Goal: Communication & Community: Answer question/provide support

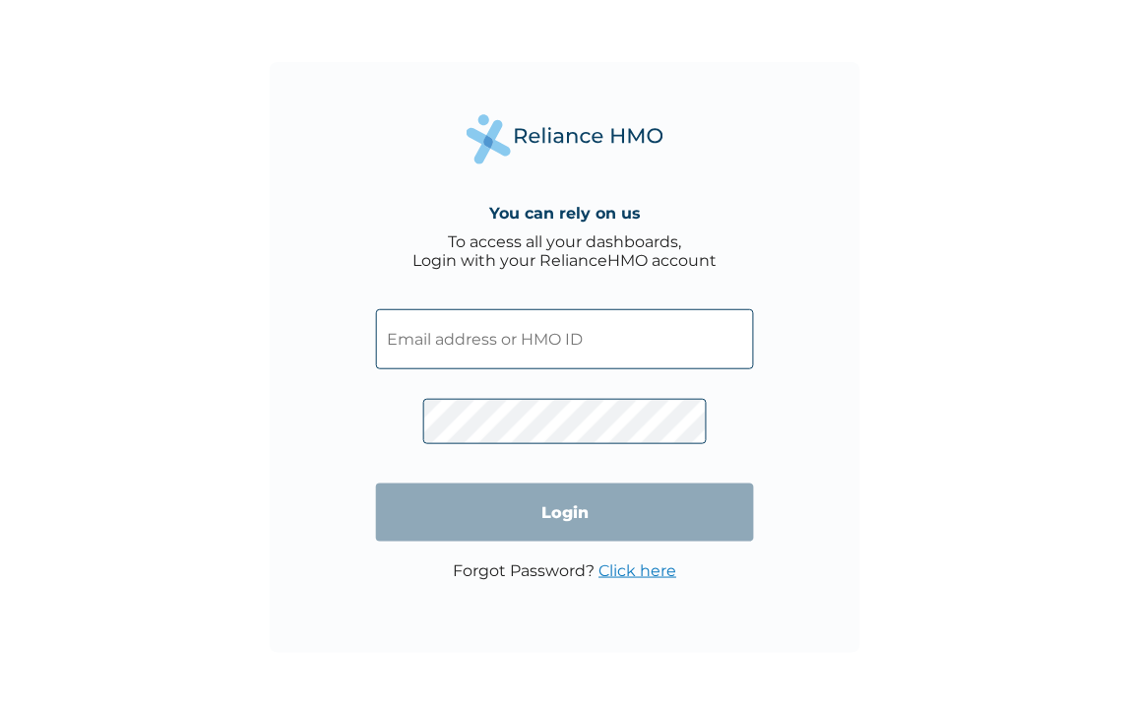
click at [614, 341] on input "text" at bounding box center [565, 339] width 378 height 60
paste input "IBL/10259/A"
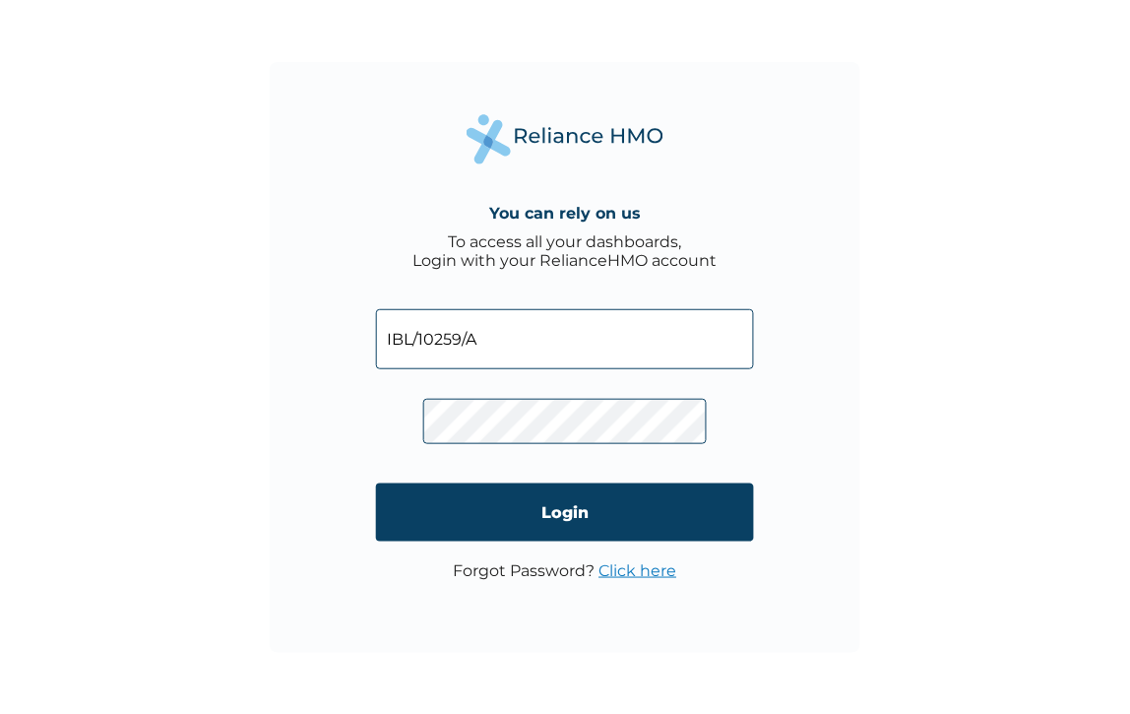
type input "IBL/10259/A"
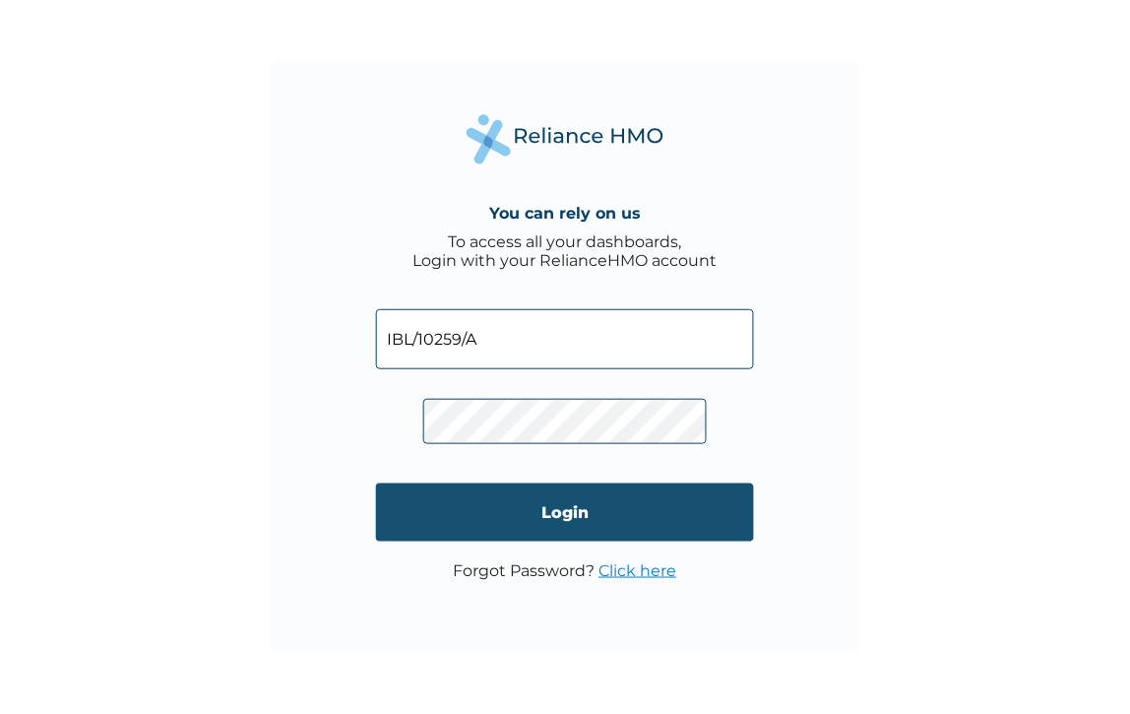
click at [564, 486] on input "Login" at bounding box center [565, 512] width 378 height 58
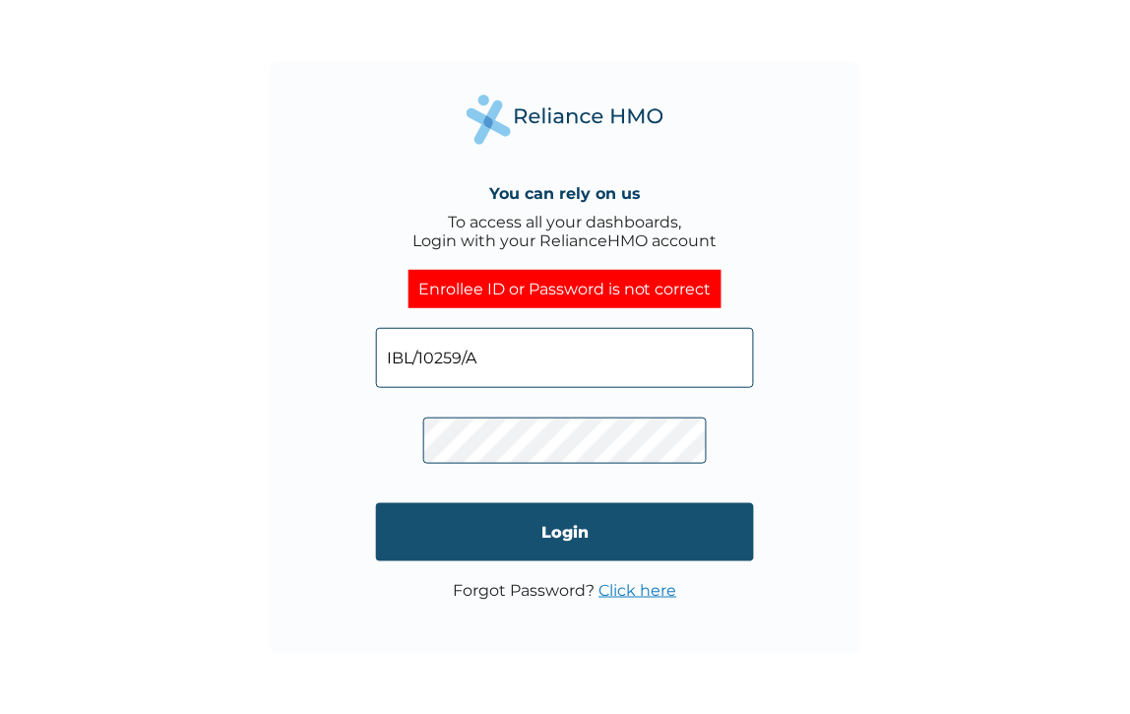
click at [512, 508] on input "Login" at bounding box center [565, 532] width 378 height 58
click at [631, 503] on input "Login" at bounding box center [565, 532] width 378 height 58
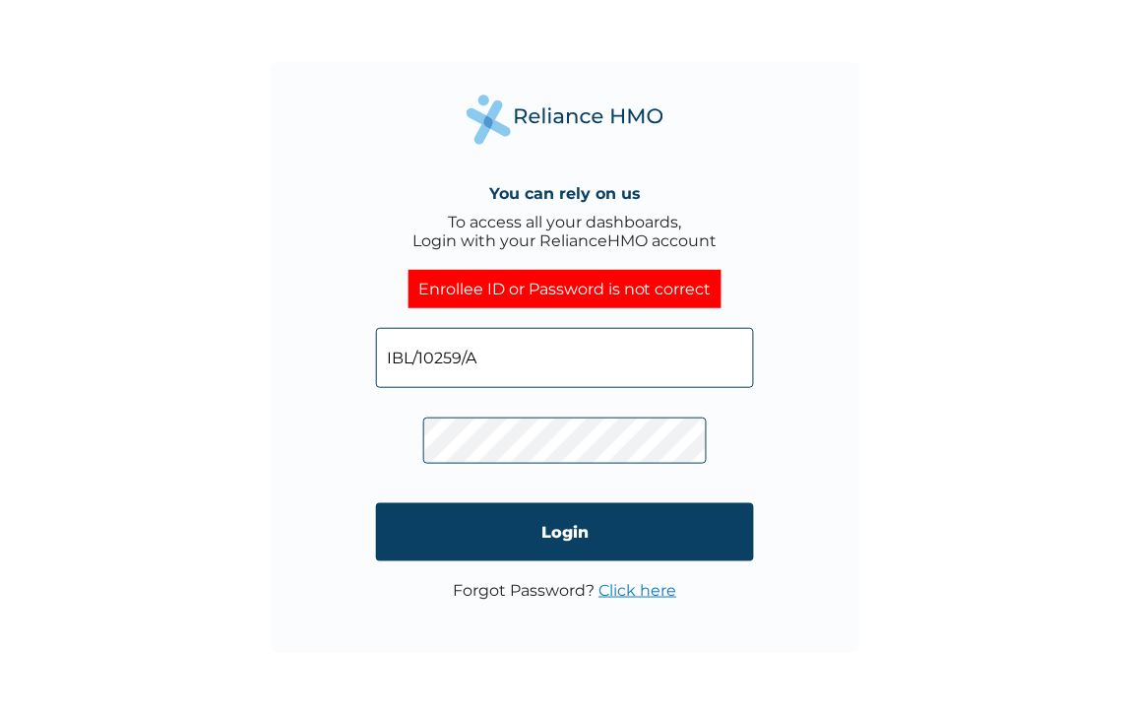
click at [390, 424] on div "You can rely on us To access all your dashboards, Login with your RelianceHMO a…" at bounding box center [565, 357] width 591 height 591
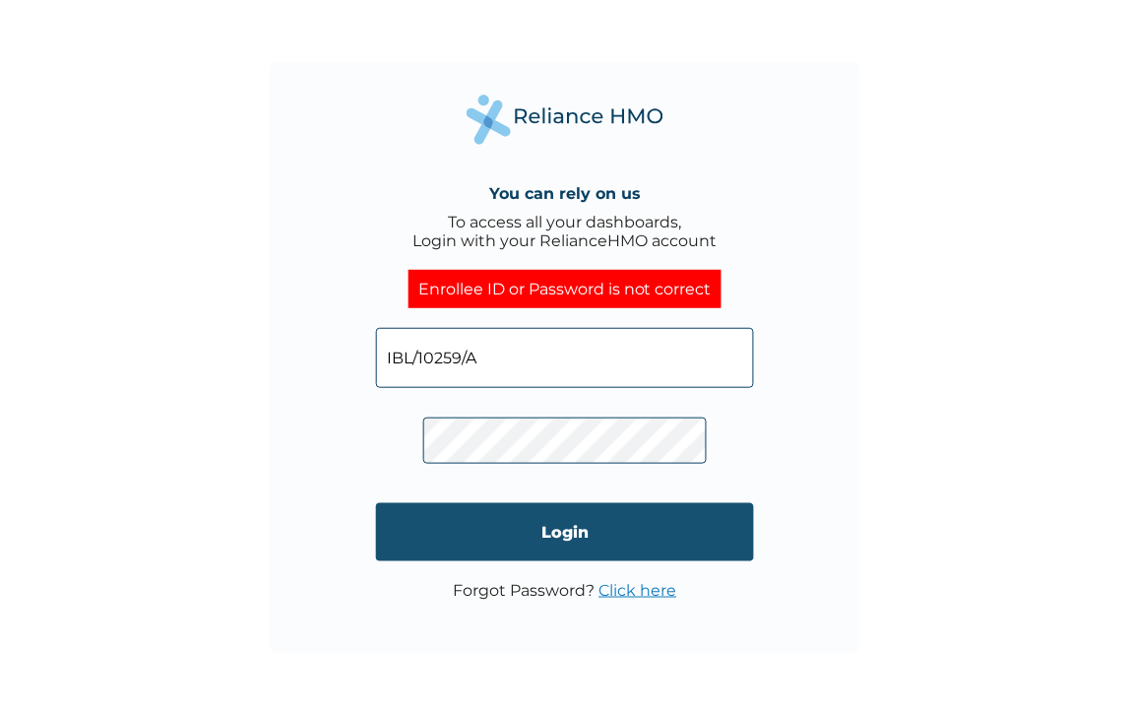
click at [638, 503] on input "Login" at bounding box center [565, 532] width 378 height 58
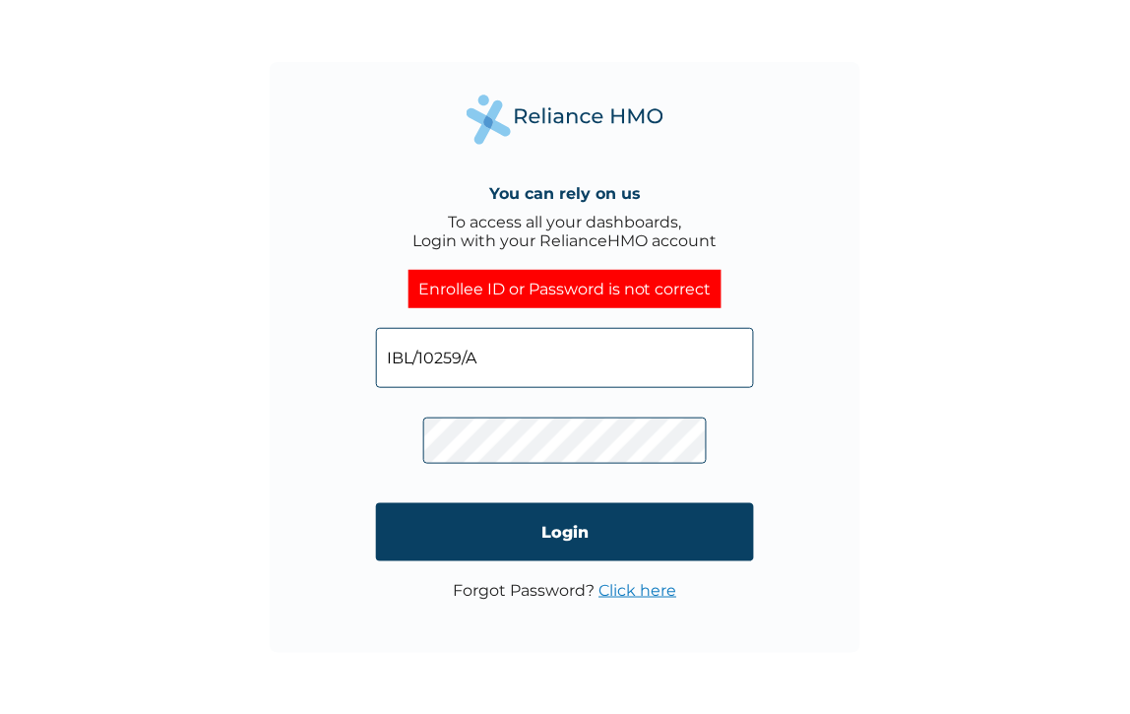
click at [522, 362] on input "IBL/10259/A" at bounding box center [565, 358] width 378 height 60
drag, startPoint x: 427, startPoint y: 356, endPoint x: 436, endPoint y: 362, distance: 10.6
click at [428, 356] on input "IBL/10259/A" at bounding box center [565, 358] width 378 height 60
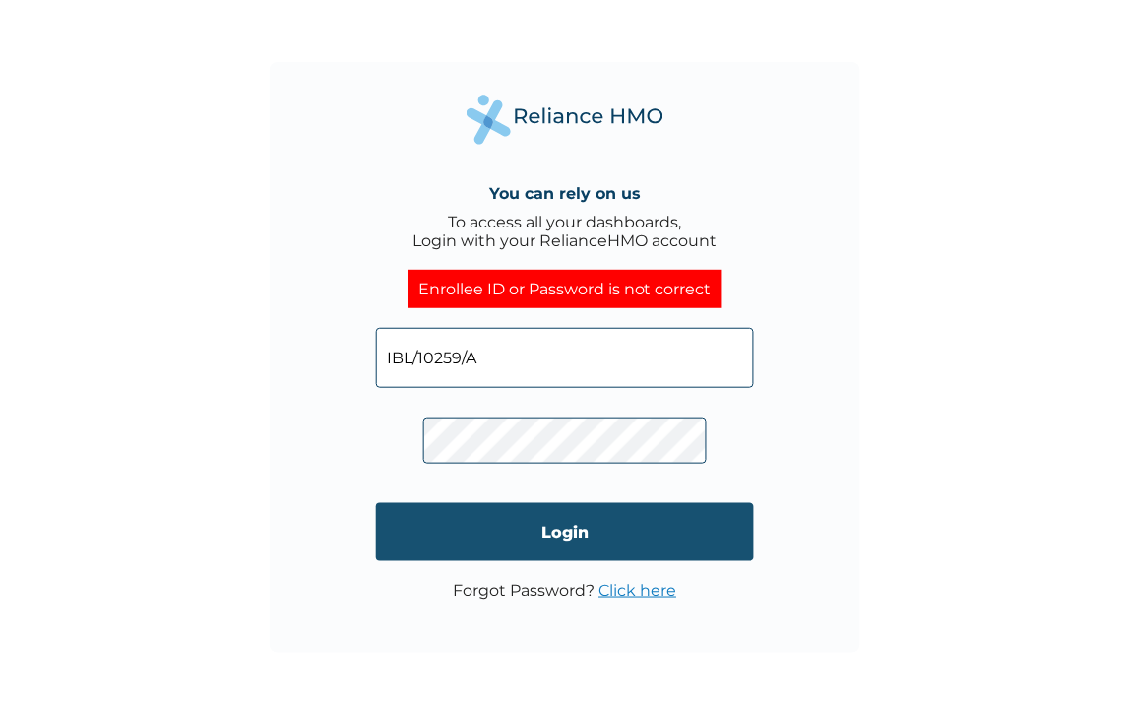
type input "IBL/10259/A"
click at [535, 503] on input "Login" at bounding box center [565, 532] width 378 height 58
click at [562, 503] on input "Login" at bounding box center [565, 532] width 378 height 58
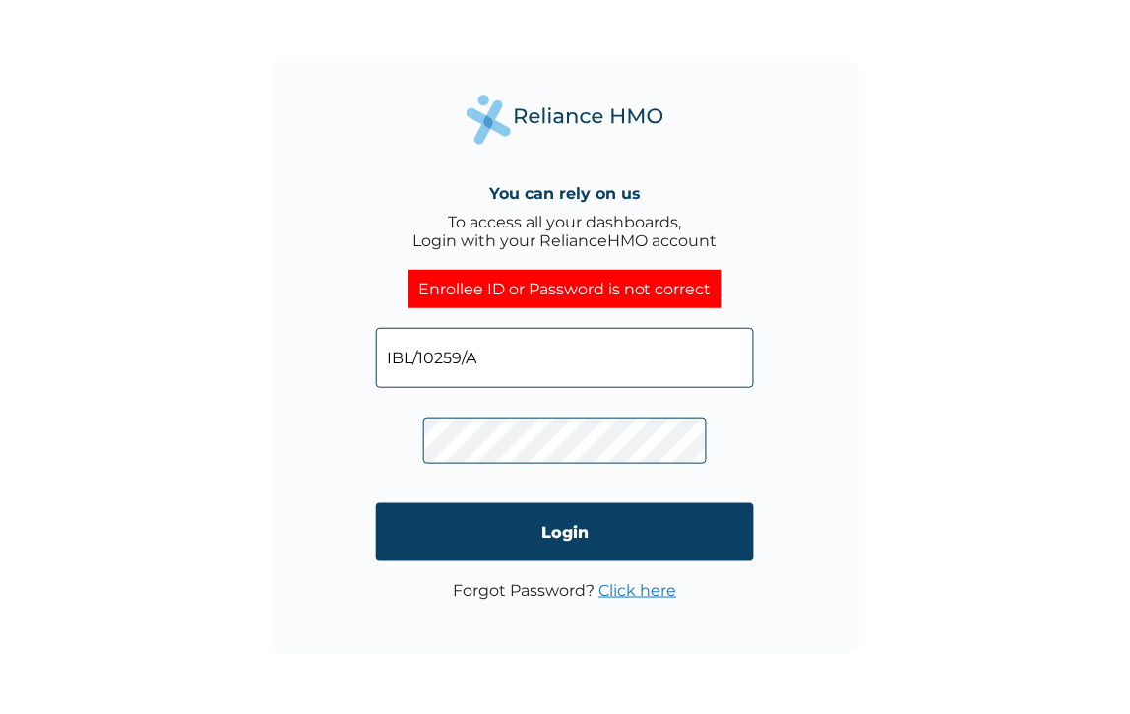
click at [525, 366] on input "IBL/10259/A" at bounding box center [565, 358] width 378 height 60
click at [434, 360] on input "IBL/10259/A" at bounding box center [565, 358] width 378 height 60
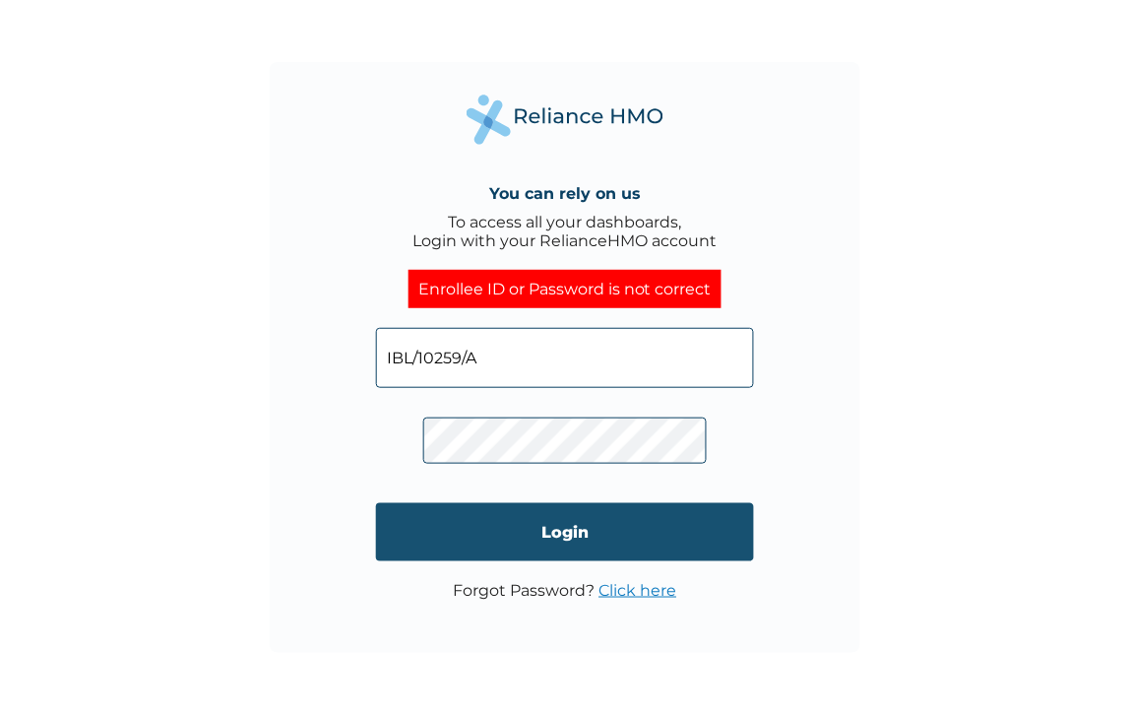
click at [480, 503] on input "Login" at bounding box center [565, 532] width 378 height 58
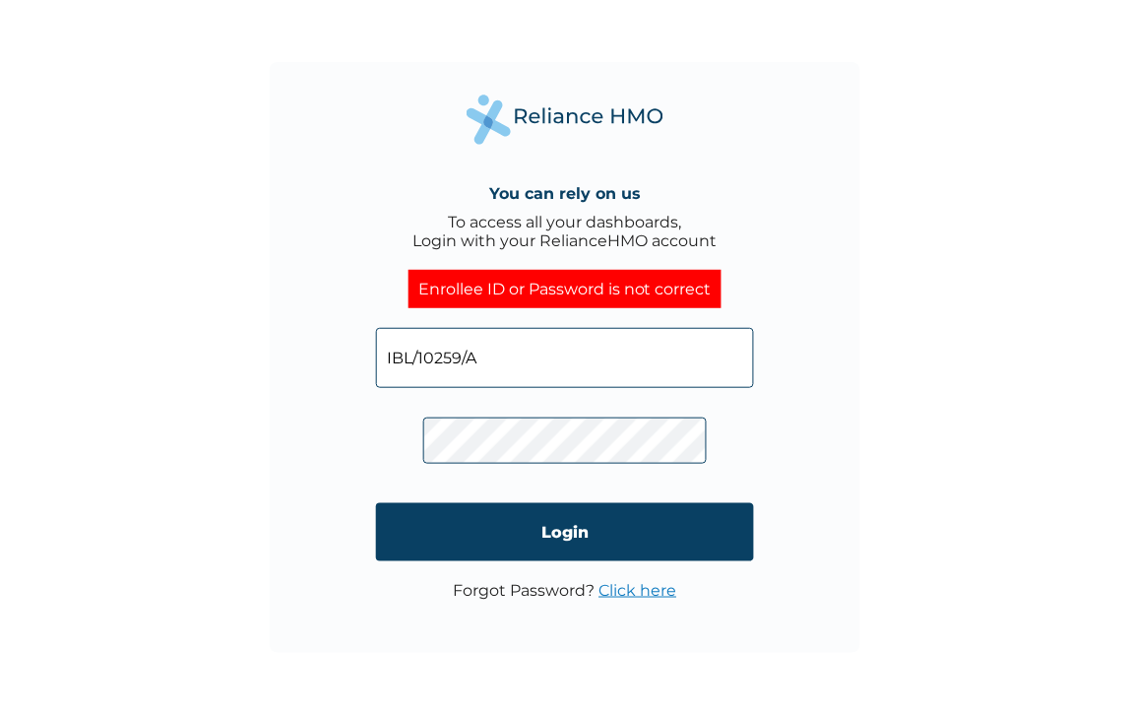
click at [379, 429] on div "You can rely on us To access all your dashboards, Login with your RelianceHMO a…" at bounding box center [565, 357] width 591 height 591
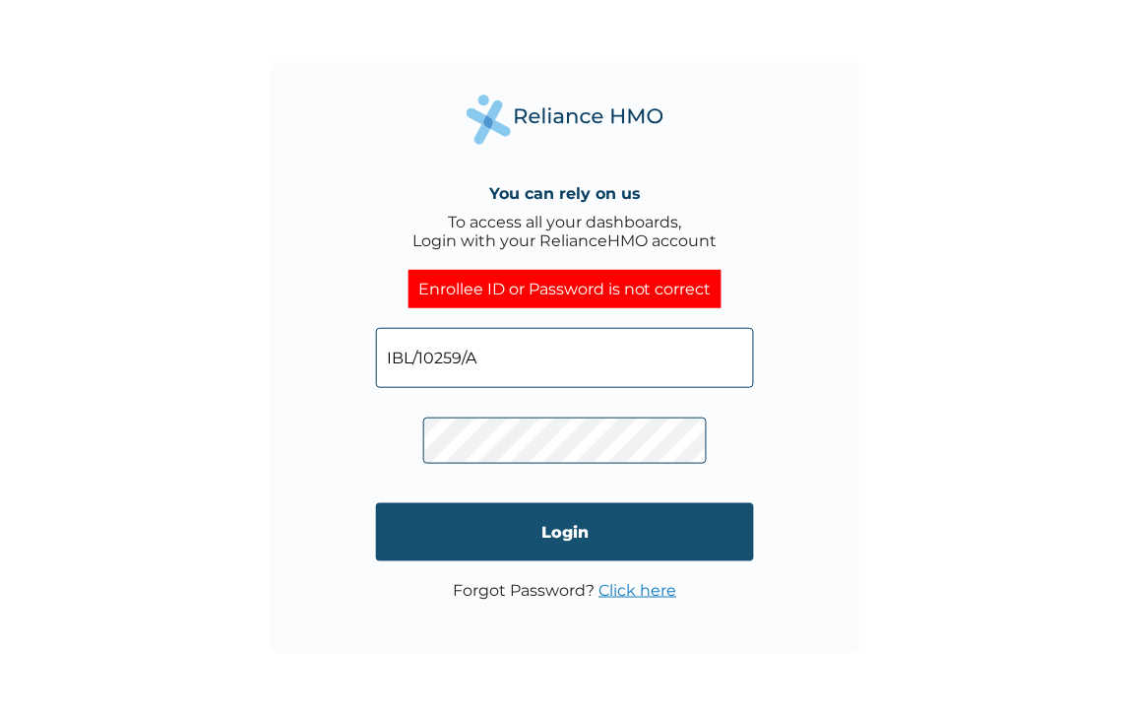
click at [438, 503] on input "Login" at bounding box center [565, 532] width 378 height 58
click at [516, 503] on input "Login" at bounding box center [565, 532] width 378 height 58
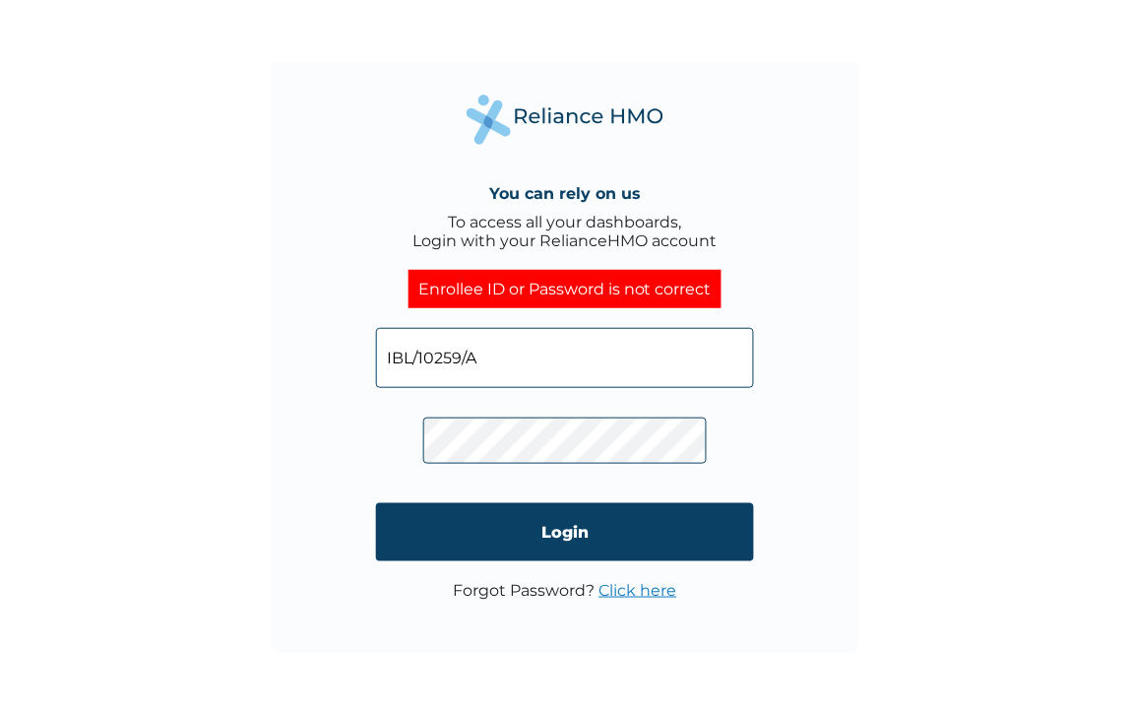
click at [613, 581] on link "Click here" at bounding box center [638, 590] width 78 height 19
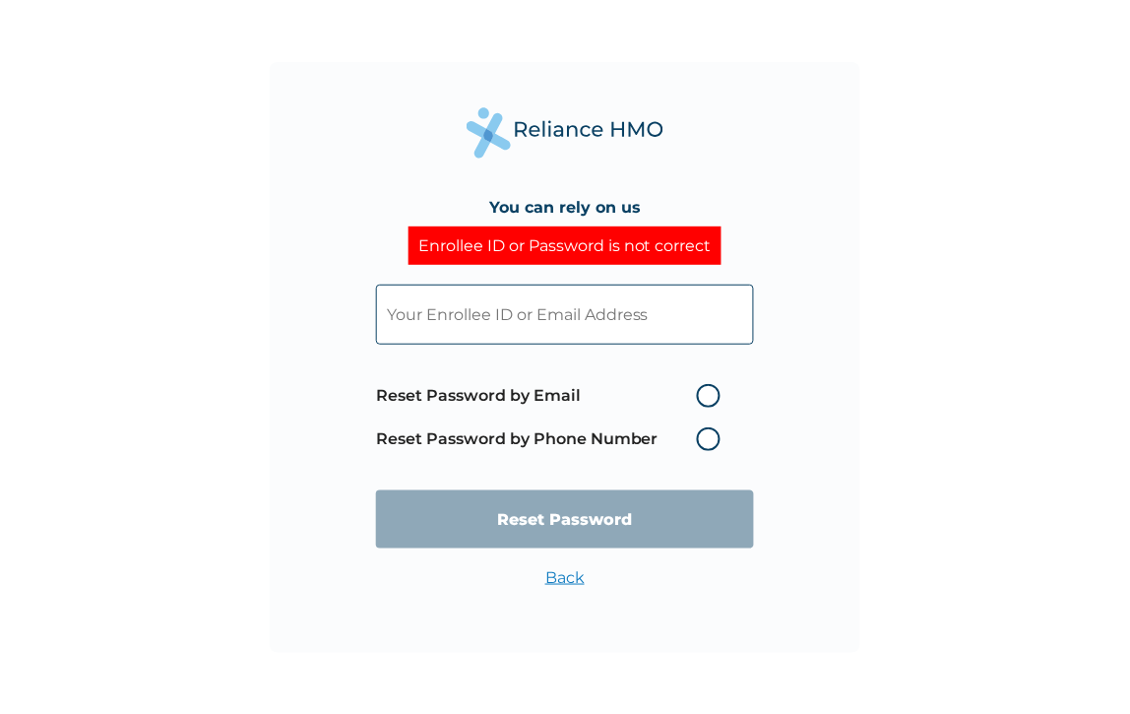
click at [670, 427] on label "Reset Password by Phone Number" at bounding box center [553, 439] width 354 height 24
click at [562, 427] on label "Reset Password by Phone Number" at bounding box center [553, 439] width 354 height 24
click at [459, 326] on input "text" at bounding box center [565, 314] width 378 height 60
click at [555, 321] on input "text" at bounding box center [565, 314] width 378 height 60
paste input "IBL/10259/A"
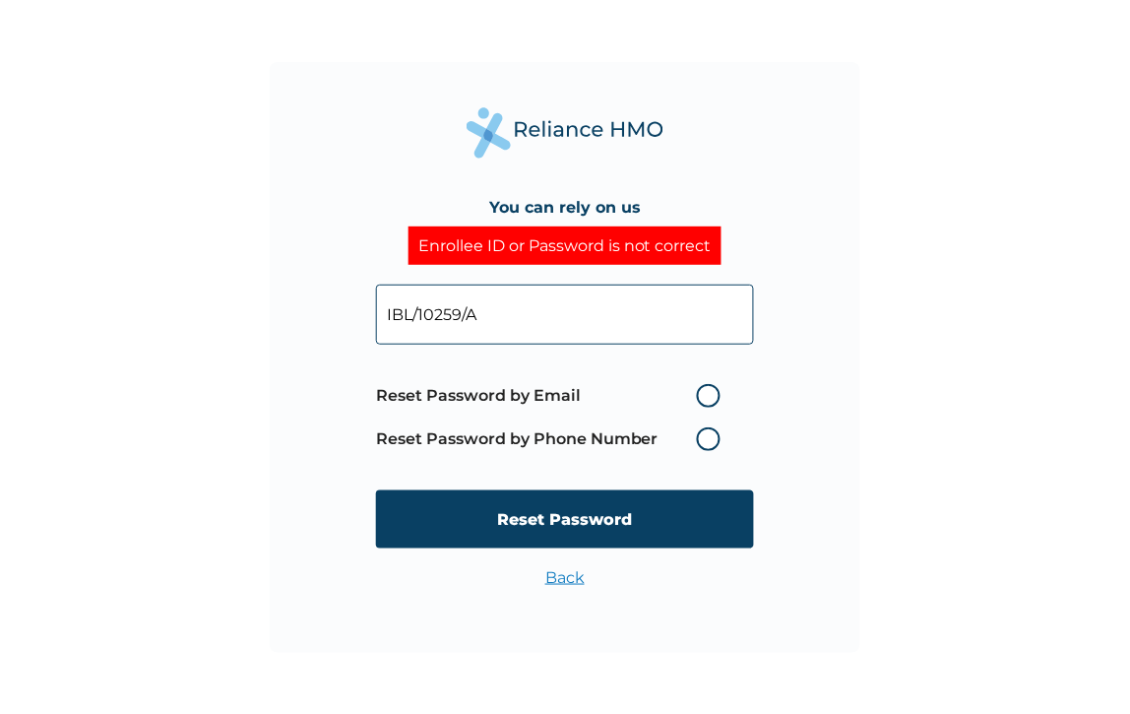
type input "IBL/10259/A"
click at [670, 427] on label "Reset Password by Phone Number" at bounding box center [553, 439] width 354 height 24
click at [538, 427] on label "Reset Password by Phone Number" at bounding box center [553, 439] width 354 height 24
click at [486, 389] on label "Reset Password by Email" at bounding box center [553, 396] width 354 height 24
click at [669, 389] on input "Reset Password by Email" at bounding box center [684, 395] width 31 height 31
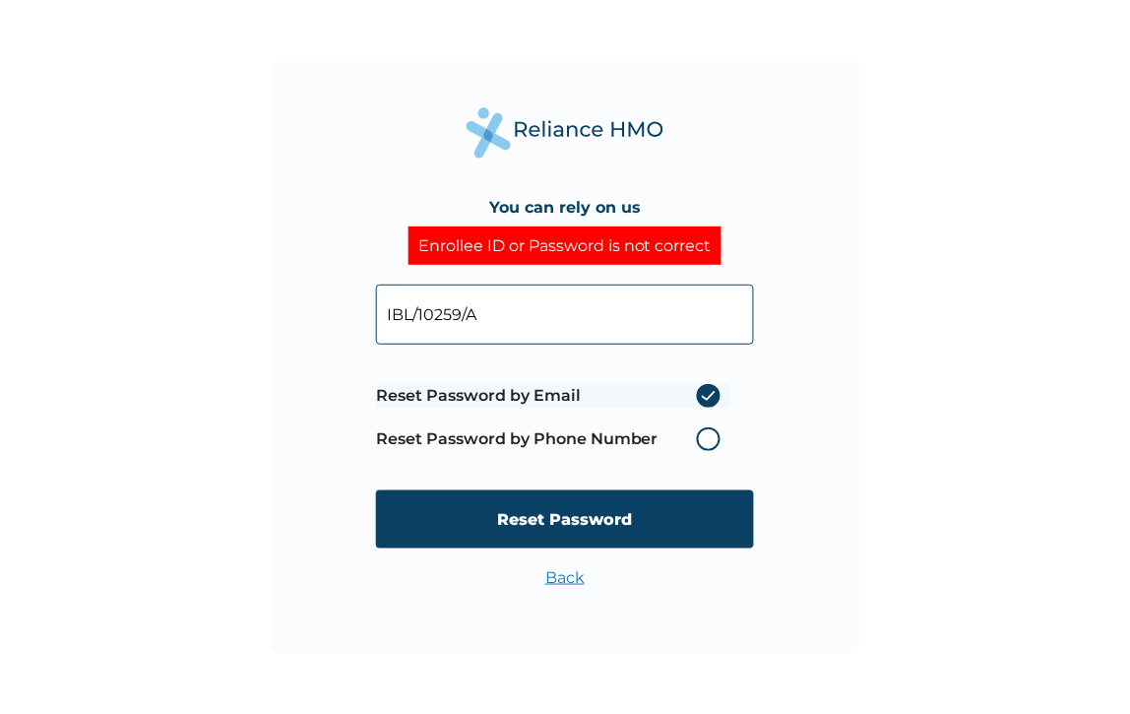
radio input "true"
click at [669, 391] on label "Reset Password by Email" at bounding box center [553, 396] width 354 height 24
click at [669, 391] on input "Reset Password by Email" at bounding box center [684, 395] width 31 height 31
click at [557, 386] on label "Reset Password by Email" at bounding box center [553, 396] width 354 height 24
click at [669, 386] on input "Reset Password by Email" at bounding box center [684, 395] width 31 height 31
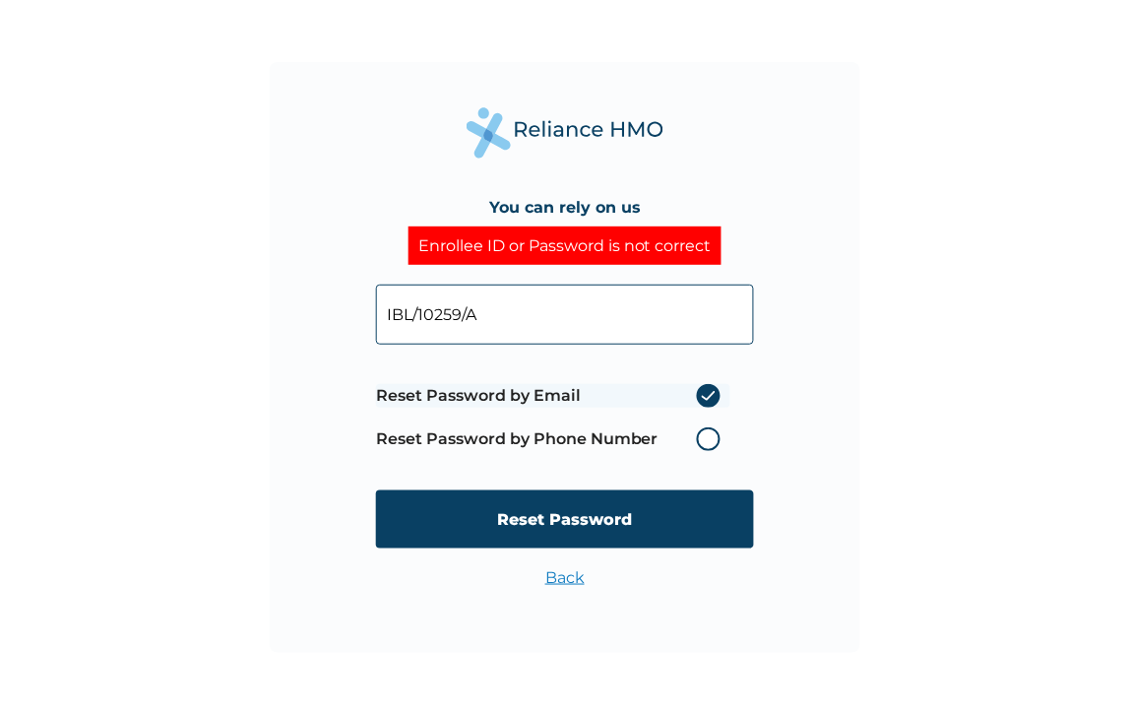
click at [492, 427] on label "Reset Password by Phone Number" at bounding box center [553, 439] width 354 height 24
click at [493, 427] on label "Reset Password by Phone Number" at bounding box center [553, 439] width 354 height 24
click at [672, 427] on label "Reset Password by Phone Number" at bounding box center [553, 439] width 354 height 24
click at [674, 427] on label "Reset Password by Phone Number" at bounding box center [553, 439] width 354 height 24
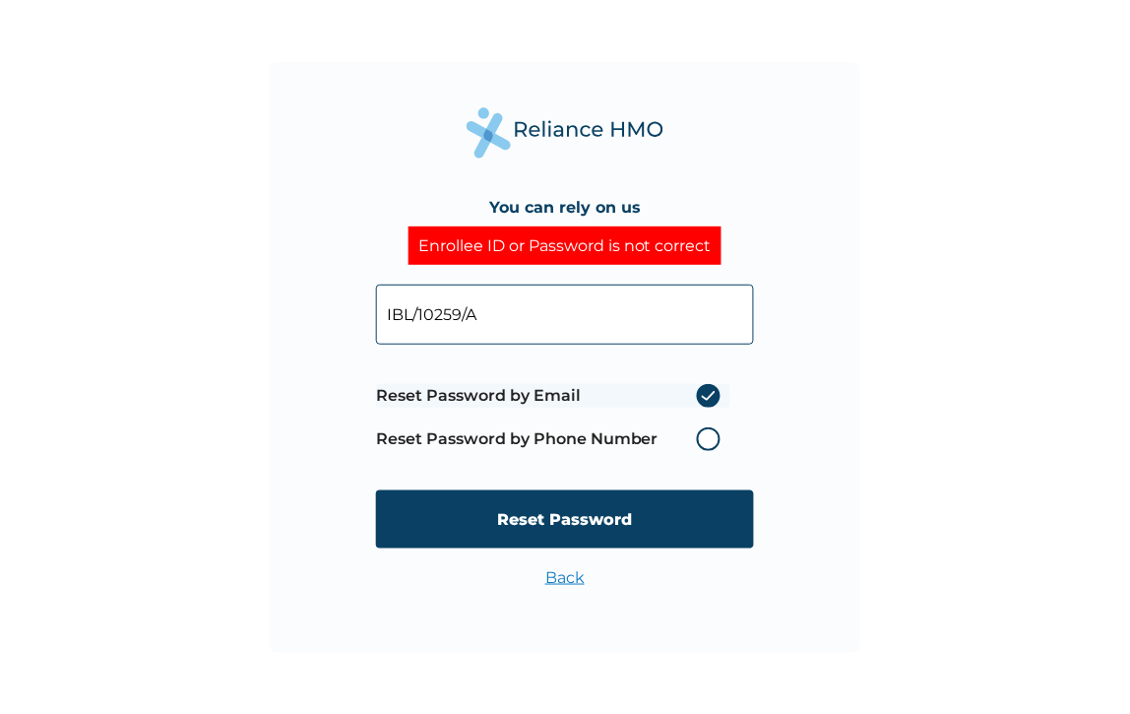
click at [669, 427] on label "Reset Password by Phone Number" at bounding box center [553, 439] width 354 height 24
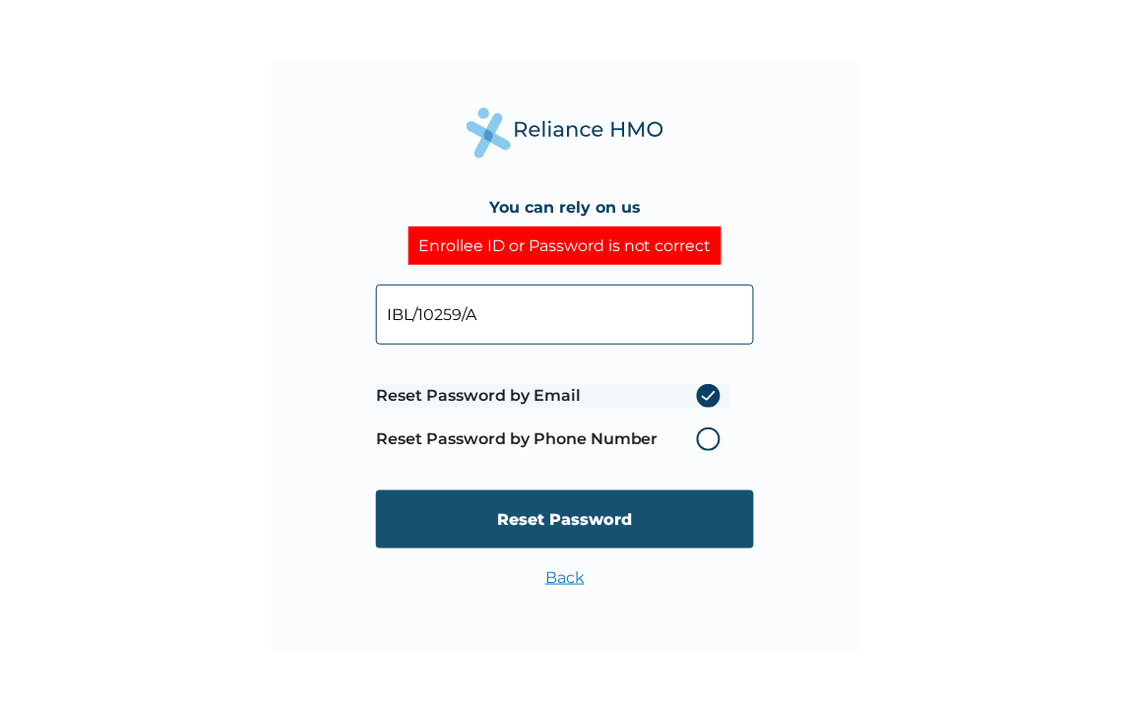
click at [620, 495] on input "Reset Password" at bounding box center [565, 519] width 378 height 58
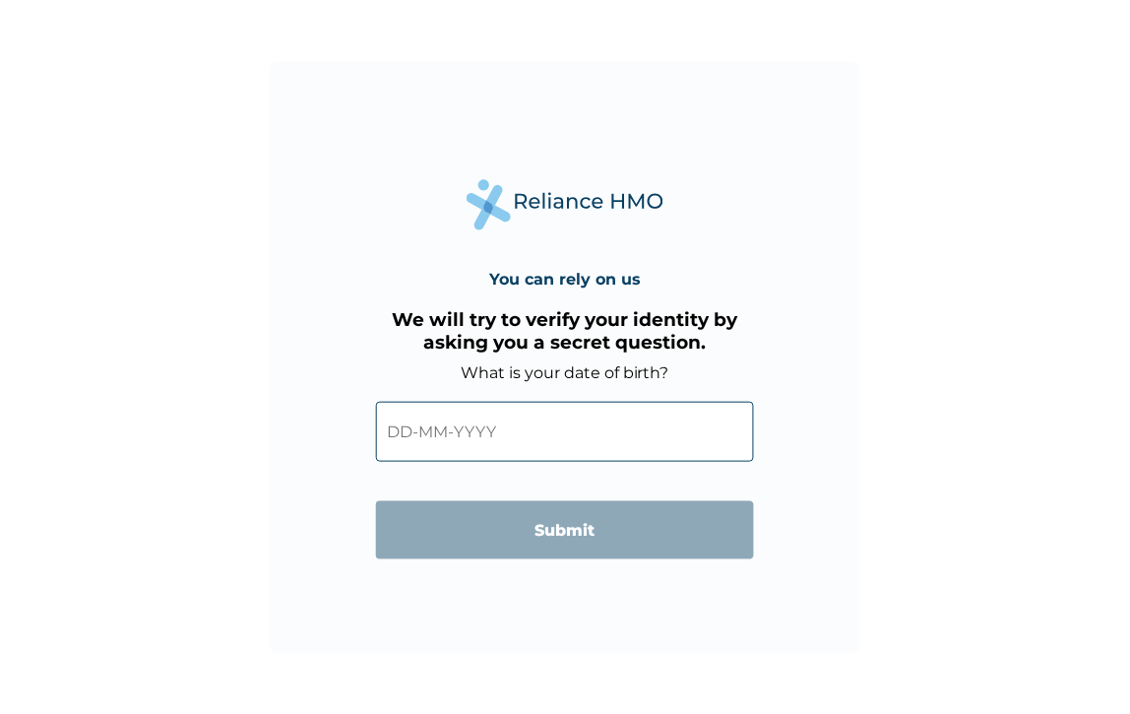
click at [441, 420] on input "text" at bounding box center [565, 432] width 378 height 60
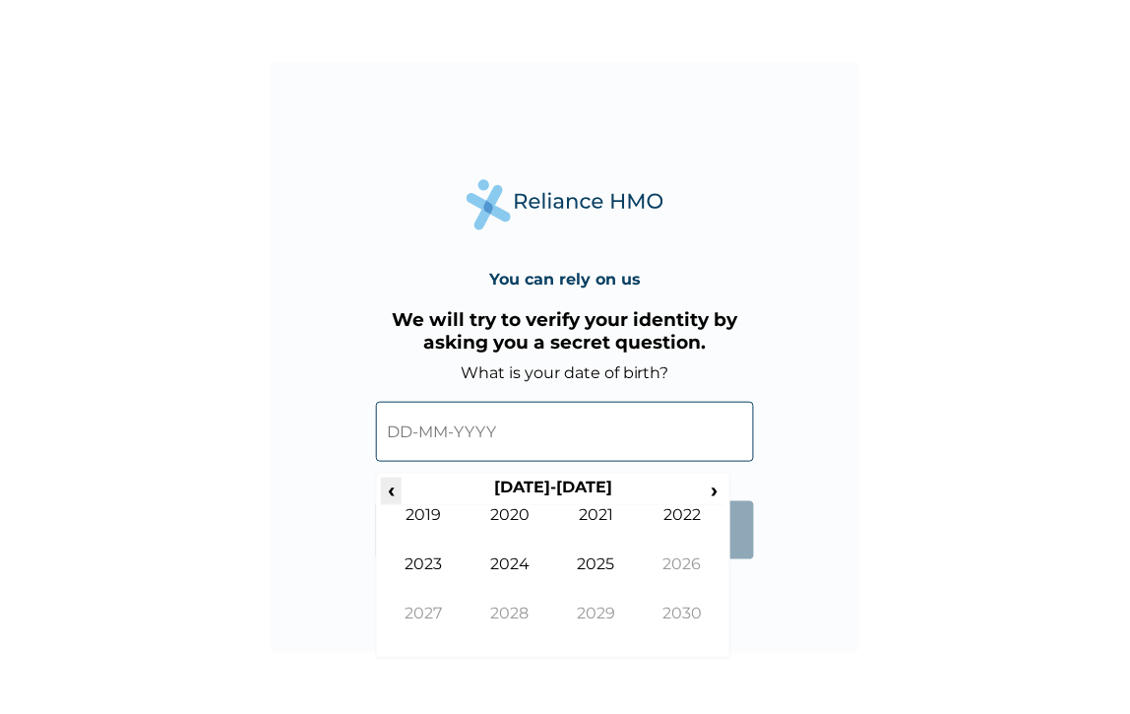
click at [402, 477] on span "‹" at bounding box center [391, 489] width 21 height 25
click at [586, 554] on td "1995" at bounding box center [596, 578] width 87 height 49
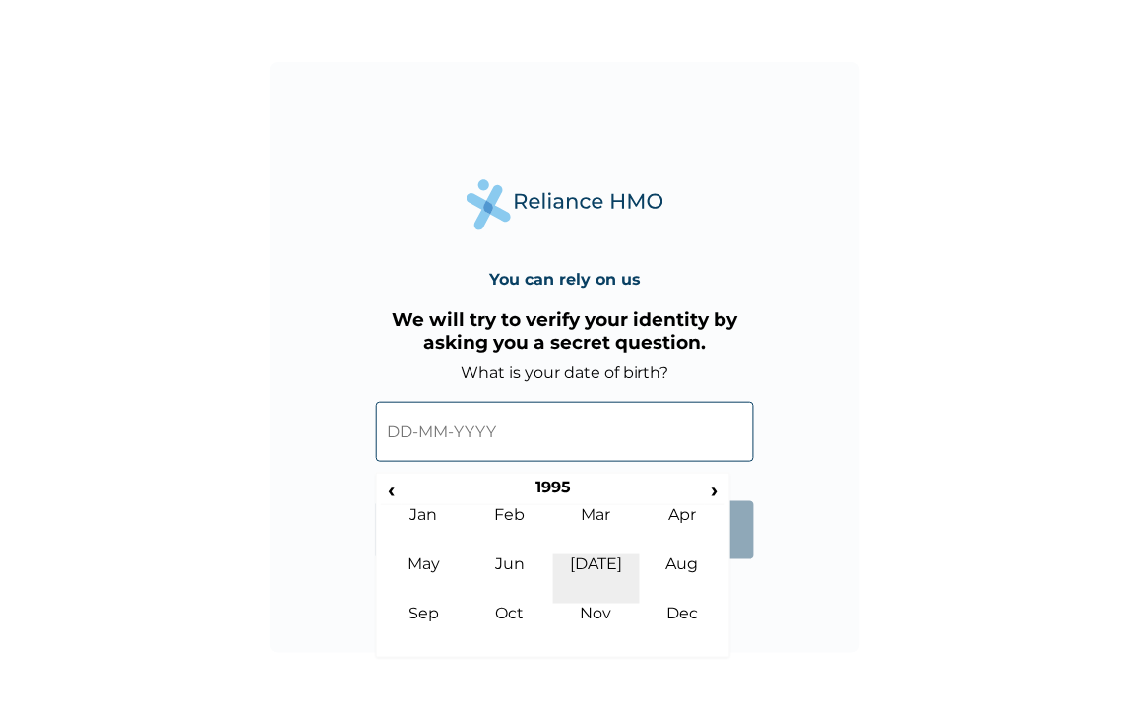
click at [584, 581] on td "Jul" at bounding box center [596, 578] width 87 height 49
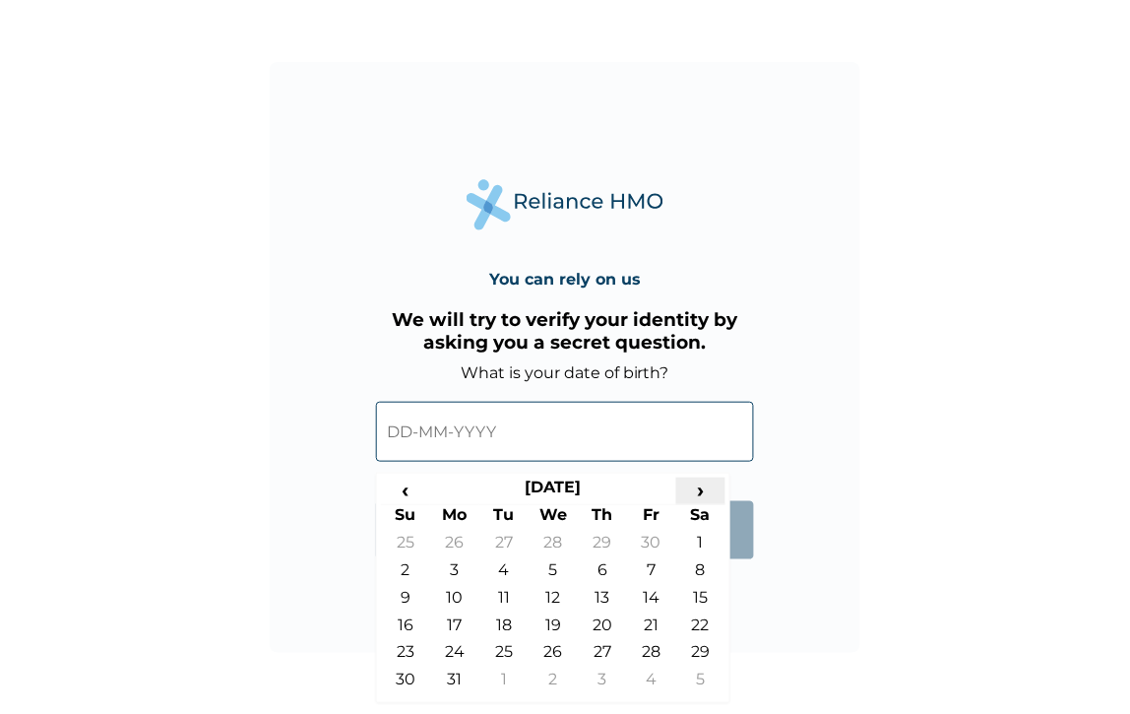
click at [676, 477] on span "›" at bounding box center [700, 489] width 49 height 25
click at [600, 588] on td "16" at bounding box center [602, 602] width 49 height 28
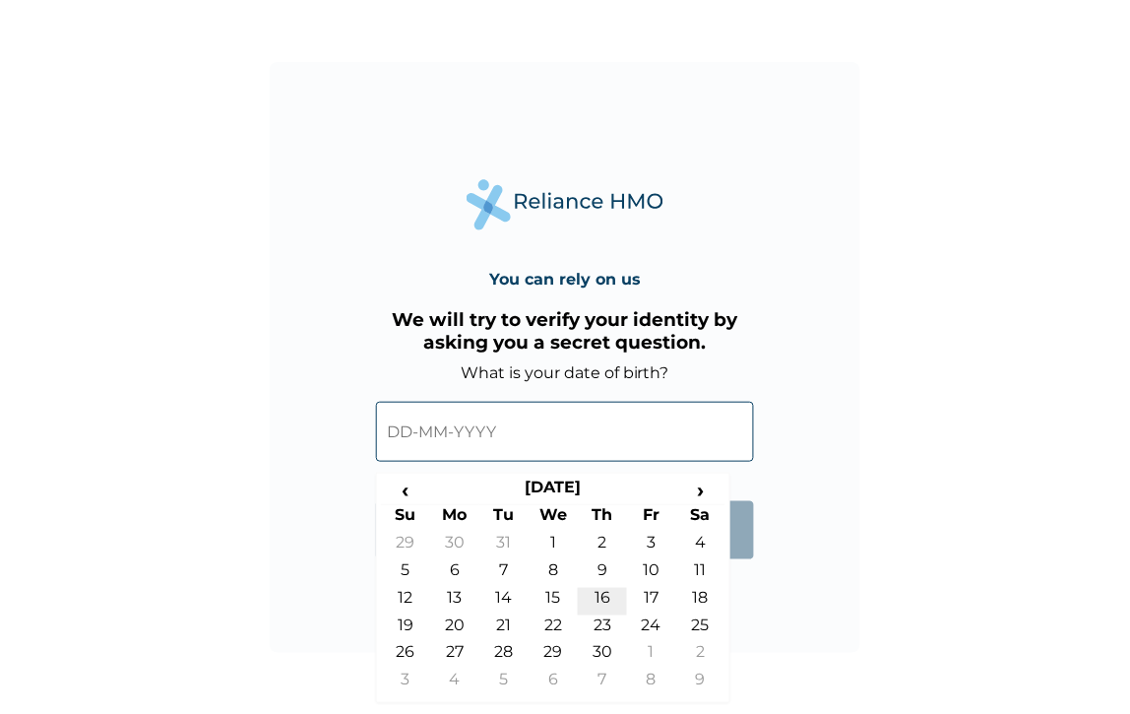
type input "16-11-1995"
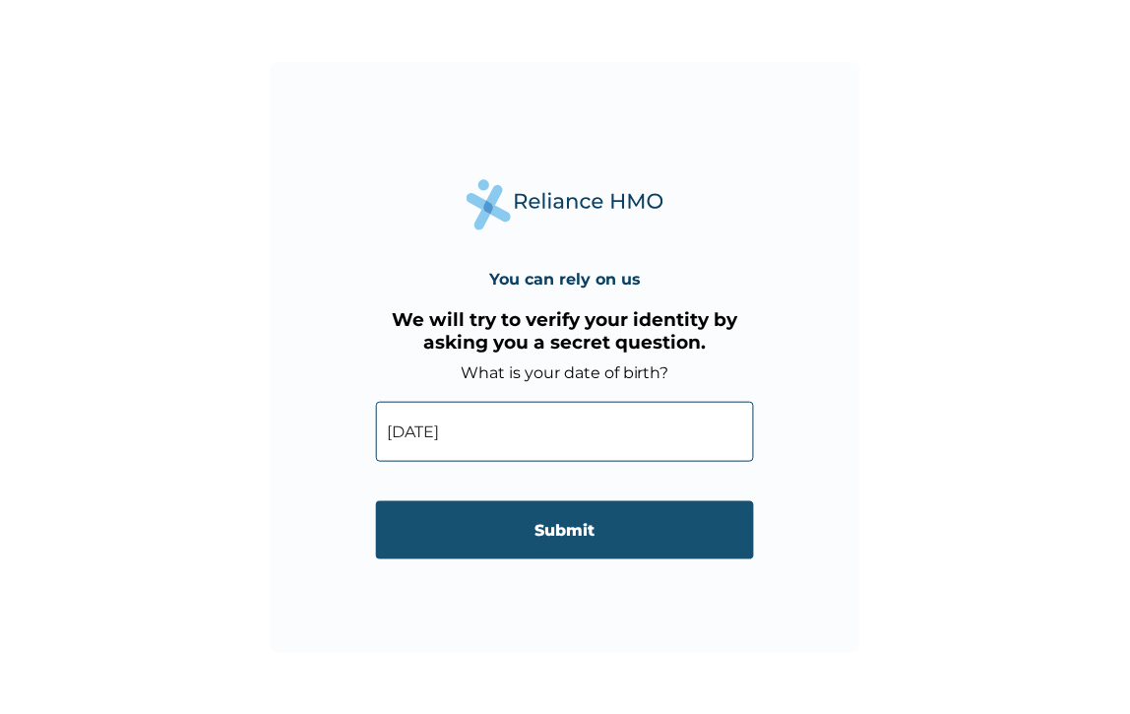
click at [600, 501] on input "Submit" at bounding box center [565, 530] width 378 height 58
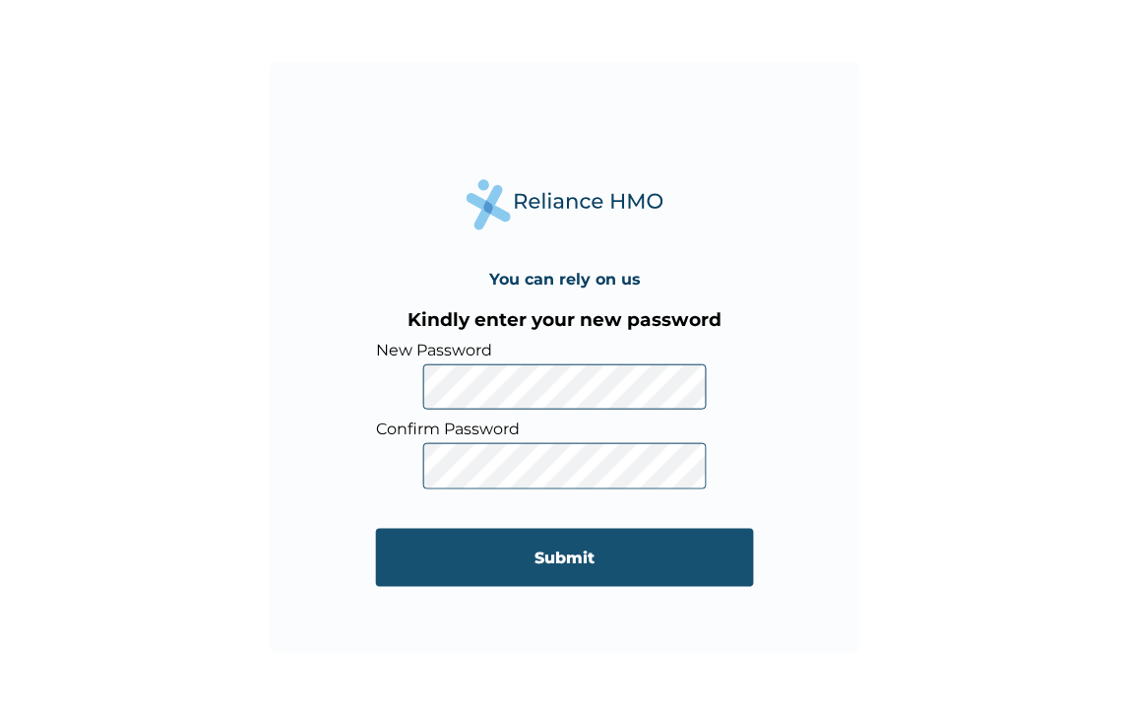
click at [630, 546] on input "Submit" at bounding box center [565, 558] width 378 height 58
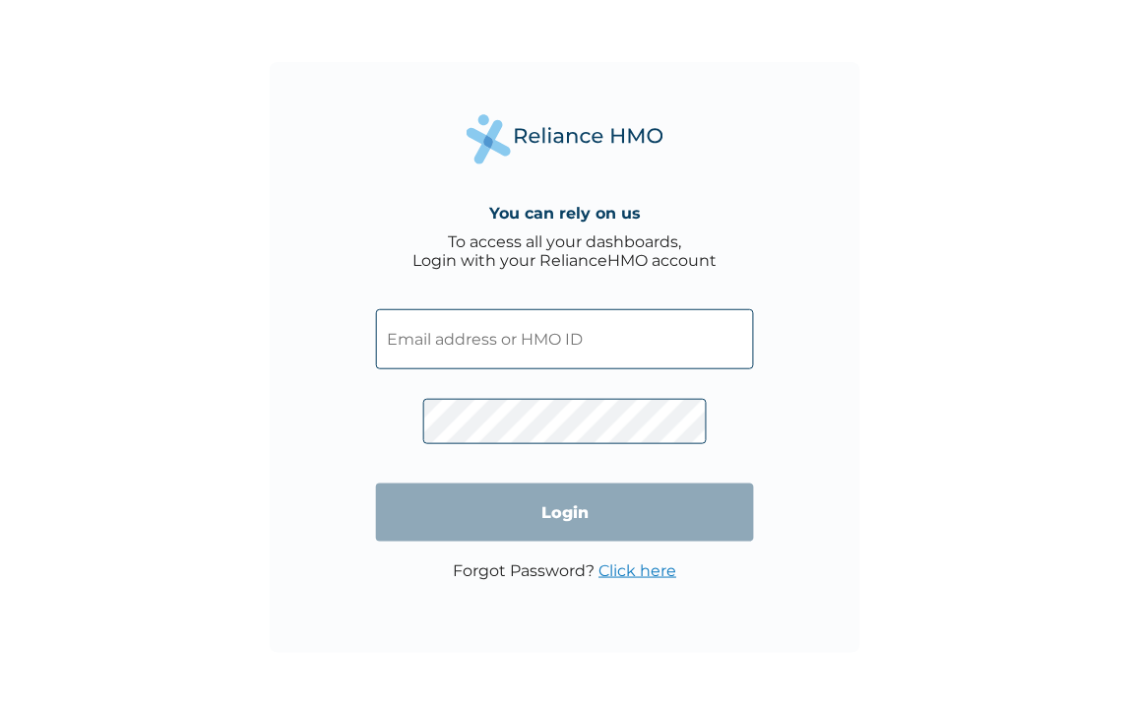
click at [461, 346] on input "text" at bounding box center [565, 339] width 378 height 60
paste input "IBL/10259/A"
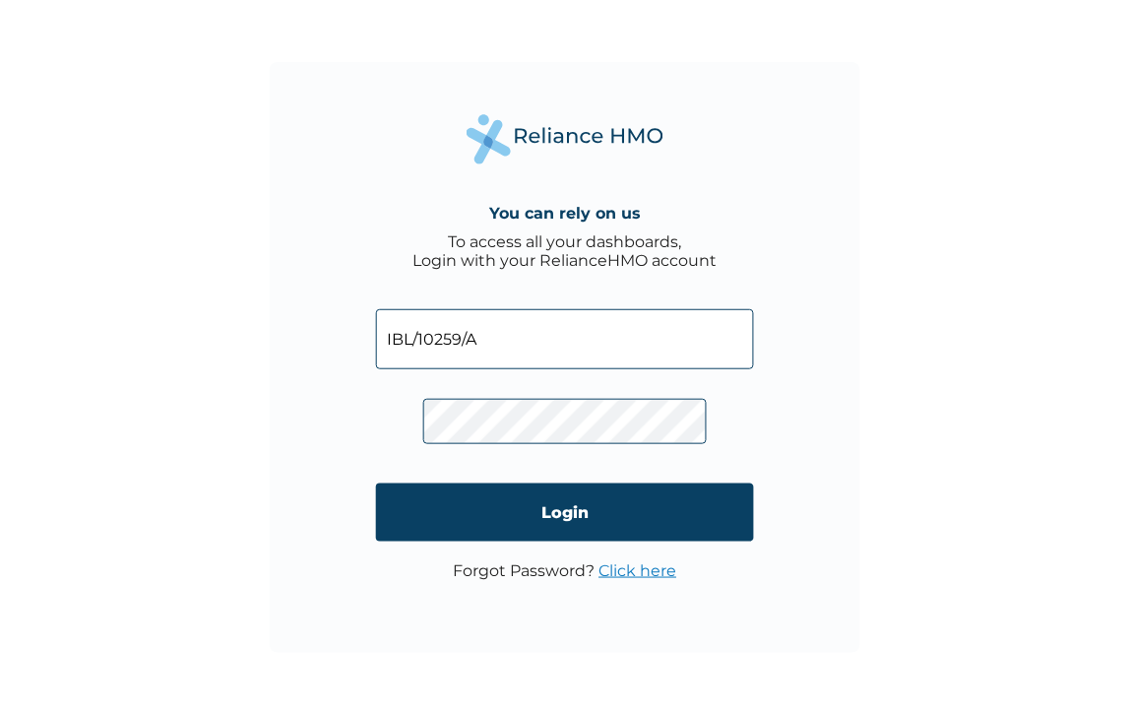
type input "IBL/10259/A"
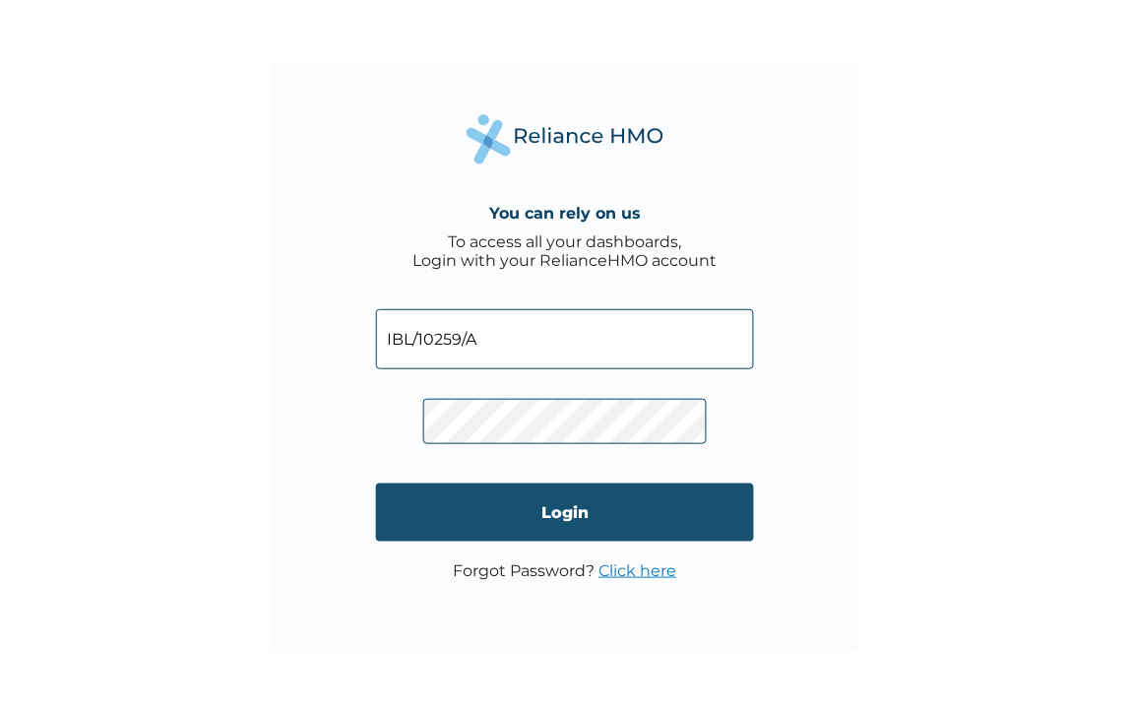
click at [455, 484] on input "Login" at bounding box center [565, 512] width 378 height 58
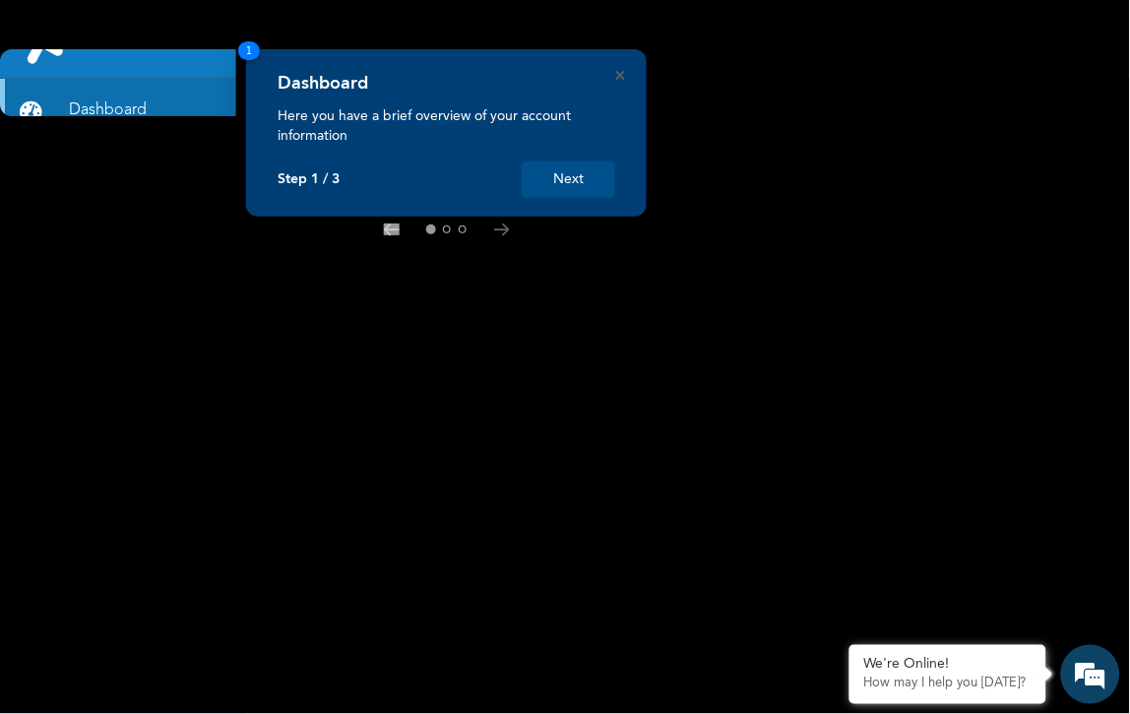
click at [593, 184] on button "Next" at bounding box center [569, 179] width 94 height 36
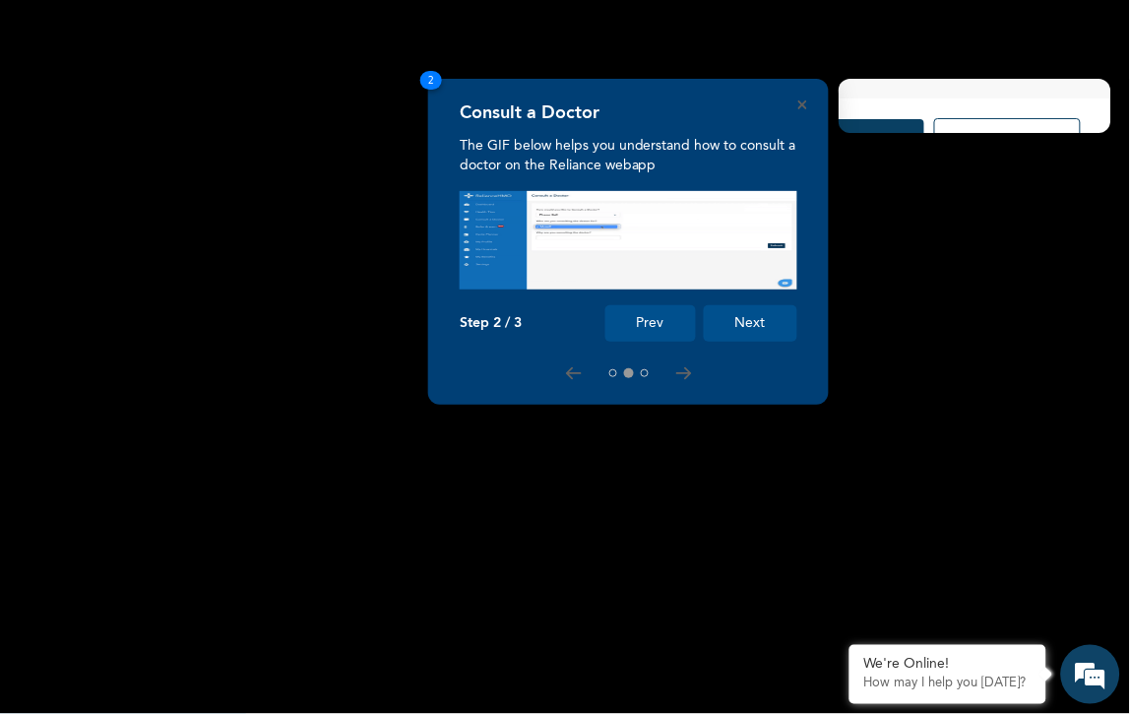
click at [734, 322] on button "Next" at bounding box center [751, 323] width 94 height 36
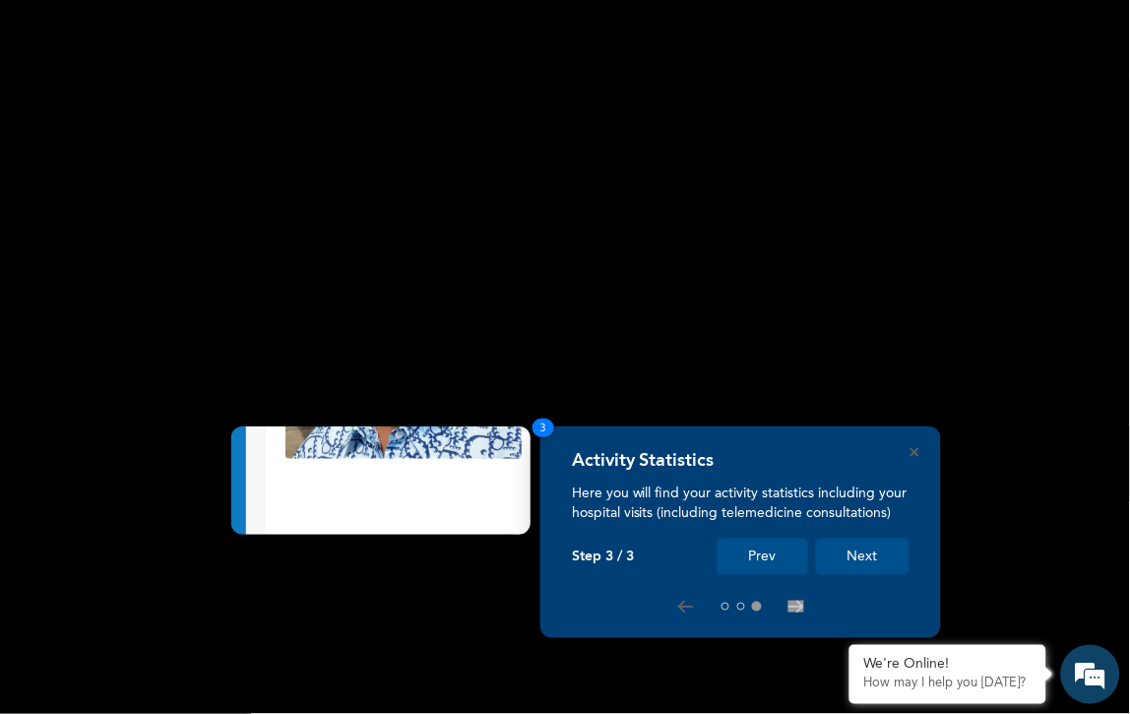
click at [873, 562] on button "Next" at bounding box center [863, 556] width 94 height 36
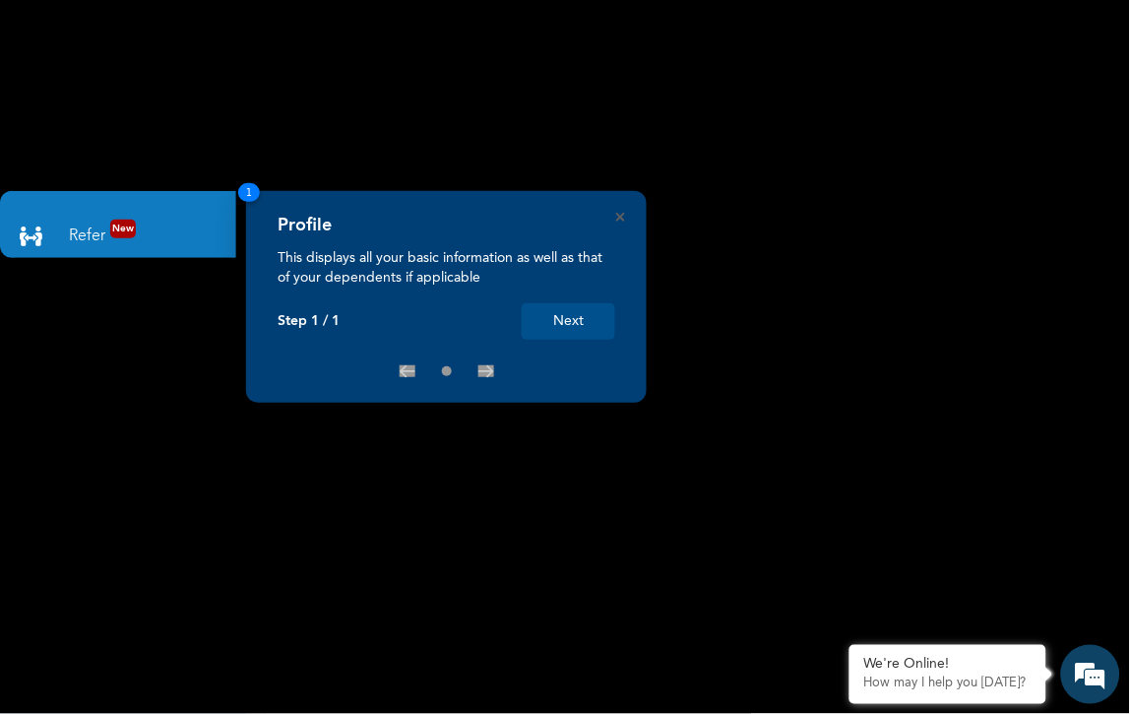
click at [567, 328] on button "Next" at bounding box center [569, 321] width 94 height 36
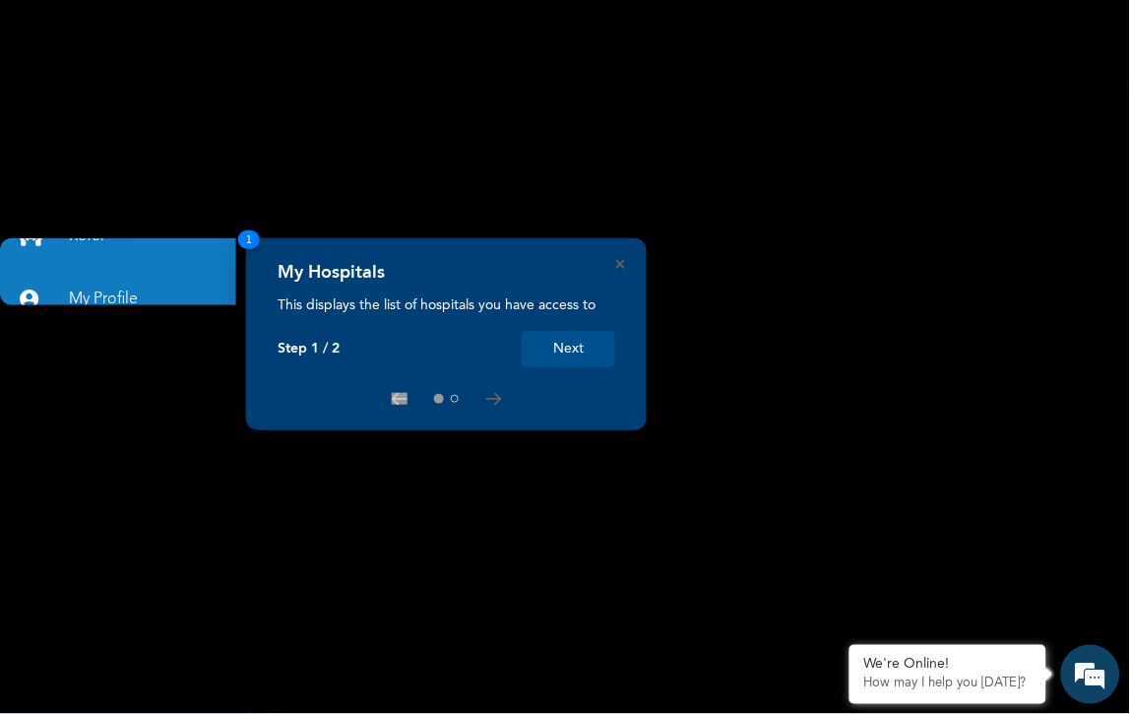
click at [578, 351] on button "Next" at bounding box center [569, 349] width 94 height 36
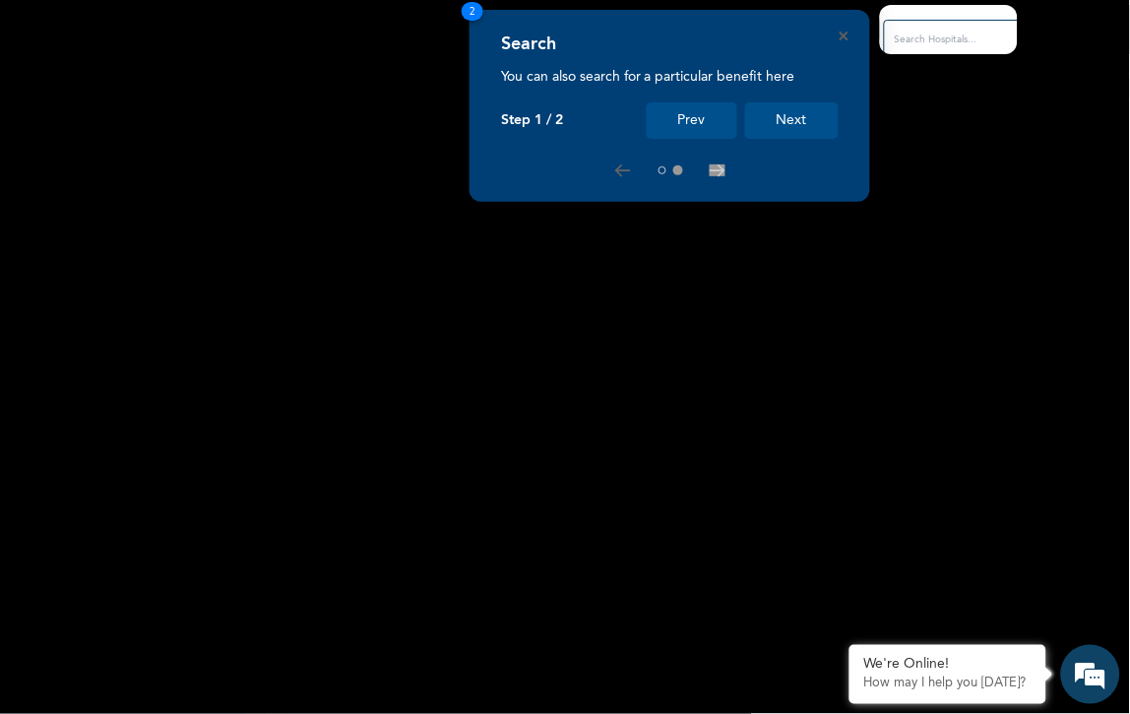
click at [813, 121] on button "Next" at bounding box center [792, 120] width 94 height 36
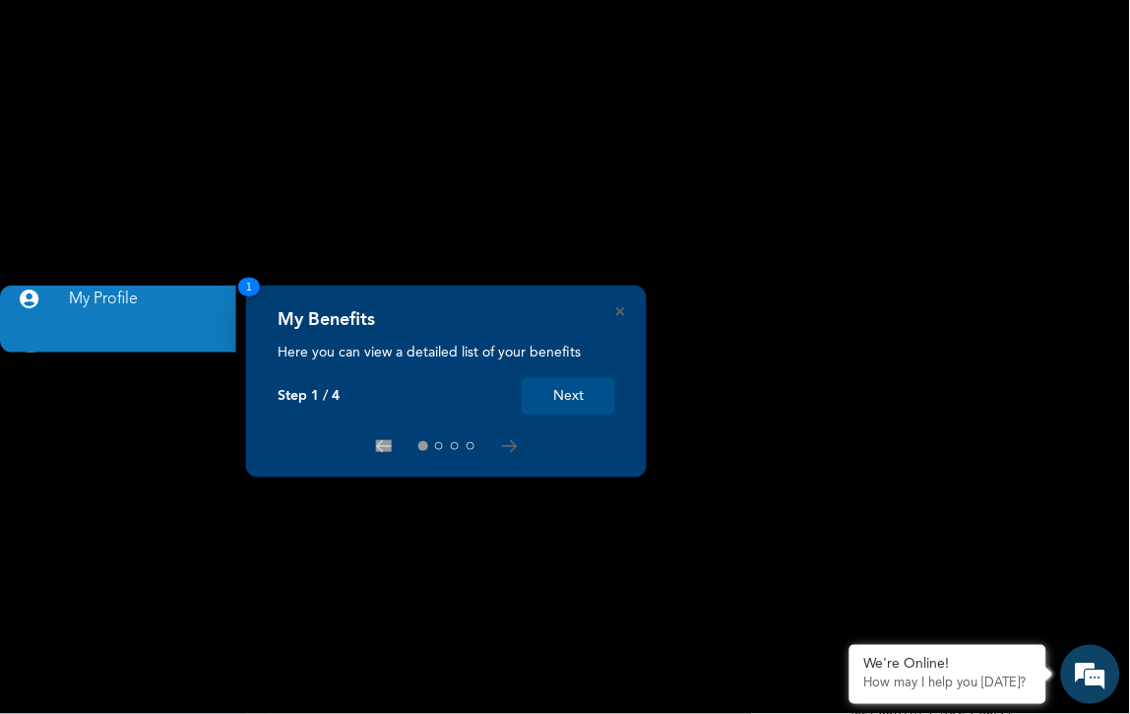
click at [588, 394] on button "Next" at bounding box center [569, 396] width 94 height 36
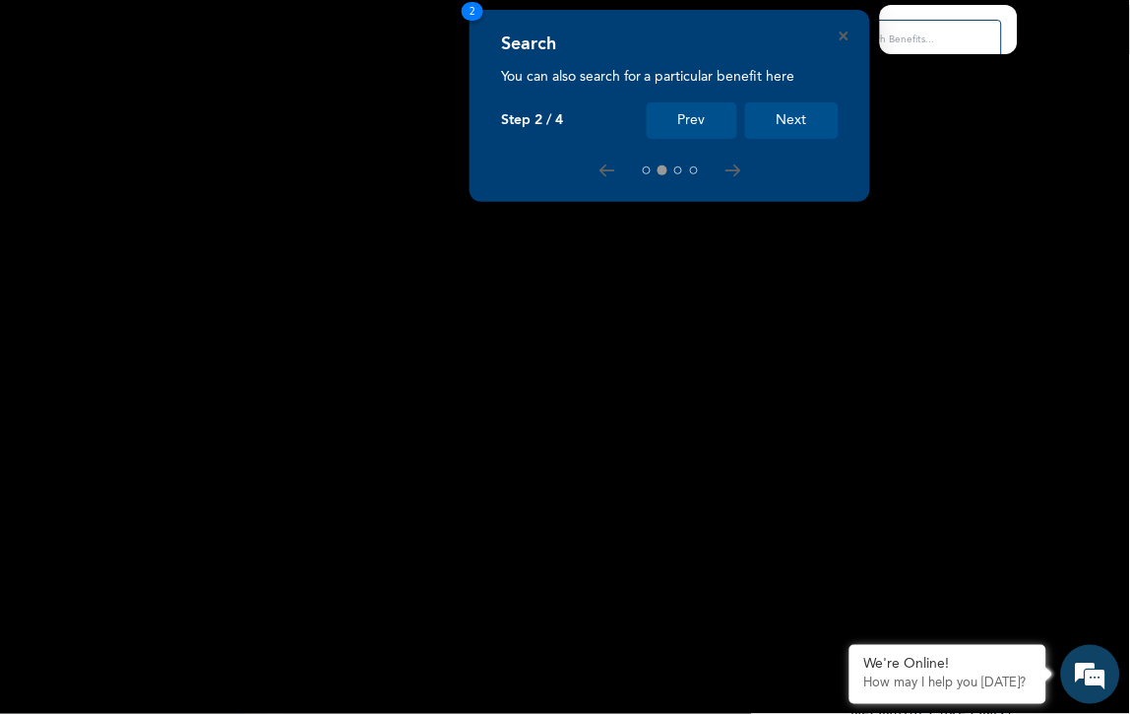
click at [817, 121] on button "Next" at bounding box center [792, 120] width 94 height 36
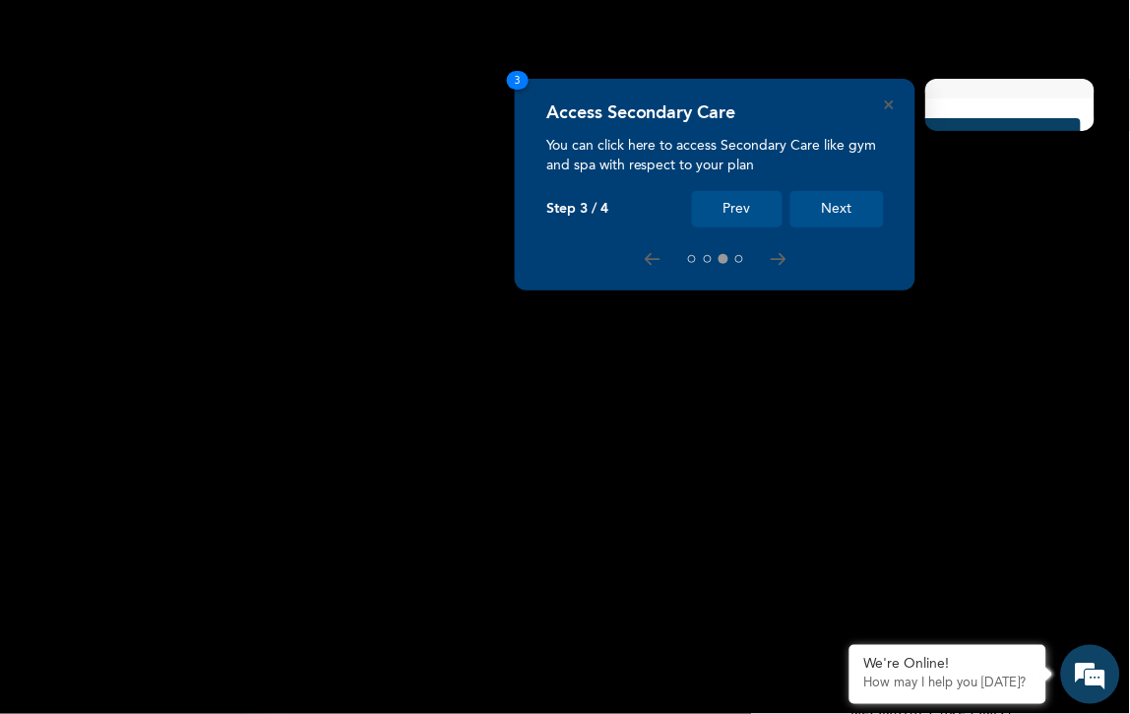
click at [835, 212] on button "Next" at bounding box center [837, 209] width 94 height 36
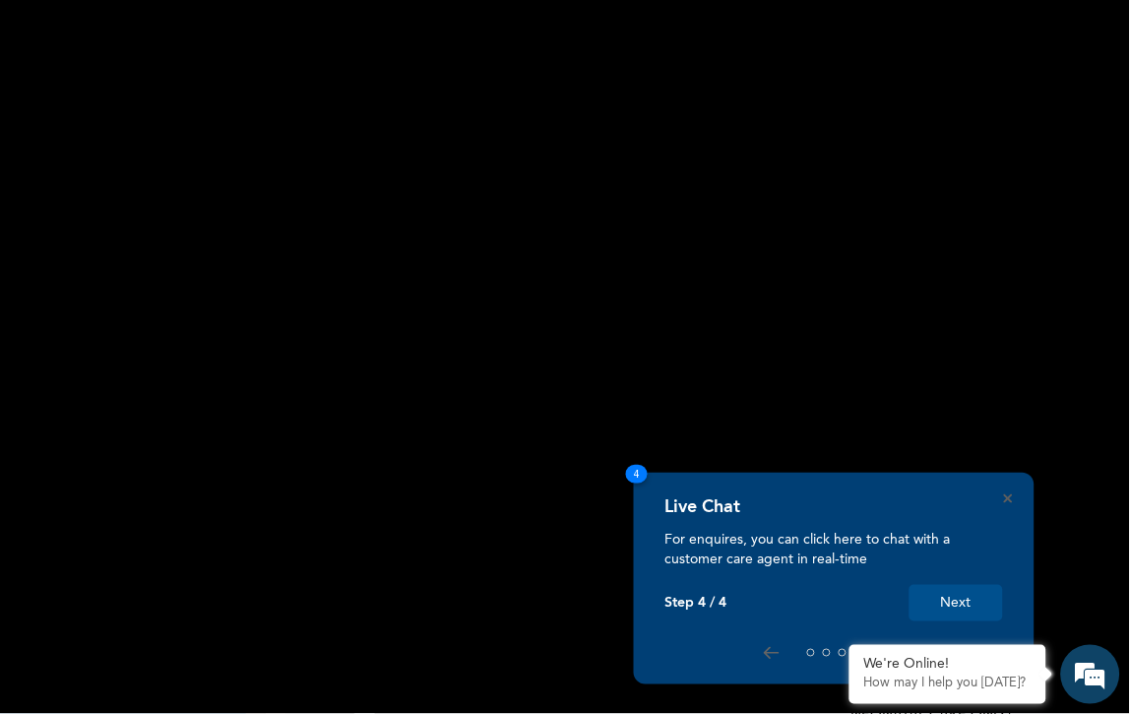
click at [951, 607] on button "Next" at bounding box center [957, 603] width 94 height 36
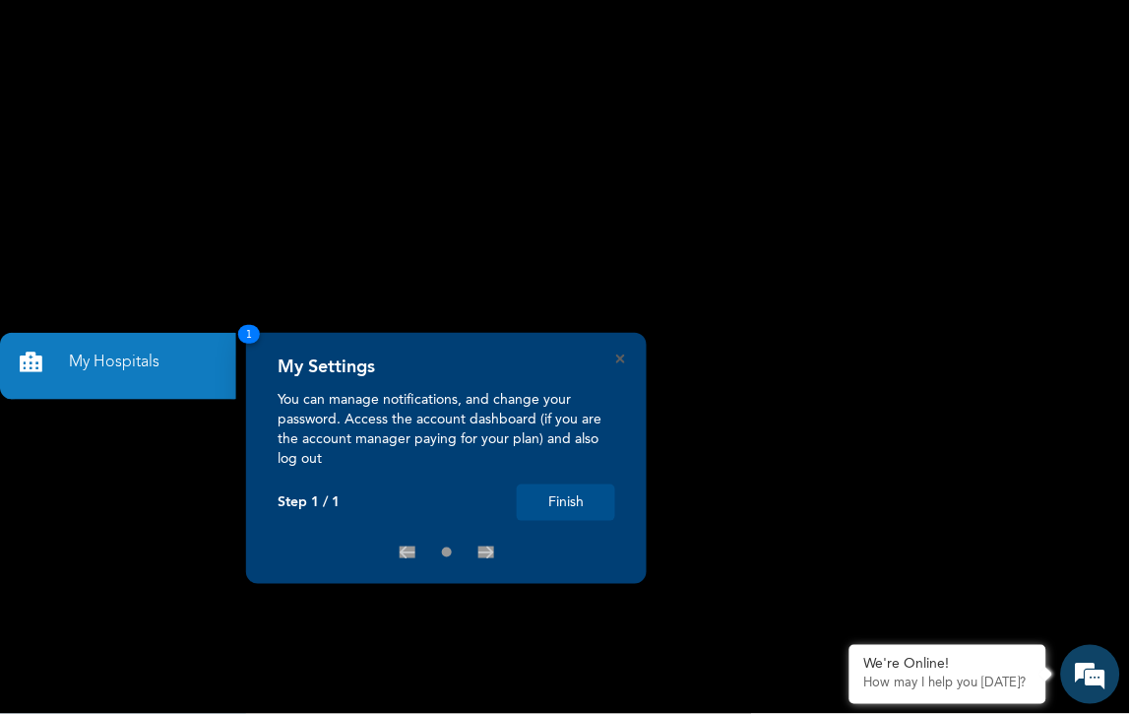
click at [592, 498] on button "Finish" at bounding box center [566, 502] width 98 height 36
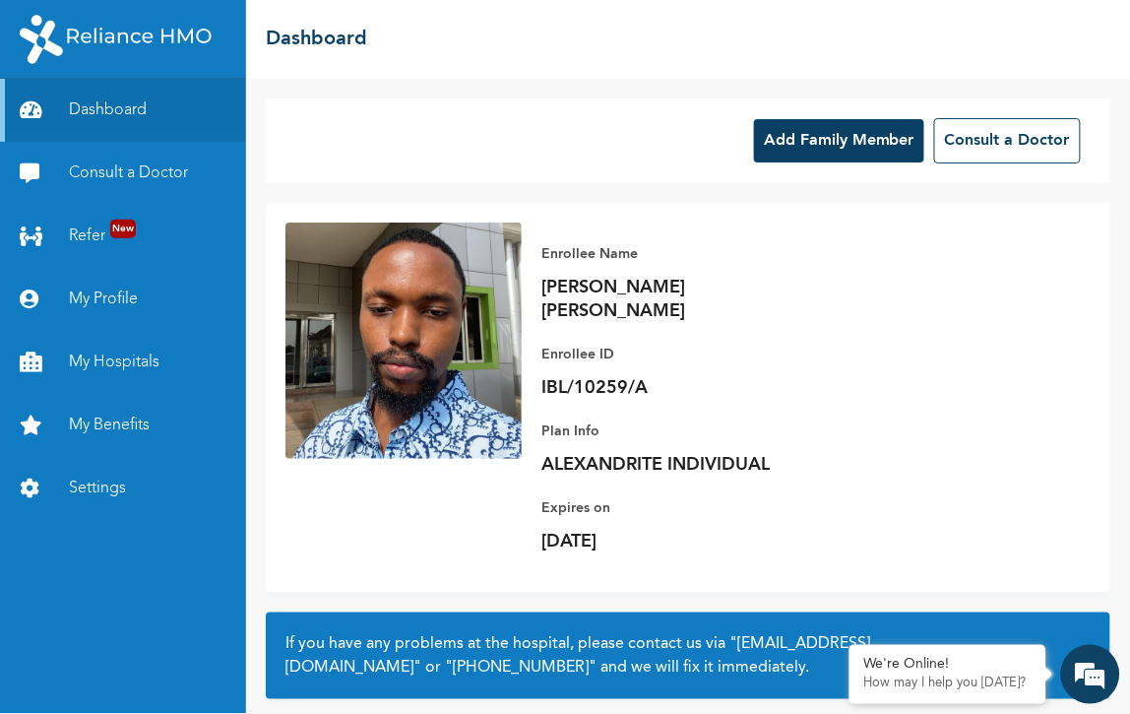
click at [920, 119] on button "Add Family Member" at bounding box center [839, 140] width 170 height 43
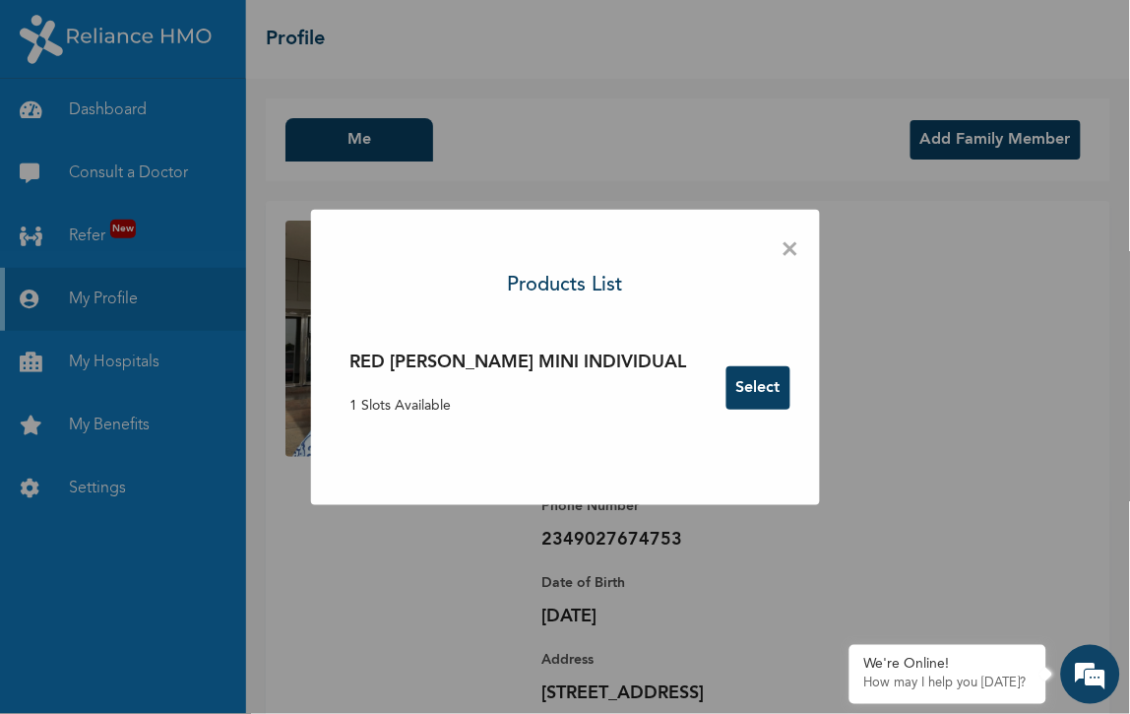
click at [726, 391] on button "Select" at bounding box center [758, 387] width 64 height 43
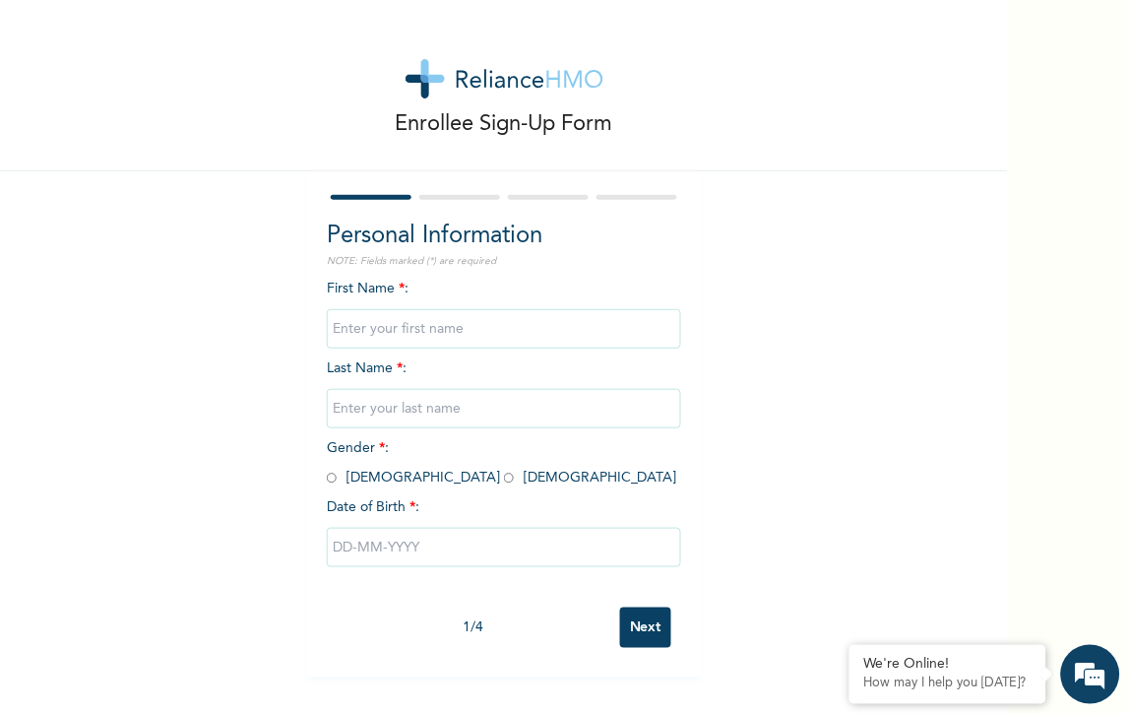
click at [620, 607] on input "Next" at bounding box center [645, 627] width 51 height 40
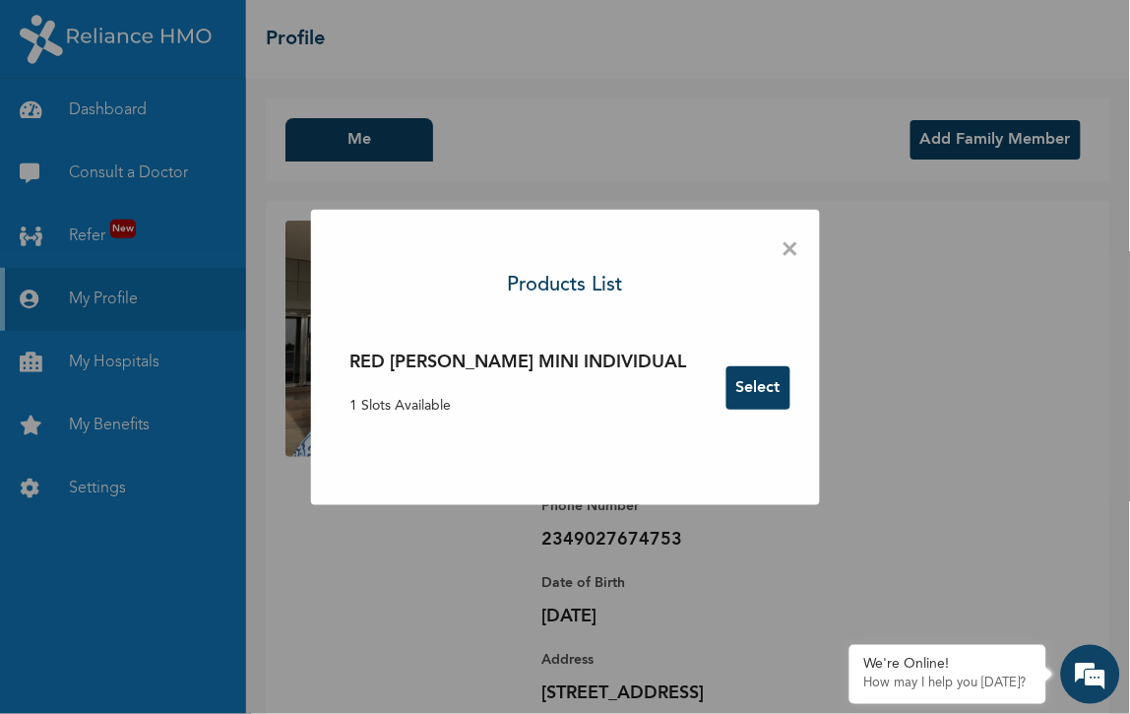
click at [782, 271] on span "×" at bounding box center [791, 249] width 19 height 41
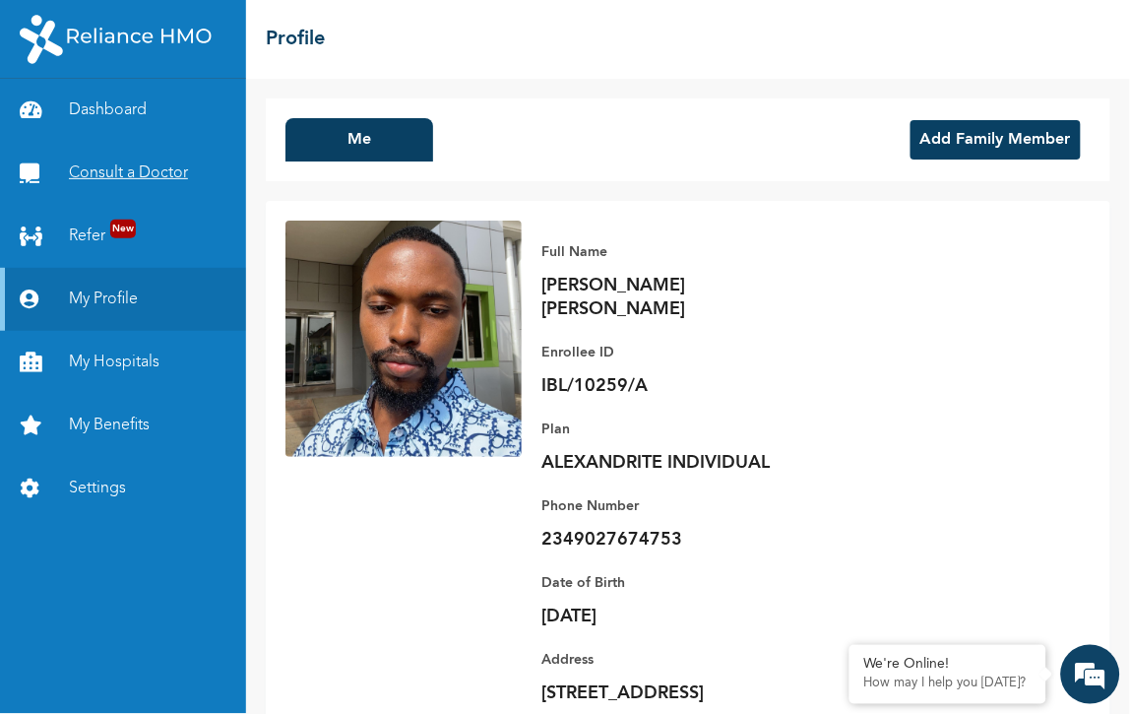
click at [69, 142] on link "Consult a Doctor" at bounding box center [123, 173] width 246 height 63
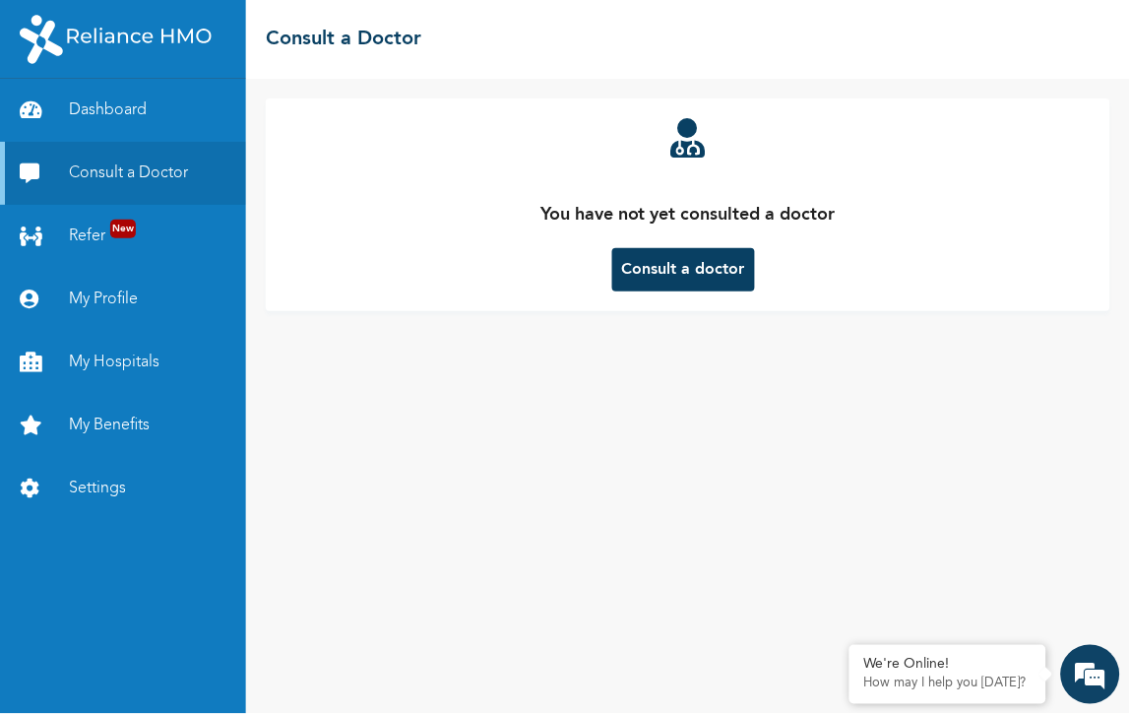
click at [697, 248] on button "Consult a doctor" at bounding box center [683, 269] width 143 height 43
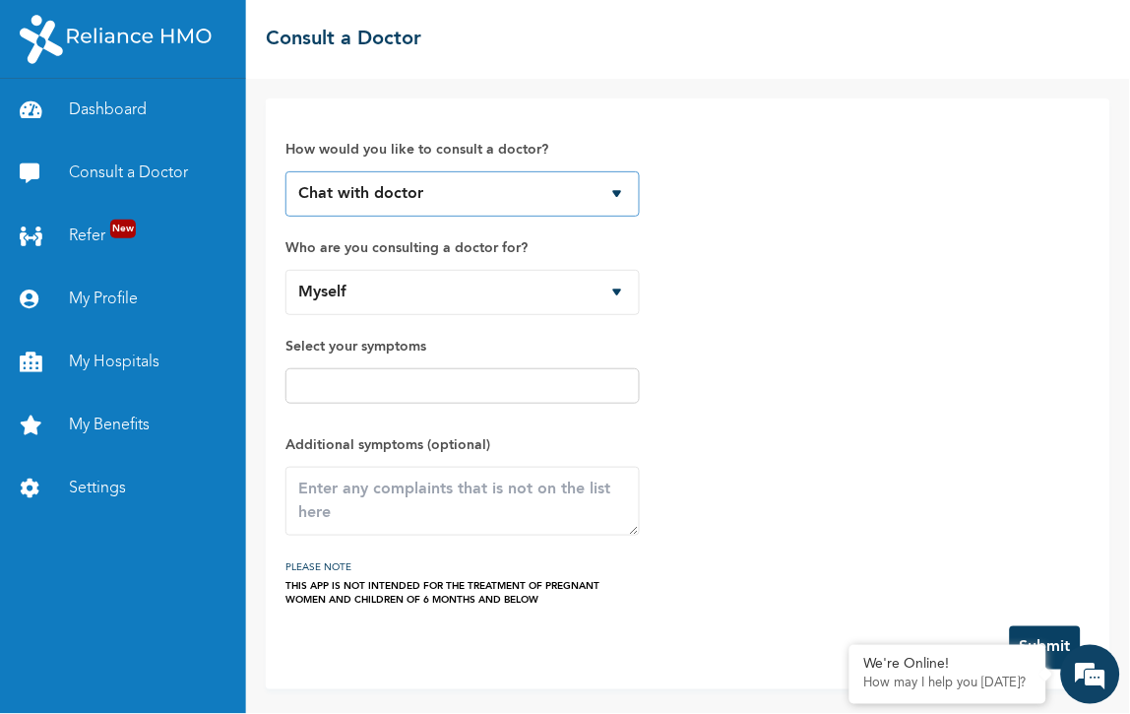
click at [499, 171] on select "Chat with doctor Phone Call" at bounding box center [462, 193] width 354 height 45
click at [285, 171] on select "Chat with doctor Phone Call" at bounding box center [462, 193] width 354 height 45
click at [453, 368] on div at bounding box center [462, 385] width 354 height 35
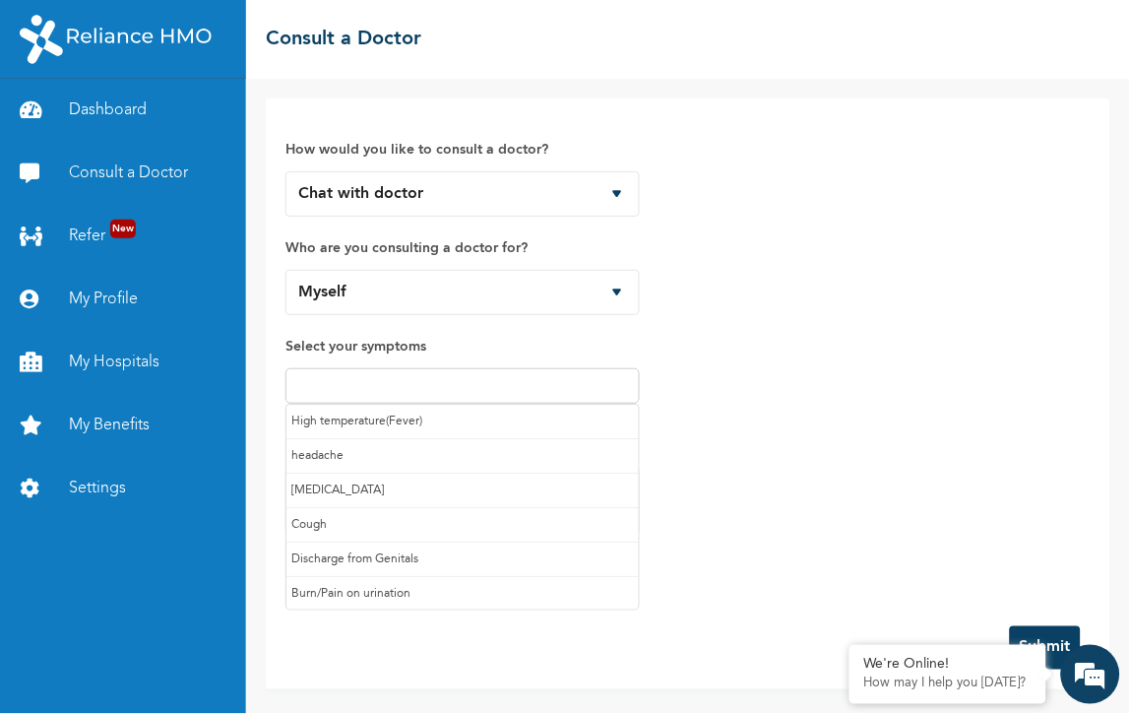
click at [414, 374] on input "text" at bounding box center [462, 386] width 343 height 24
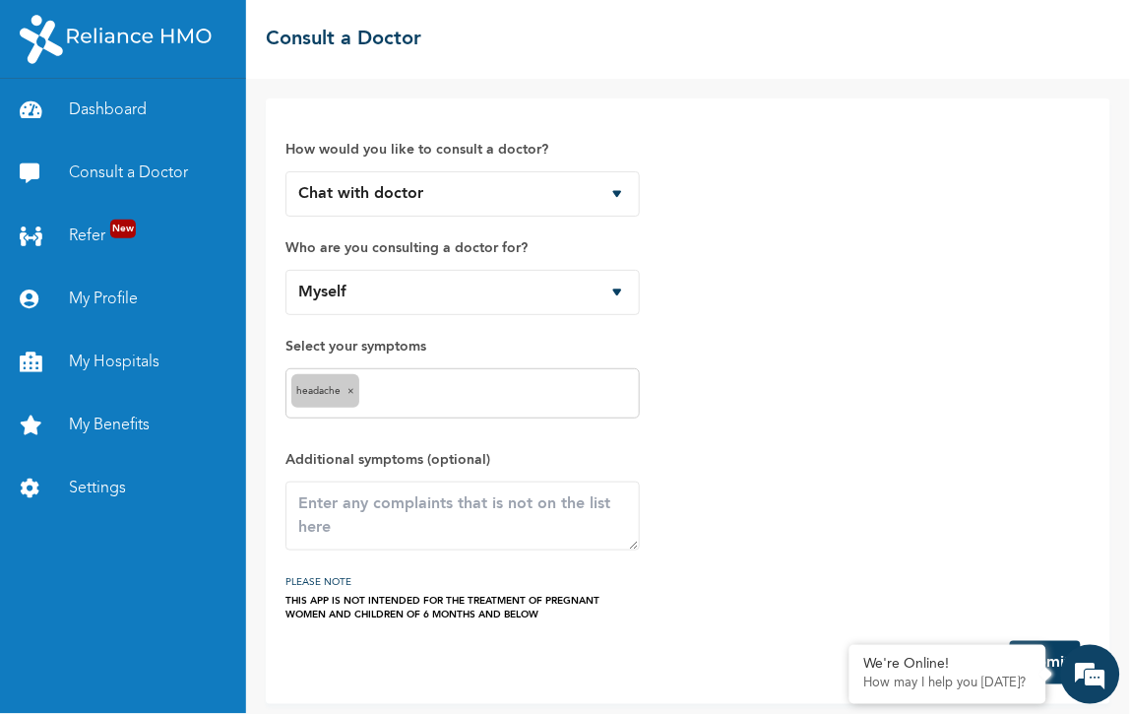
click at [378, 382] on input "text" at bounding box center [499, 394] width 270 height 24
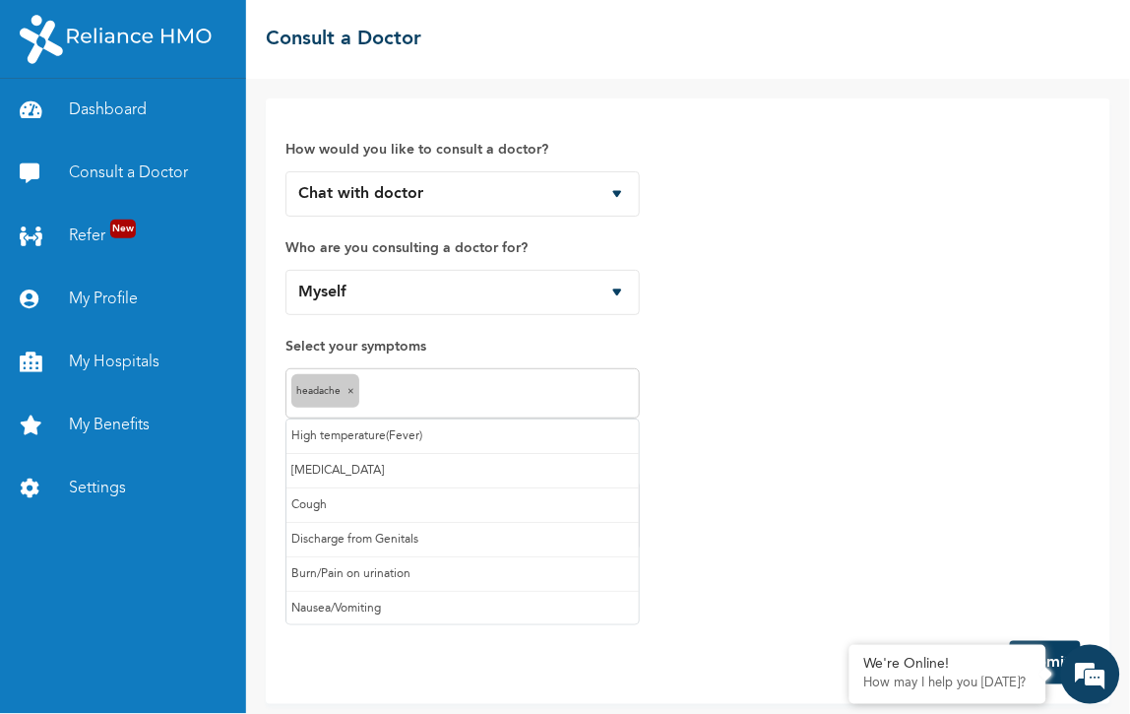
scroll to position [109, 0]
click at [458, 382] on input "text" at bounding box center [546, 394] width 176 height 24
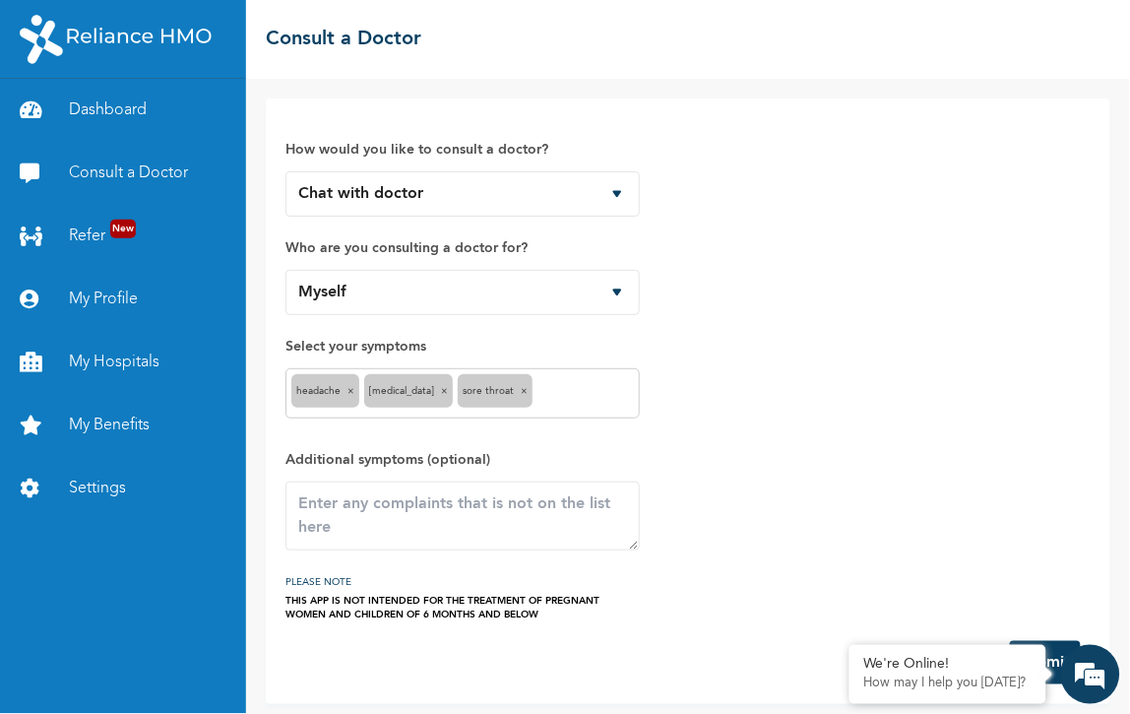
click at [537, 382] on input "text" at bounding box center [585, 394] width 96 height 24
click at [595, 382] on input "text" at bounding box center [614, 394] width 39 height 24
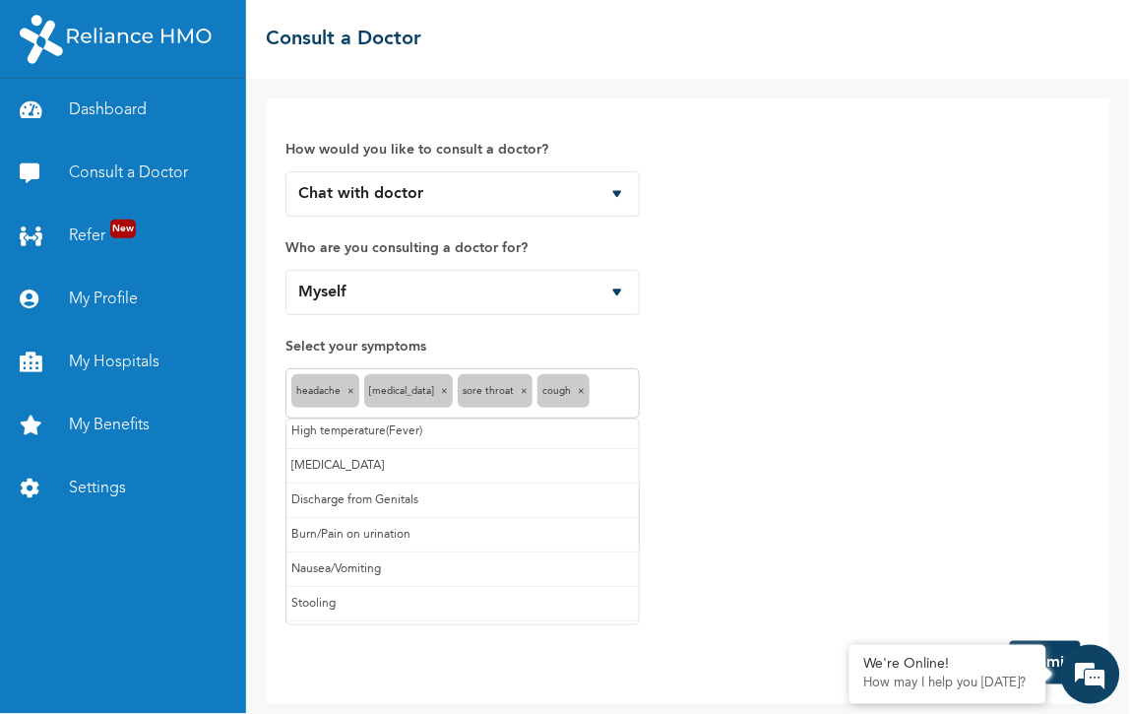
scroll to position [0, 0]
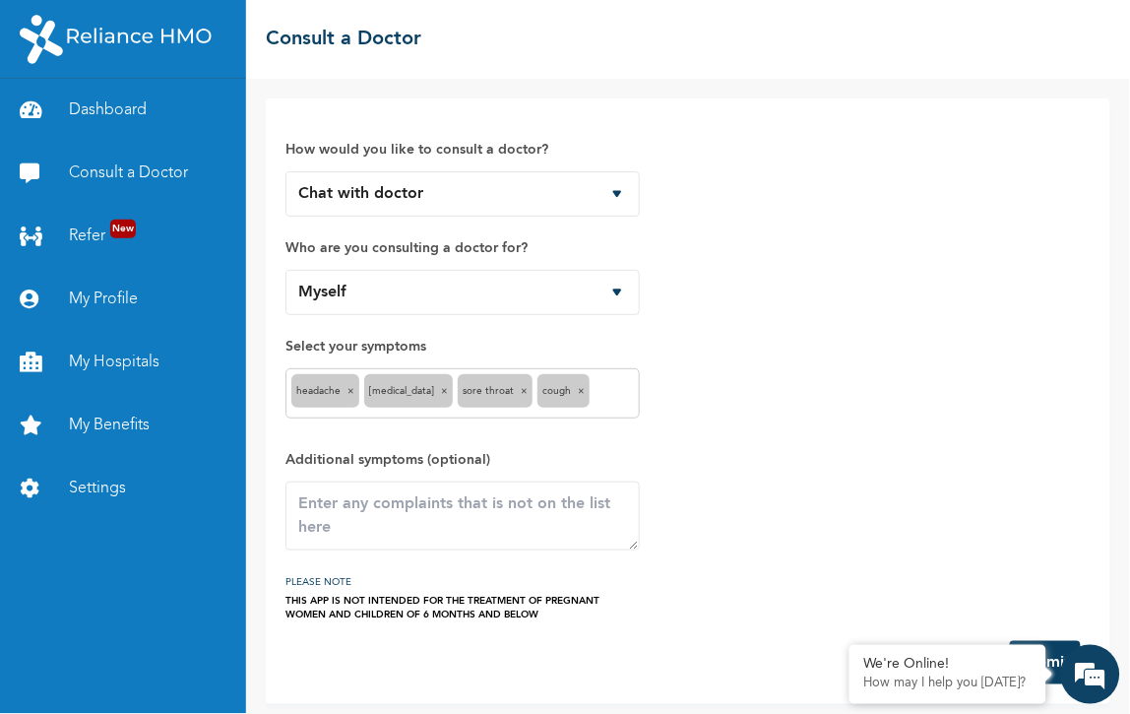
click at [583, 408] on div "How would you like to consult a doctor? Chat with doctor Phone Call Who are you…" at bounding box center [687, 369] width 805 height 503
click at [439, 481] on textarea at bounding box center [462, 515] width 354 height 69
type textarea "s"
type textarea "A swollen gum and a wound on the inside of my cheek"
click at [1064, 641] on button "Submit" at bounding box center [1045, 662] width 71 height 43
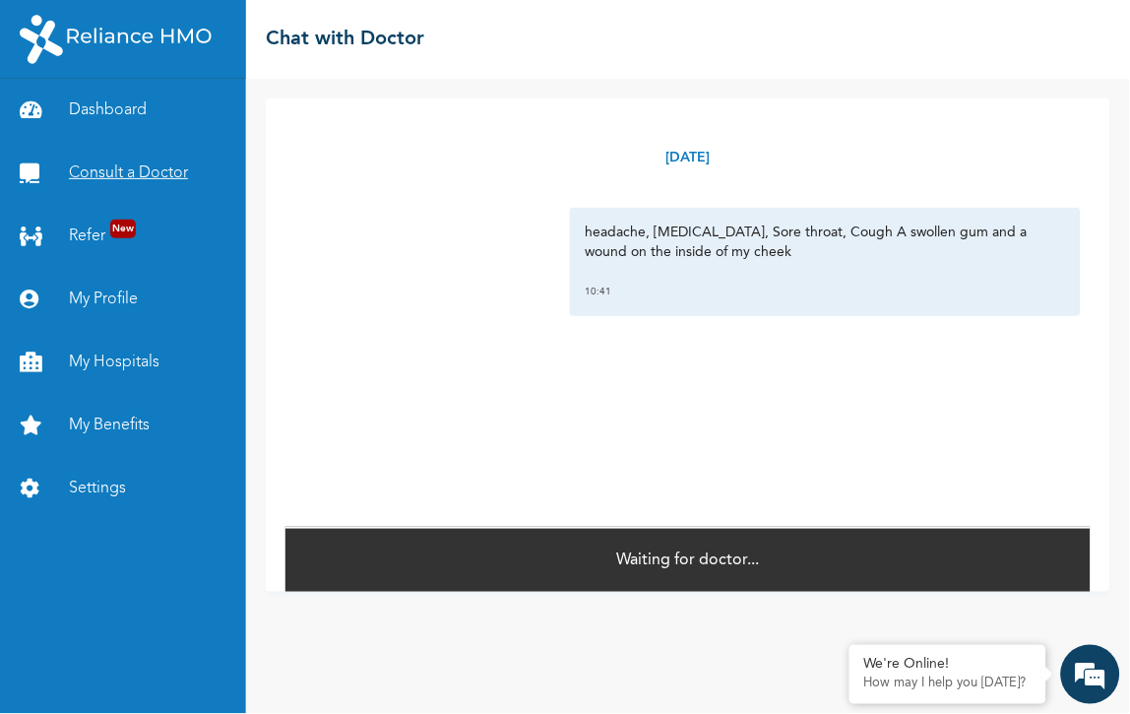
click at [122, 142] on link "Consult a Doctor" at bounding box center [123, 173] width 246 height 63
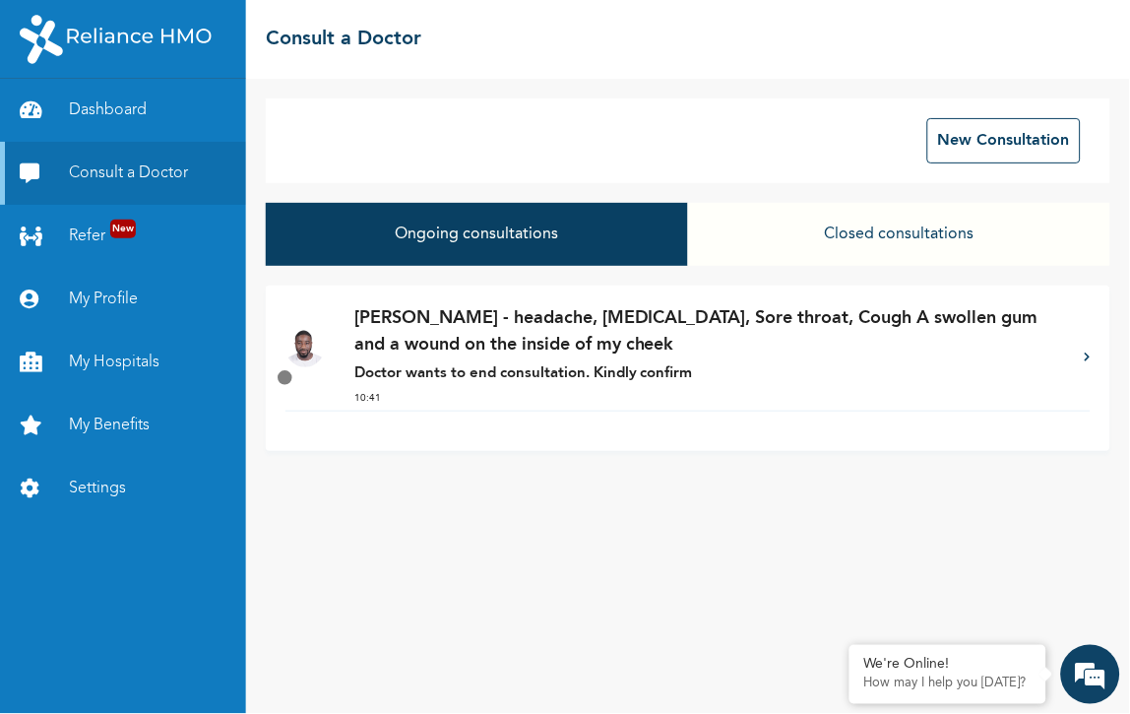
click at [479, 305] on p "[PERSON_NAME] - headache, [MEDICAL_DATA], Sore throat, Cough A swollen gum and …" at bounding box center [709, 331] width 711 height 53
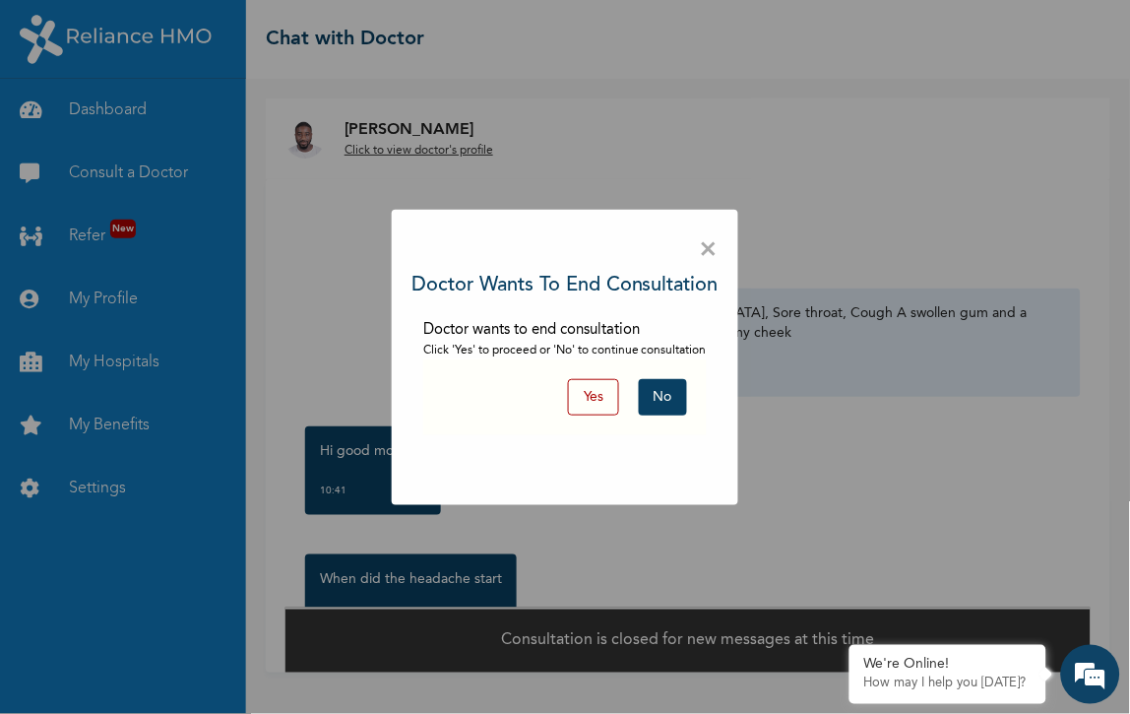
click at [642, 399] on button "No" at bounding box center [663, 397] width 48 height 36
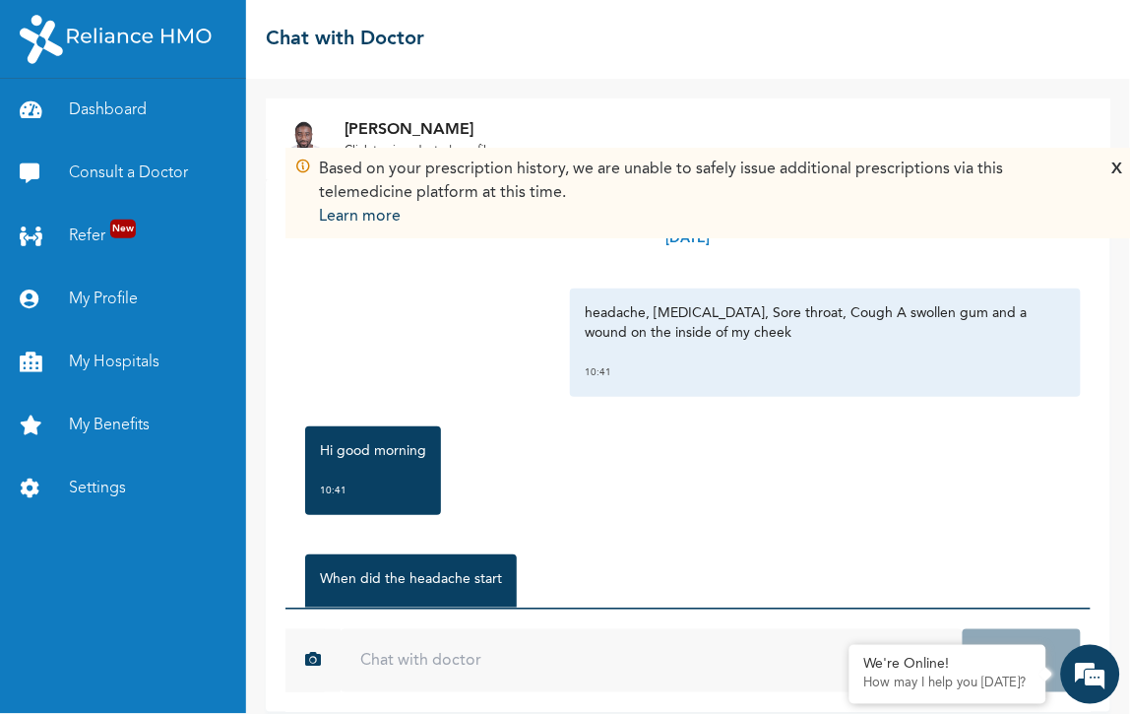
click at [370, 629] on input "text" at bounding box center [652, 660] width 622 height 63
type input "Good morning, so sorry for the delayed response"
click at [963, 629] on button "Send" at bounding box center [1022, 660] width 118 height 63
type input "I started feeling these symptoms [DATE]"
click at [963, 629] on button "Send" at bounding box center [1022, 660] width 118 height 63
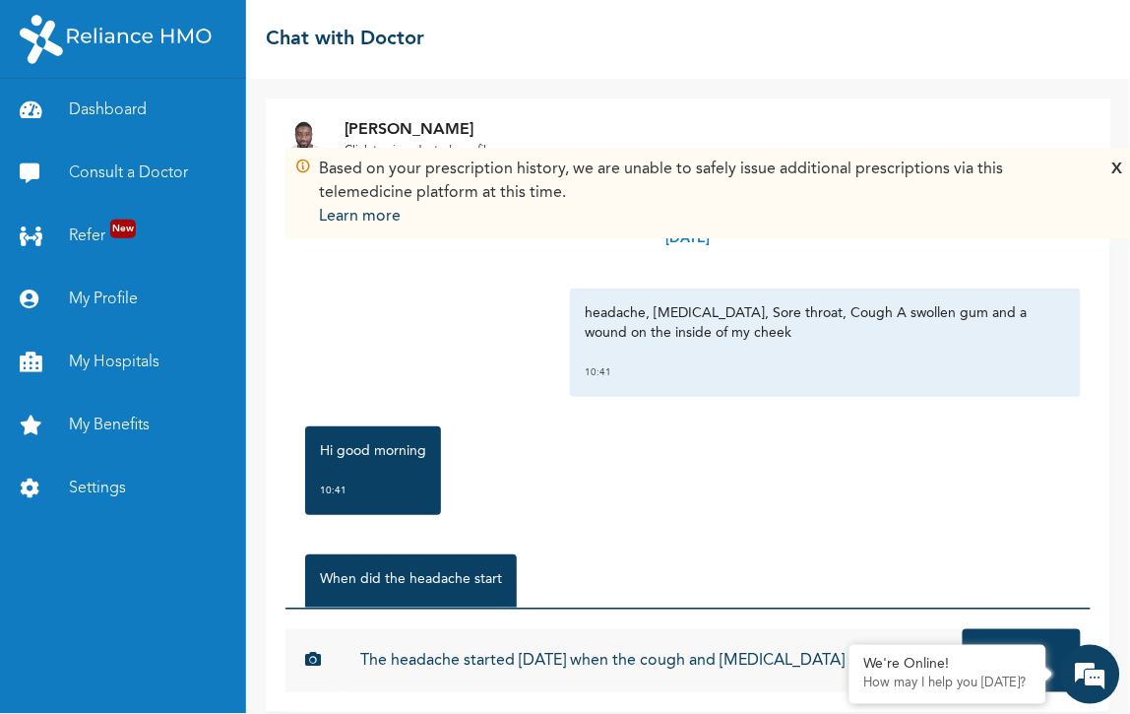
type input "The headache started [DATE] when the cough and [MEDICAL_DATA] started, and it's…"
click at [963, 629] on button "Send" at bounding box center [1022, 660] width 118 height 63
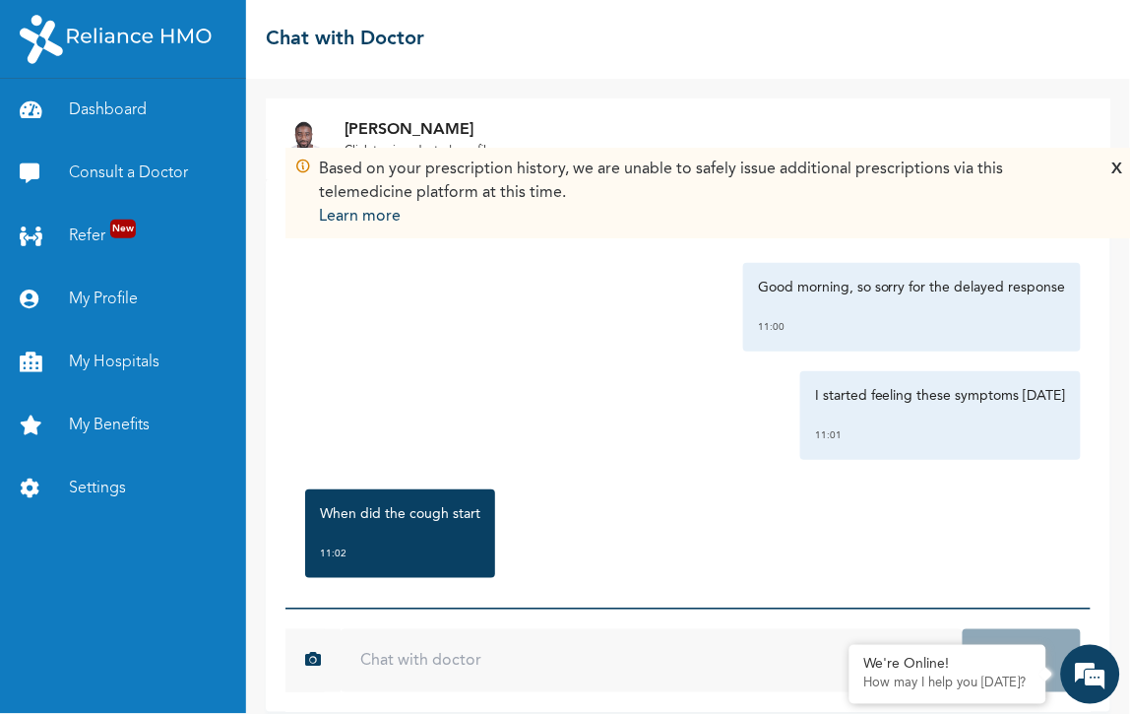
scroll to position [667, 0]
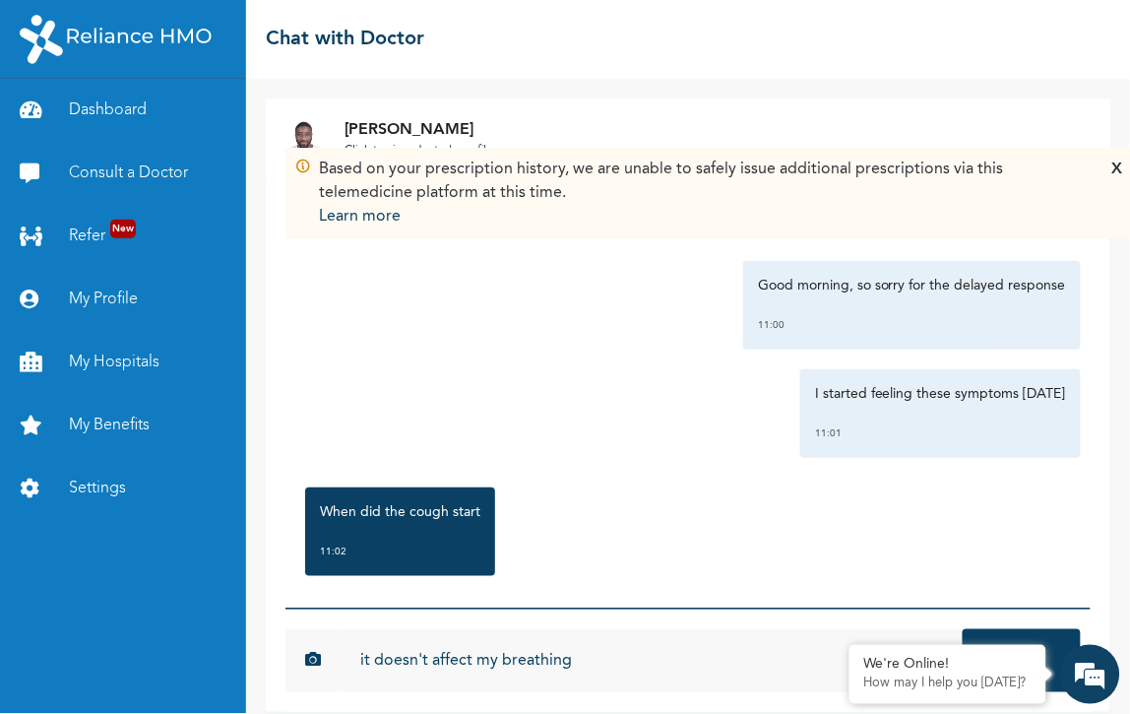
type input "it doesn't affect my breathing"
click at [963, 629] on button "Send" at bounding box center [1022, 660] width 118 height 63
type input "i"
type input "the cough is a little bit of both"
click at [963, 629] on button "Send" at bounding box center [1022, 660] width 118 height 63
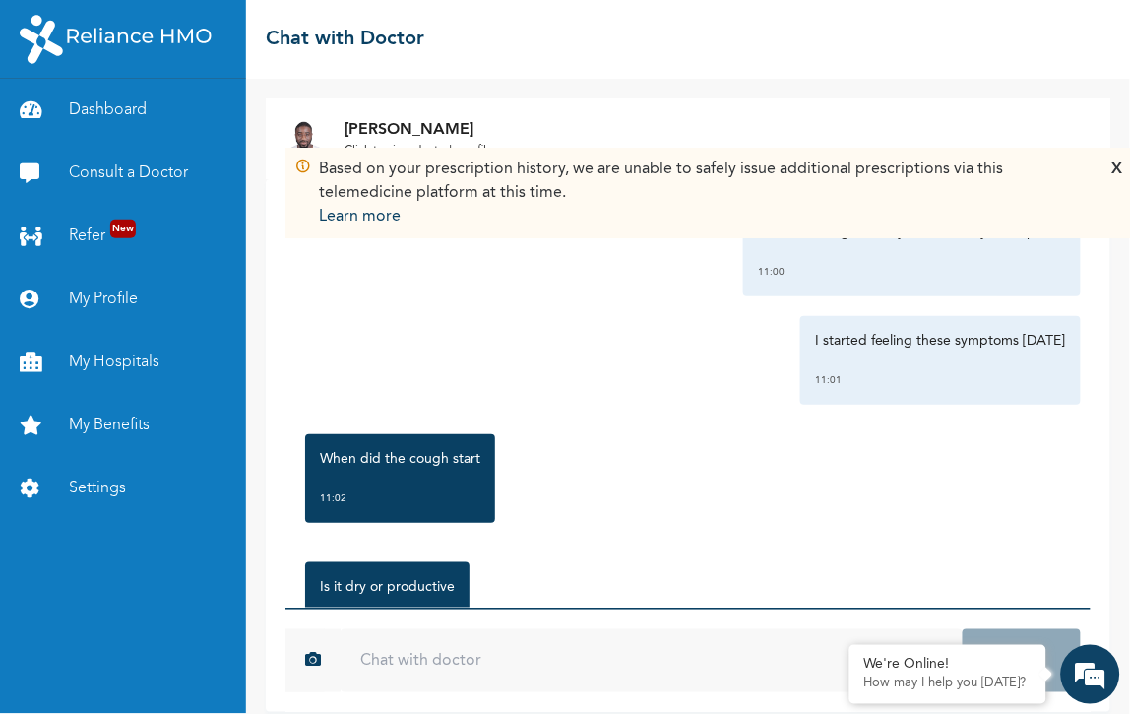
scroll to position [830, 0]
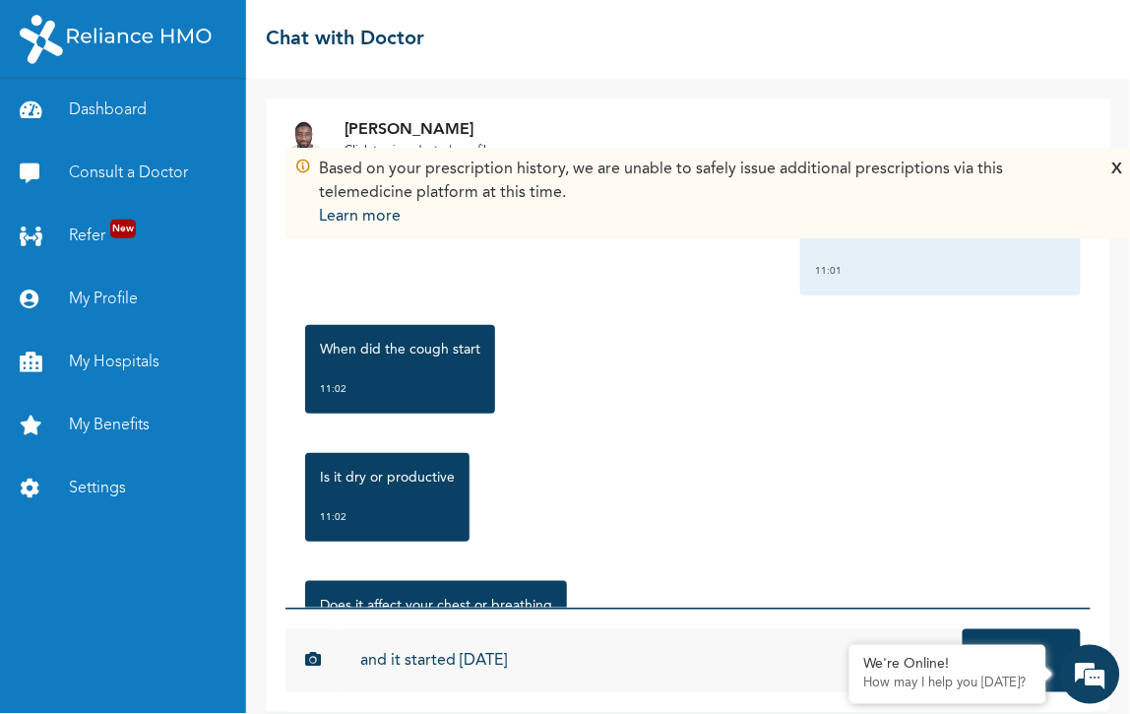
type input "and it started [DATE]"
click at [963, 629] on button "Send" at bounding box center [1022, 660] width 118 height 63
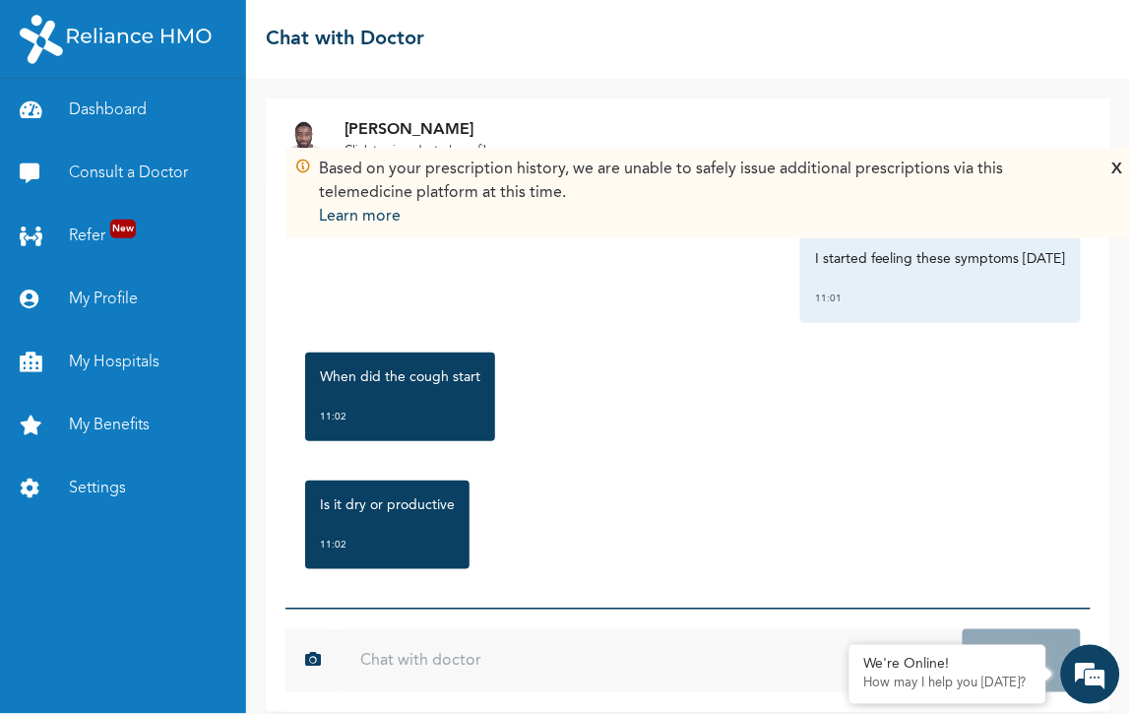
scroll to position [911, 0]
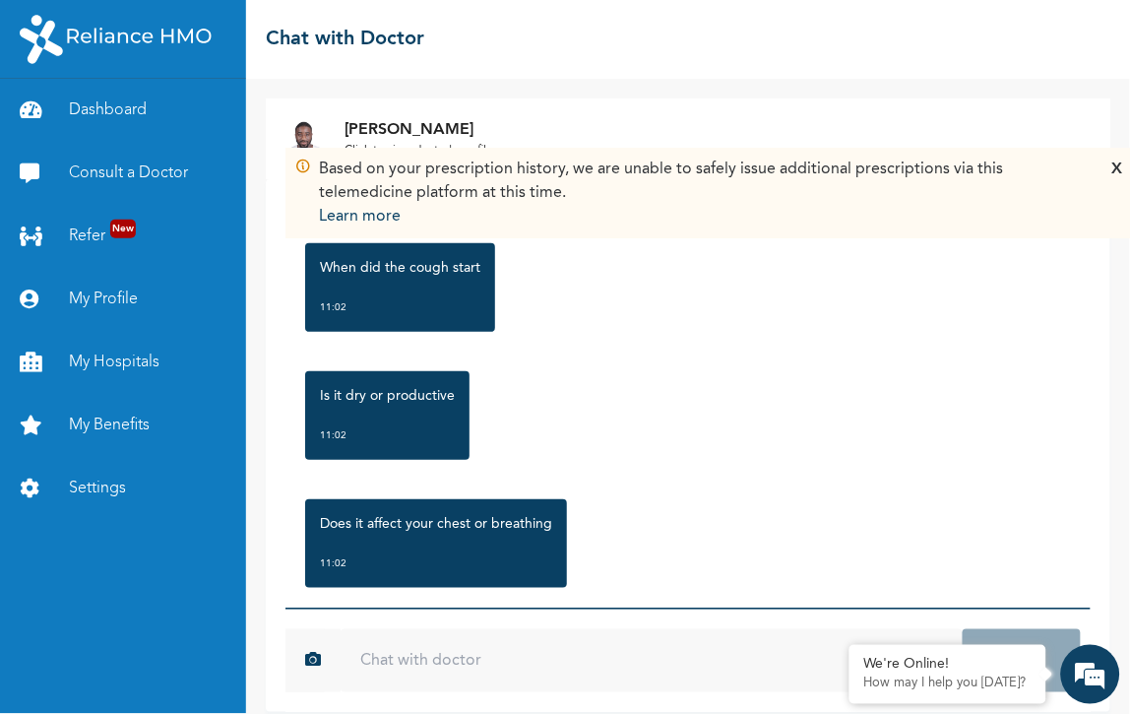
click at [1112, 164] on div "X" at bounding box center [1117, 192] width 11 height 71
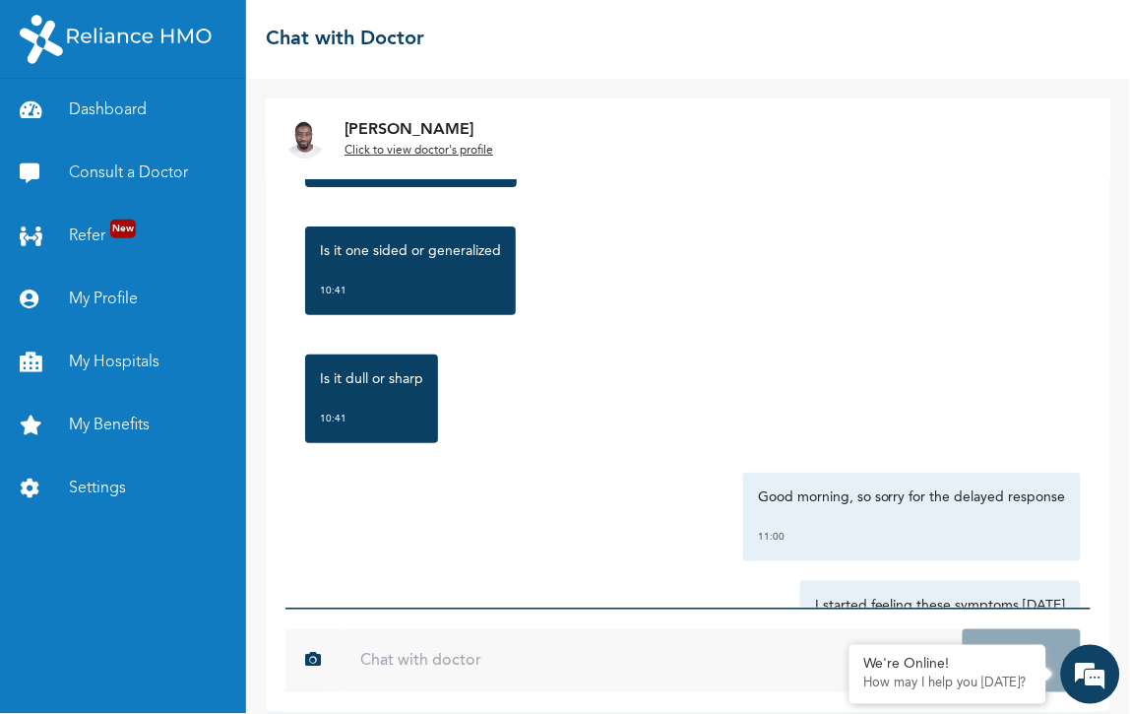
scroll to position [365, 0]
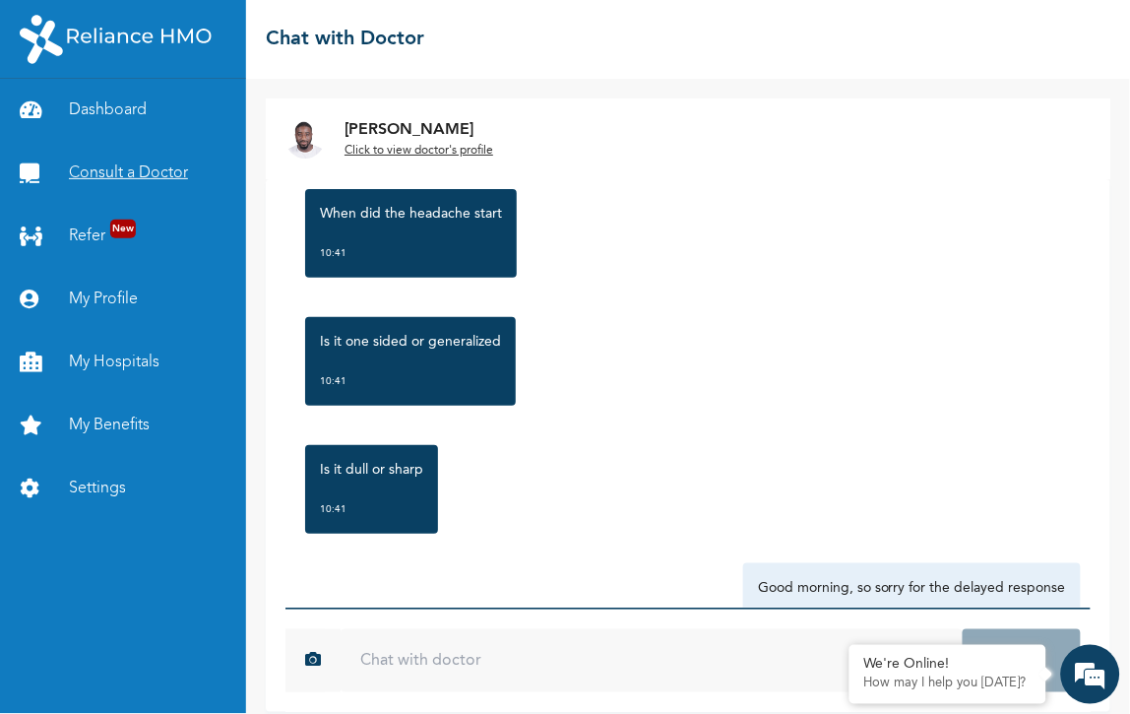
click at [93, 142] on link "Consult a Doctor" at bounding box center [123, 173] width 246 height 63
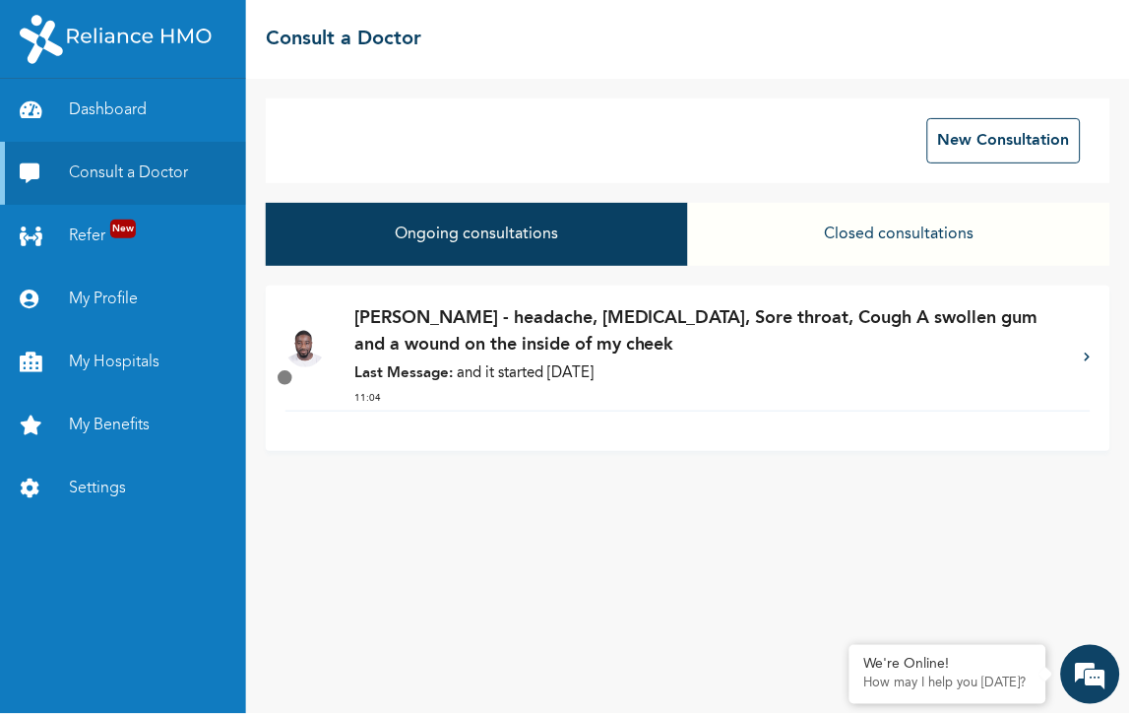
click at [484, 363] on p "Last Message: and it started [DATE]" at bounding box center [709, 374] width 711 height 23
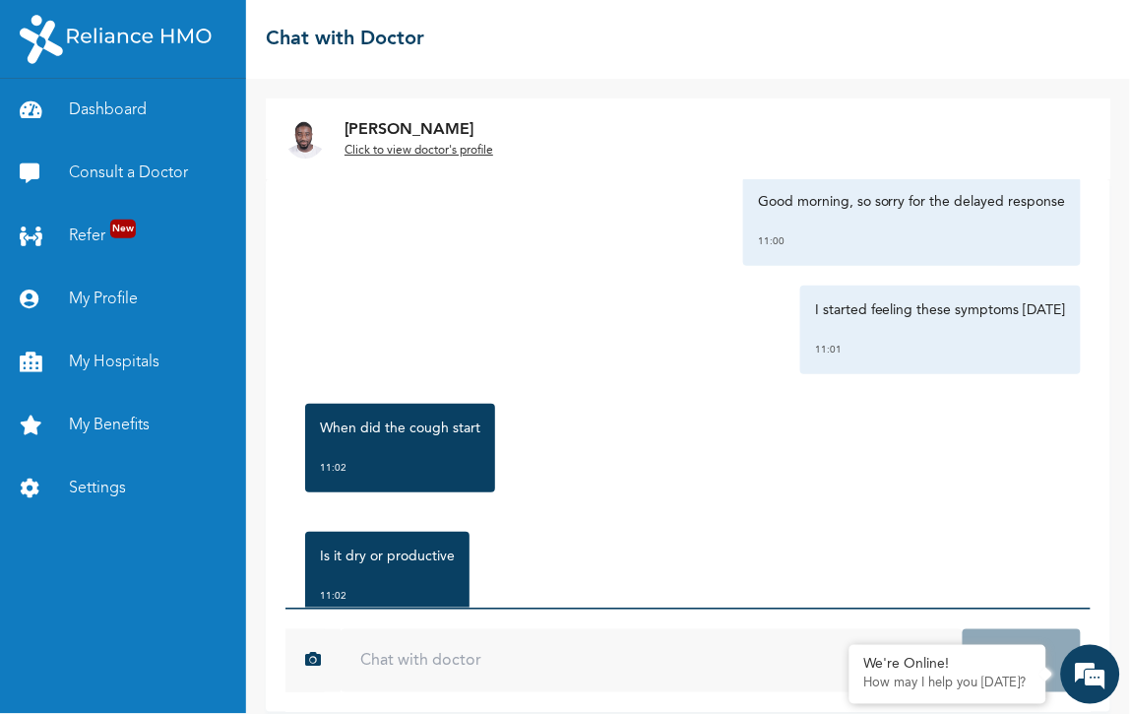
scroll to position [693, 0]
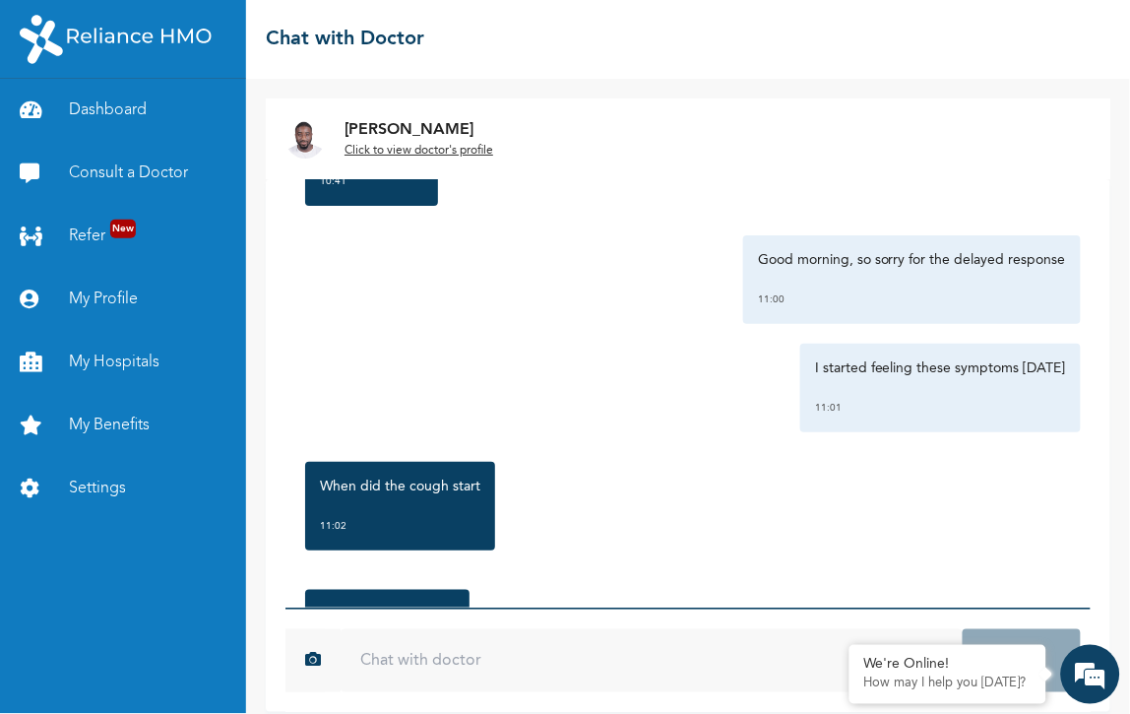
click at [345, 145] on u "Click to view doctor's profile" at bounding box center [419, 151] width 149 height 12
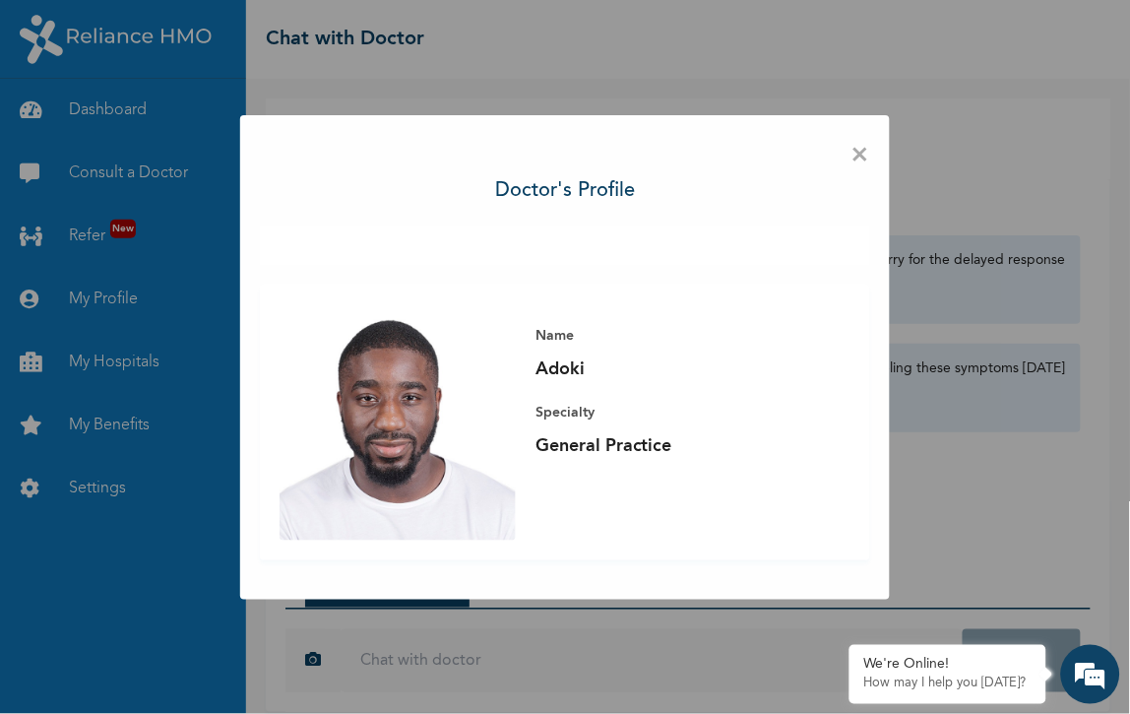
click at [771, 202] on div "× Doctor's profile Name Adoki Specialty General Practice" at bounding box center [565, 357] width 650 height 484
click at [851, 176] on span "×" at bounding box center [860, 155] width 19 height 41
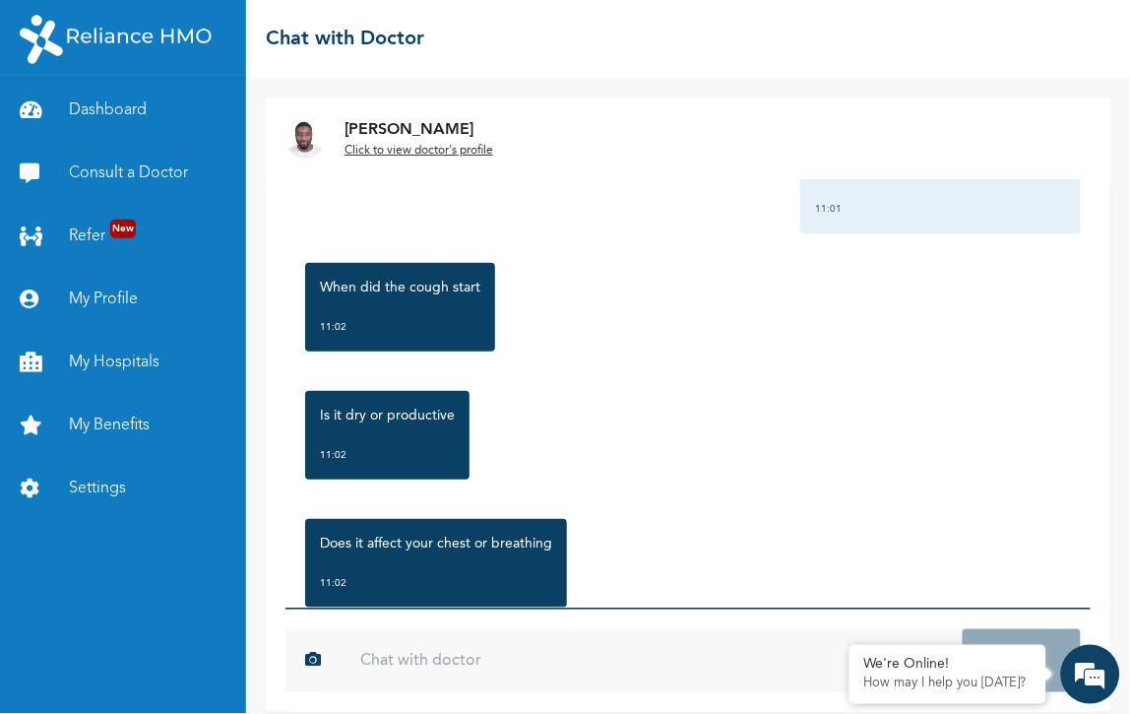
scroll to position [911, 0]
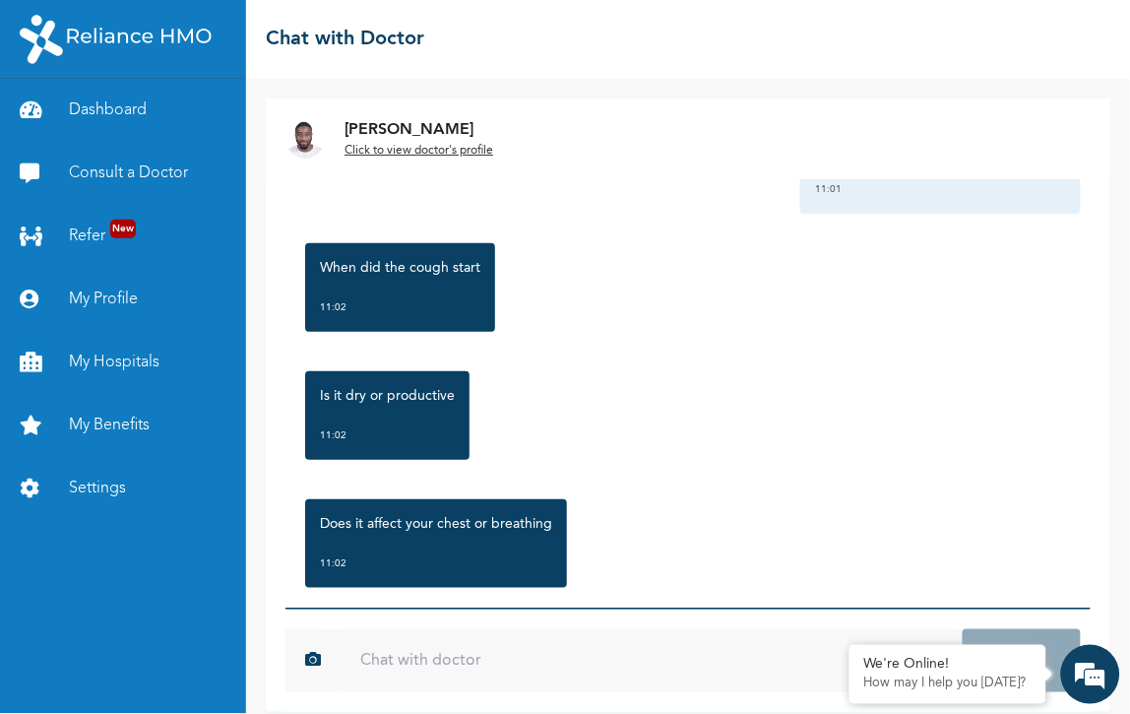
click at [453, 629] on input "text" at bounding box center [652, 660] width 622 height 63
type input "hello"
click at [963, 629] on button "Send" at bounding box center [1022, 660] width 118 height 63
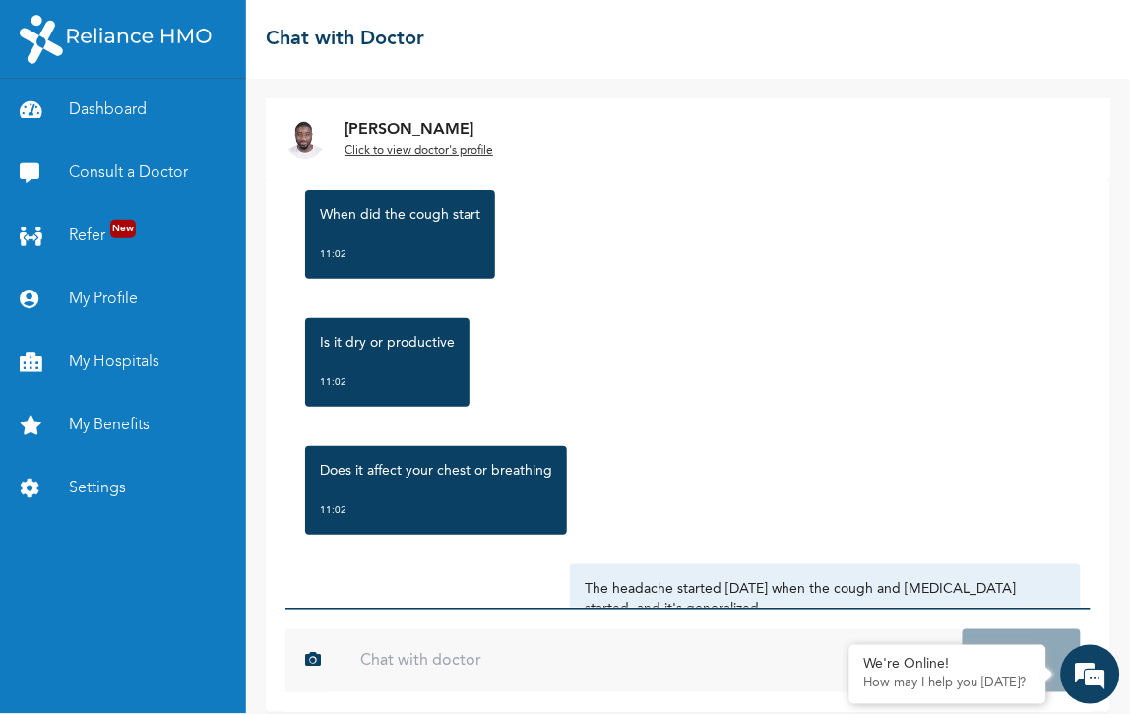
scroll to position [992, 0]
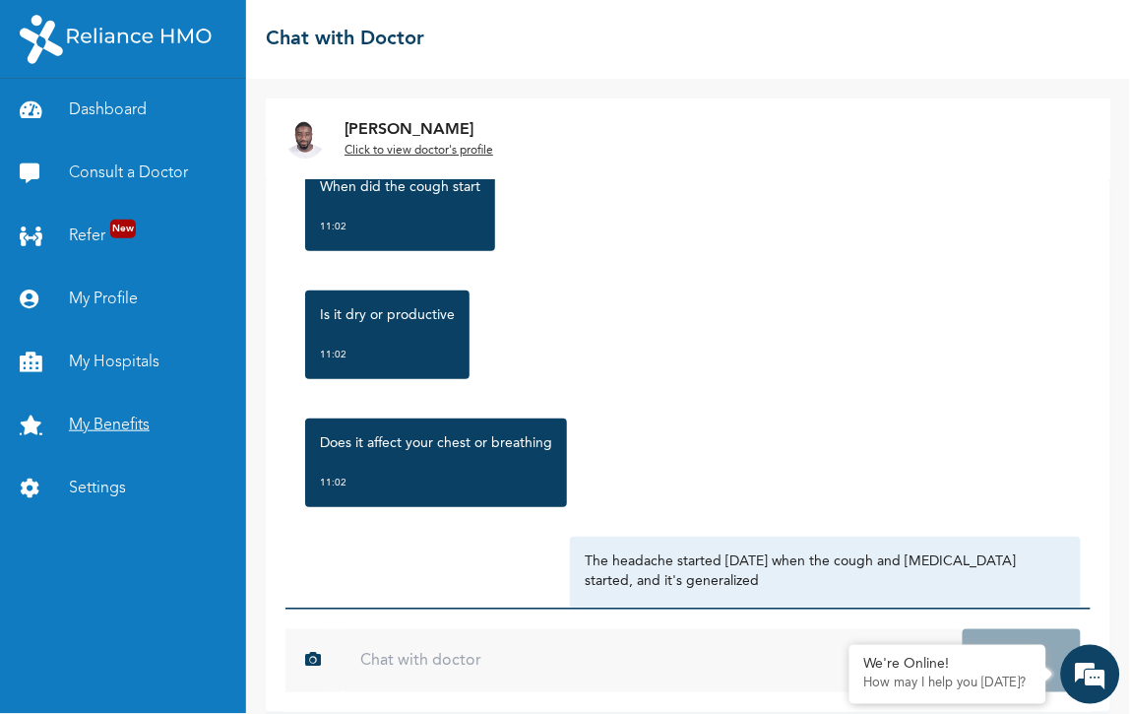
click at [66, 394] on link "My Benefits" at bounding box center [123, 425] width 246 height 63
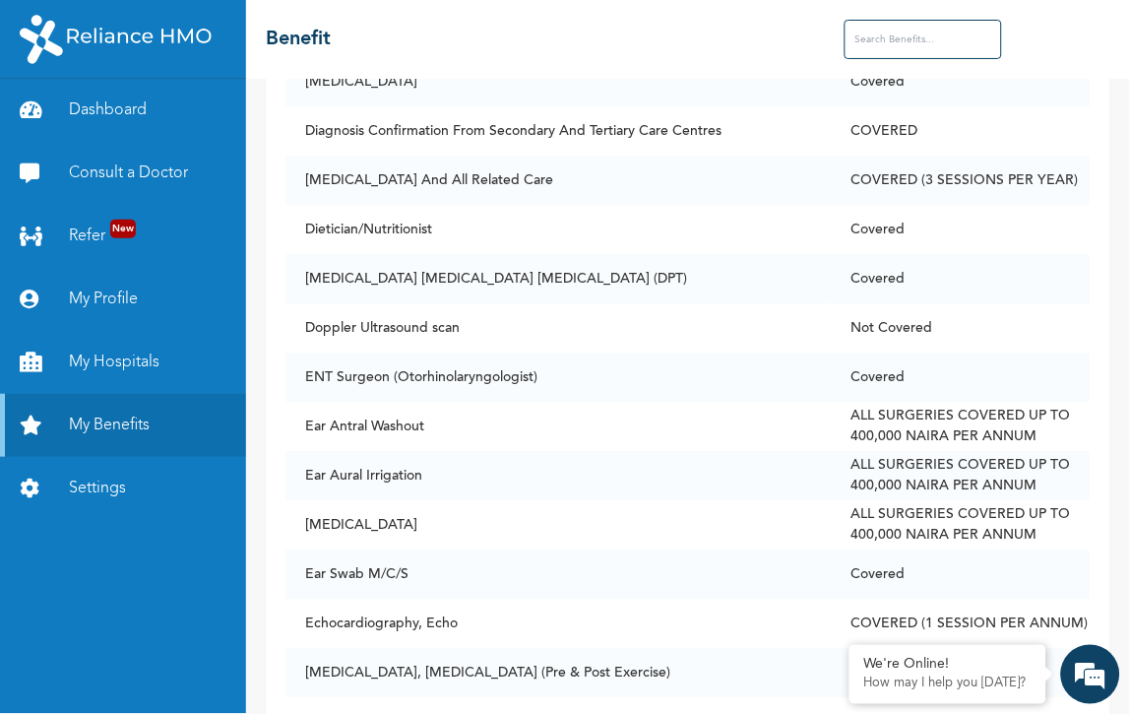
scroll to position [3499, 0]
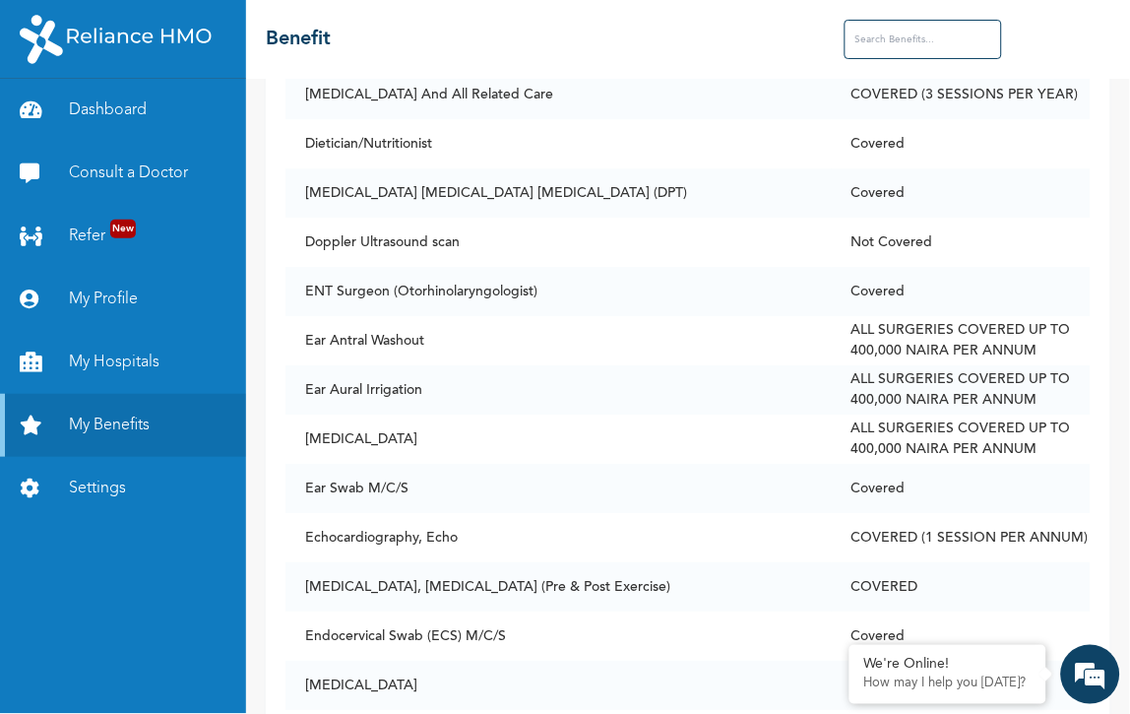
click at [921, 34] on input "text" at bounding box center [923, 39] width 157 height 39
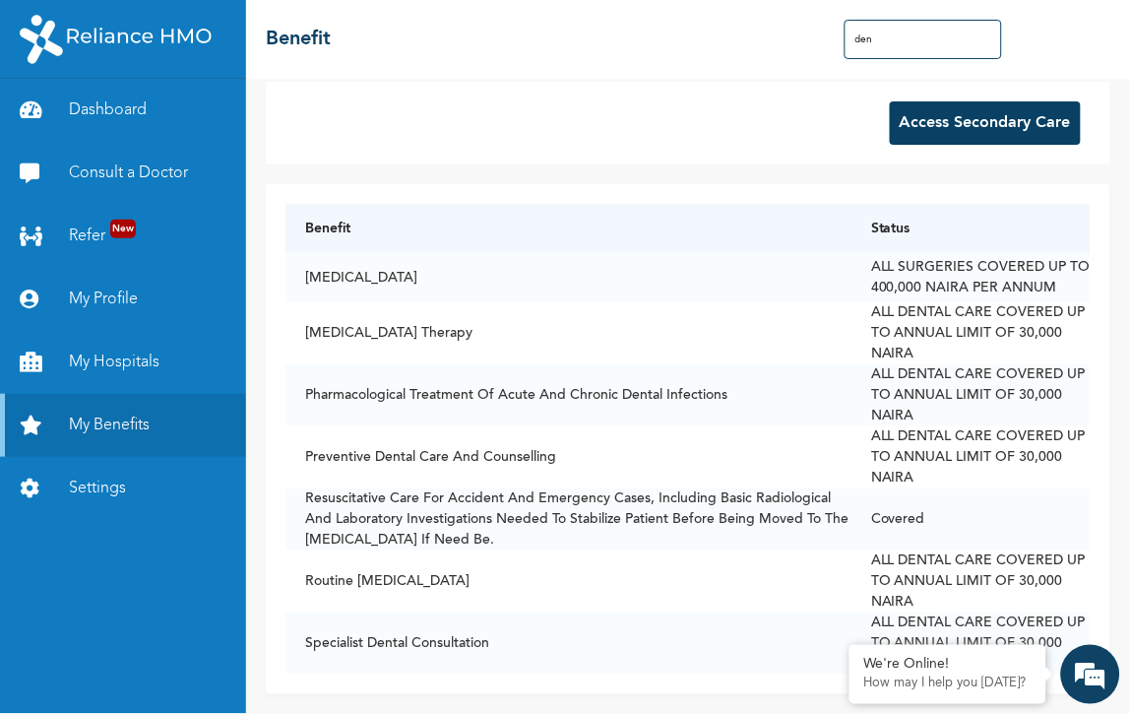
scroll to position [0, 0]
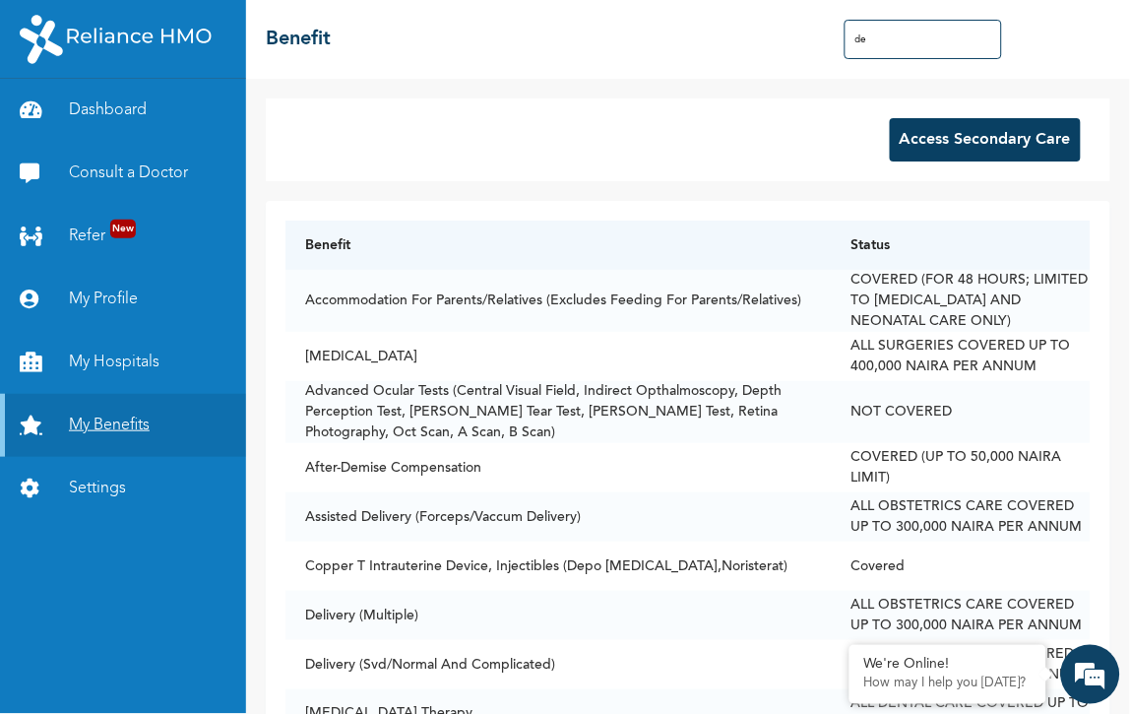
type input "d"
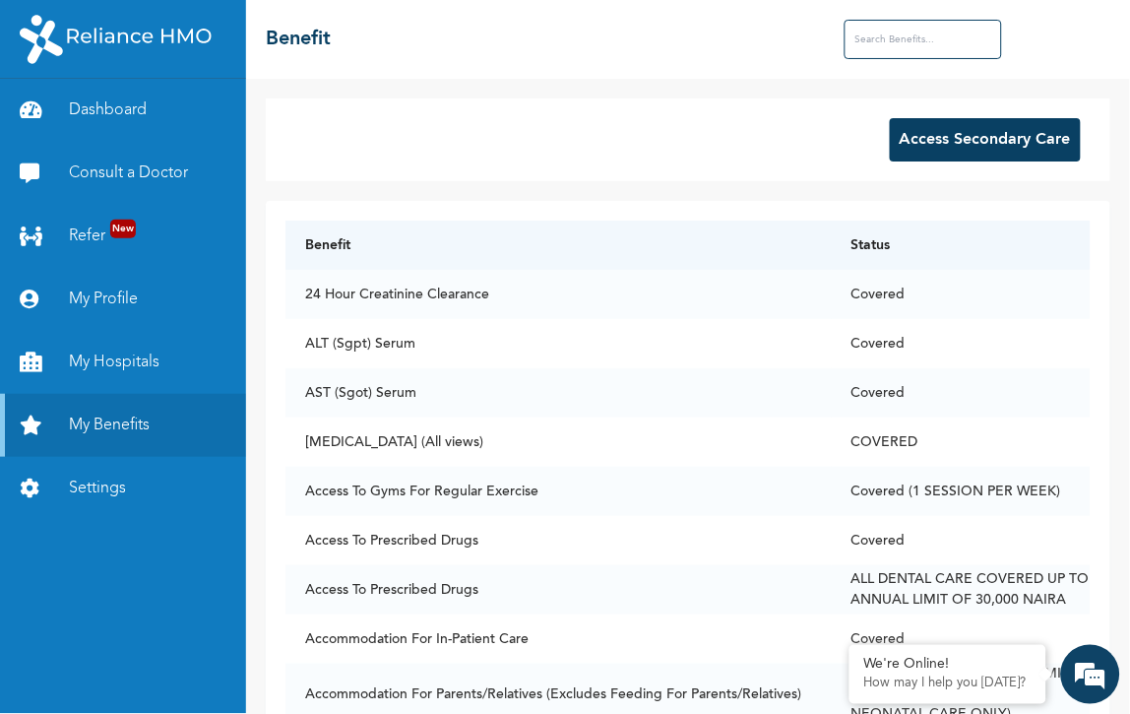
click at [1026, 118] on button "Access Secondary Care" at bounding box center [985, 139] width 191 height 43
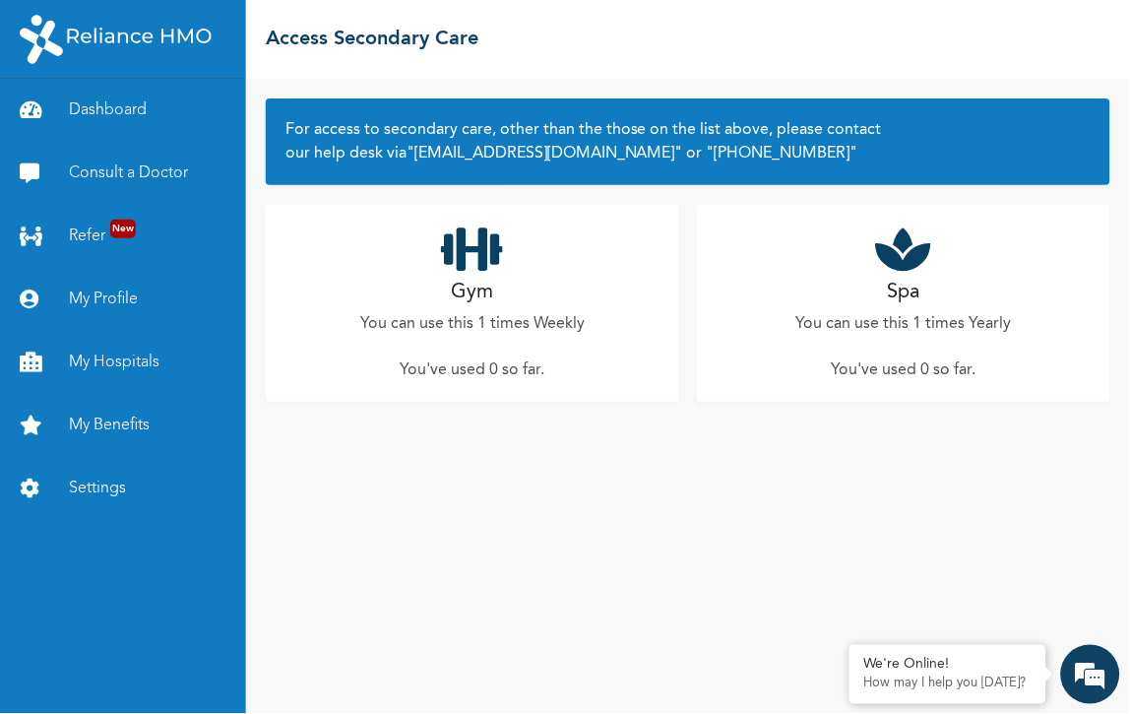
click at [864, 205] on div "Spa You can use this 1 times Yearly You've used 0 so far ." at bounding box center [903, 303] width 413 height 197
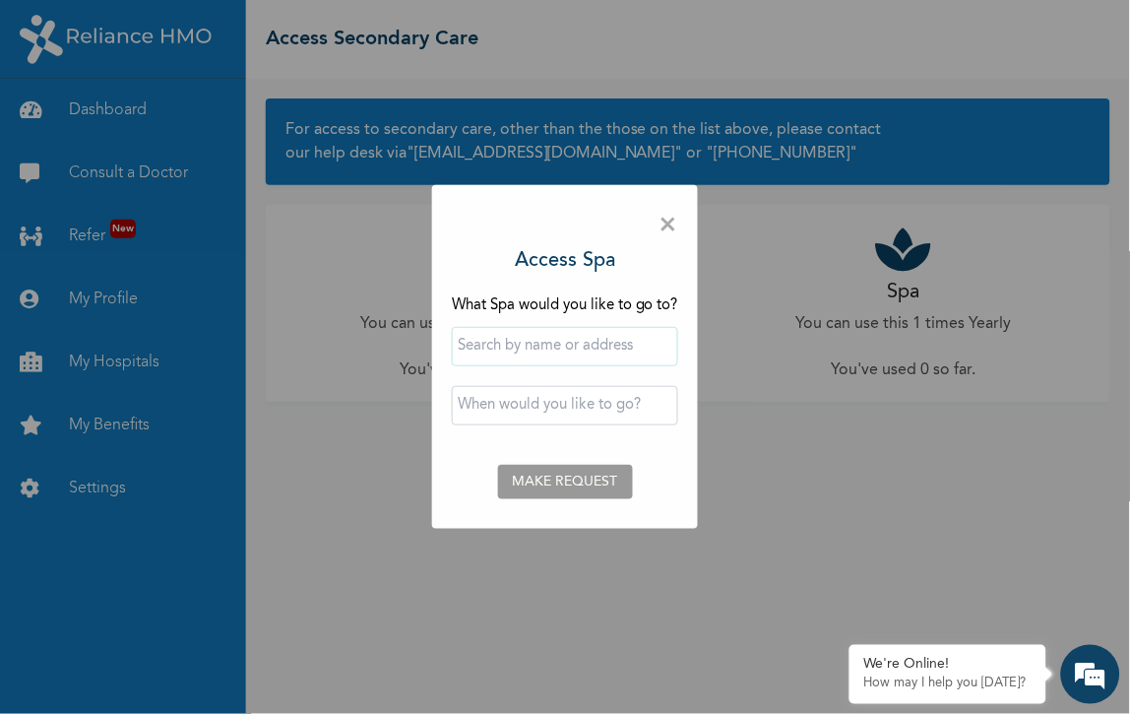
click at [660, 246] on span "×" at bounding box center [669, 225] width 19 height 41
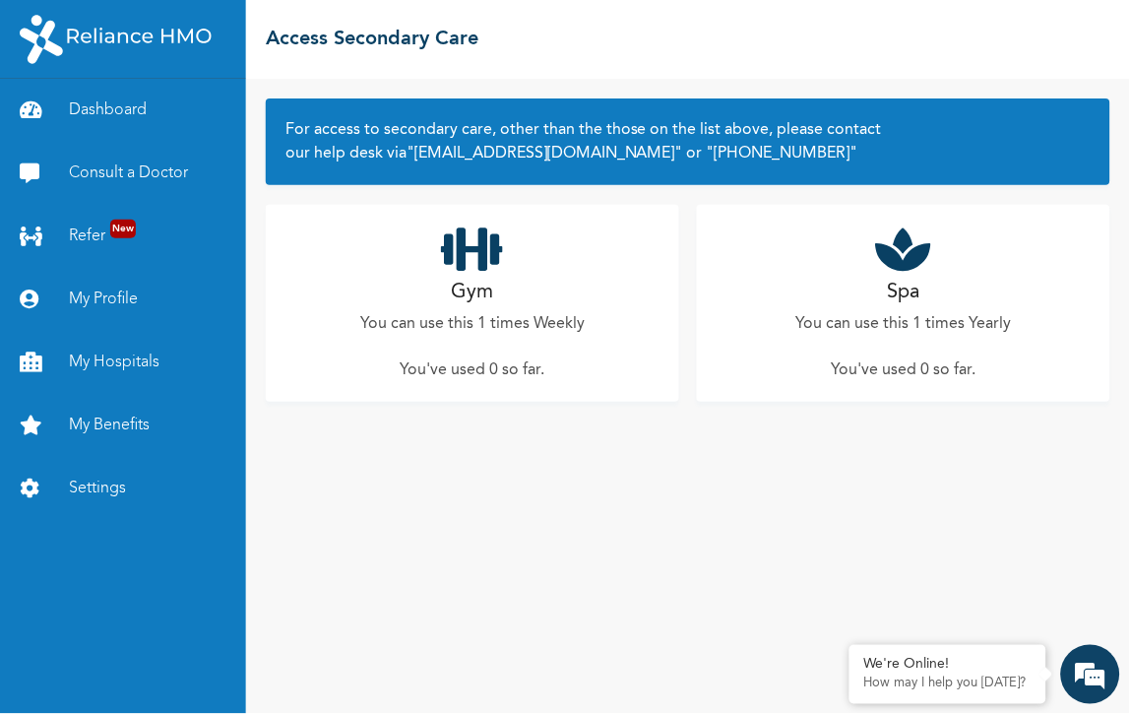
click at [325, 33] on h2 "Access Secondary Care" at bounding box center [372, 40] width 213 height 30
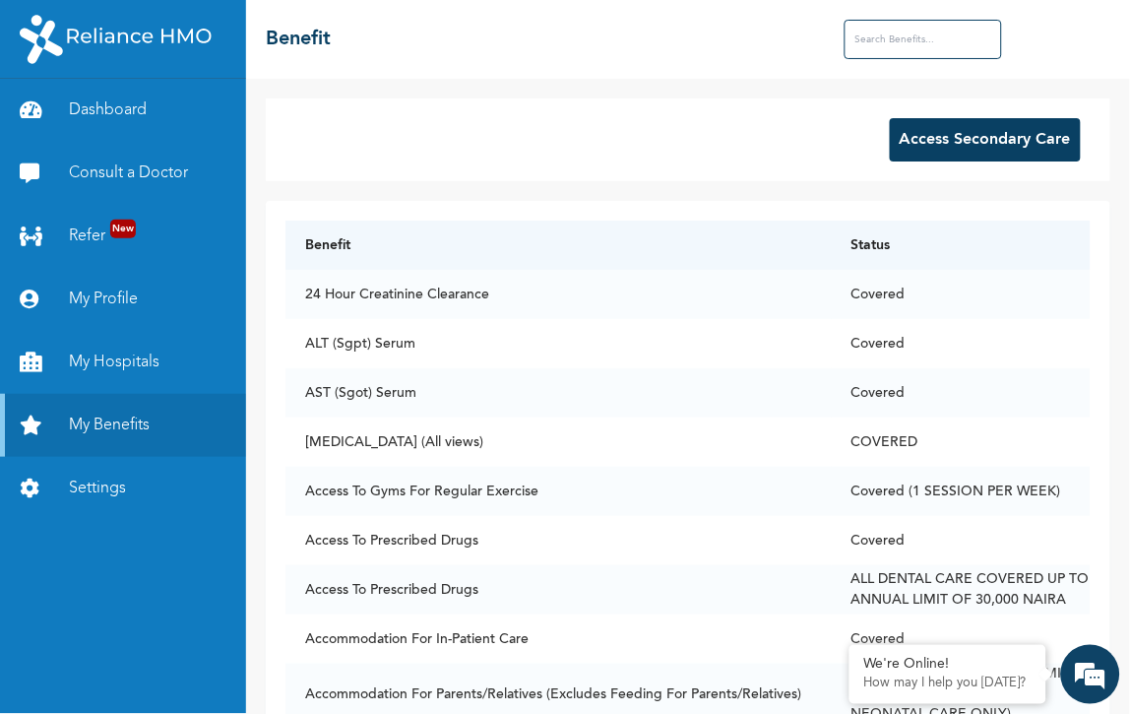
click at [931, 31] on input "text" at bounding box center [923, 39] width 157 height 39
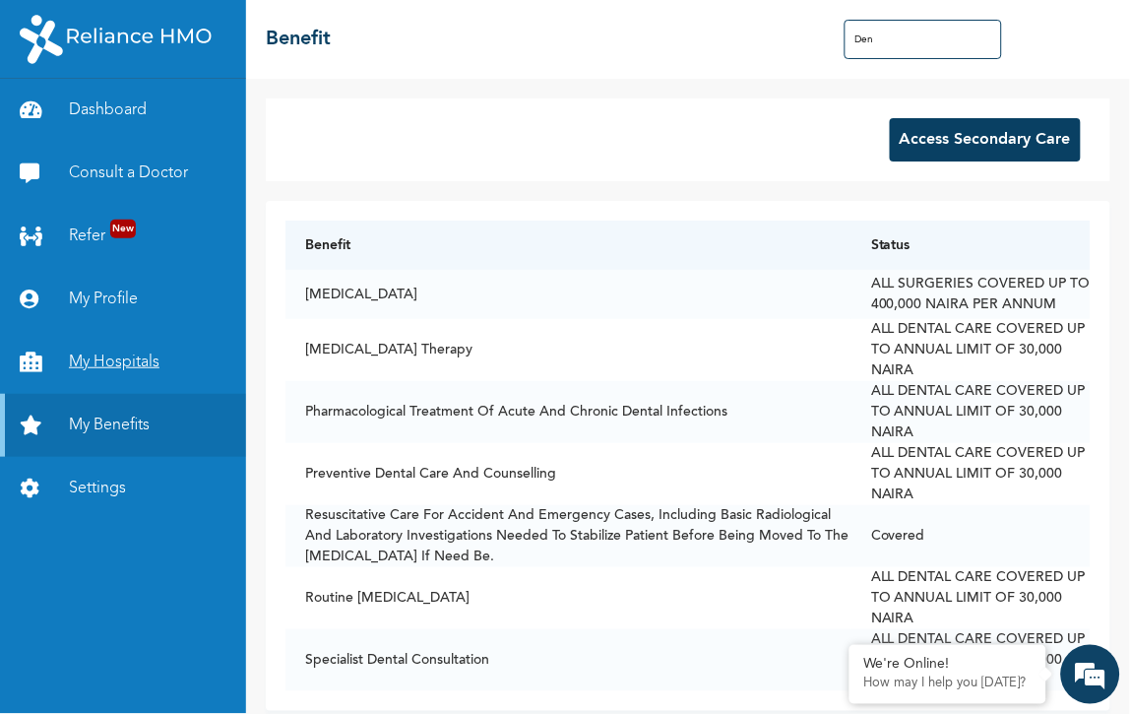
type input "Den"
click at [86, 331] on link "My Hospitals" at bounding box center [123, 362] width 246 height 63
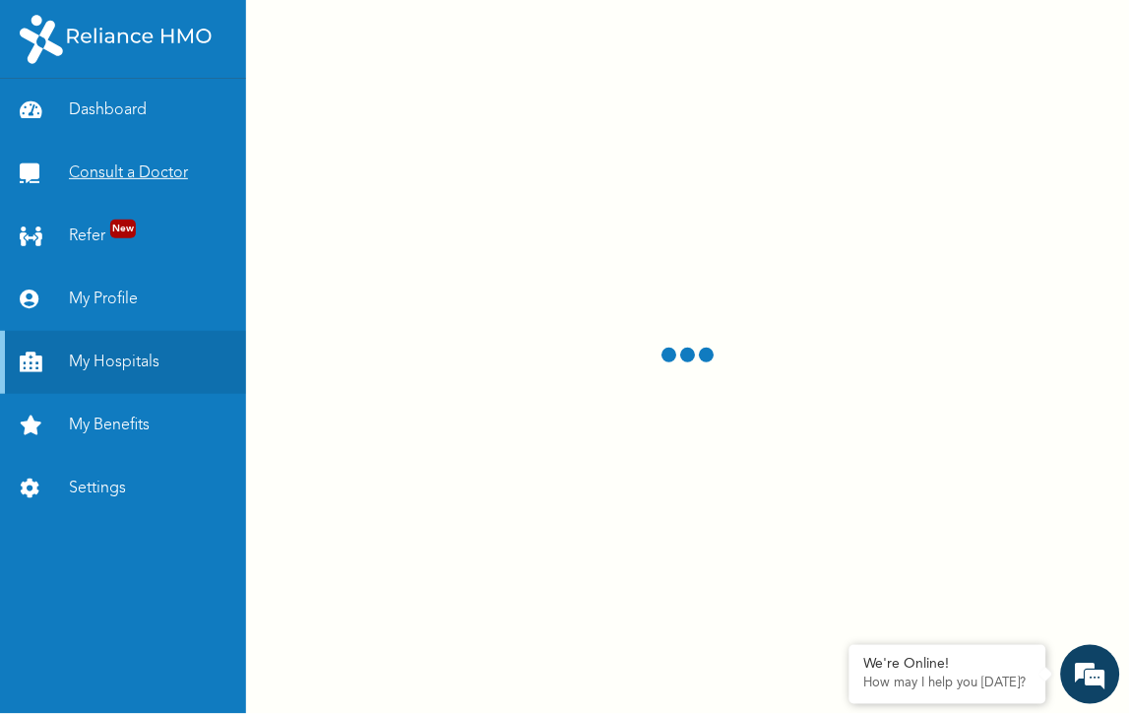
click at [118, 142] on link "Consult a Doctor" at bounding box center [123, 173] width 246 height 63
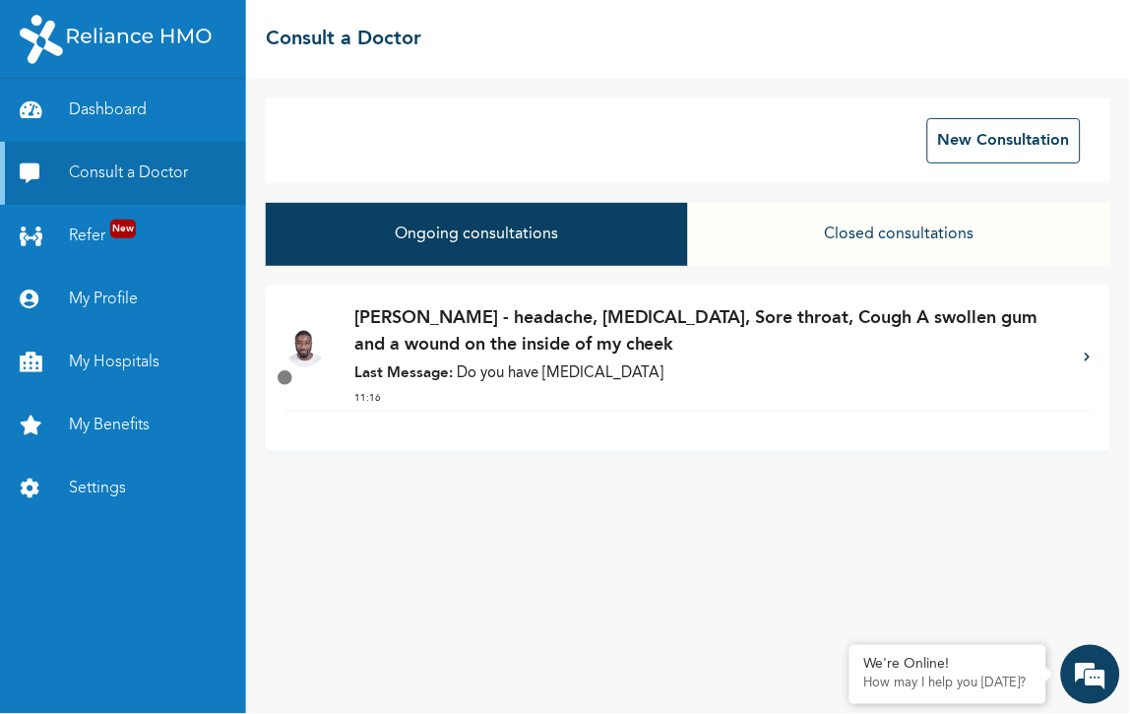
click at [574, 363] on p "Last Message: Do you have [MEDICAL_DATA]" at bounding box center [709, 374] width 711 height 23
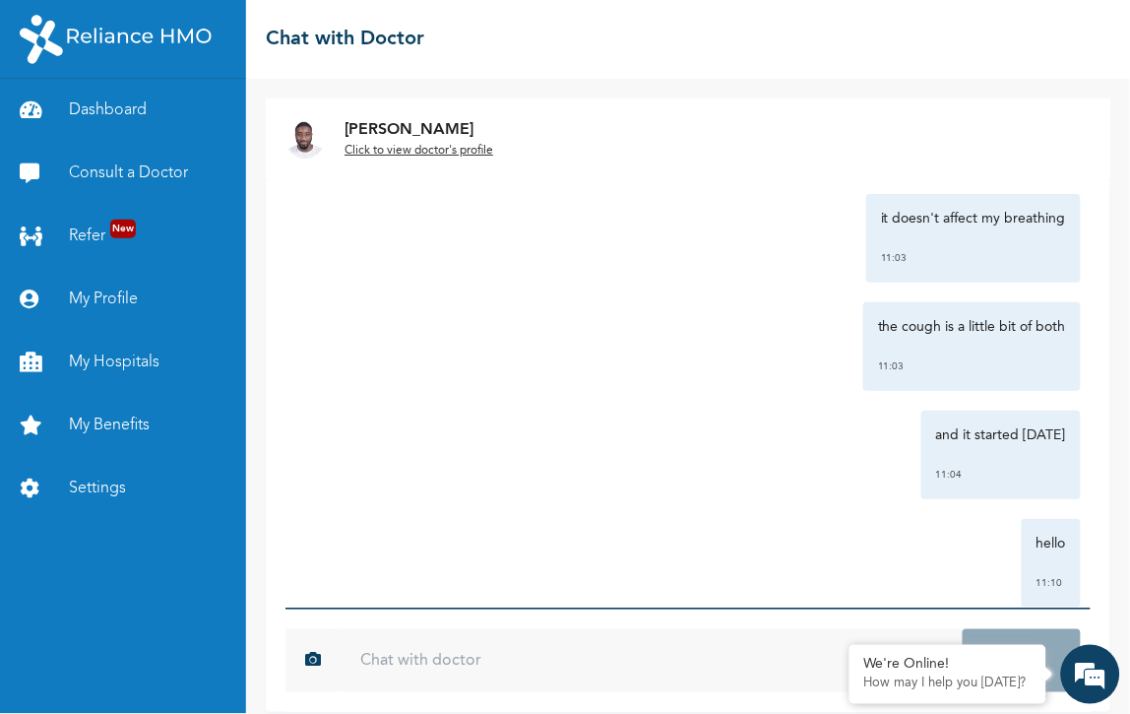
scroll to position [1473, 0]
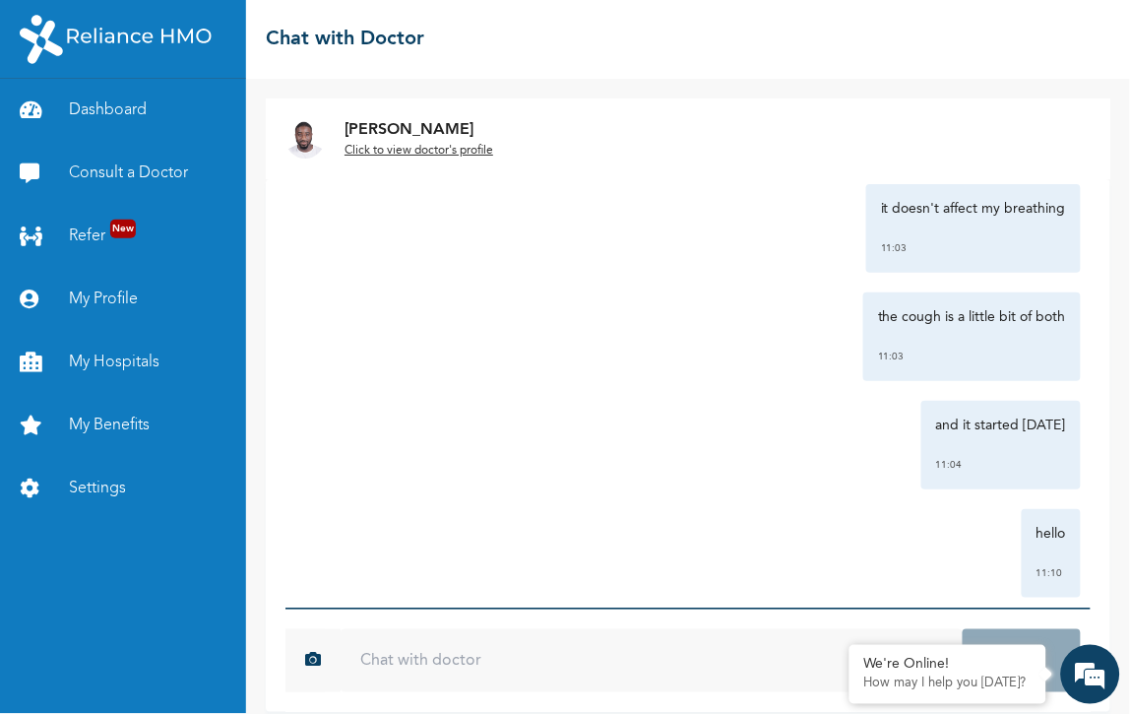
click at [467, 629] on input "text" at bounding box center [652, 660] width 622 height 63
type input "i don't have [MEDICAL_DATA]"
click at [963, 629] on button "Send" at bounding box center [1022, 660] width 118 height 63
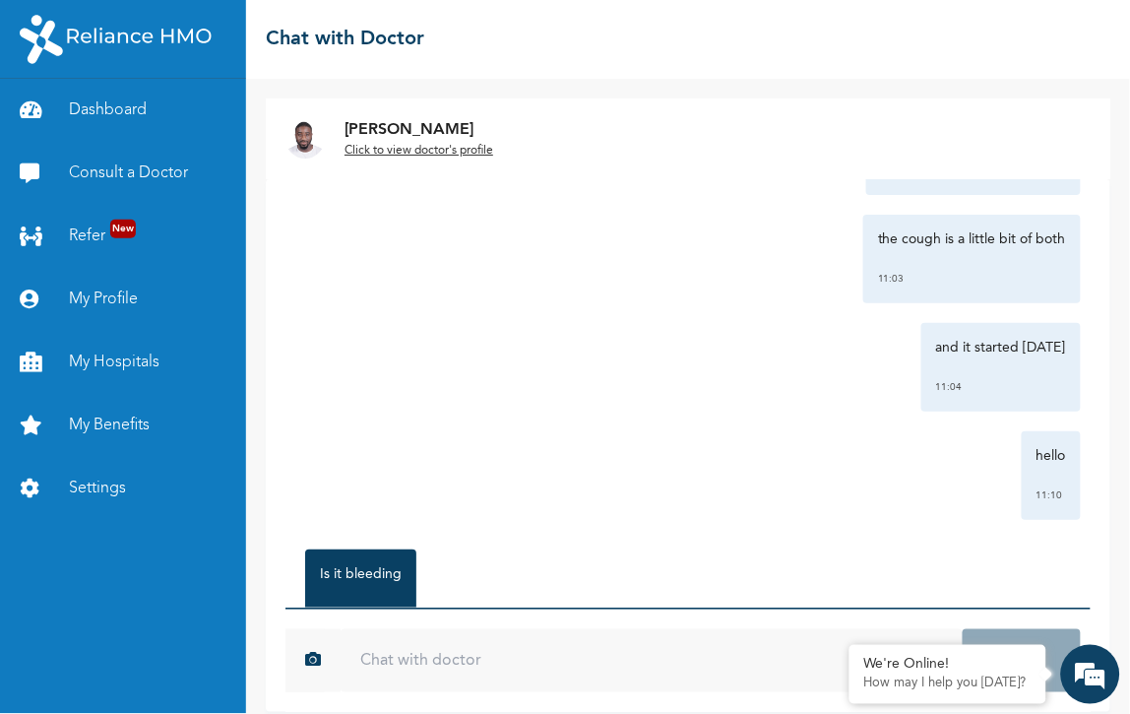
scroll to position [1553, 0]
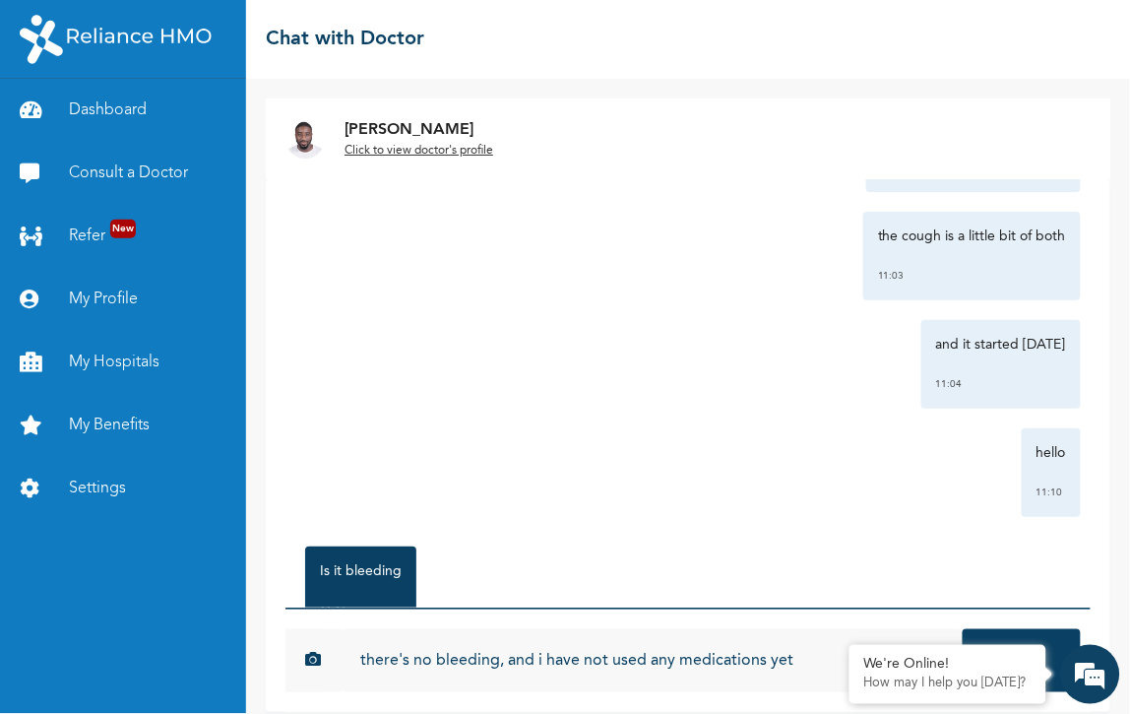
type input "there's no bleeding, and i have not used any medications yet"
click at [963, 629] on button "Send" at bounding box center [1022, 660] width 118 height 63
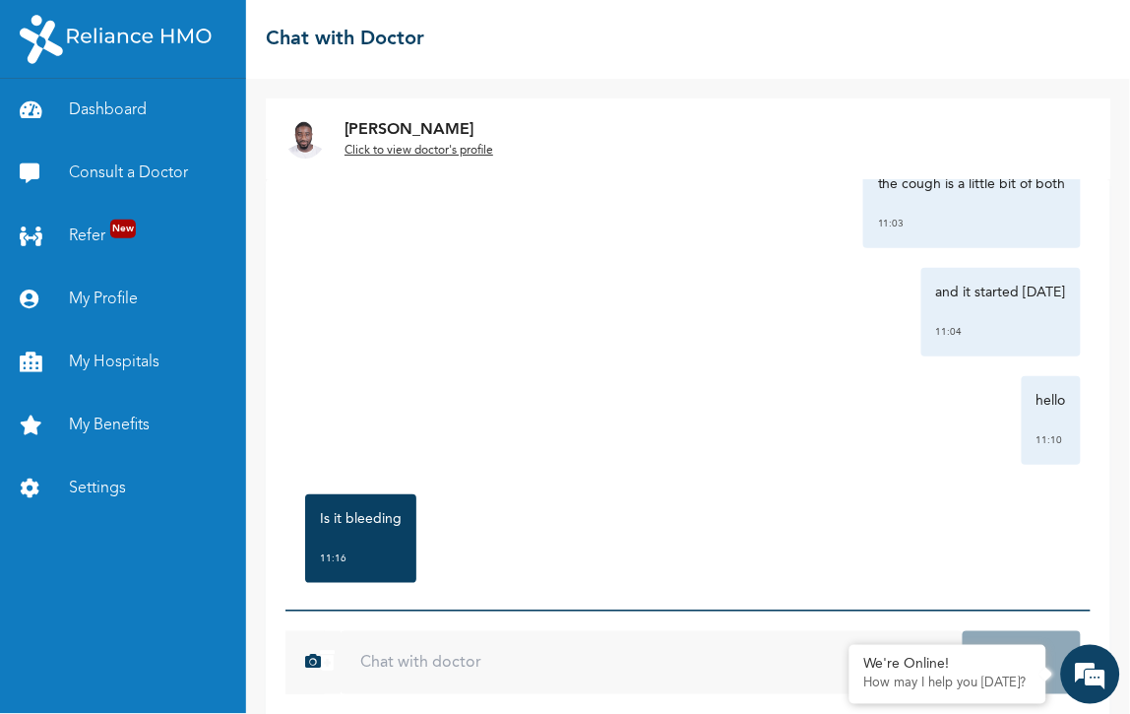
scroll to position [1650, 0]
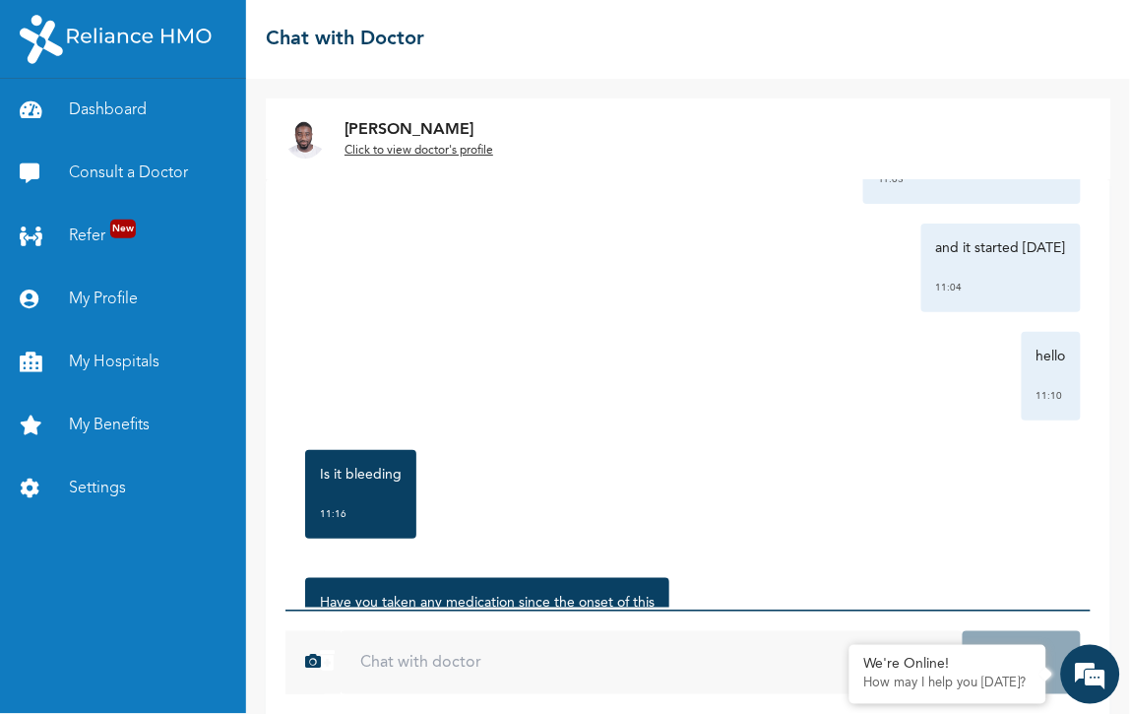
click at [319, 691] on div "Click to view" at bounding box center [349, 701] width 78 height 20
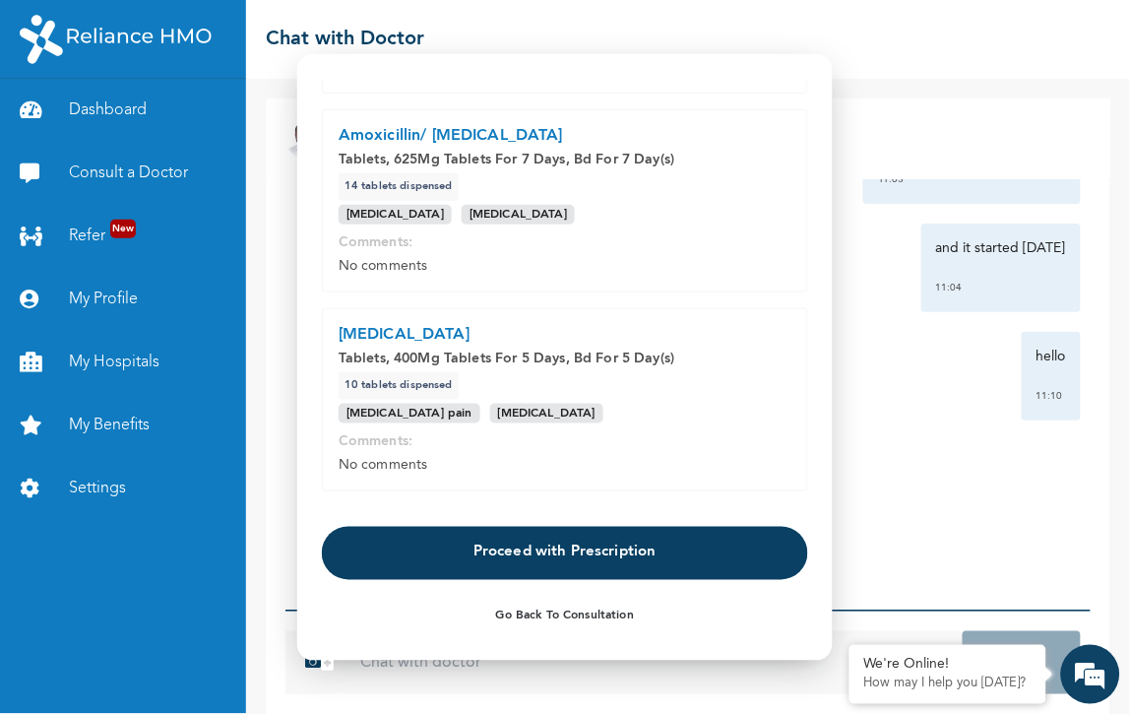
scroll to position [890, 0]
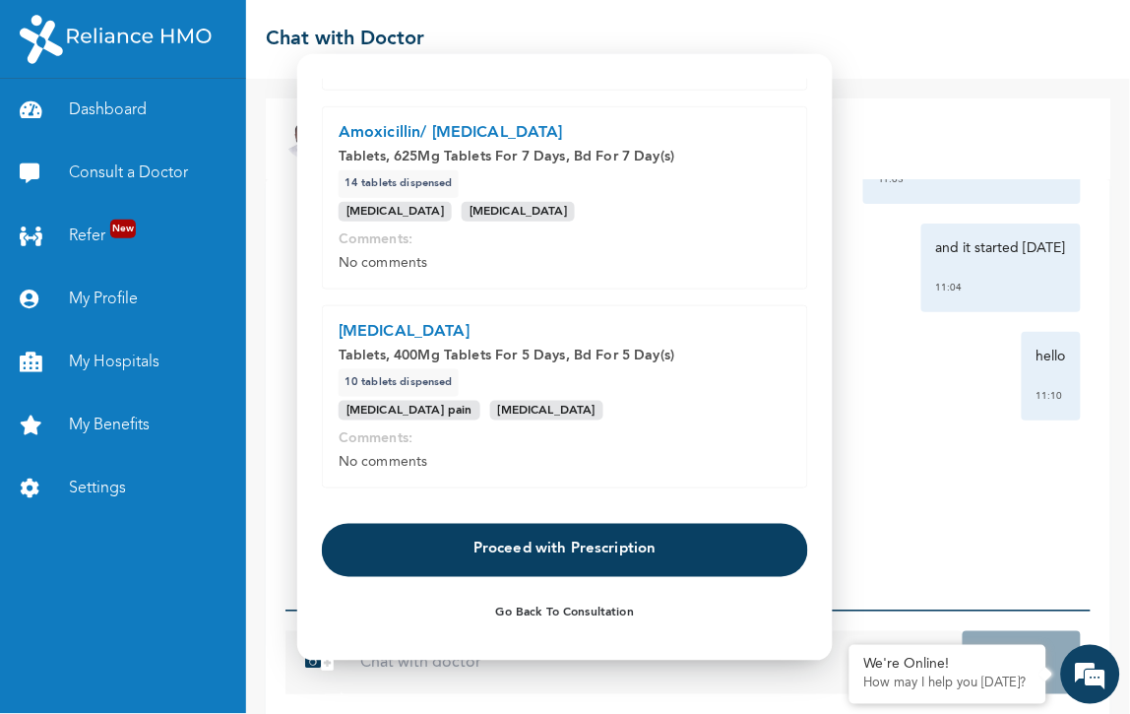
click at [544, 546] on button "Proceed with Prescription" at bounding box center [565, 550] width 486 height 53
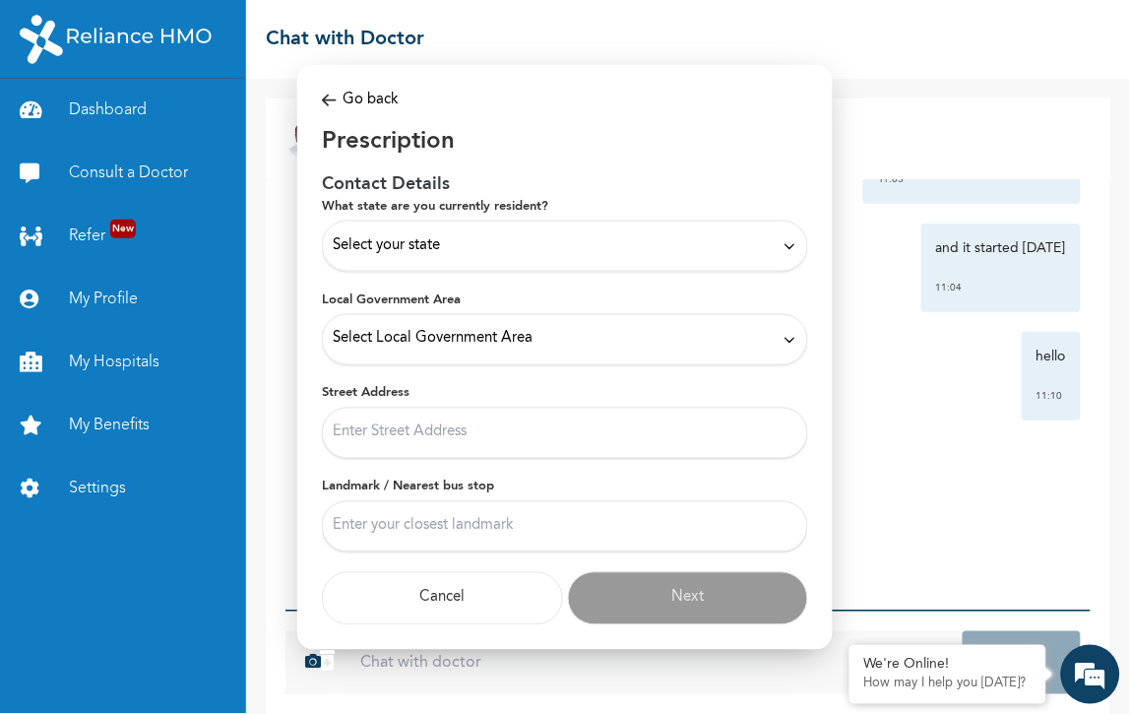
scroll to position [0, 0]
click at [485, 249] on div "Select your state" at bounding box center [565, 246] width 465 height 22
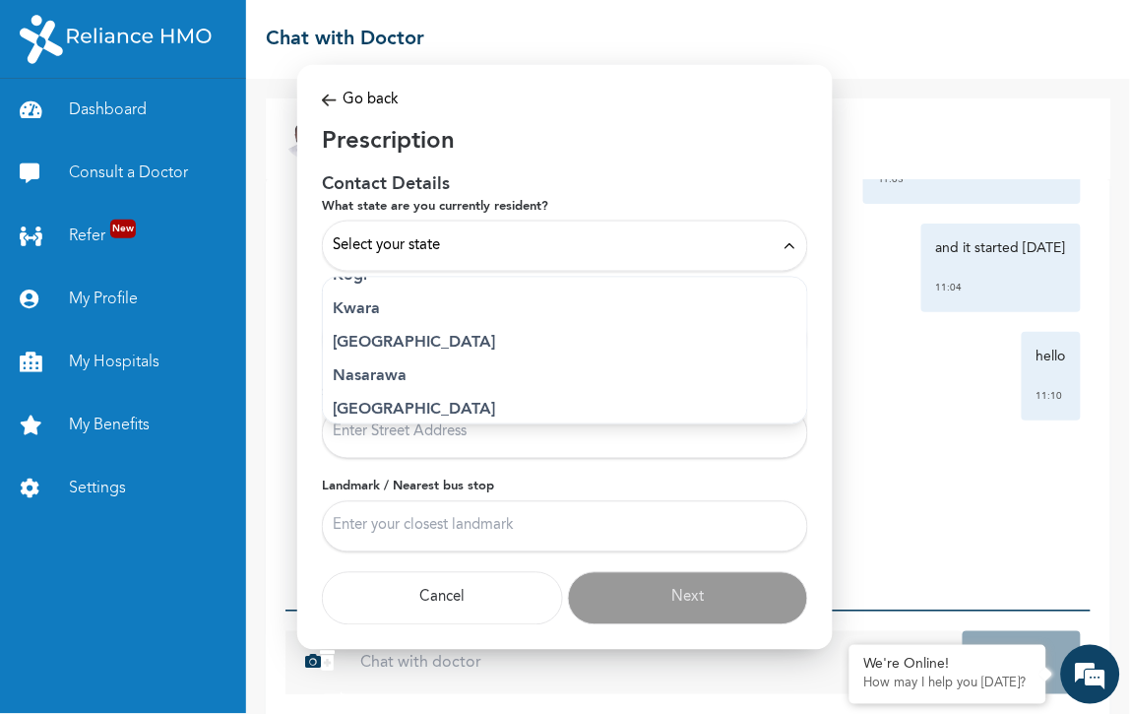
scroll to position [724, 0]
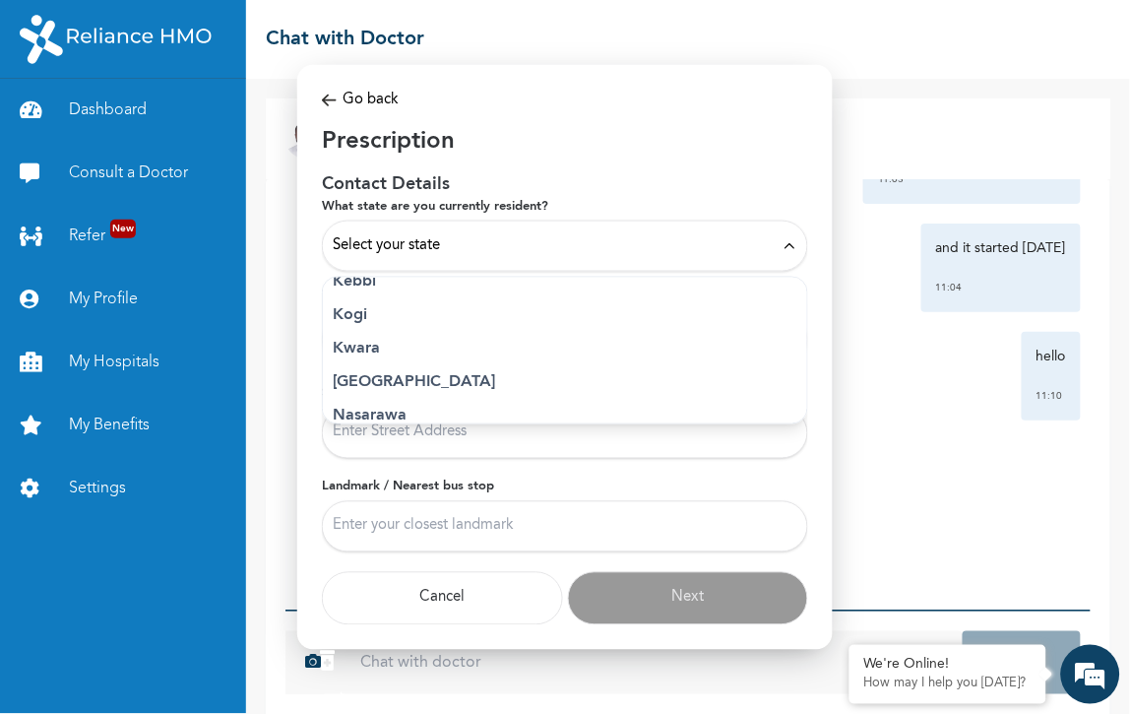
click at [374, 371] on p "[GEOGRAPHIC_DATA]" at bounding box center [565, 383] width 465 height 24
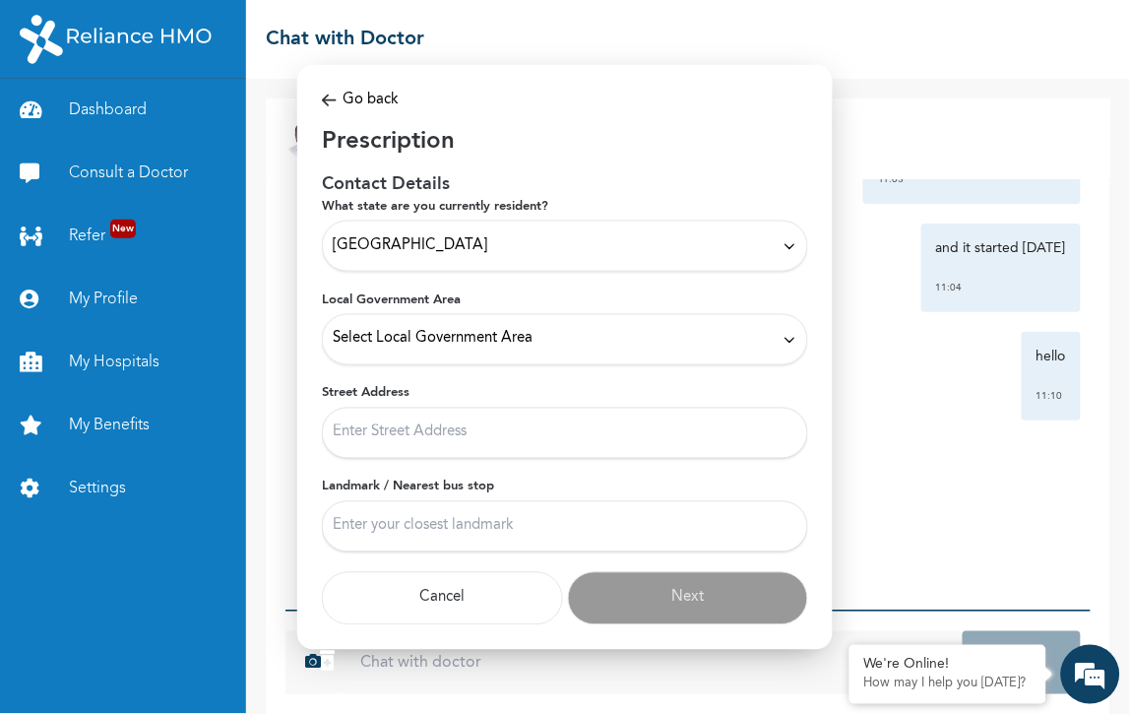
click at [793, 336] on icon at bounding box center [790, 339] width 15 height 15
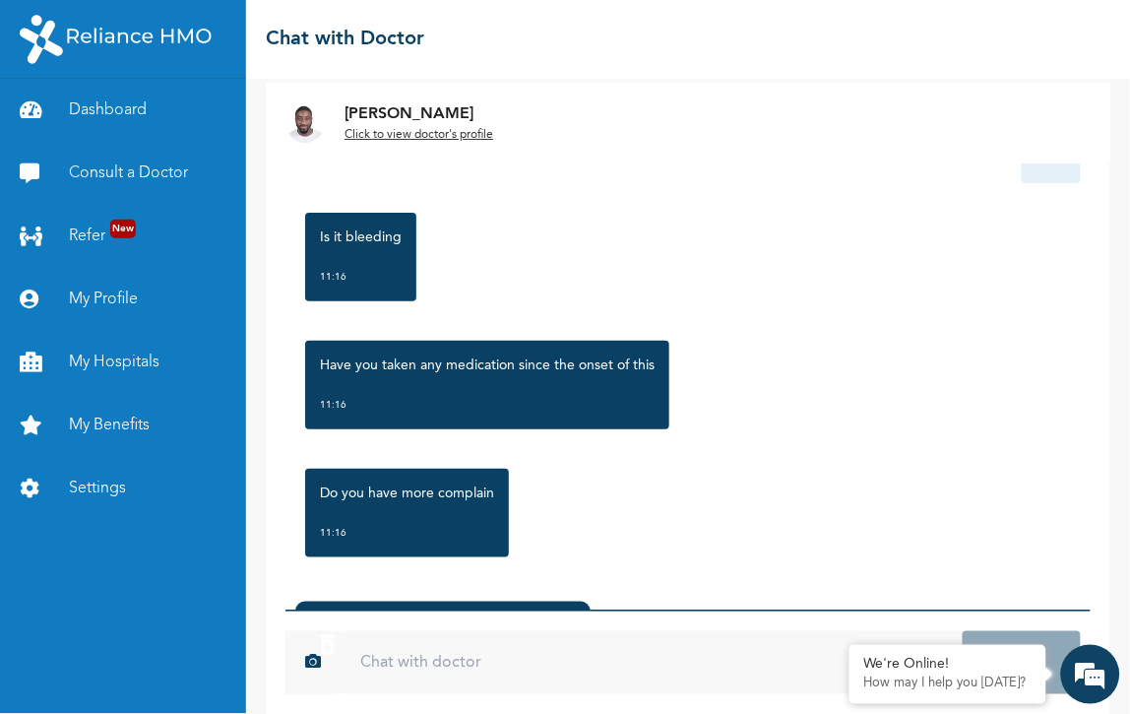
scroll to position [30, 0]
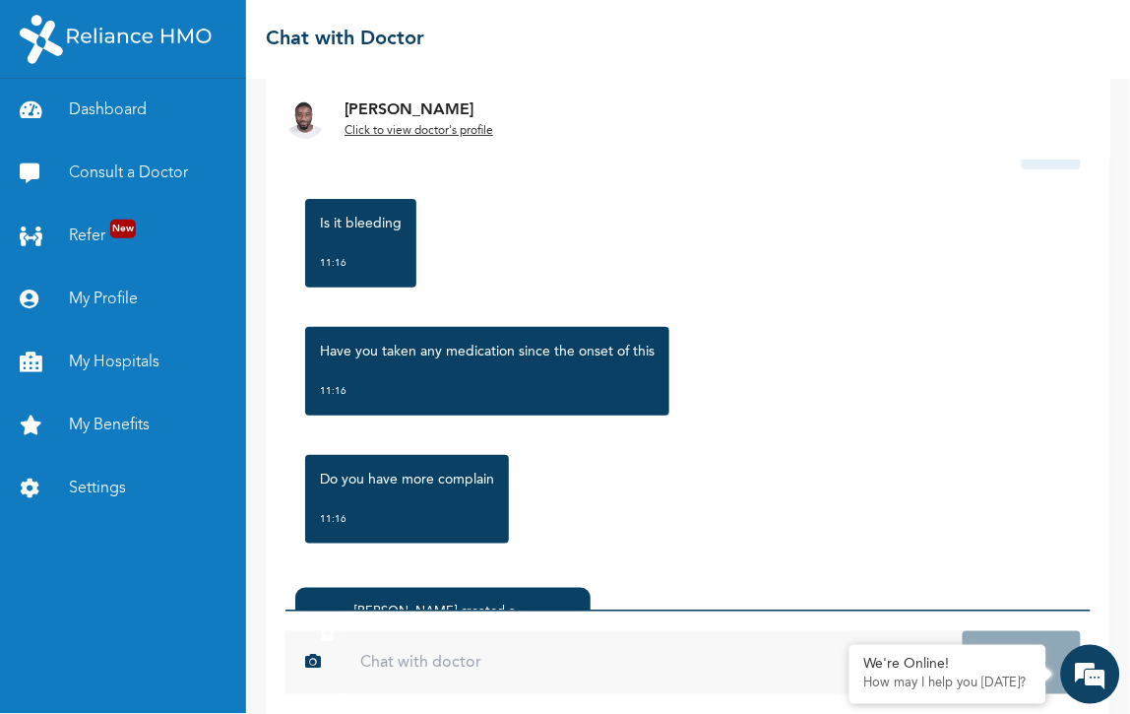
click at [621, 640] on input "text" at bounding box center [652, 662] width 622 height 63
type input "Thank you so much"
click at [963, 631] on button "Send" at bounding box center [1022, 662] width 118 height 63
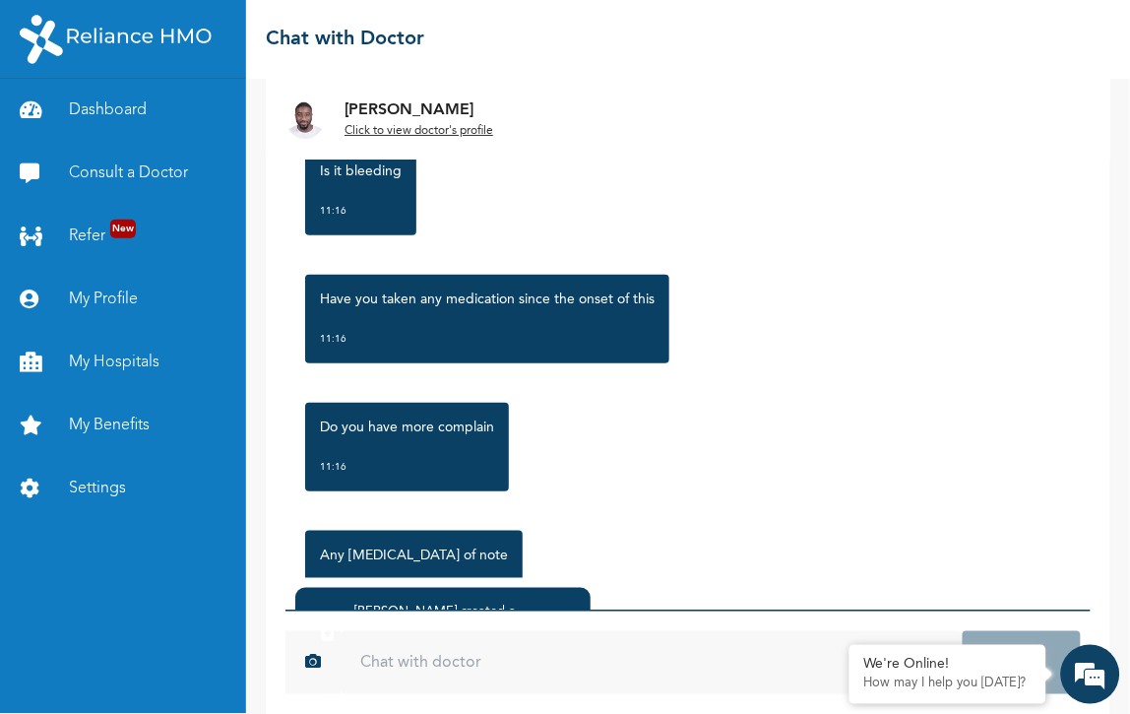
scroll to position [1952, 0]
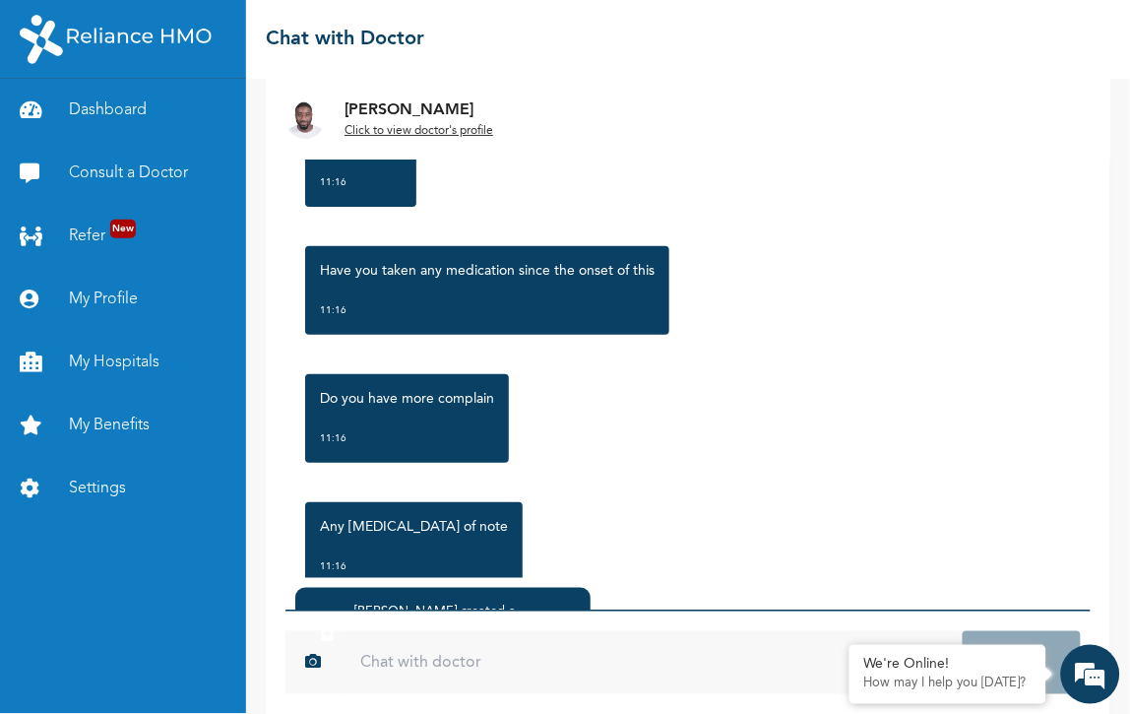
click at [453, 661] on div "Click to view >" at bounding box center [443, 671] width 266 height 20
click at [538, 661] on div "Click to view >" at bounding box center [443, 671] width 266 height 20
click at [310, 661] on div "Click to view" at bounding box center [349, 671] width 78 height 20
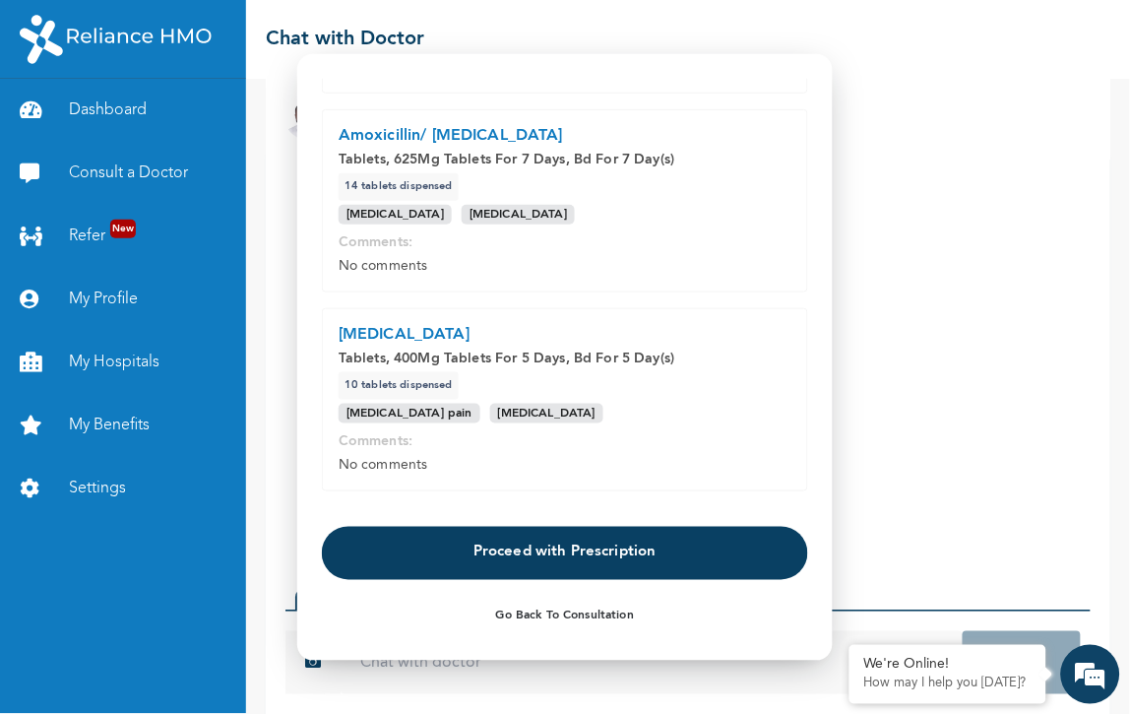
scroll to position [890, 0]
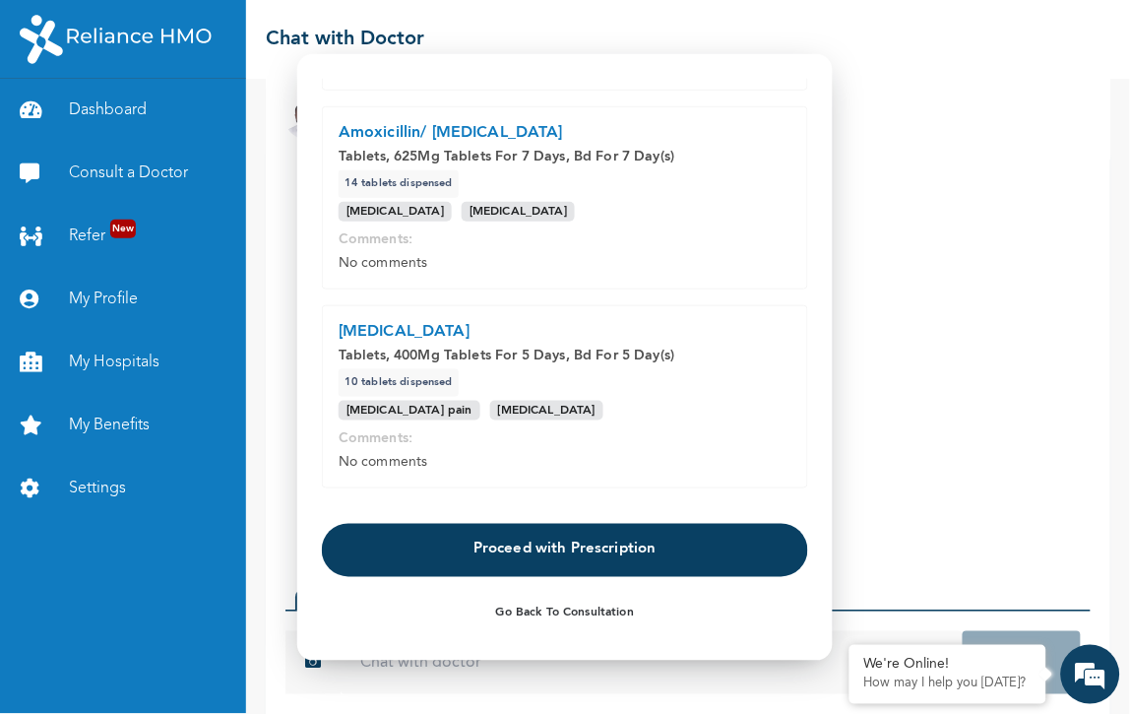
click at [499, 549] on button "Proceed with Prescription" at bounding box center [565, 550] width 486 height 53
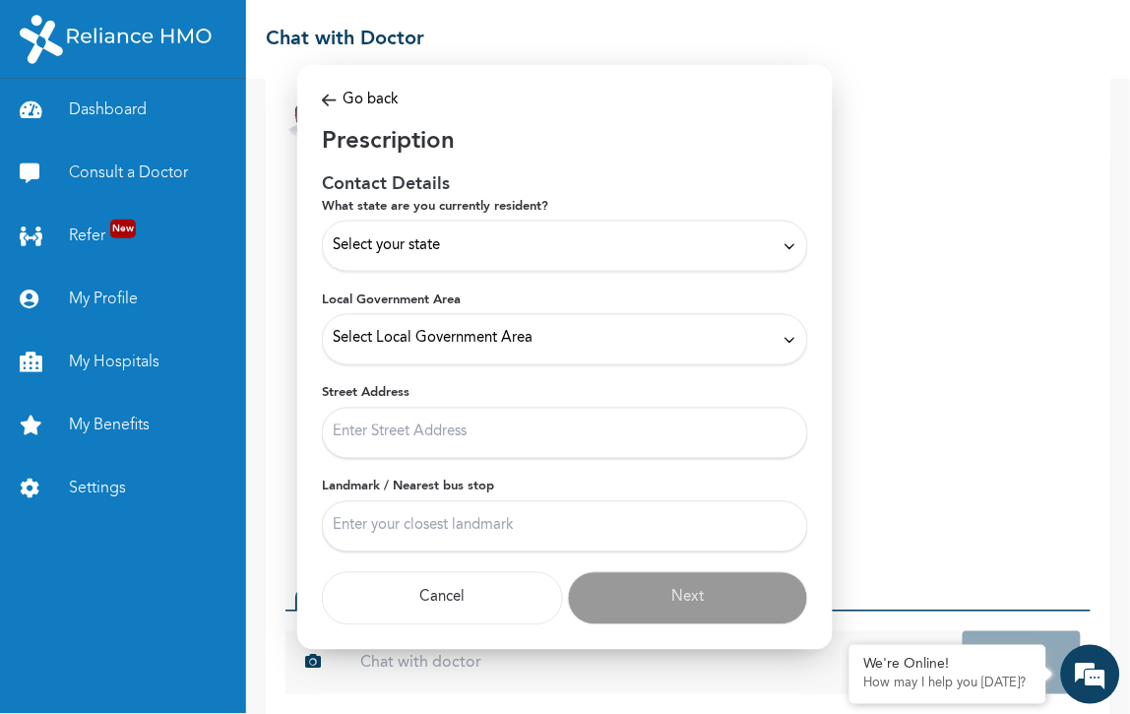
click at [437, 253] on span "Select your state" at bounding box center [386, 246] width 107 height 22
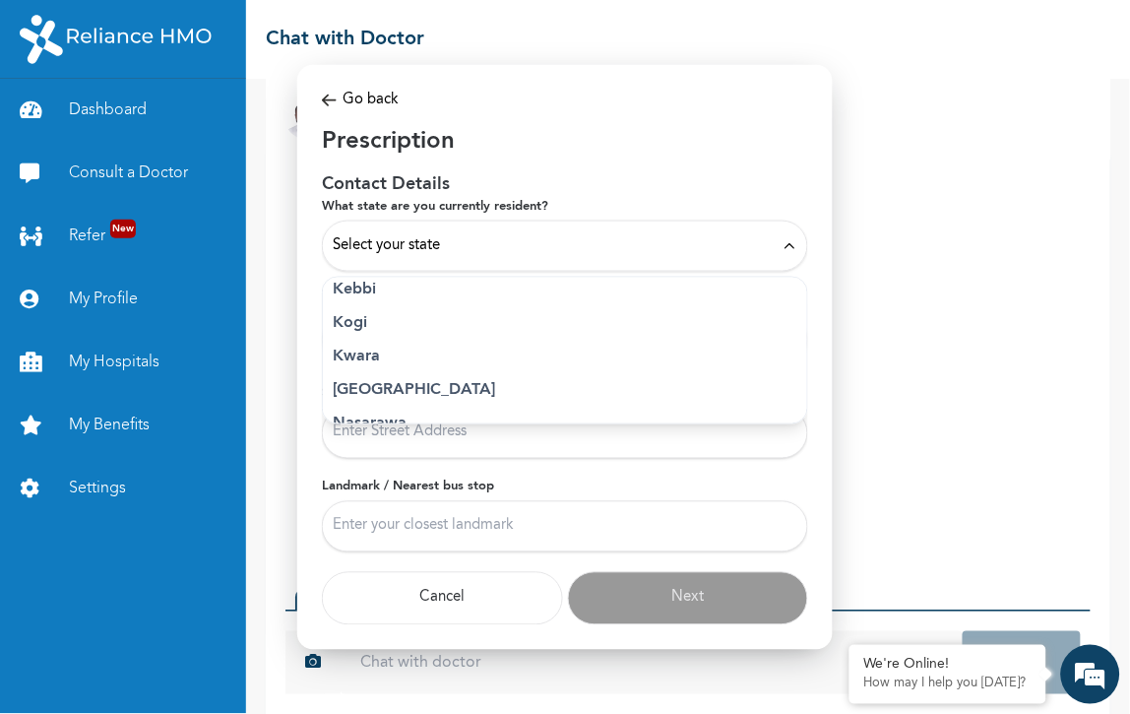
scroll to position [765, 0]
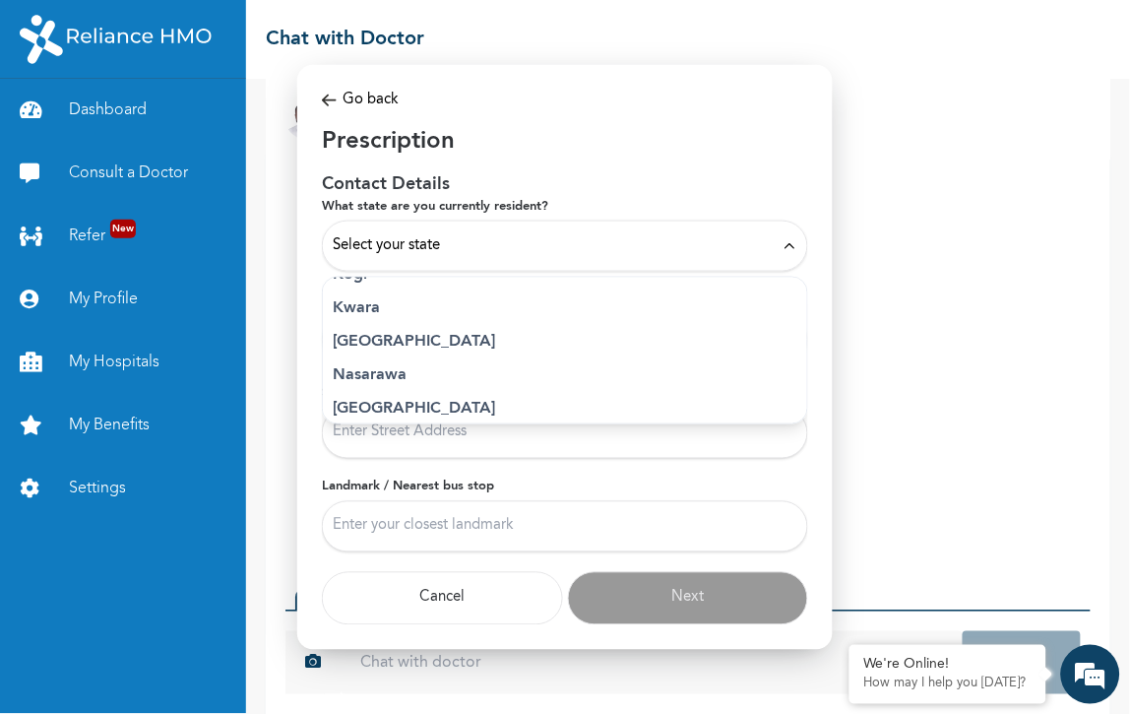
click at [352, 282] on ul "[PERSON_NAME] (FCT) [PERSON_NAME] Ibom Anambra Bauchi Bayelsa Benue Borno Cross…" at bounding box center [565, 351] width 486 height 148
click at [354, 331] on p "[GEOGRAPHIC_DATA]" at bounding box center [565, 343] width 465 height 24
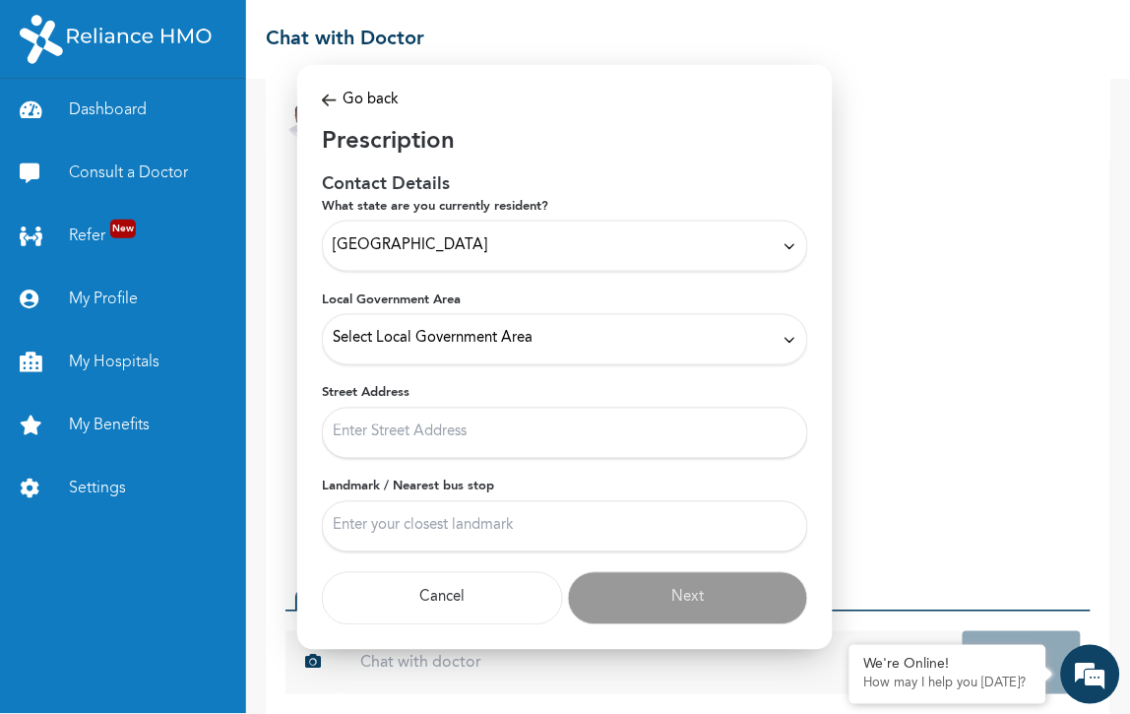
click at [416, 346] on span "Select Local Government Area" at bounding box center [433, 340] width 200 height 22
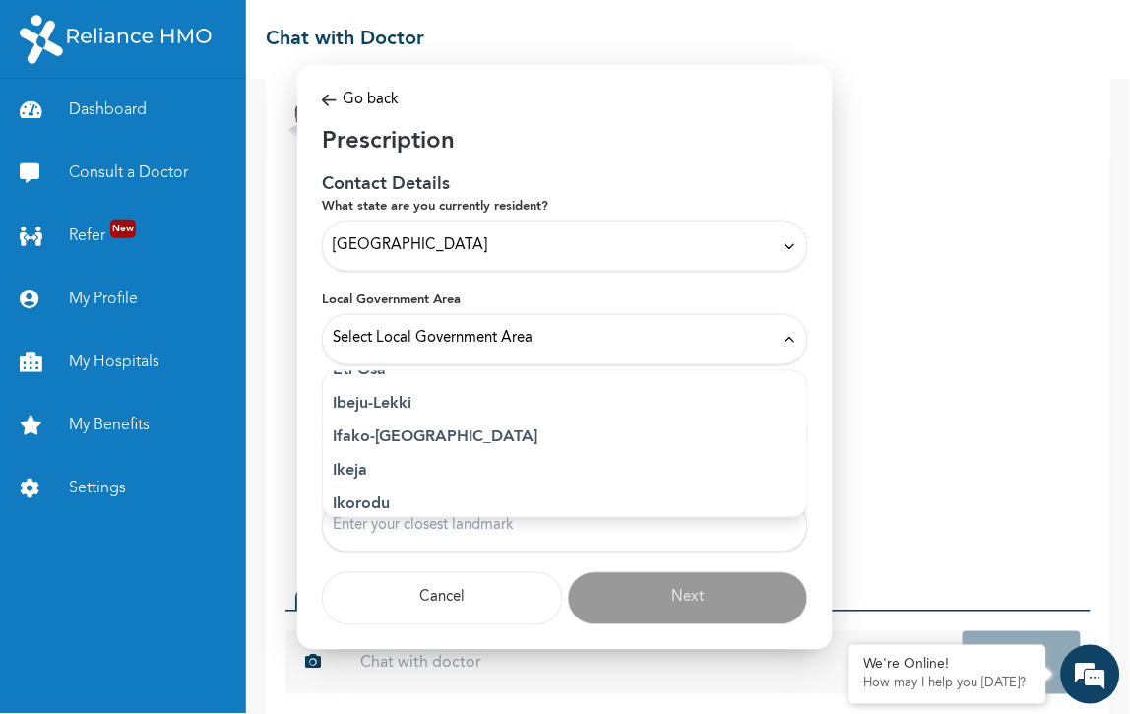
scroll to position [306, 0]
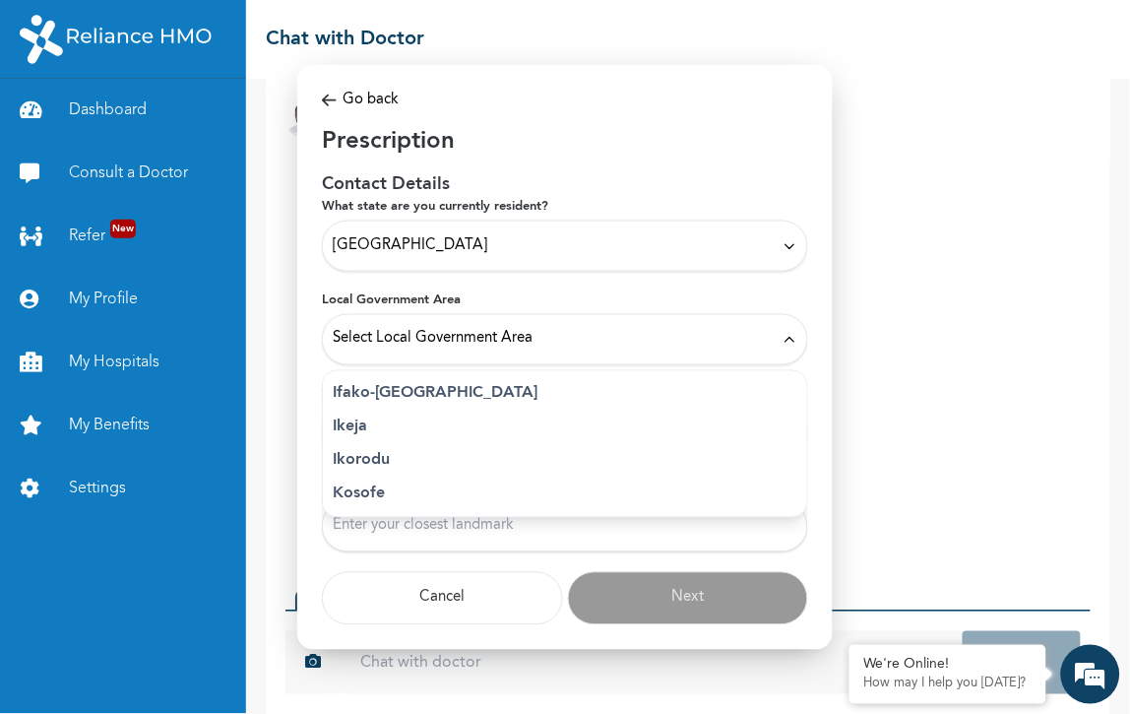
click at [361, 414] on p "Ikeja" at bounding box center [565, 426] width 465 height 24
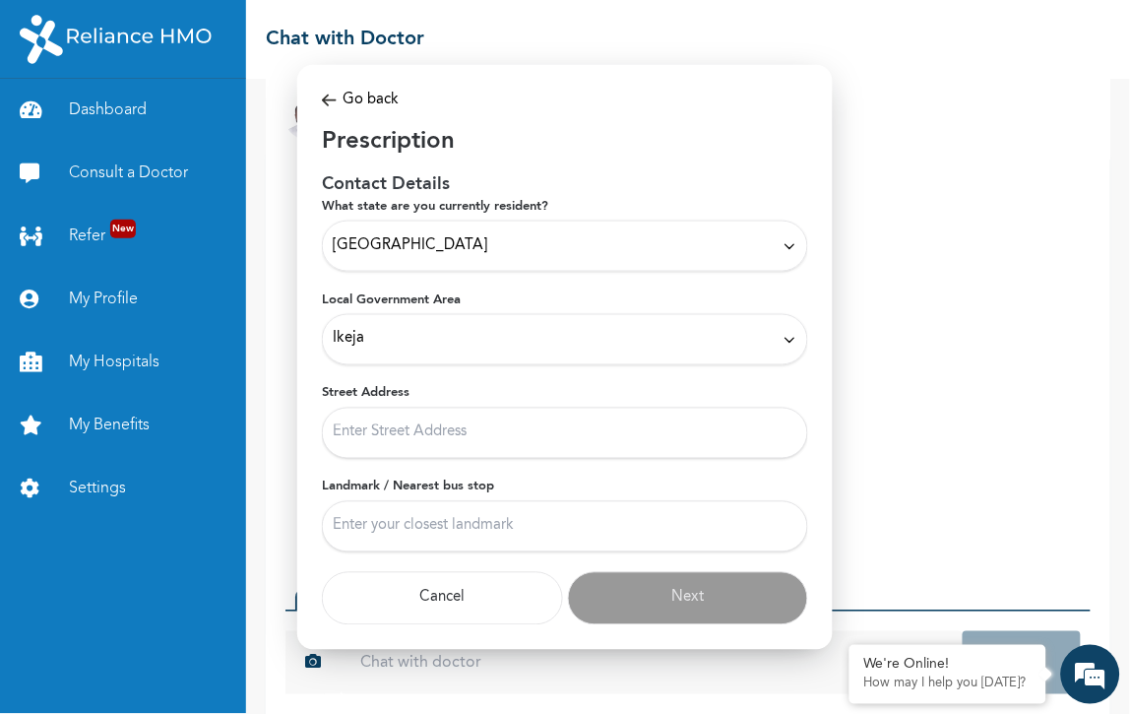
click at [520, 431] on input "Street Address" at bounding box center [565, 433] width 486 height 51
click at [429, 430] on input "121" at bounding box center [565, 433] width 486 height 51
paste input "Obafemi Awolowo way"
type input "[STREET_ADDRESS]"
click at [409, 514] on input "Landmark / Nearest bus stop" at bounding box center [565, 526] width 486 height 51
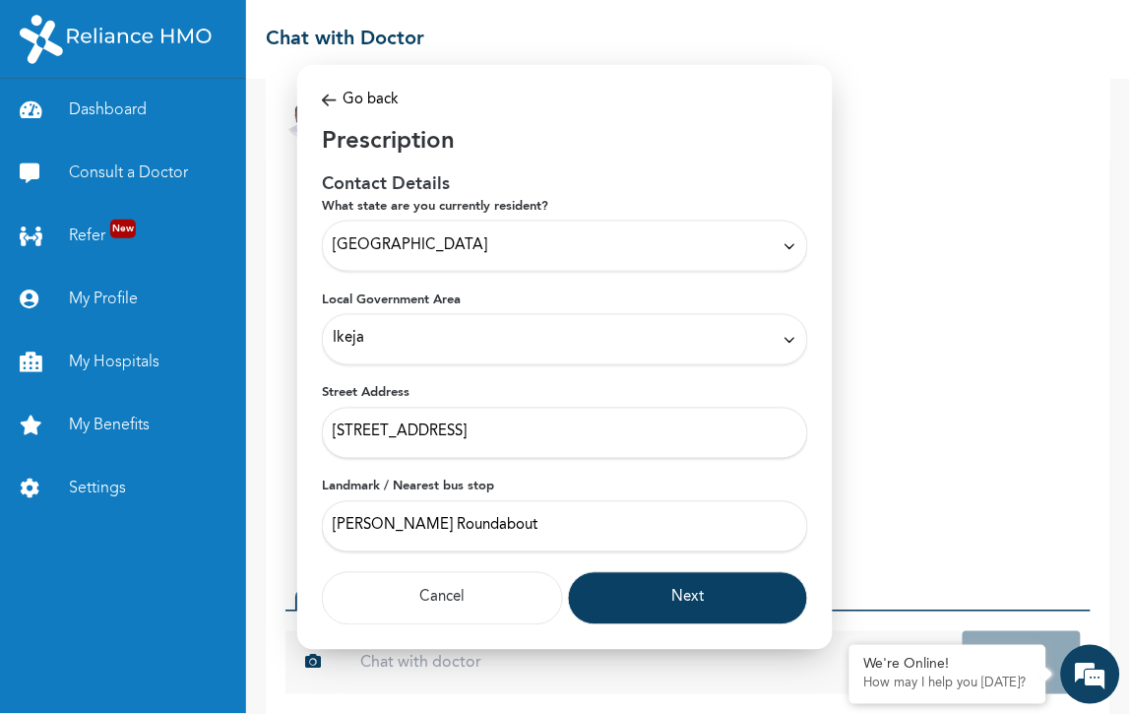
type input "[PERSON_NAME] Roundabout"
click at [483, 527] on input "[PERSON_NAME] Roundabout" at bounding box center [565, 526] width 486 height 51
click at [623, 583] on button "Next" at bounding box center [688, 598] width 241 height 53
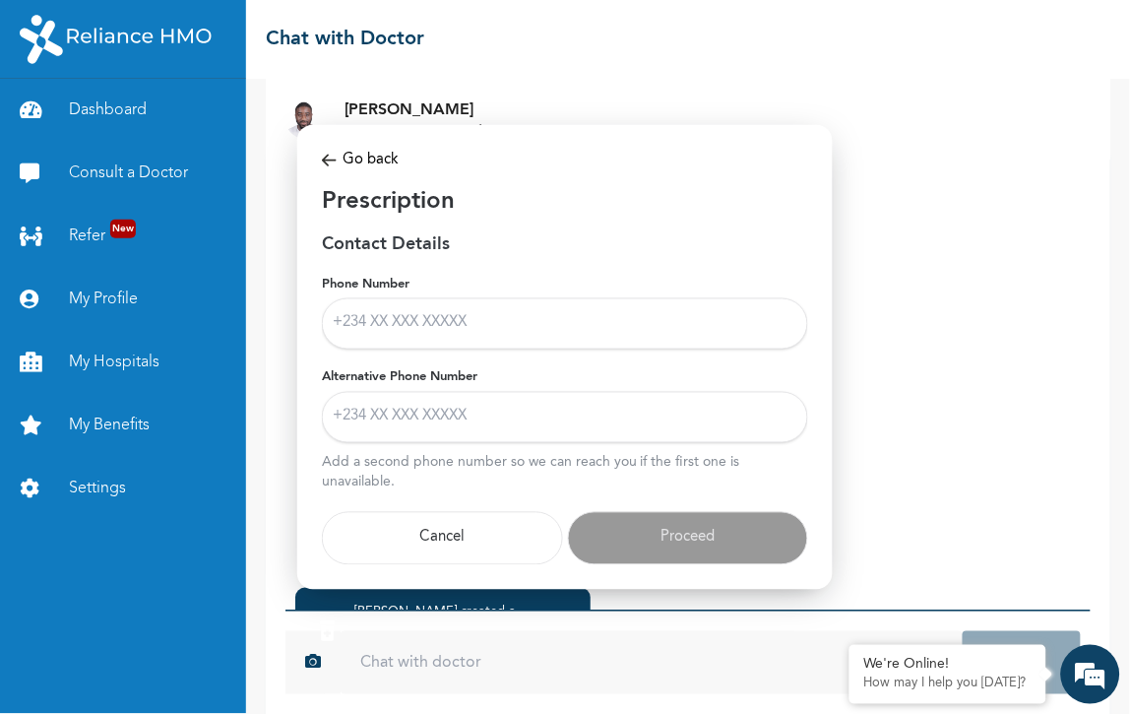
click at [455, 330] on input "Phone Number" at bounding box center [565, 323] width 486 height 51
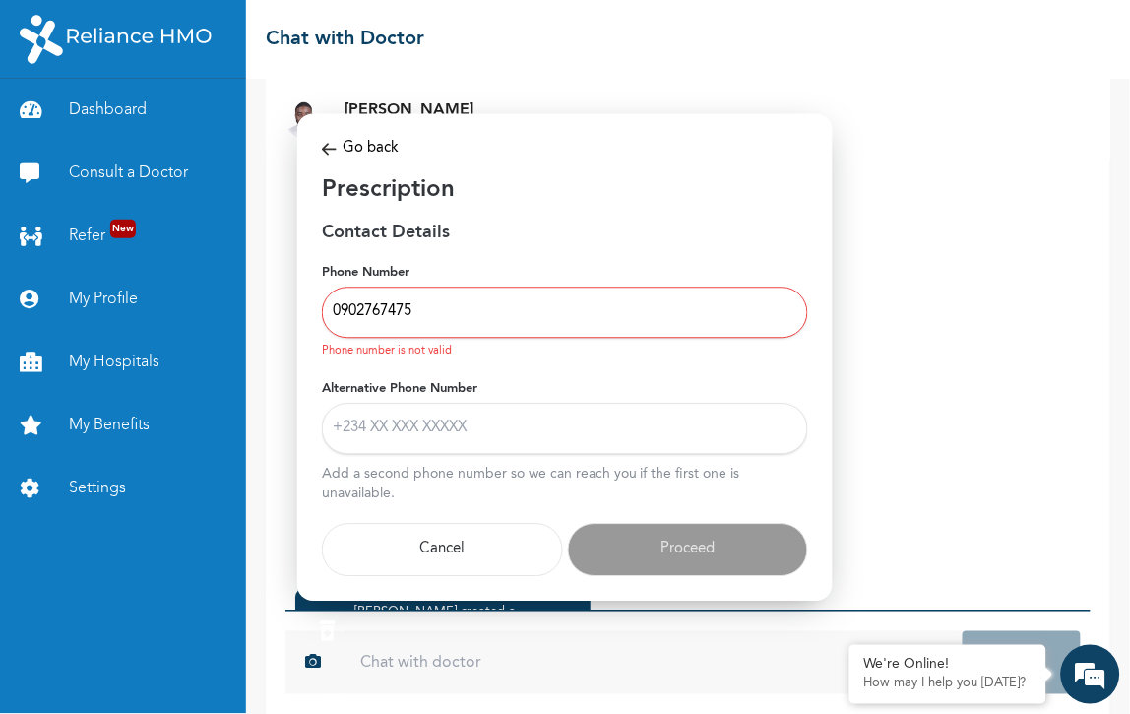
type input "09027674753"
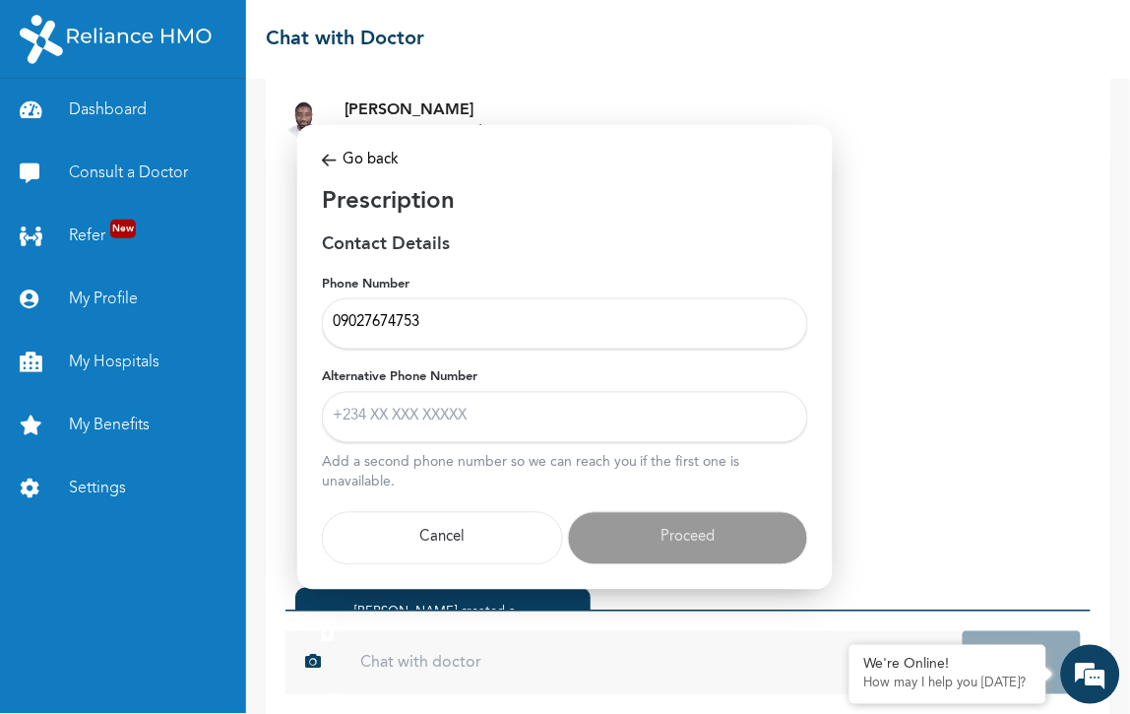
drag, startPoint x: 461, startPoint y: 323, endPoint x: 333, endPoint y: 321, distance: 128.0
click at [333, 321] on input "09027674753" at bounding box center [565, 323] width 486 height 51
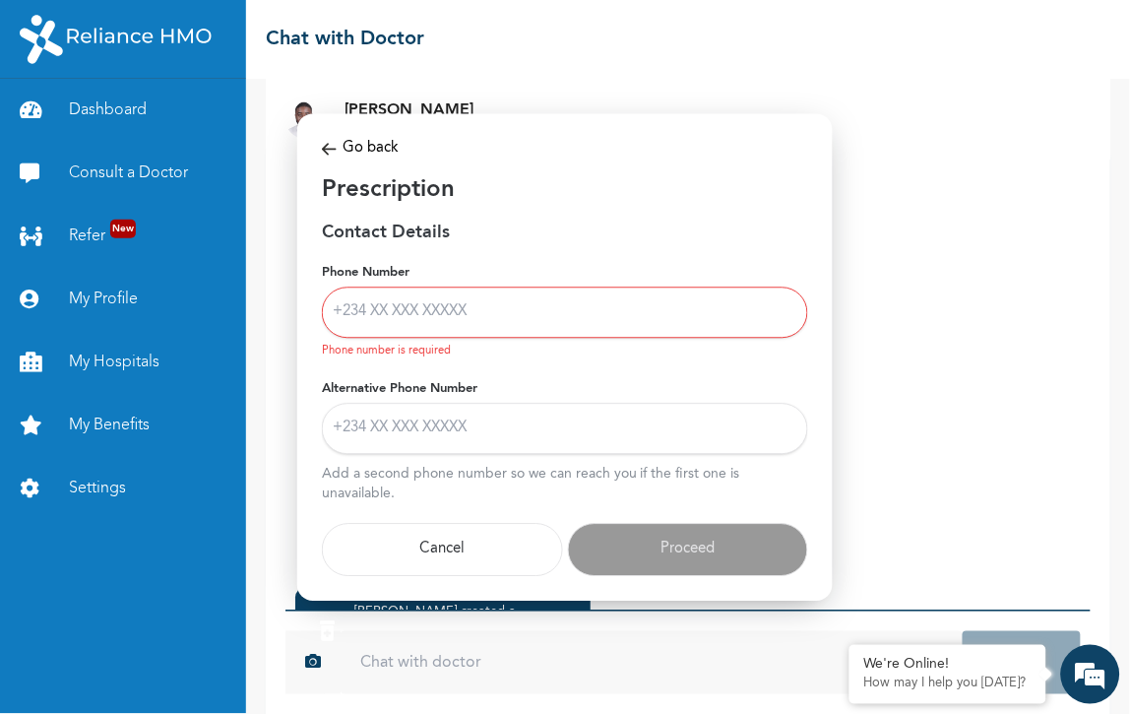
click at [451, 428] on input "Alternative Phone Number" at bounding box center [565, 428] width 486 height 51
paste input "09027674753"
type input "09027674753"
click at [455, 318] on input "Phone Number" at bounding box center [565, 312] width 486 height 51
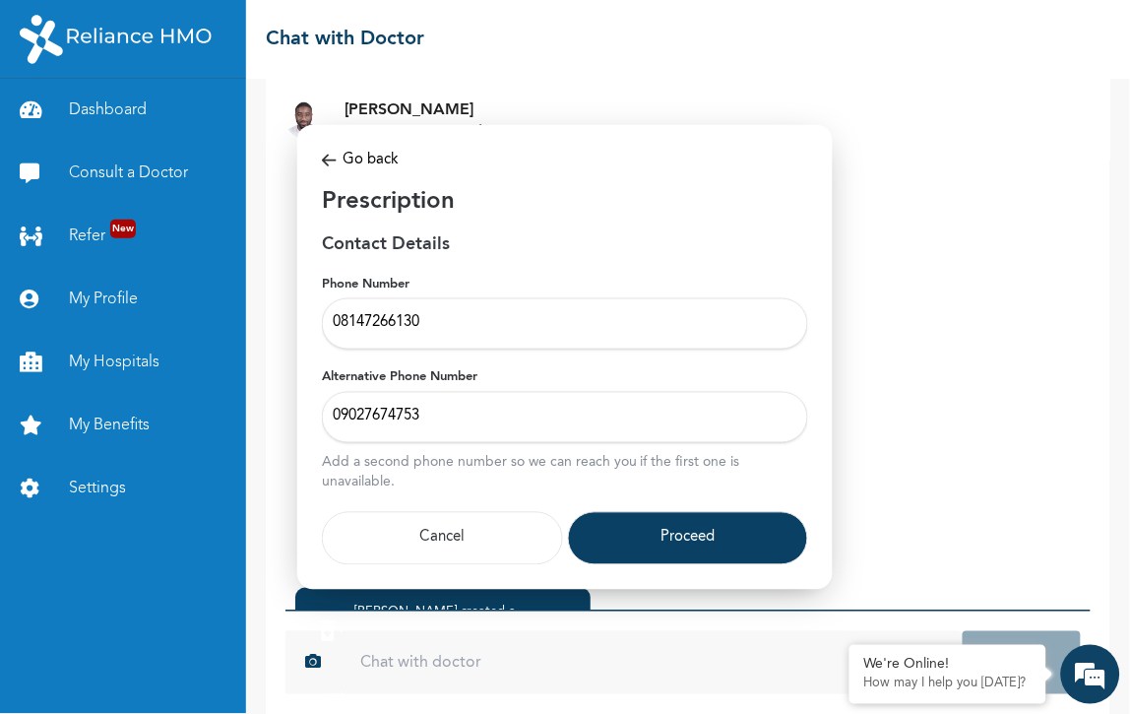
type input "08147266130"
click at [604, 524] on button "Proceed" at bounding box center [688, 538] width 241 height 53
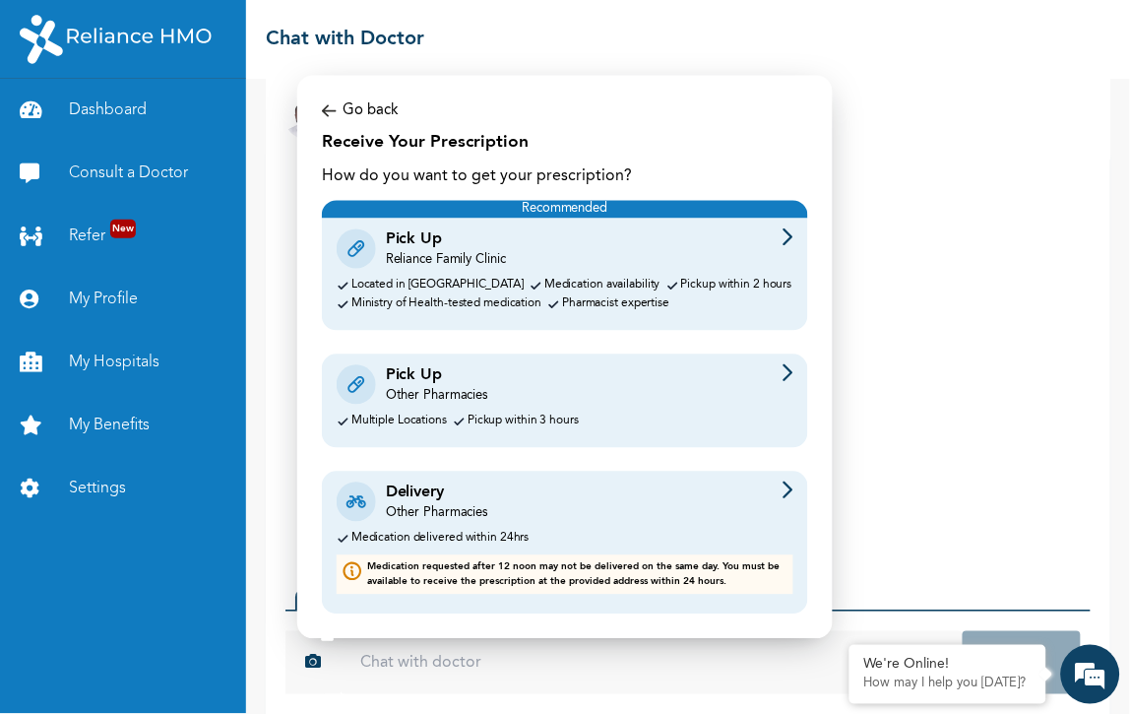
click at [505, 507] on div "Delivery Other Pharmacies" at bounding box center [565, 501] width 457 height 41
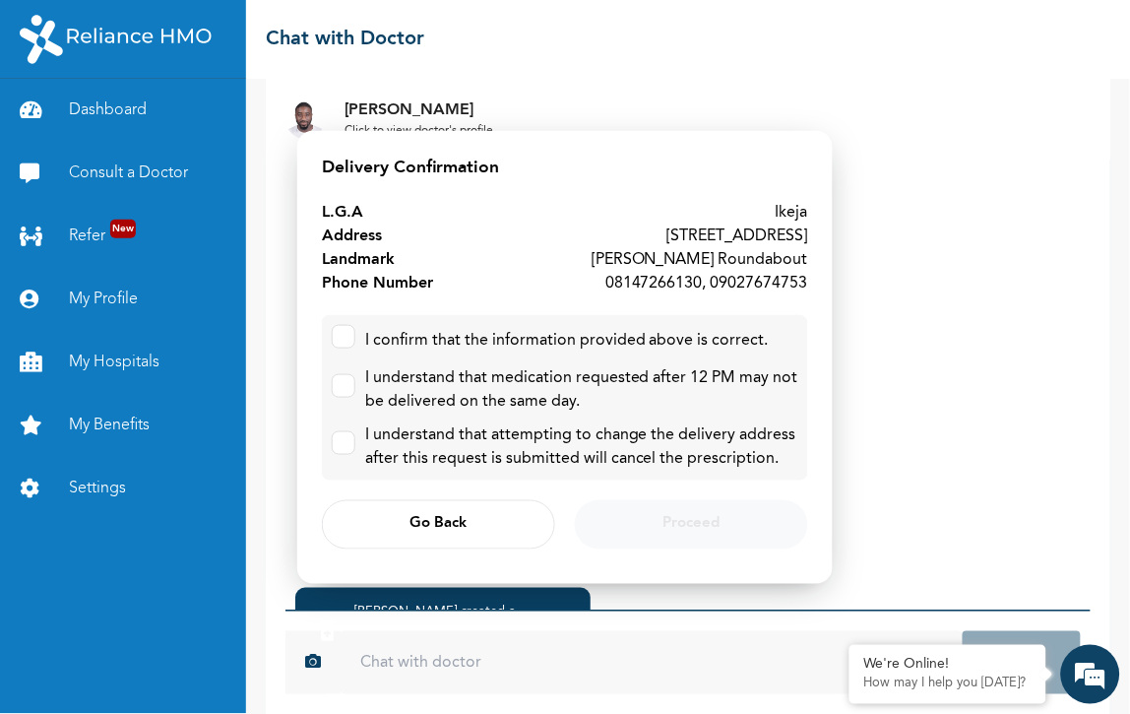
click at [467, 342] on div "I confirm that the information provided above is correct." at bounding box center [567, 341] width 404 height 24
click at [339, 335] on input "checkbox" at bounding box center [339, 332] width 13 height 13
checkbox input "true"
click at [336, 378] on input "checkbox" at bounding box center [339, 381] width 13 height 13
checkbox input "true"
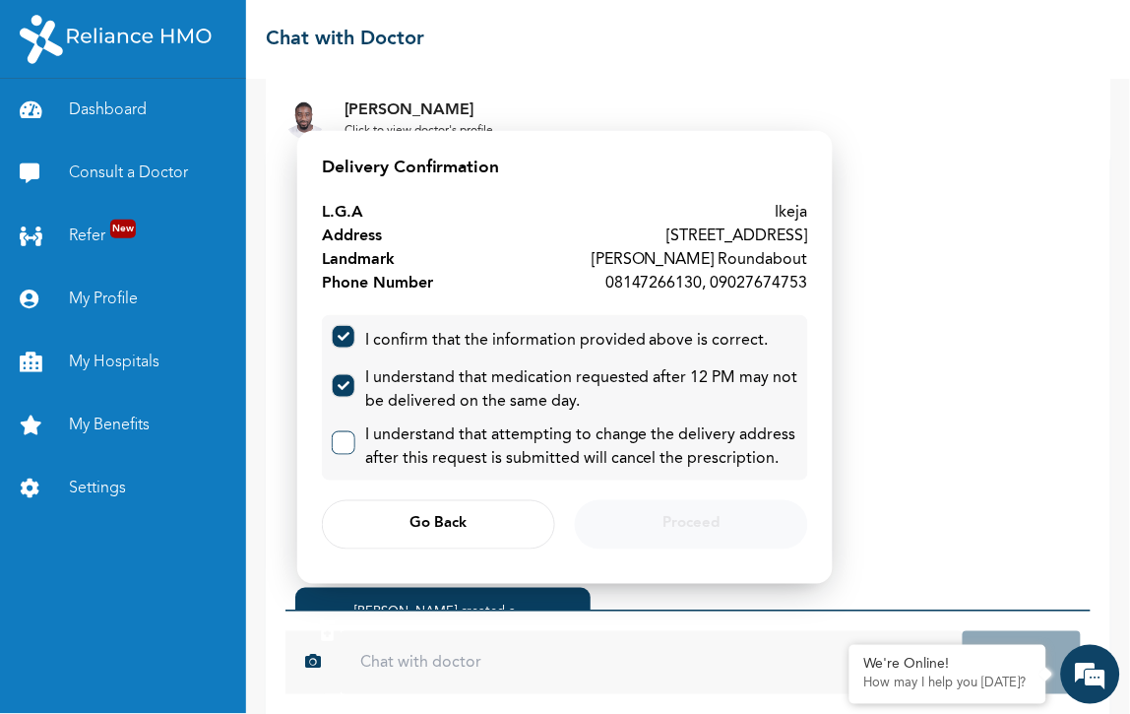
click at [335, 440] on input "checkbox" at bounding box center [339, 438] width 13 height 13
checkbox input "true"
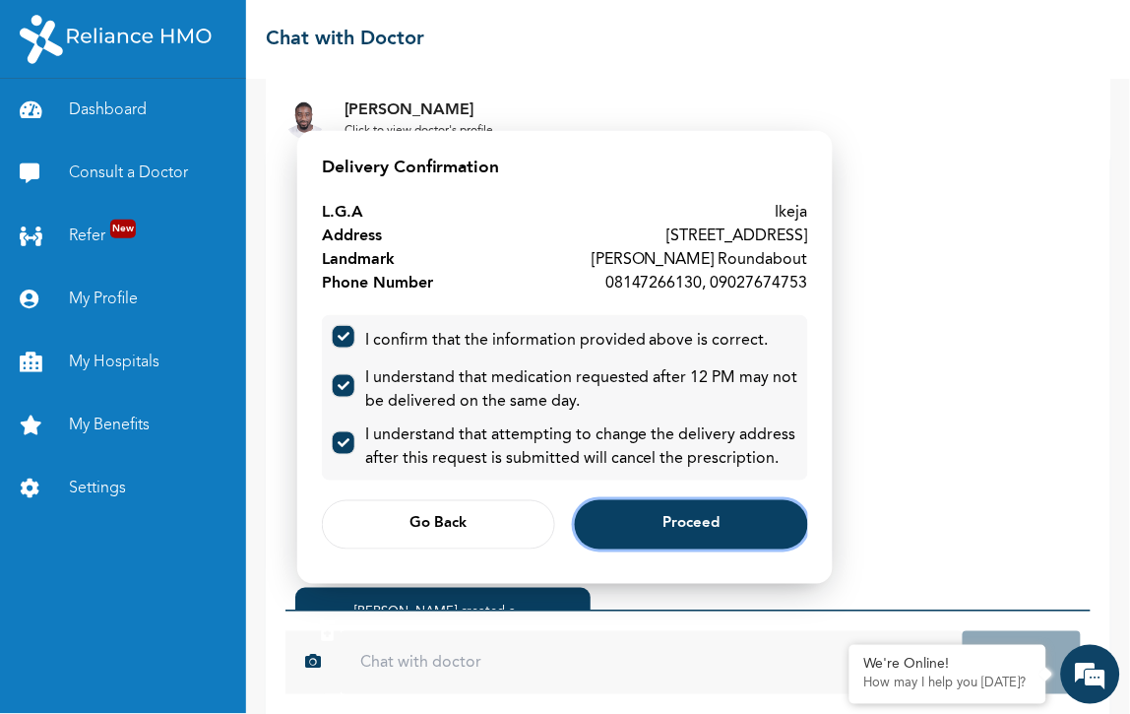
click at [699, 518] on span "Proceed" at bounding box center [690, 524] width 57 height 13
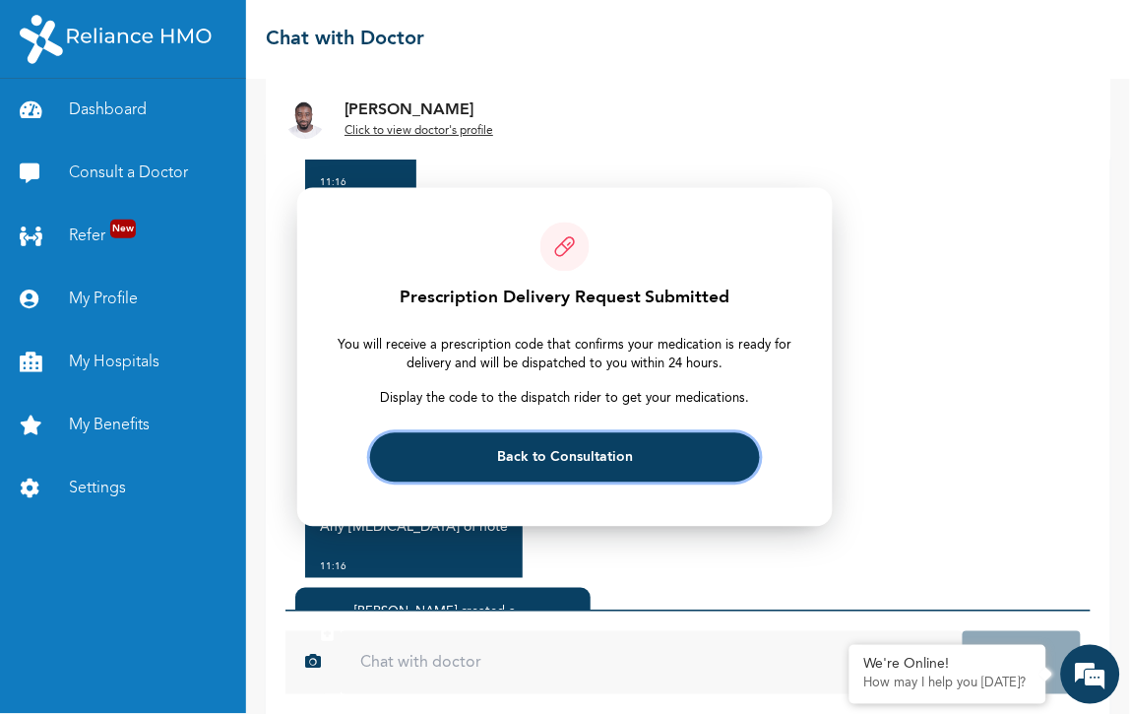
click at [643, 454] on button "Back to Consultation" at bounding box center [564, 457] width 389 height 49
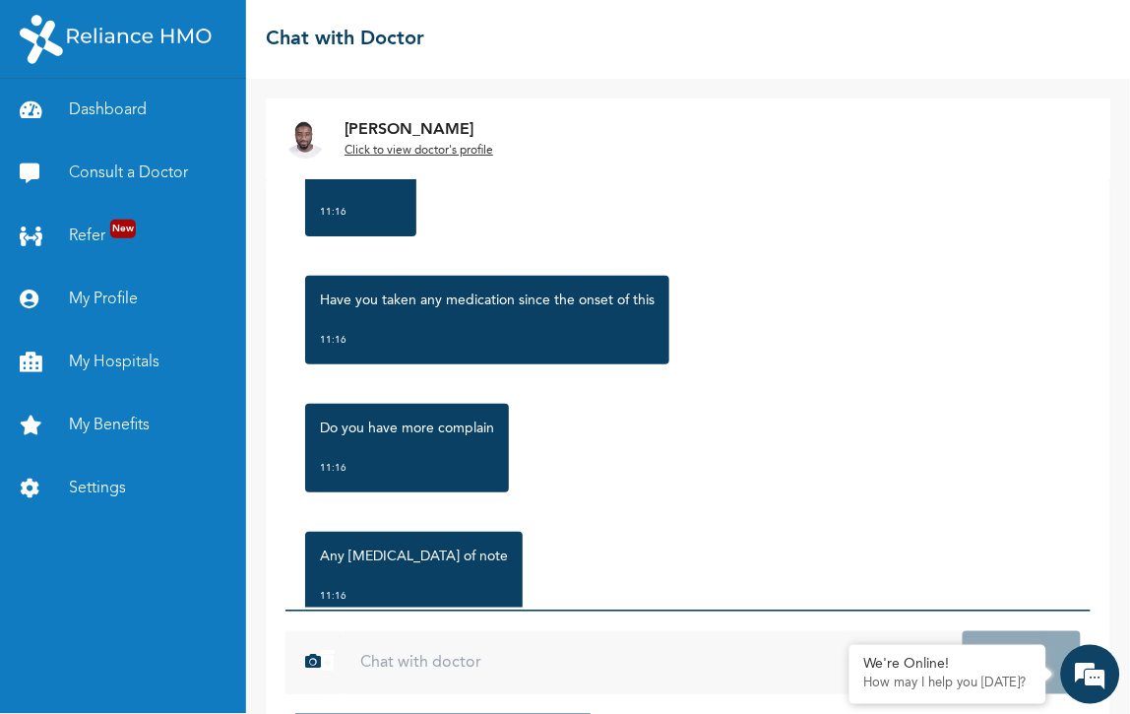
drag, startPoint x: 726, startPoint y: 302, endPoint x: 261, endPoint y: 260, distance: 467.5
click at [285, 260] on div "Wednesday, September 17th 2025 headache, Runny nose, Sore throat, Cough A swoll…" at bounding box center [687, 393] width 805 height 428
copy p "Above is the prescription you'll need to take accordingly. [MEDICAL_DATA] with …"
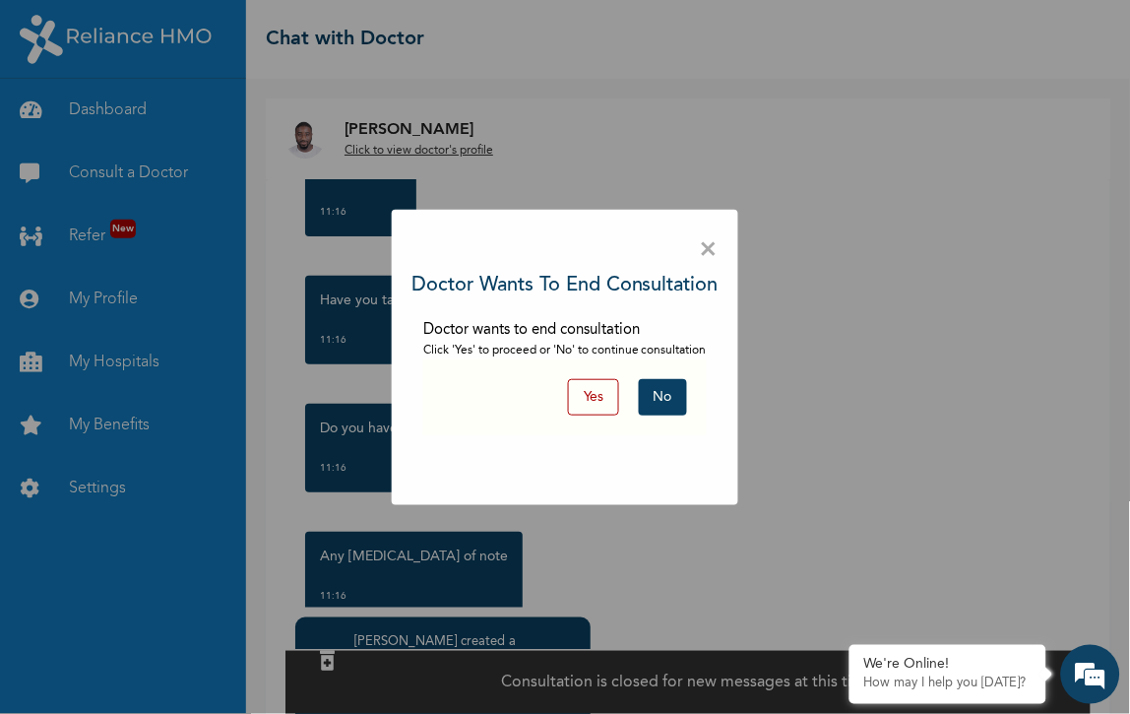
click at [579, 396] on button "Yes" at bounding box center [593, 397] width 51 height 36
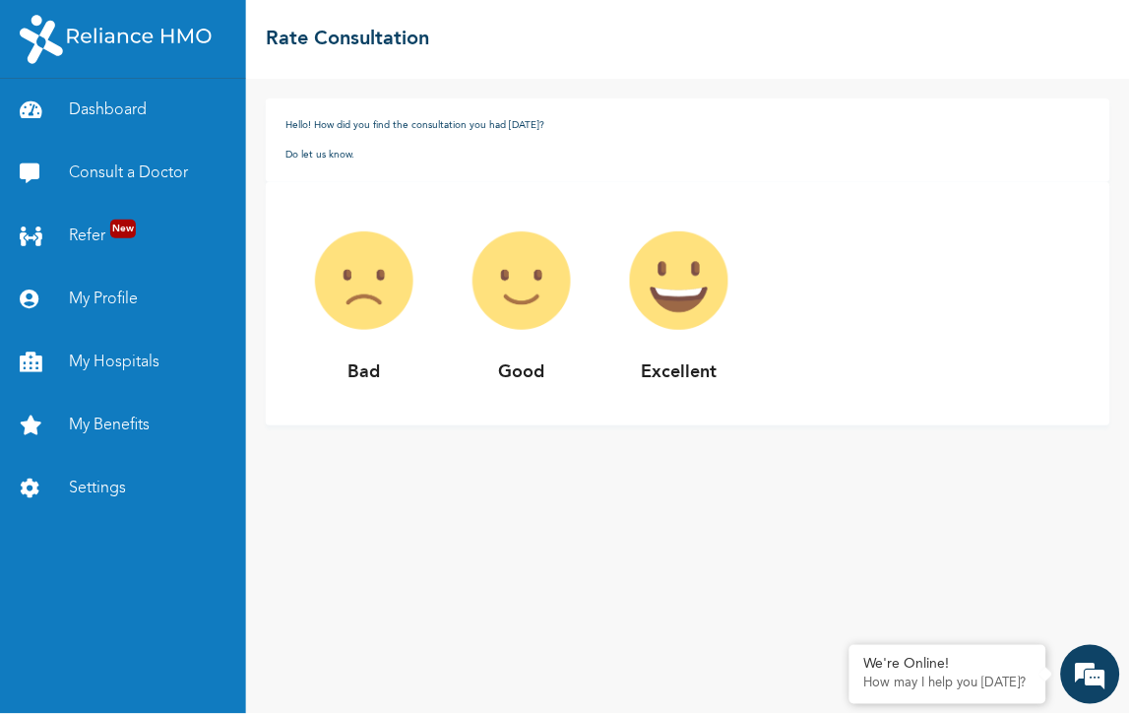
click at [600, 218] on img at bounding box center [678, 280] width 157 height 157
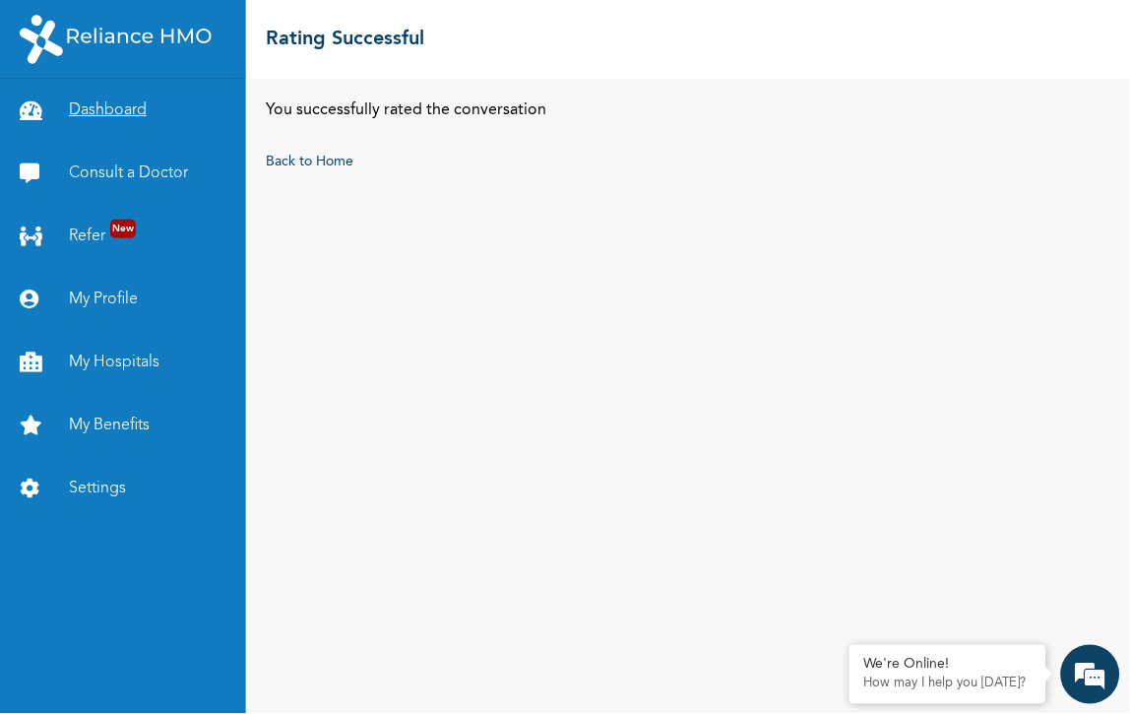
click at [77, 80] on link "Dashboard" at bounding box center [123, 110] width 246 height 63
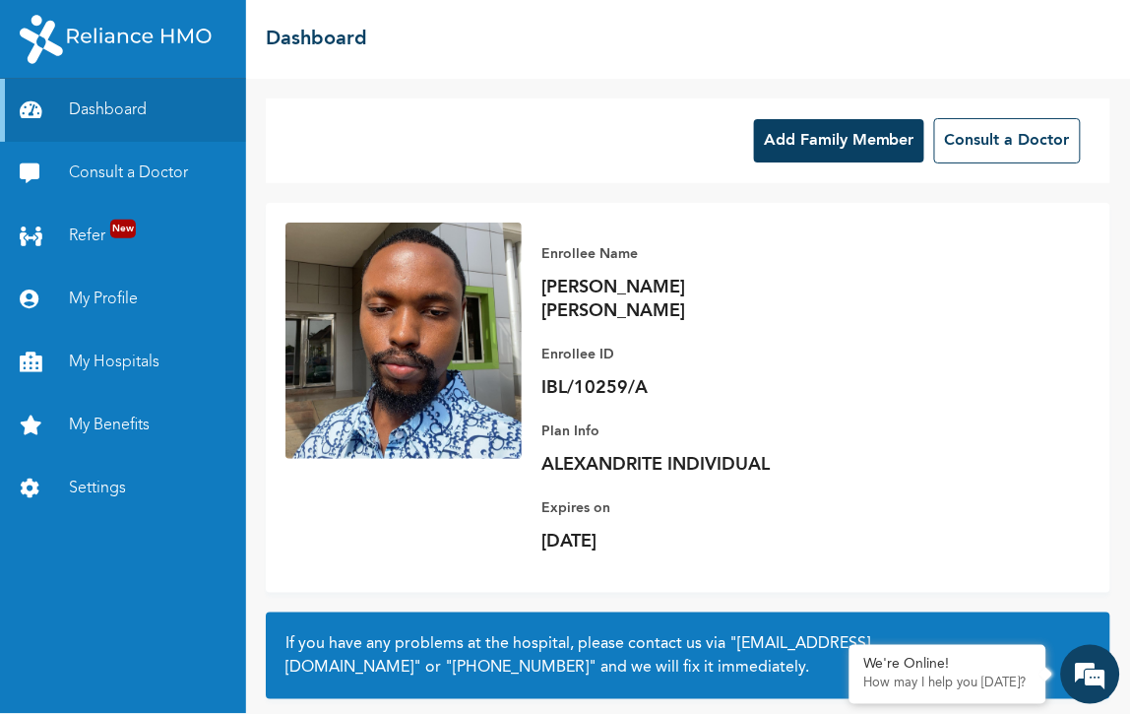
click at [894, 119] on button "Add Family Member" at bounding box center [839, 140] width 170 height 43
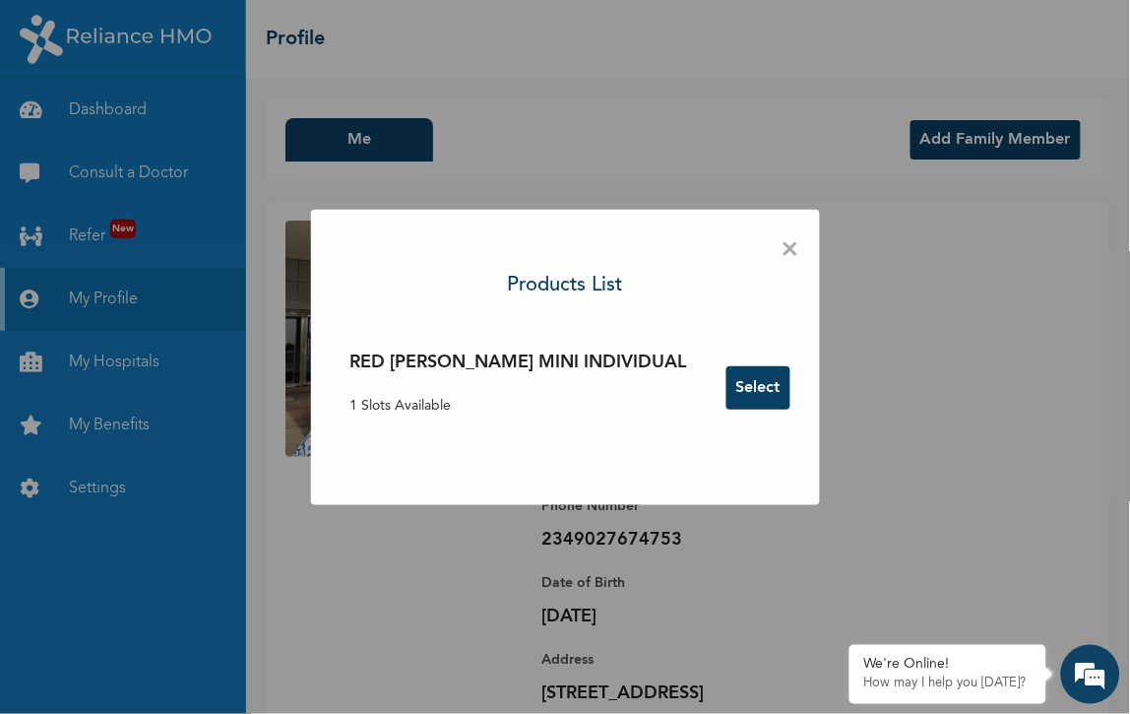
click at [726, 395] on button "Select" at bounding box center [758, 387] width 64 height 43
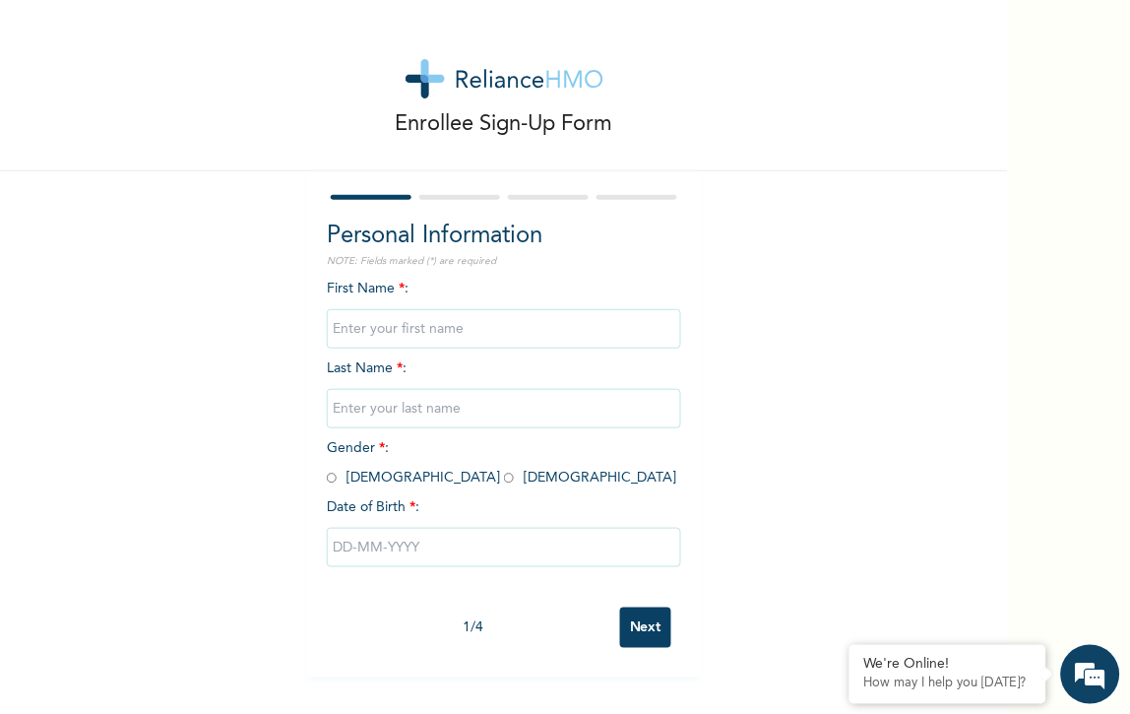
click at [410, 441] on span "Gender * : Male Female" at bounding box center [502, 462] width 350 height 43
click at [504, 469] on input "radio" at bounding box center [509, 478] width 10 height 19
radio input "true"
click at [455, 389] on input "text" at bounding box center [504, 408] width 354 height 39
type input "Owoeye"
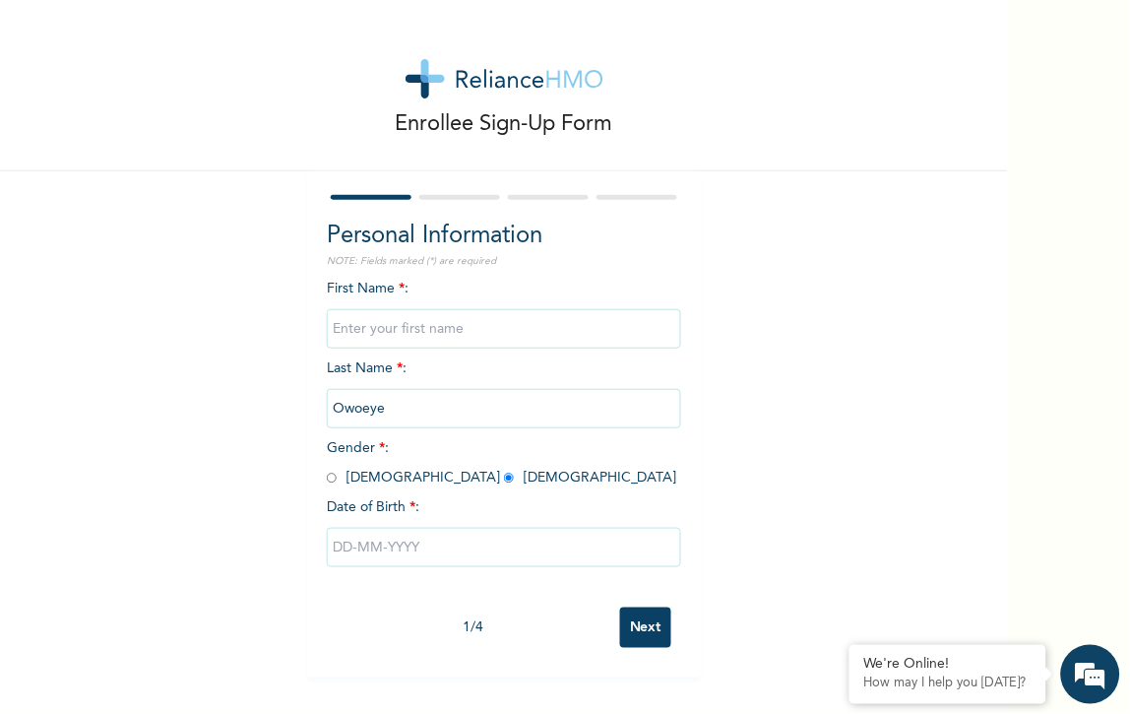
click at [440, 309] on input "text" at bounding box center [504, 328] width 354 height 39
type input "Adefunke"
click at [376, 528] on input "text" at bounding box center [504, 547] width 354 height 39
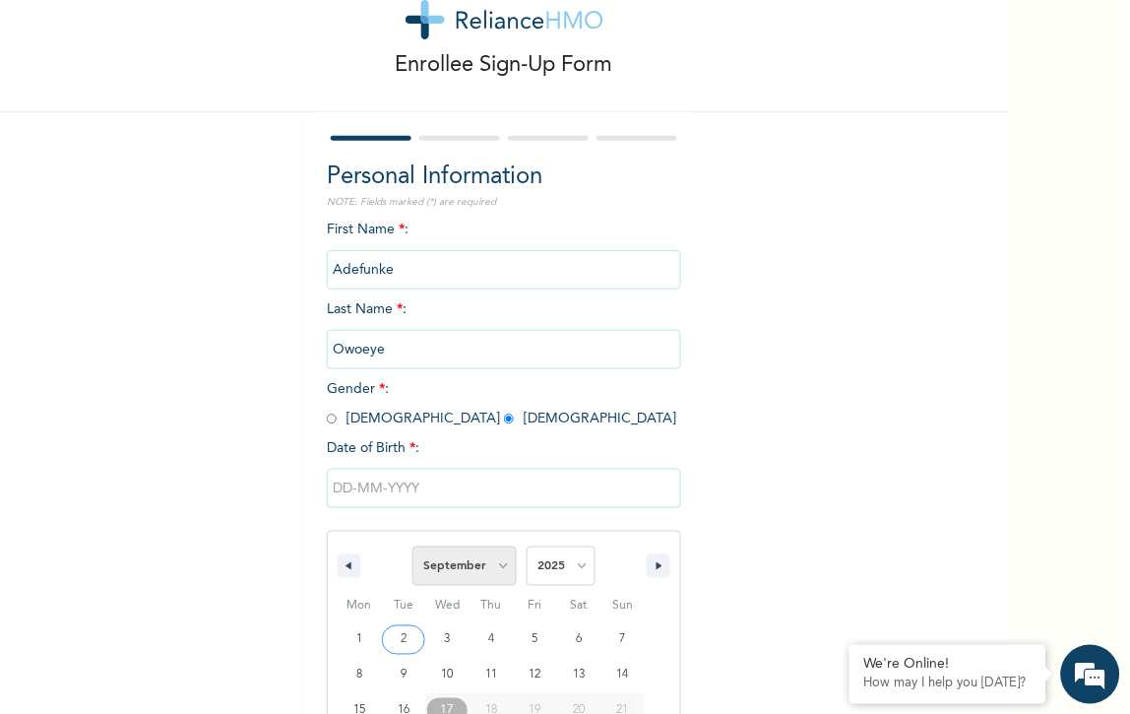
click at [479, 546] on select "January February March April May June July August September October November De…" at bounding box center [464, 565] width 104 height 39
click at [412, 546] on select "January February March April May June July August September October November De…" at bounding box center [464, 565] width 104 height 39
select select "8"
type input "09/10/2025"
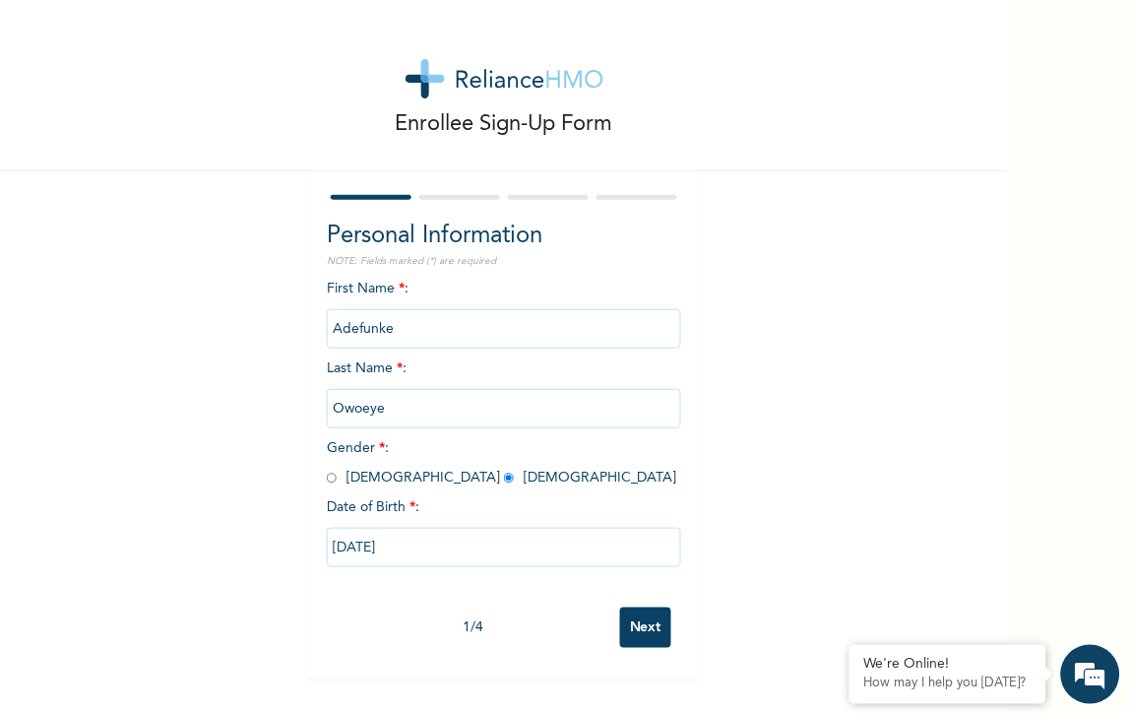
scroll to position [0, 0]
click at [443, 528] on input "09/10/2025" at bounding box center [504, 547] width 354 height 39
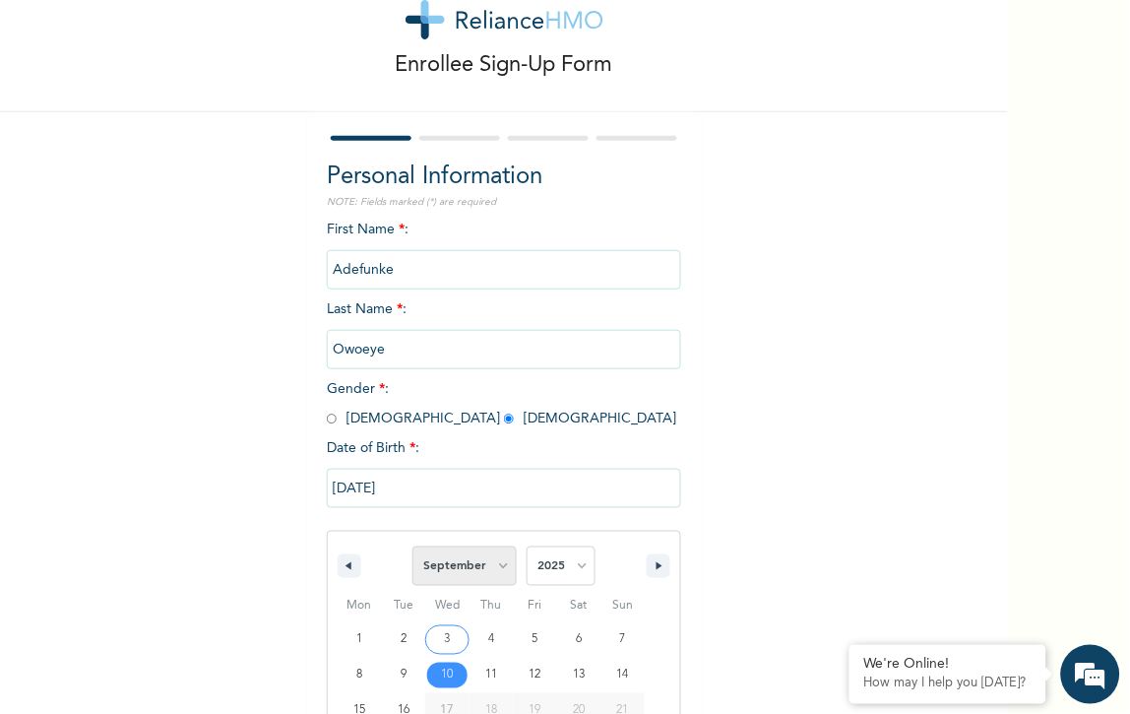
click at [496, 546] on select "January February March April May June July August September October November De…" at bounding box center [464, 565] width 104 height 39
click at [412, 546] on select "January February March April May June July August September October November De…" at bounding box center [464, 565] width 104 height 39
select select "8"
click at [568, 546] on select "2025 2024 2023 2022 2021 2020 2019 2018 2017 2016 2015 2014 2013 2012 2011 2010…" at bounding box center [561, 565] width 69 height 39
select select "1967"
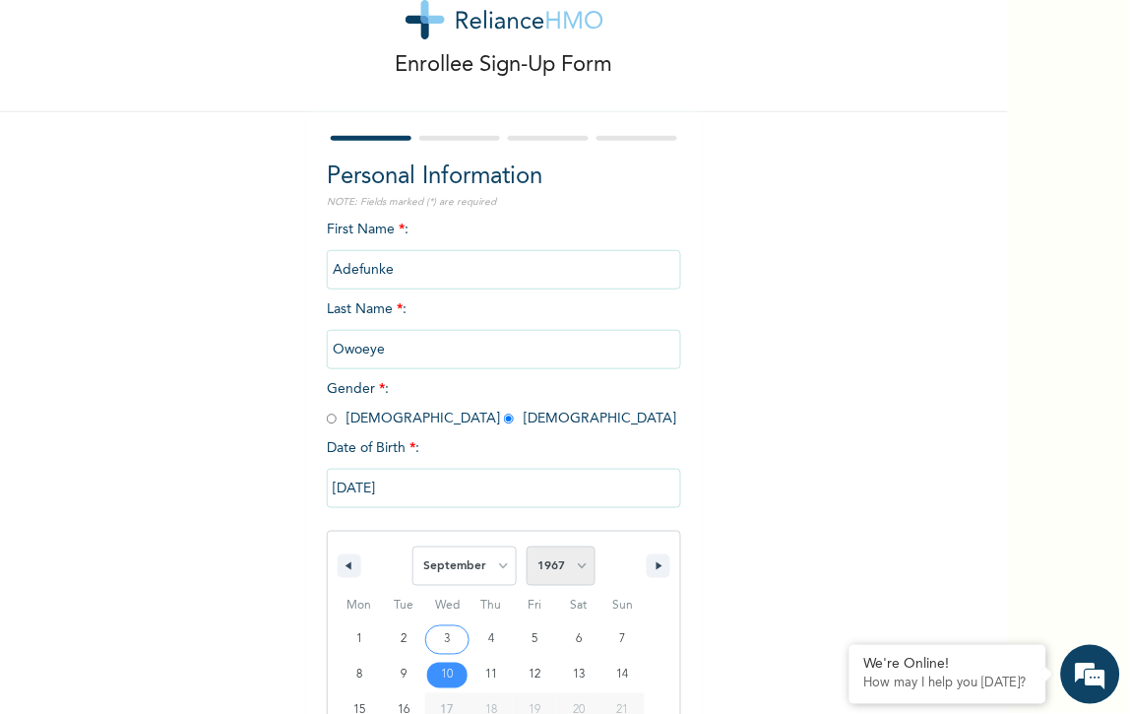
click at [527, 546] on select "2025 2024 2023 2022 2021 2020 2019 2018 2017 2016 2015 2014 2013 2012 2011 2010…" at bounding box center [561, 565] width 69 height 39
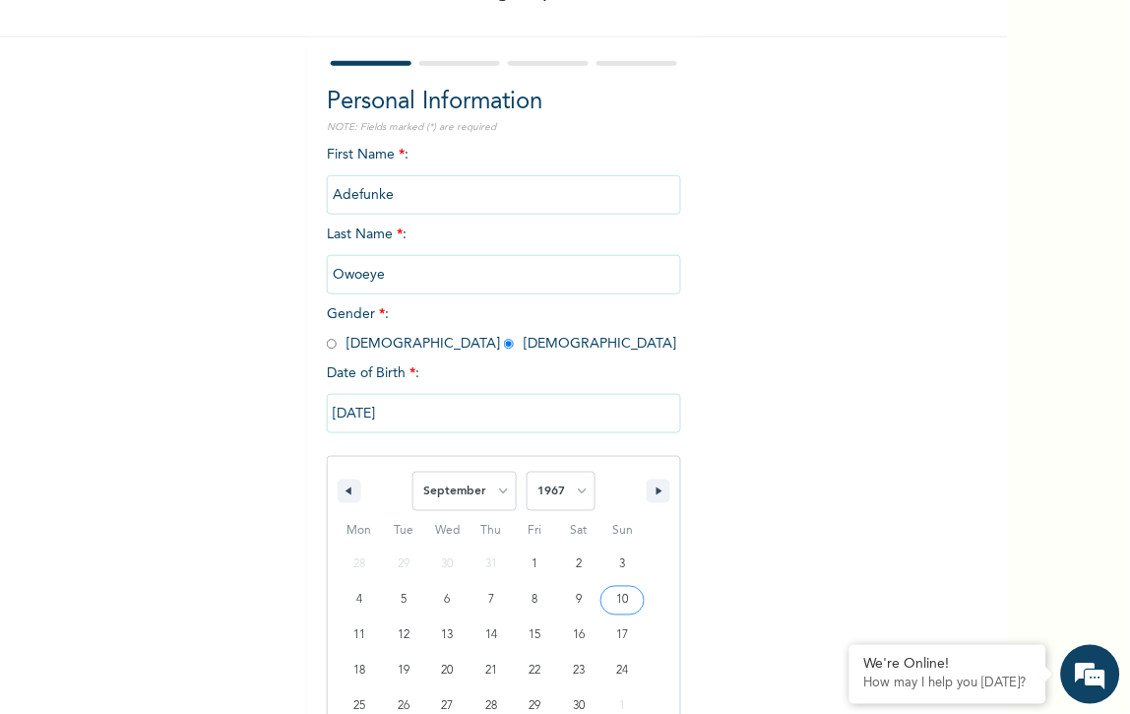
type input "09/10/1967"
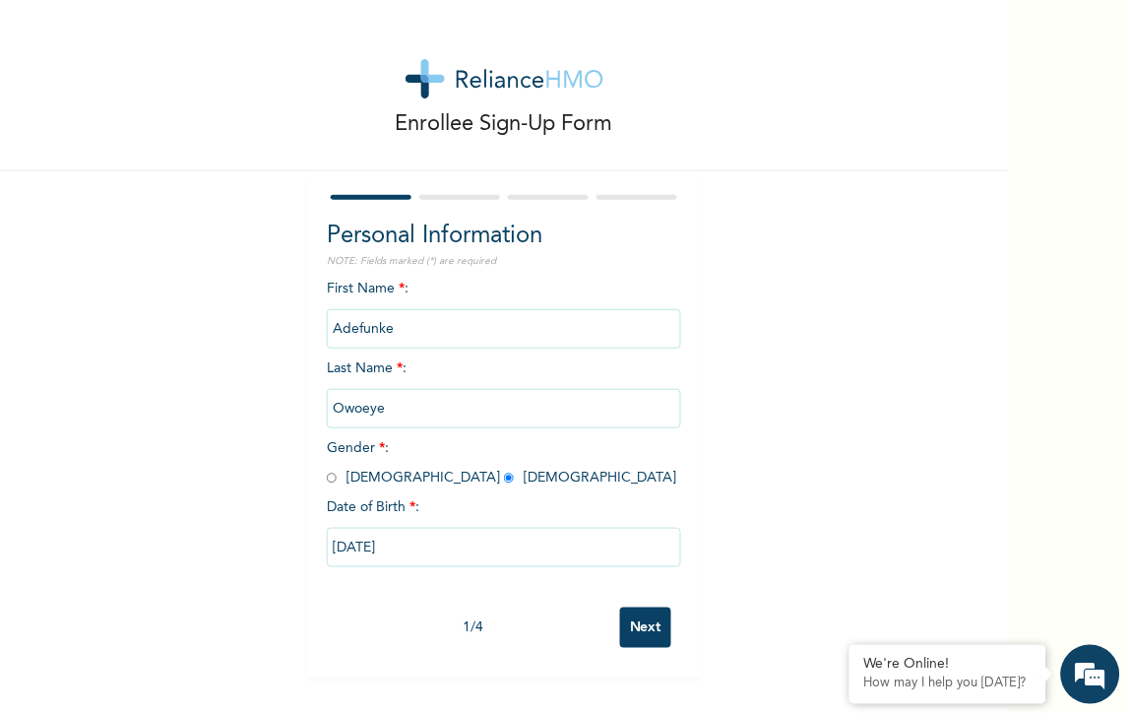
click at [377, 528] on input "09/10/1967" at bounding box center [504, 547] width 354 height 39
select select "8"
select select "1967"
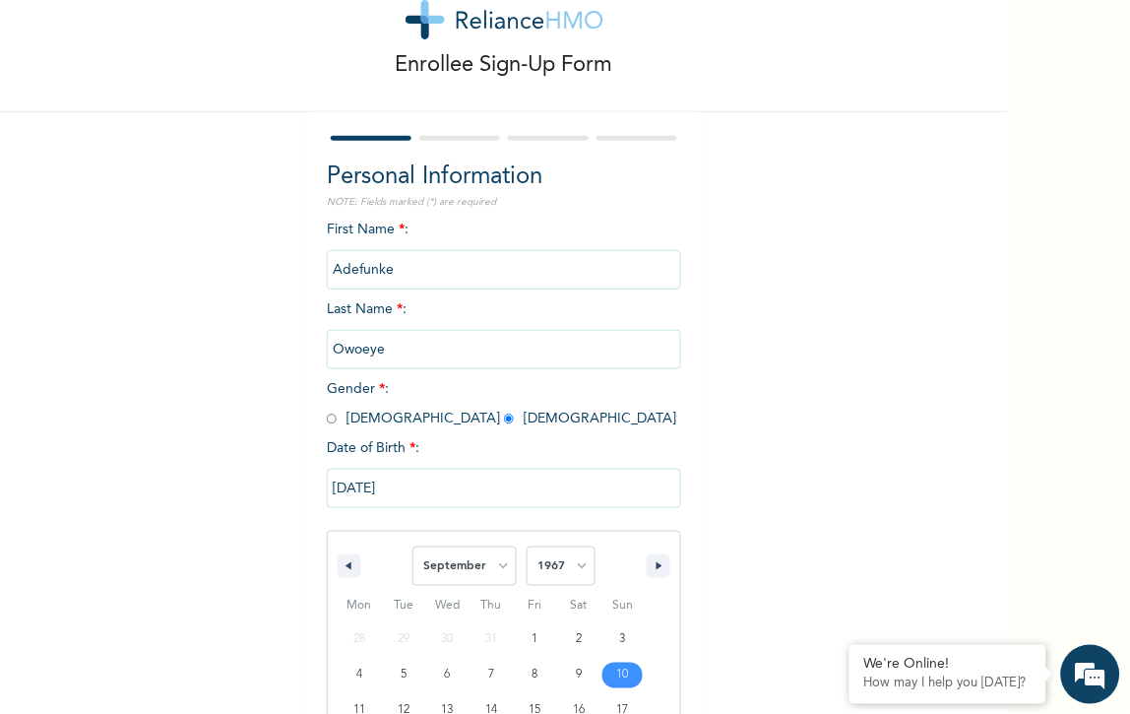
click at [376, 469] on input "09/10/1967" at bounding box center [504, 488] width 354 height 39
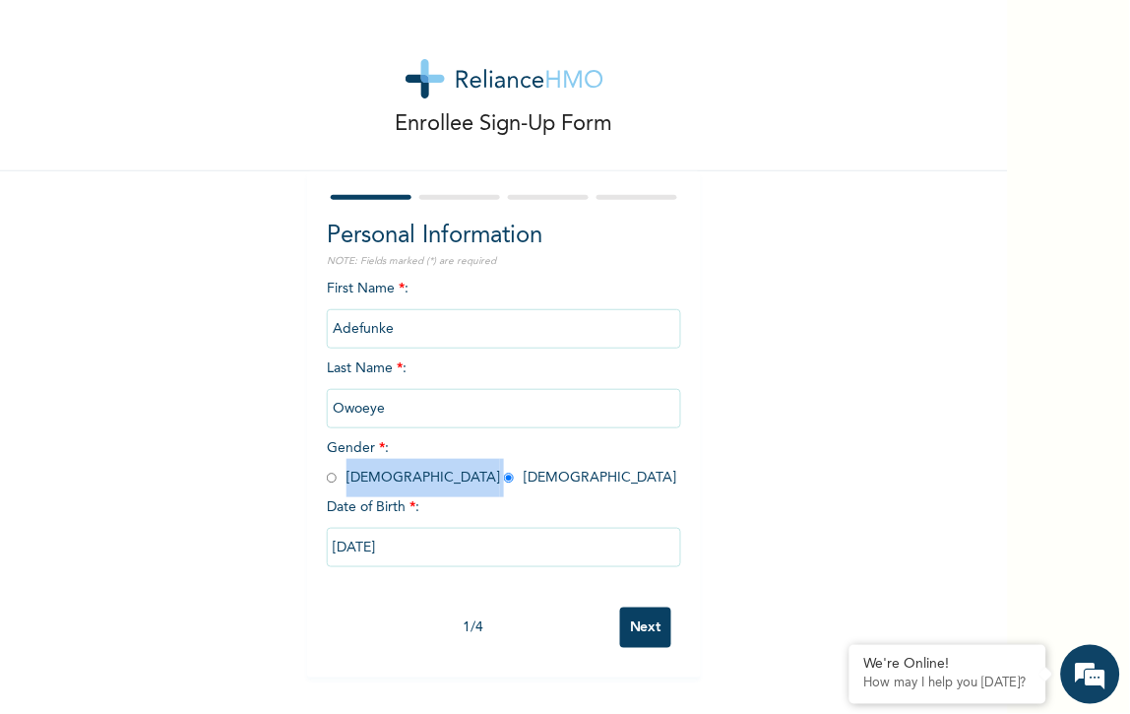
click at [375, 441] on span "Gender * : Male Female" at bounding box center [502, 462] width 350 height 43
click at [379, 528] on input "09/10/1967" at bounding box center [504, 547] width 354 height 39
select select "8"
select select "1967"
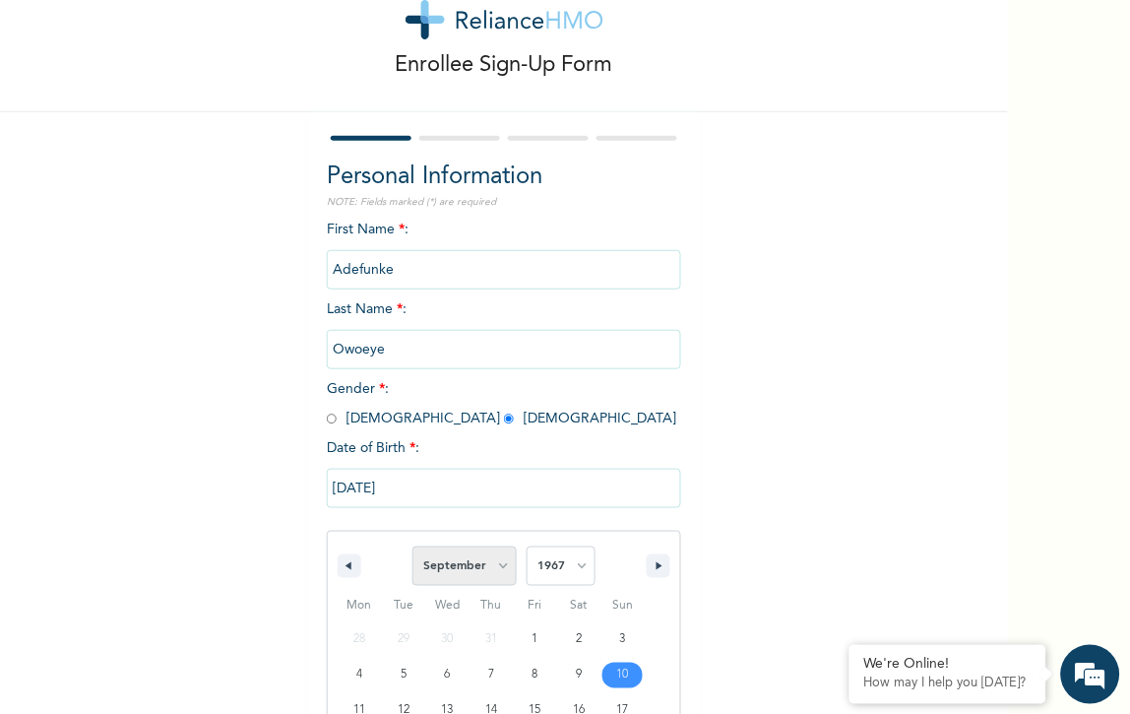
click at [490, 546] on select "January February March April May June July August September October November De…" at bounding box center [464, 565] width 104 height 39
select select "11"
click at [412, 546] on select "January February March April May June July August September October November De…" at bounding box center [464, 565] width 104 height 39
type input "12/10/1967"
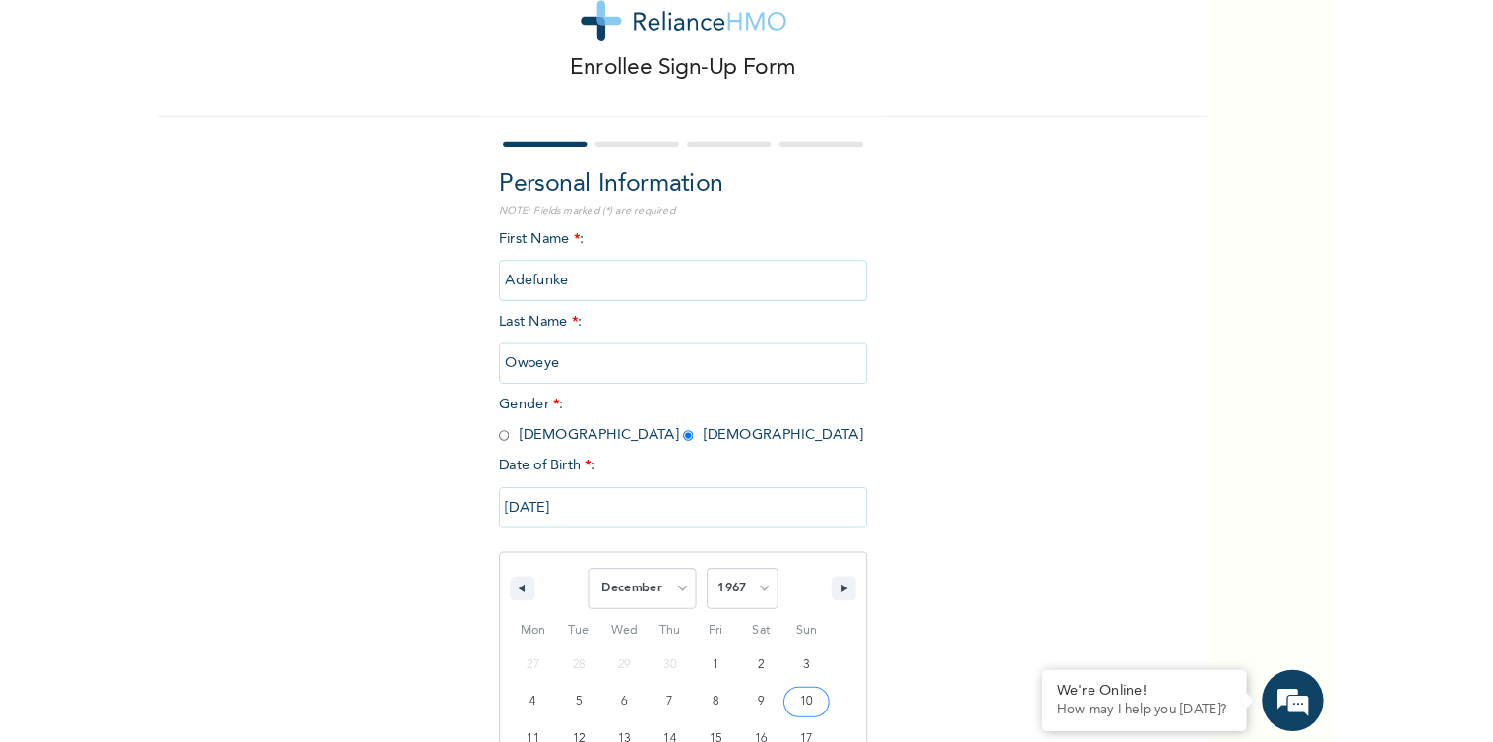
scroll to position [0, 0]
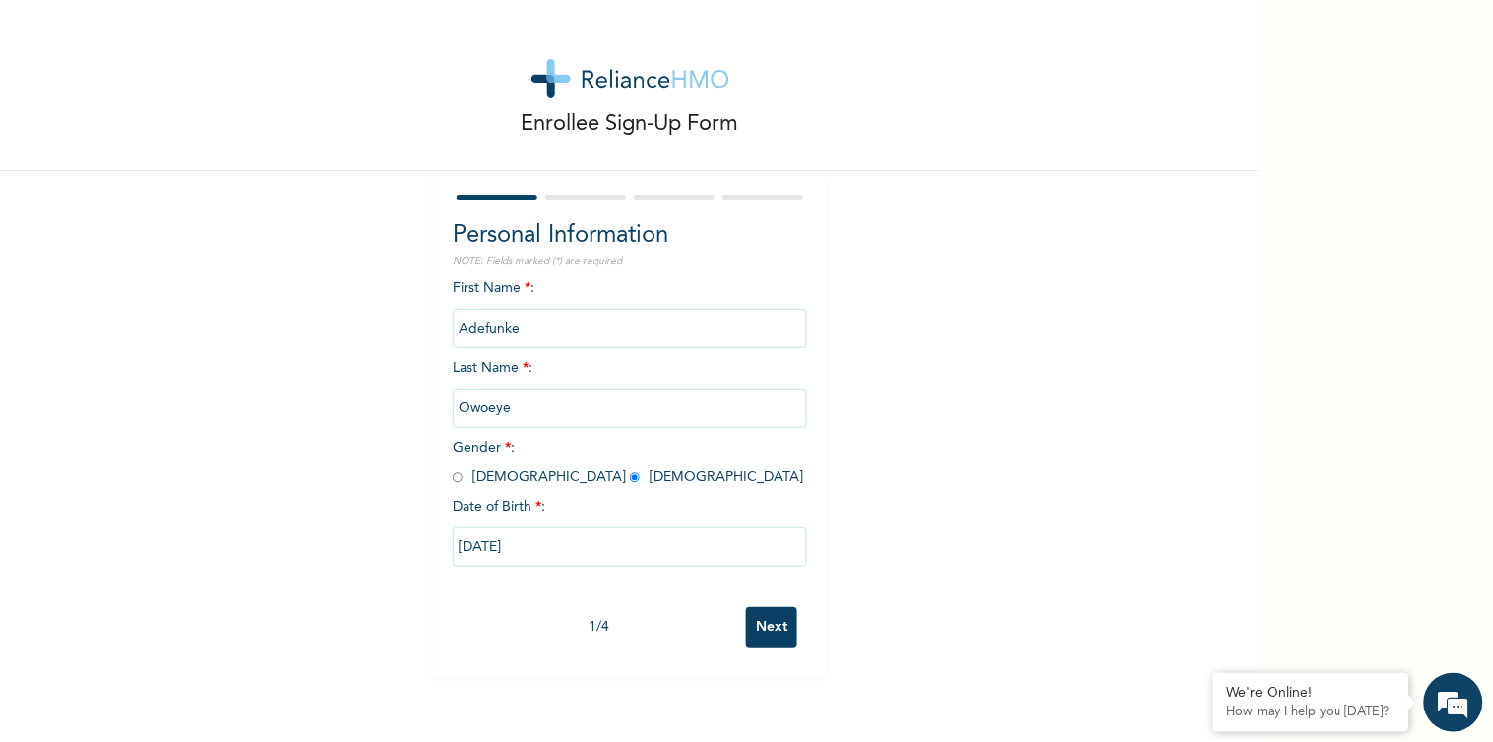
click at [746, 607] on input "Next" at bounding box center [771, 627] width 51 height 40
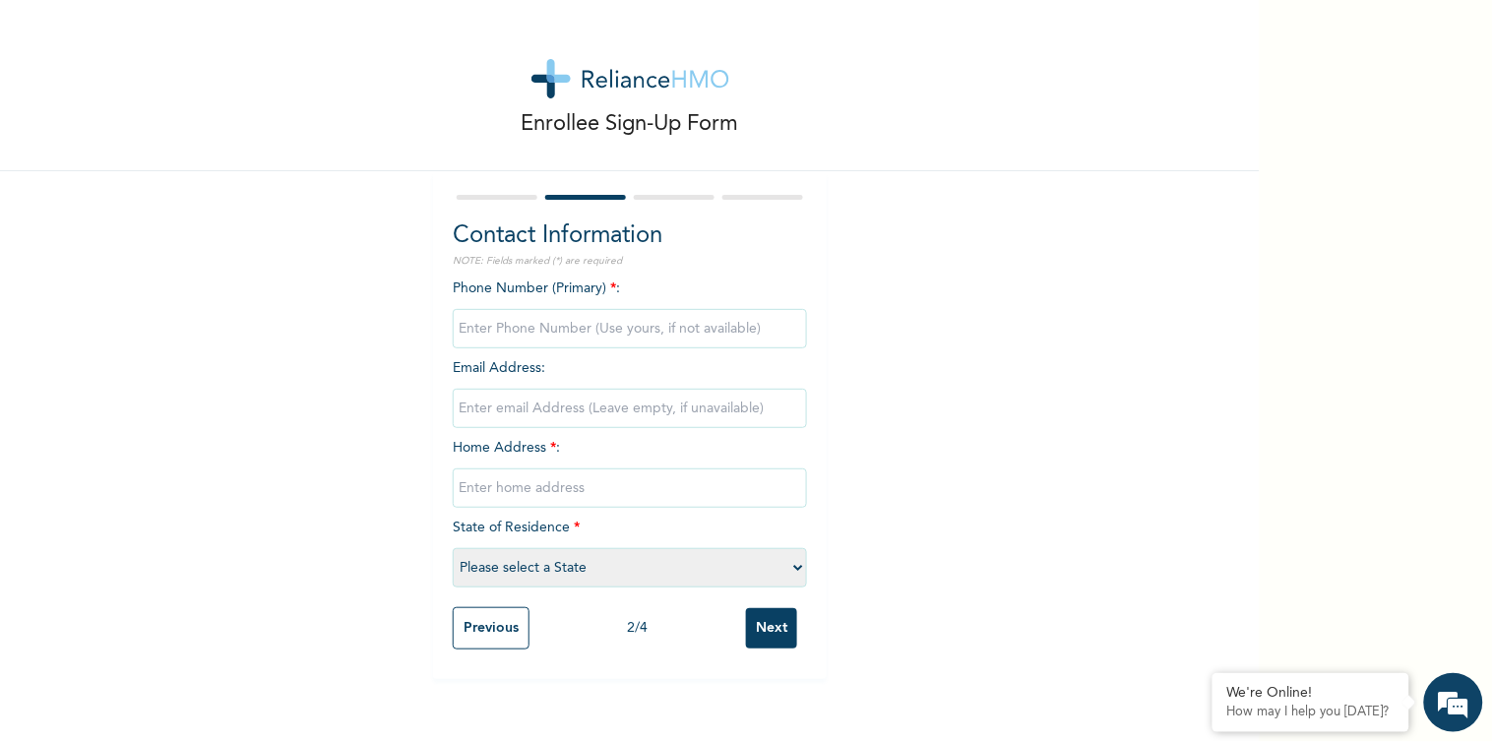
click at [638, 309] on input "phone" at bounding box center [630, 328] width 354 height 39
type input "07060586653"
click at [561, 389] on input "email" at bounding box center [630, 408] width 354 height 39
type input "owoeyeadefunke@gmail.com"
click at [569, 548] on select "Please select a State Abia Abuja (FCT) Adamawa Akwa Ibom Anambra Bauchi Bayelsa…" at bounding box center [630, 567] width 354 height 39
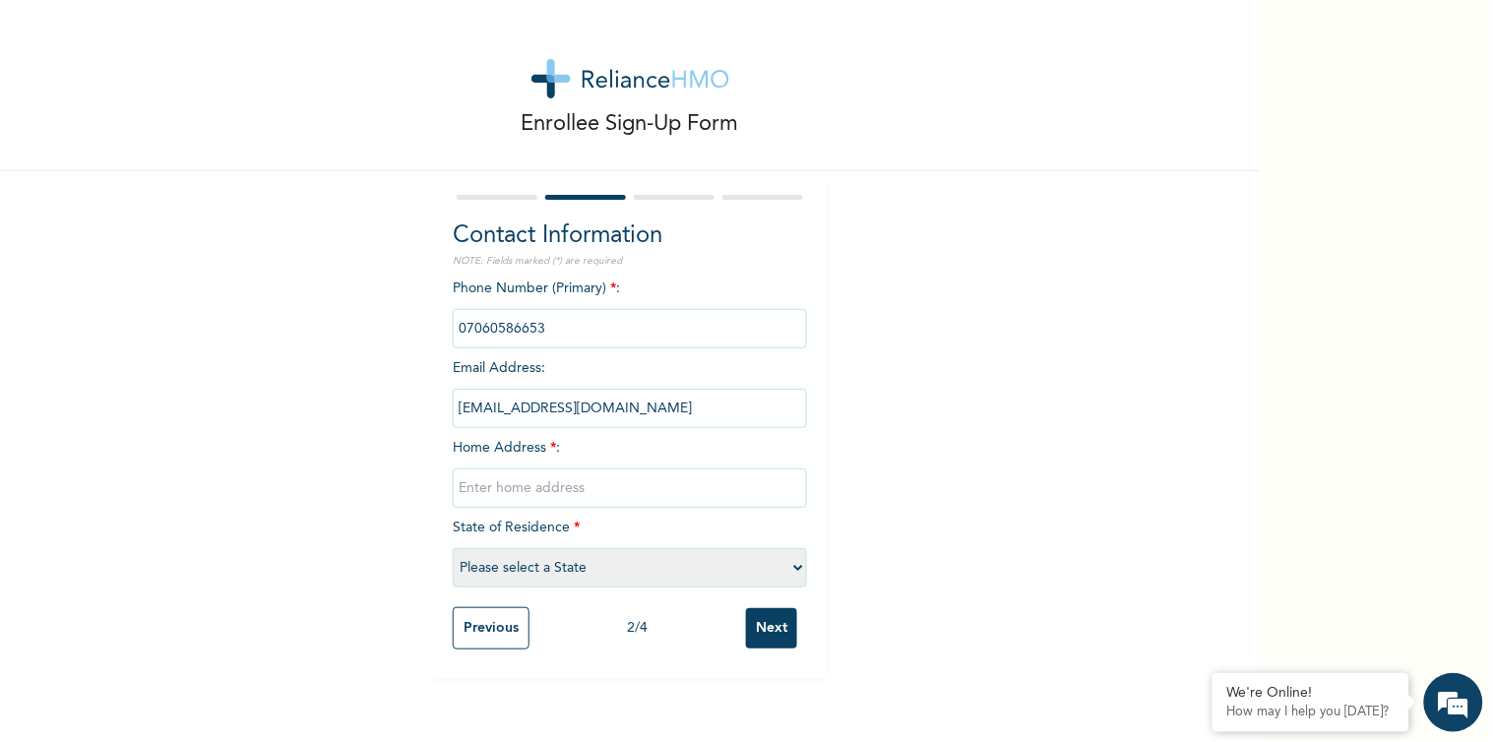
select select "15"
click at [488, 548] on select "Please select a State Abia Abuja (FCT) Adamawa Akwa Ibom Anambra Bauchi Bayelsa…" at bounding box center [630, 567] width 354 height 39
click at [603, 469] on input "text" at bounding box center [630, 488] width 354 height 39
type input "H"
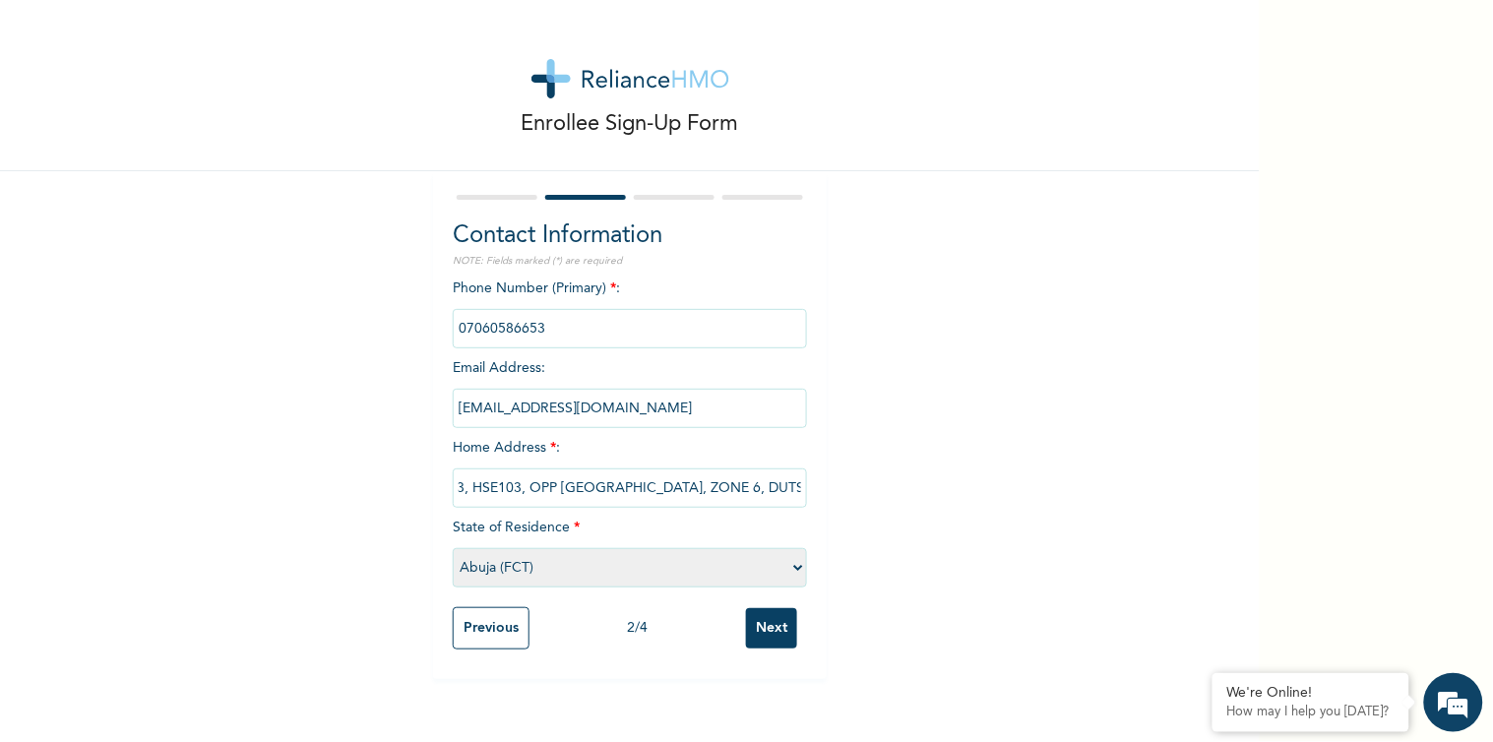
type input "RD 243, HSE103, OPP OMIL SCHOOL, ZONE 6, DUTSE ALHAJI"
click at [746, 608] on input "Next" at bounding box center [771, 628] width 51 height 40
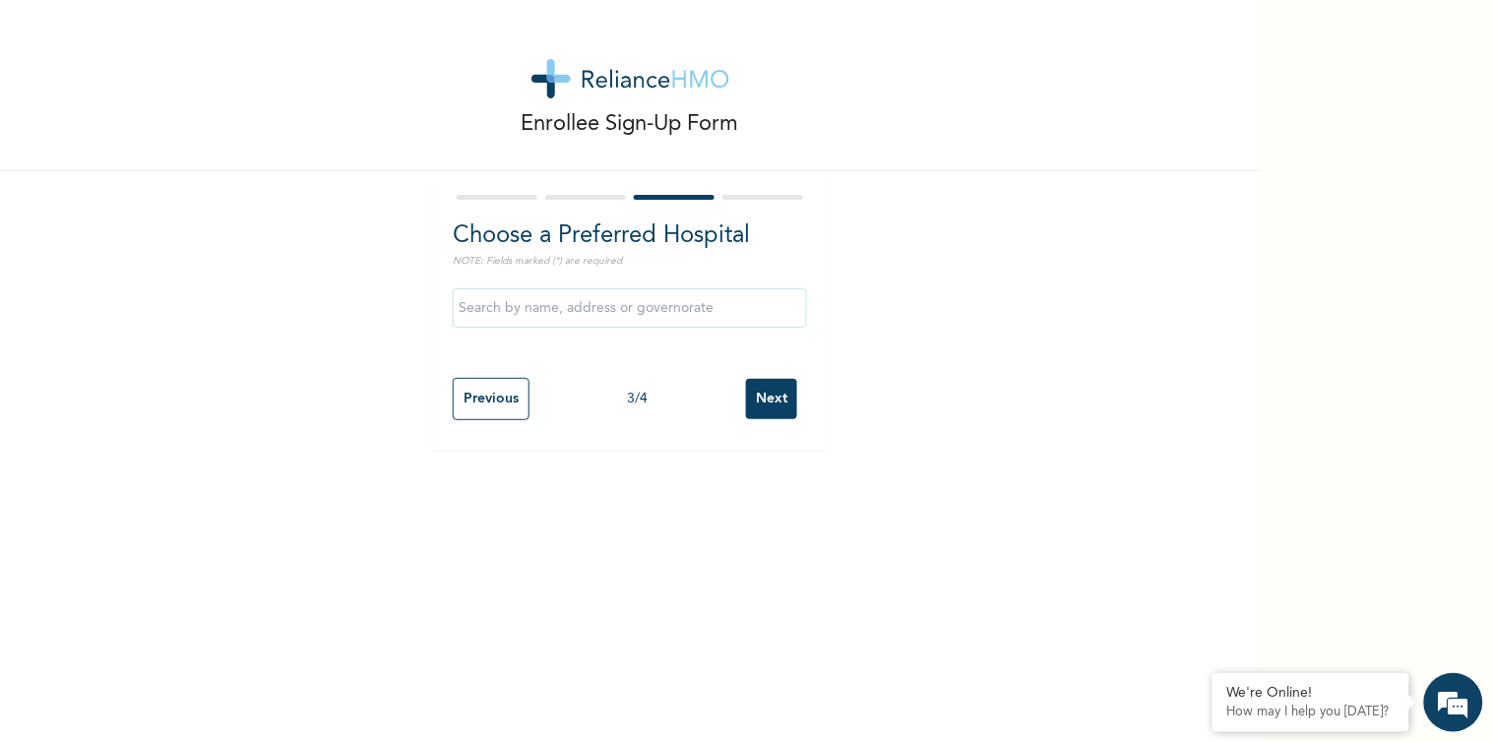
click at [746, 379] on input "Next" at bounding box center [771, 399] width 51 height 40
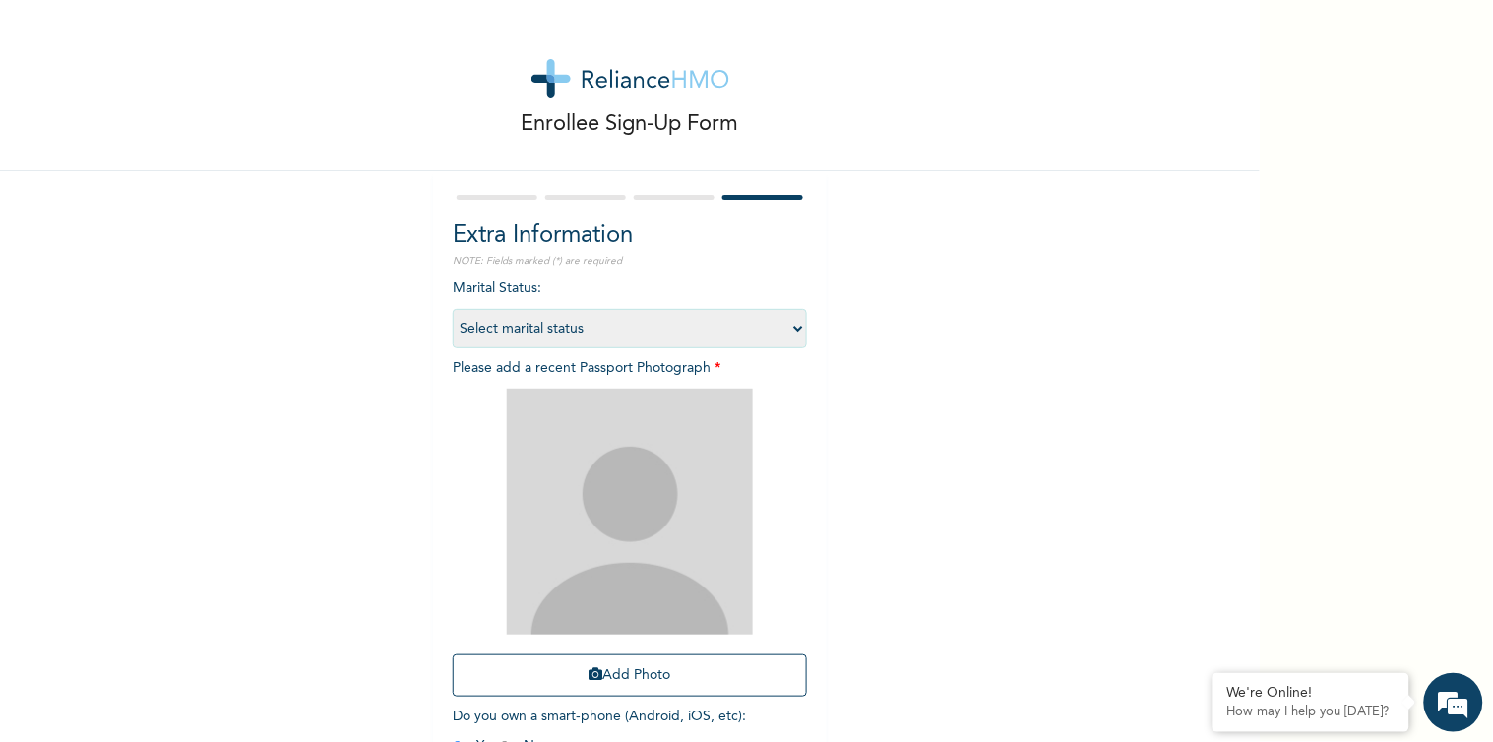
scroll to position [2, 0]
click at [674, 307] on select "Select marital status Single Married Divorced Widow/Widower" at bounding box center [630, 326] width 354 height 39
select select "2"
click at [488, 307] on select "Select marital status Single Married Divorced Widow/Widower" at bounding box center [630, 326] width 354 height 39
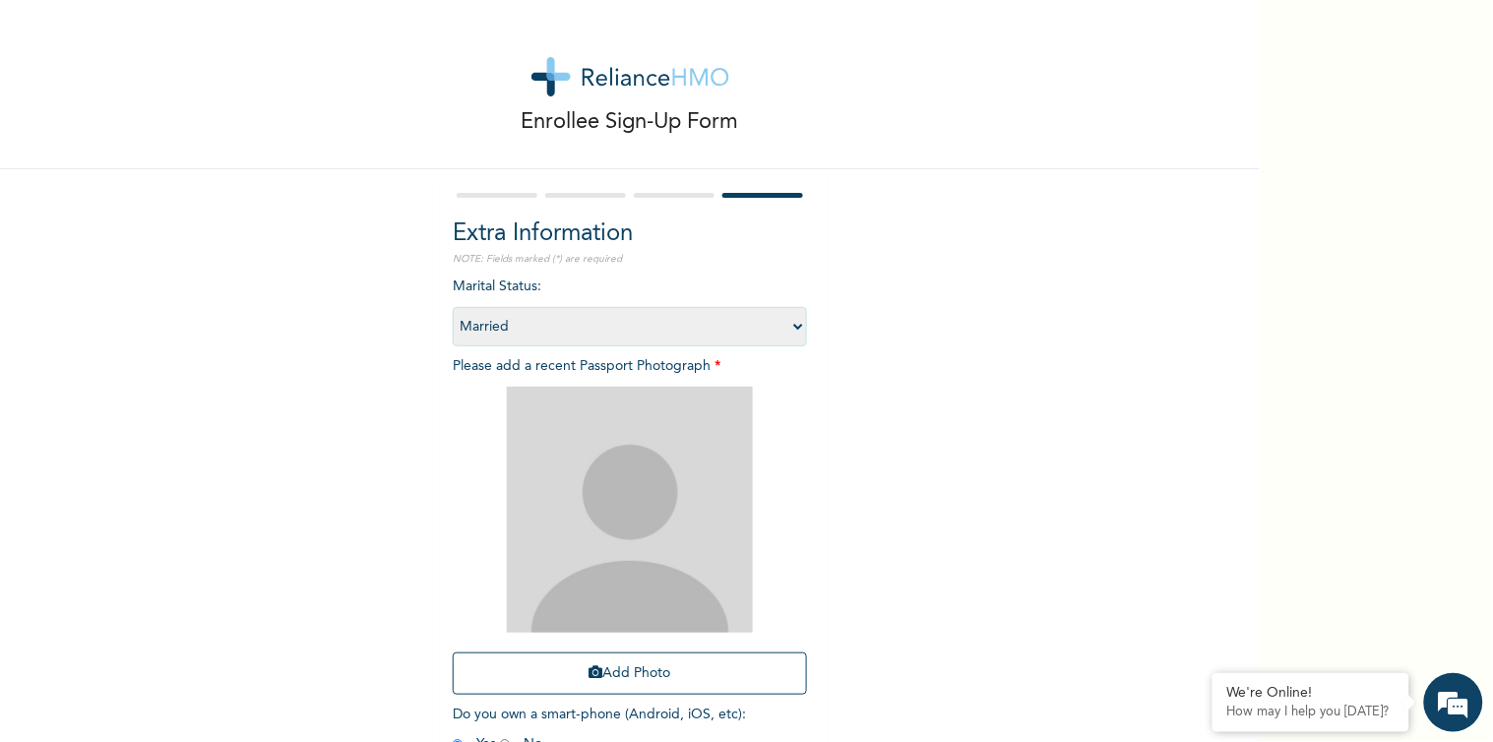
scroll to position [0, 0]
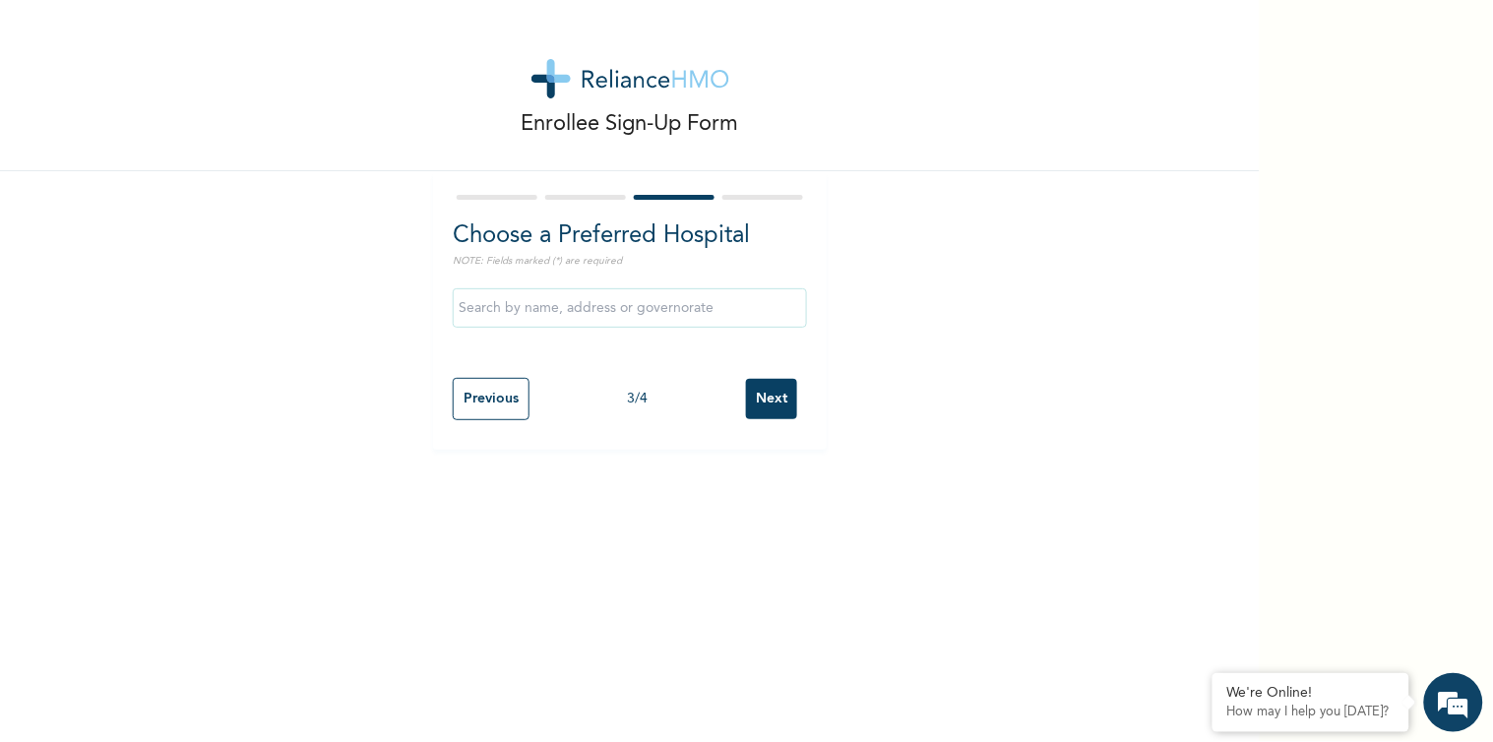
click at [587, 290] on input "text" at bounding box center [630, 307] width 354 height 39
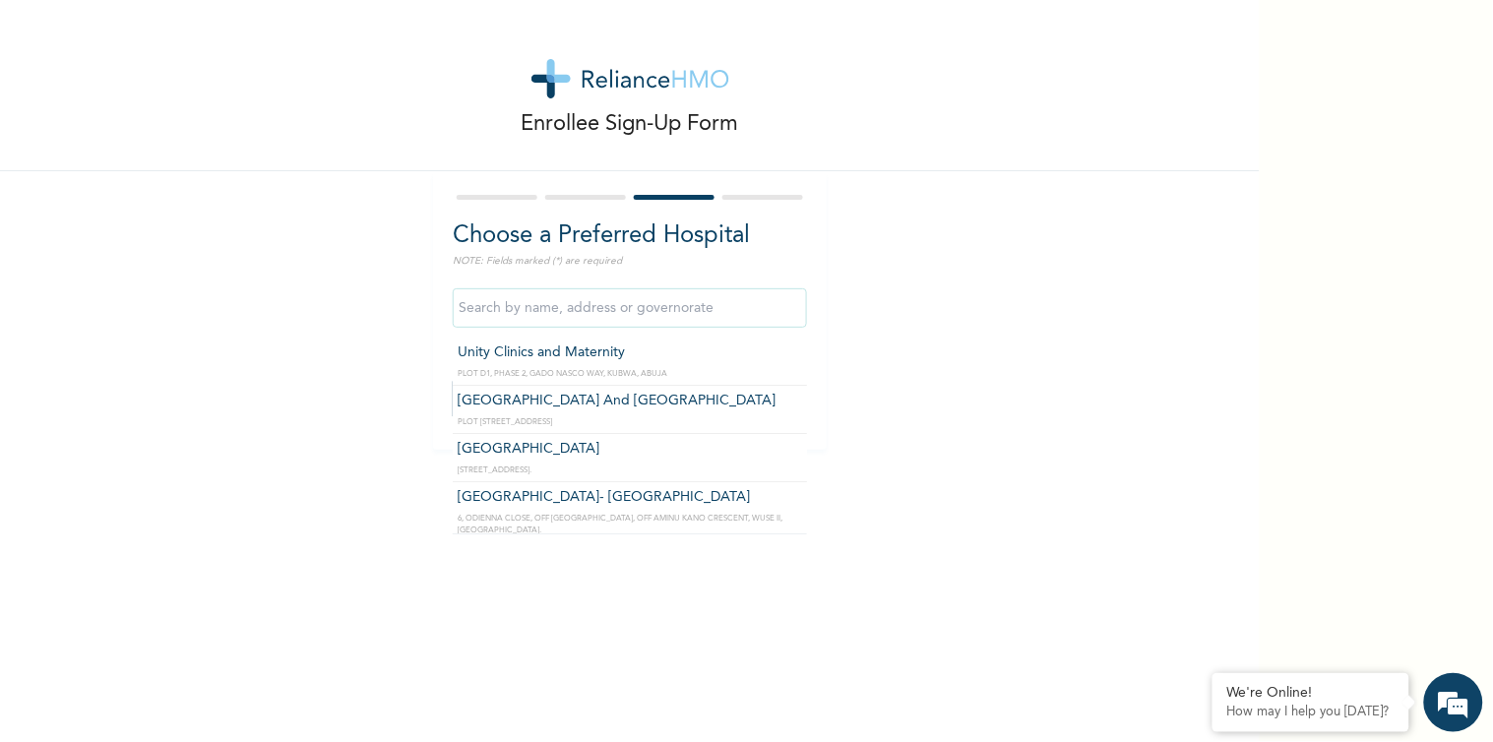
click at [516, 292] on input "text" at bounding box center [630, 307] width 354 height 39
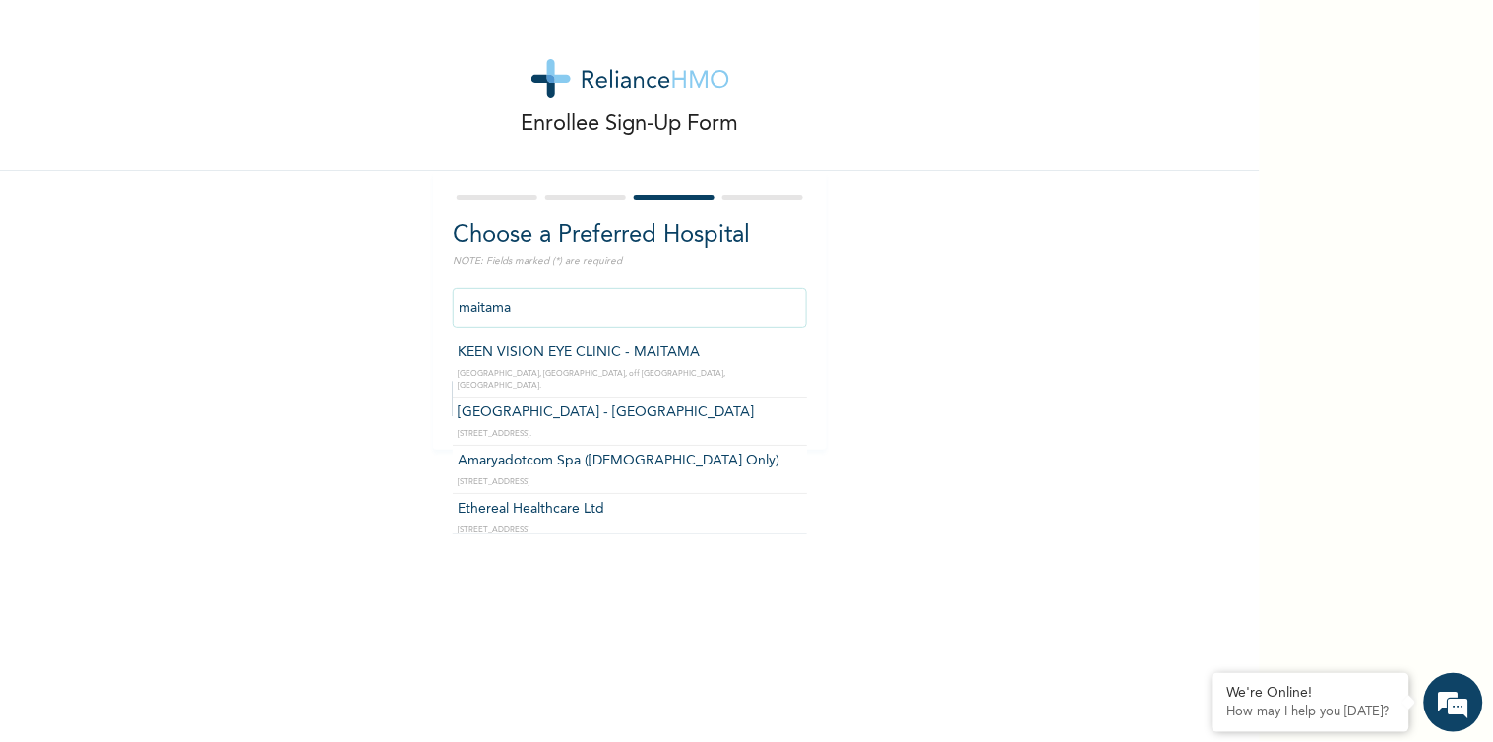
scroll to position [8, 0]
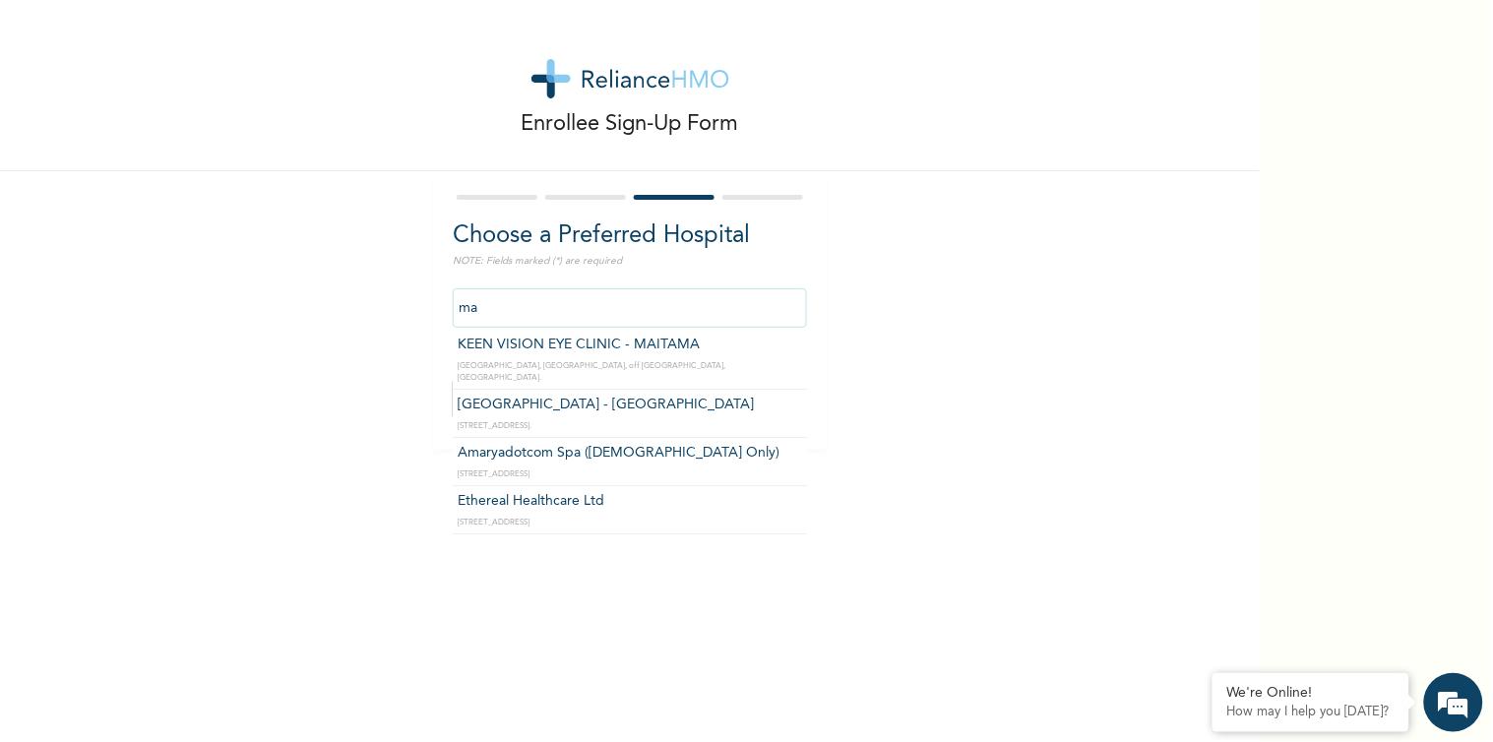
type input "m"
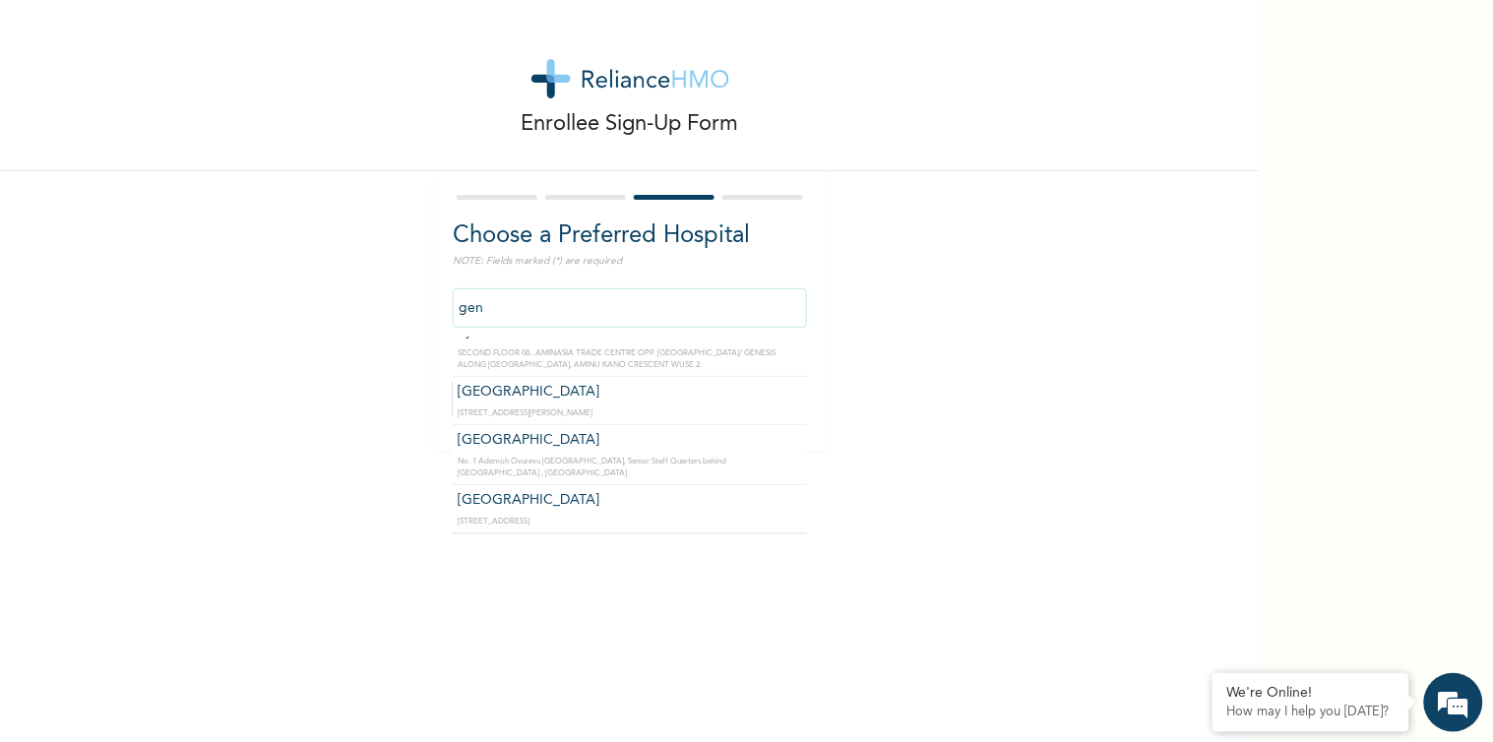
scroll to position [0, 0]
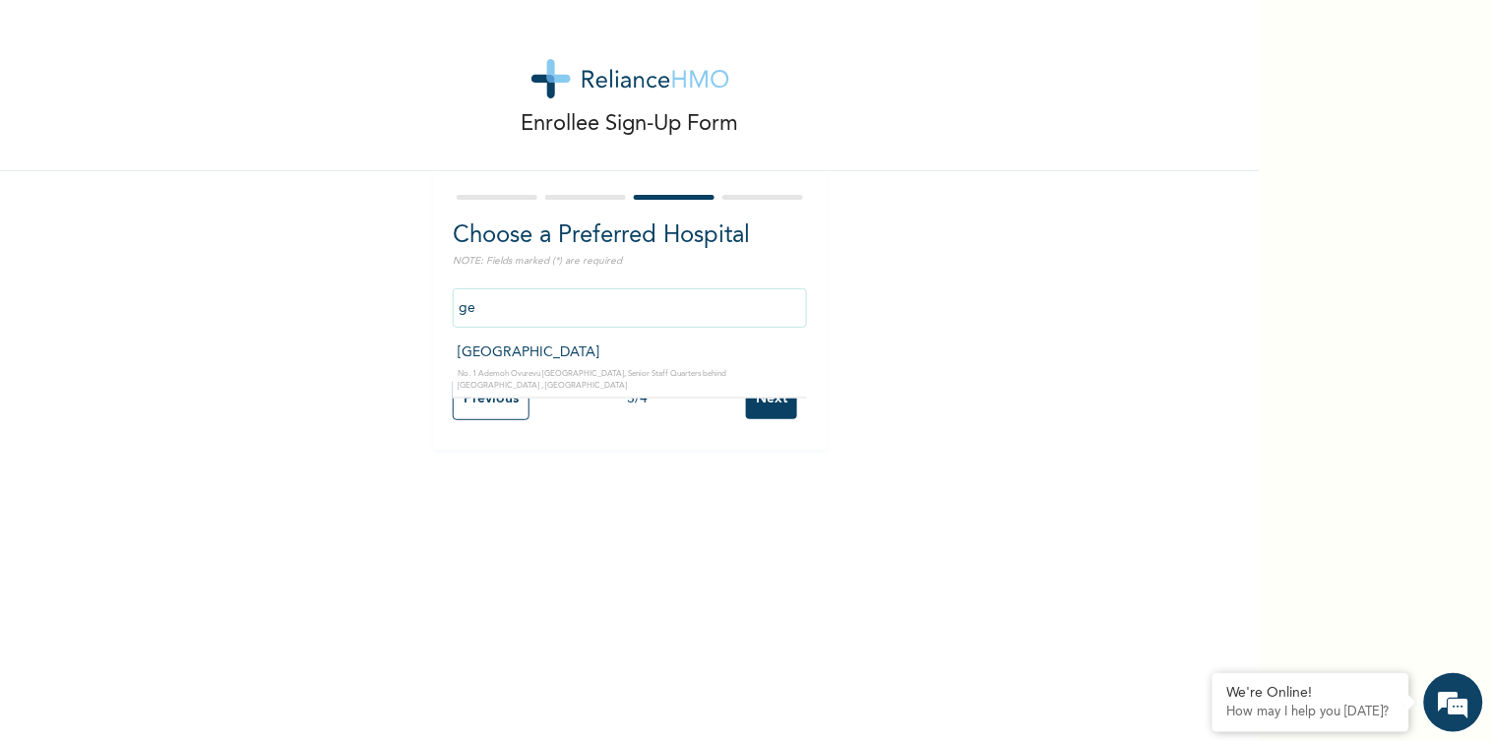
type input "g"
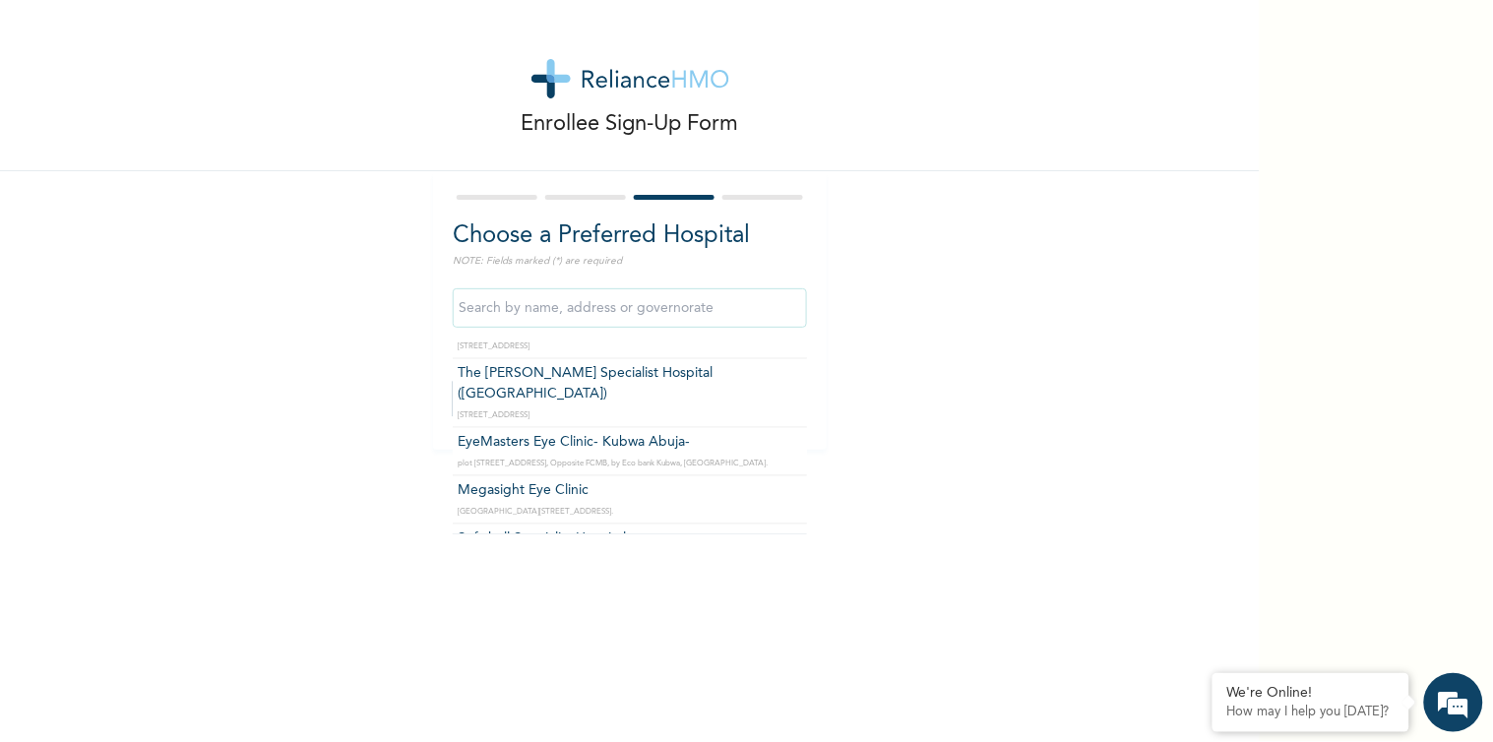
scroll to position [1079, 0]
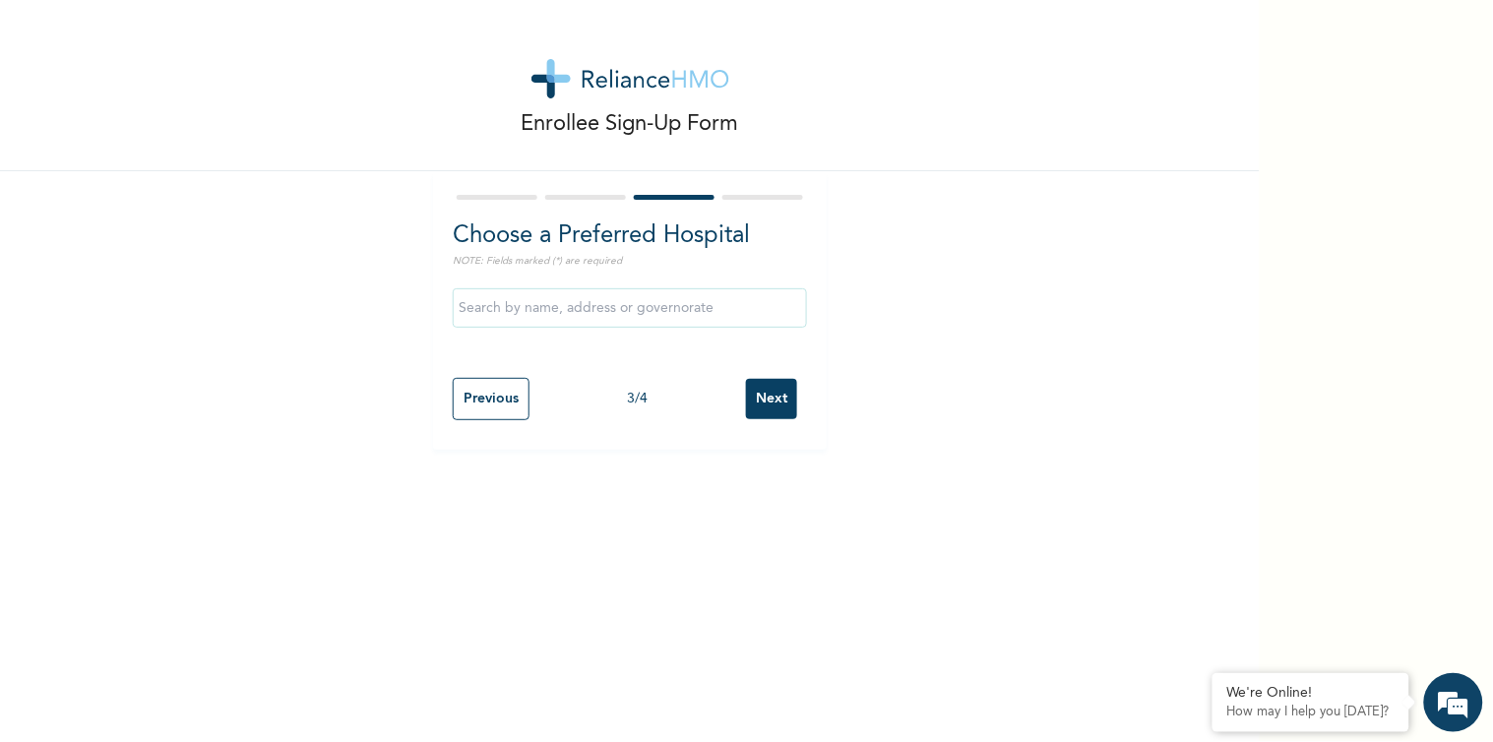
type input "Jethrone Hospital And Diagnostic Centre"
click at [746, 379] on input "Next" at bounding box center [771, 399] width 51 height 40
select select "2"
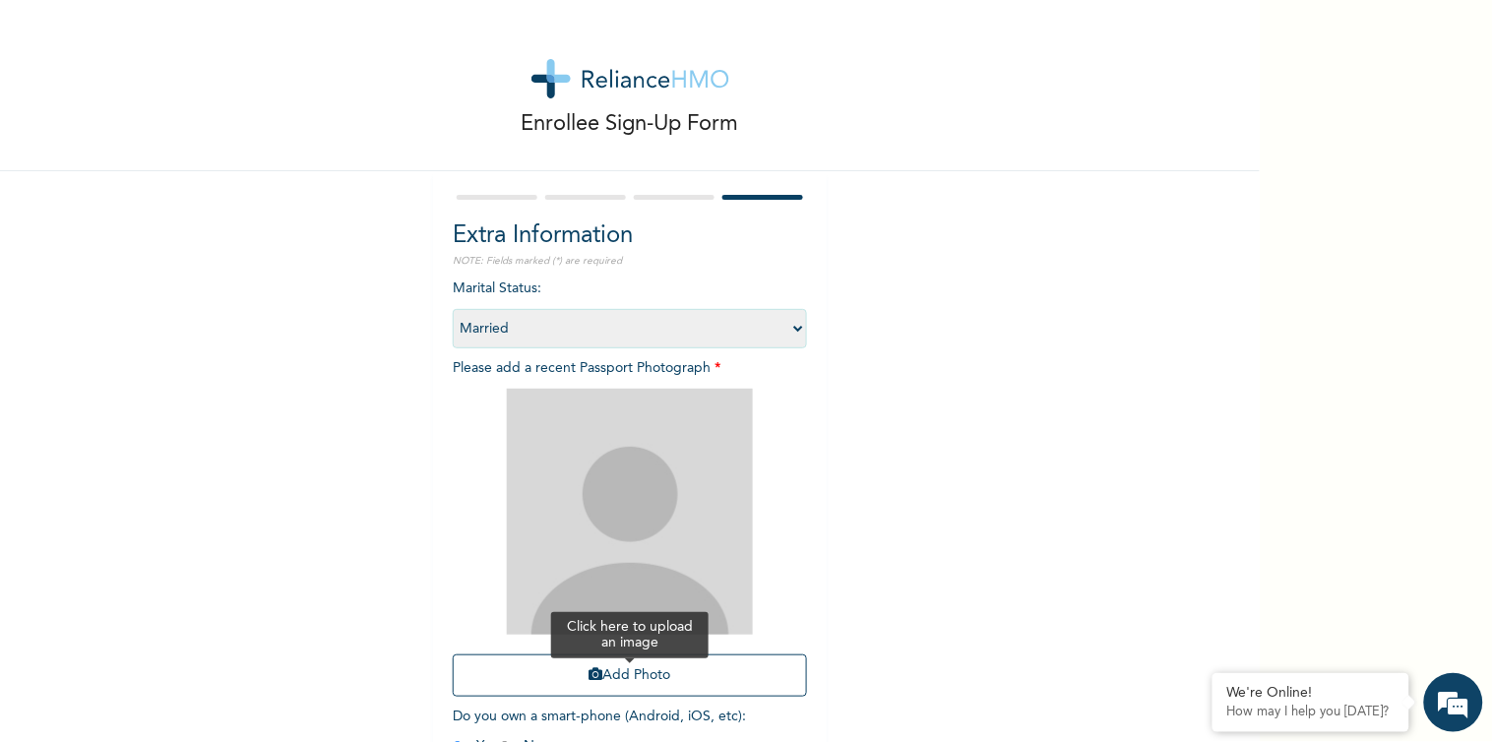
click at [626, 655] on button "Add Photo" at bounding box center [630, 676] width 354 height 42
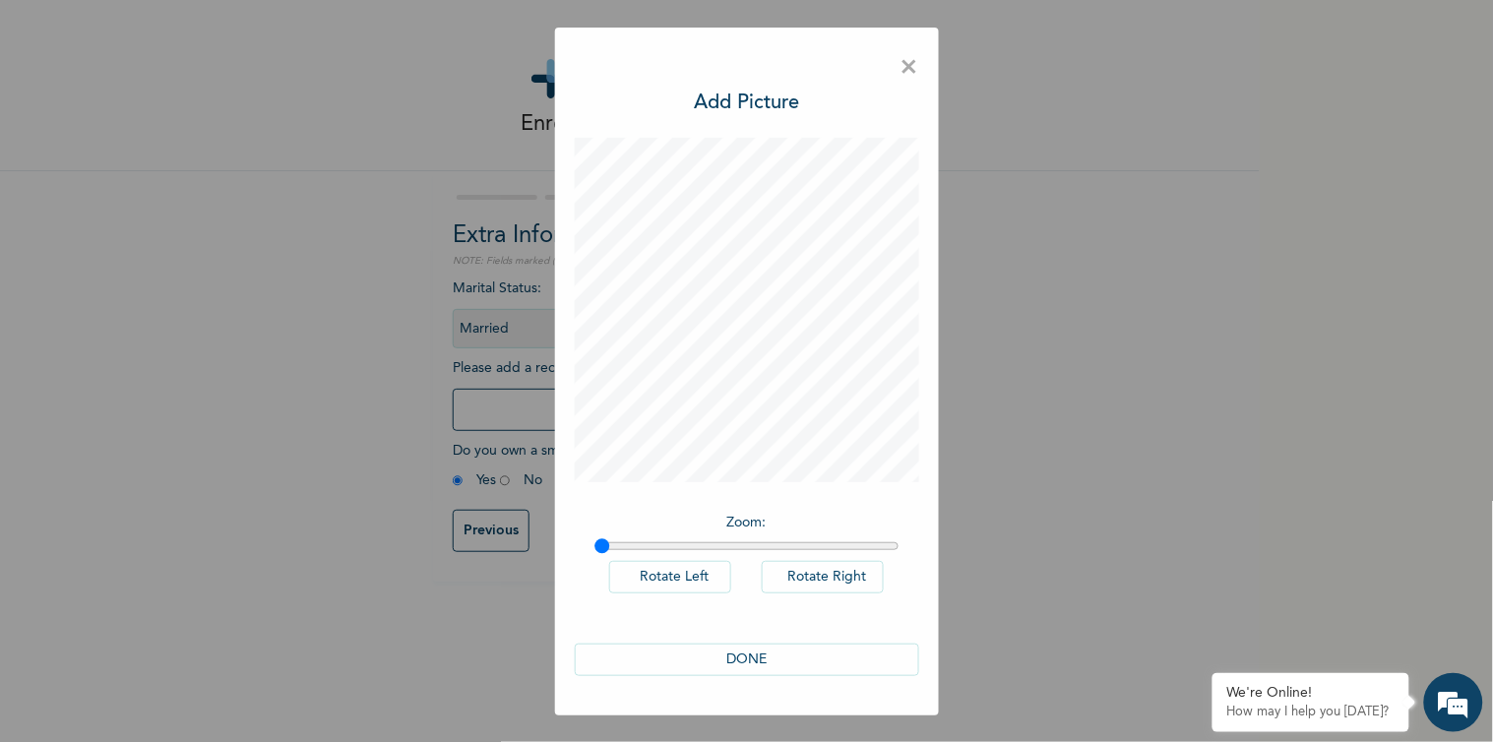
click at [749, 644] on button "DONE" at bounding box center [747, 660] width 345 height 32
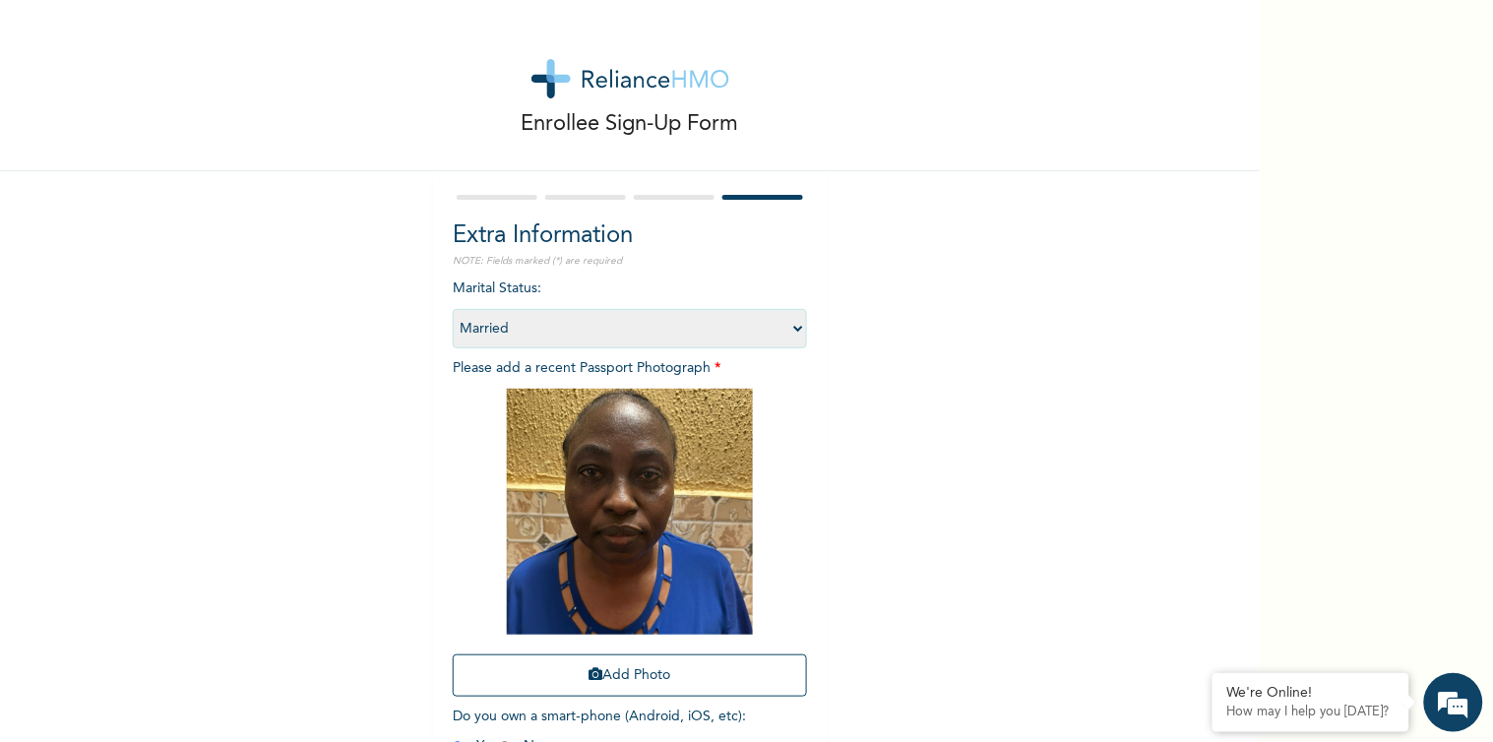
click at [510, 713] on input "radio" at bounding box center [505, 746] width 10 height 19
radio input "true"
click at [463, 713] on input "radio" at bounding box center [458, 746] width 10 height 19
radio input "true"
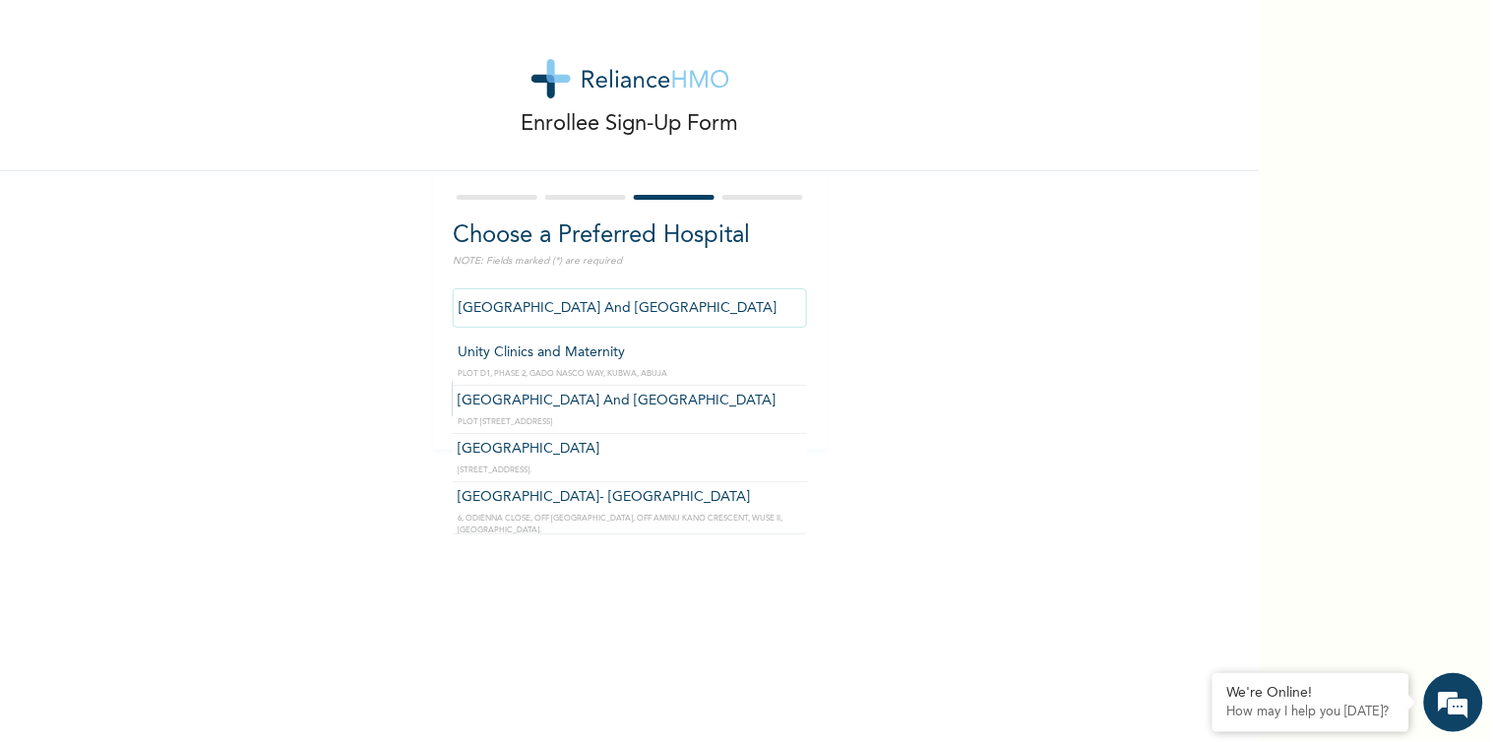
click at [694, 291] on input "Jethrone Hospital And Diagnostic Centre" at bounding box center [630, 307] width 354 height 39
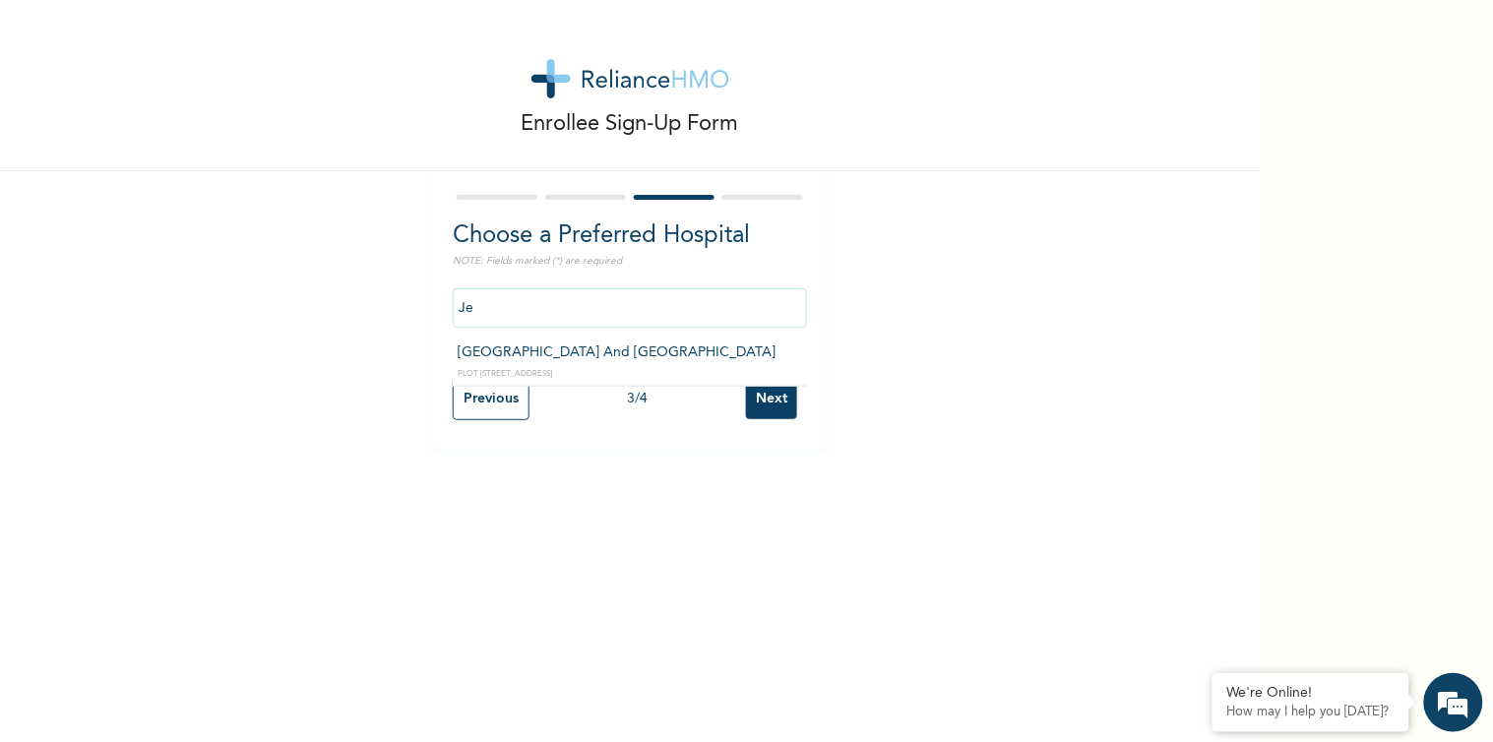
type input "J"
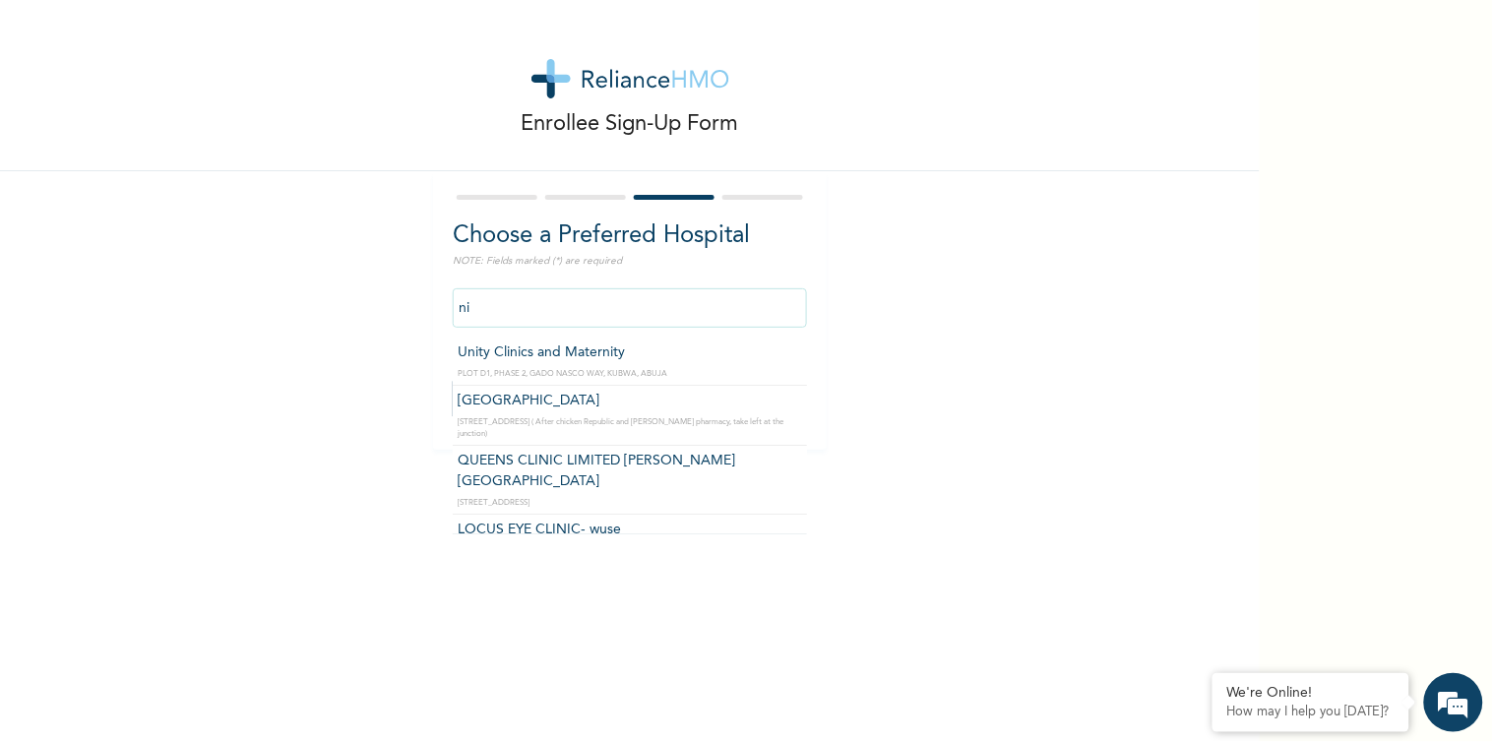
type input "n"
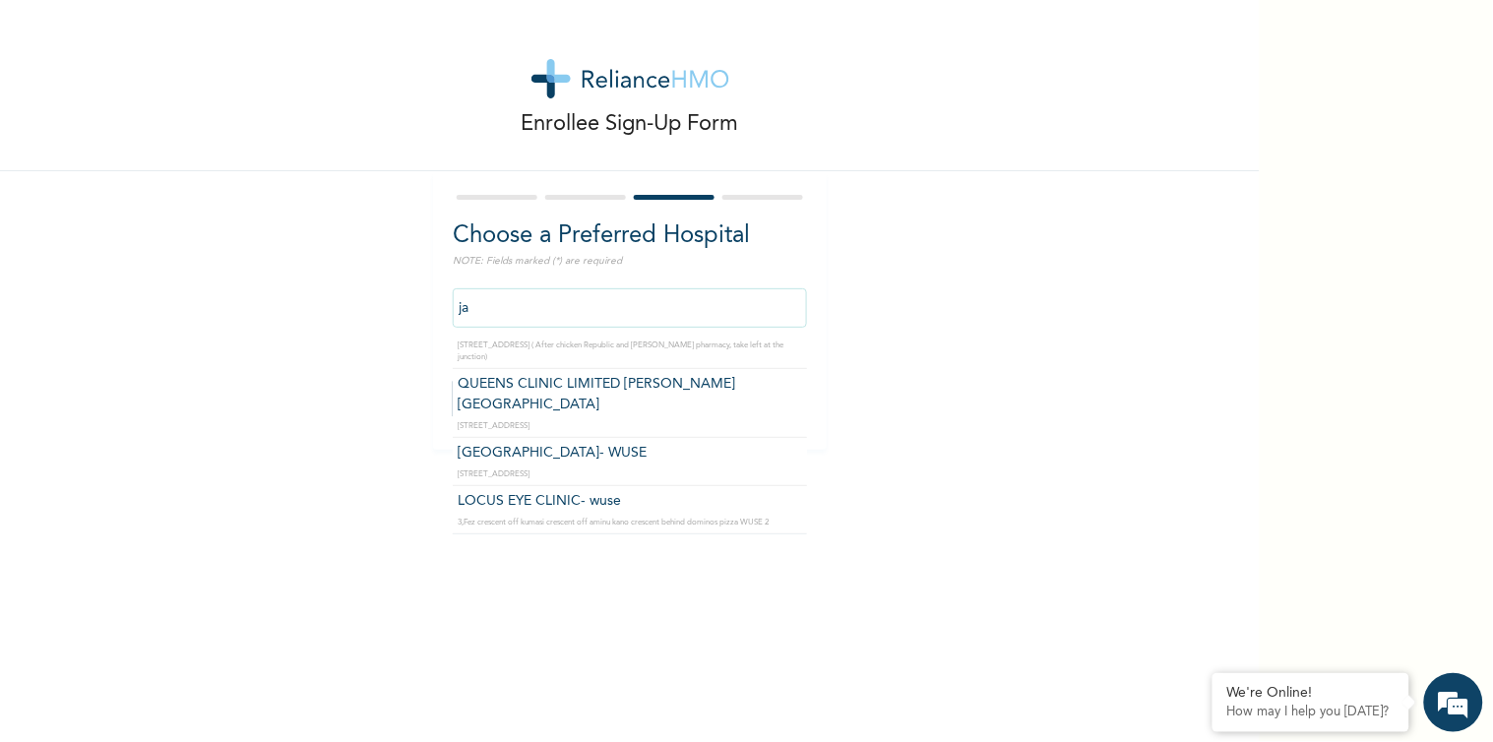
scroll to position [5907, 0]
type input "j"
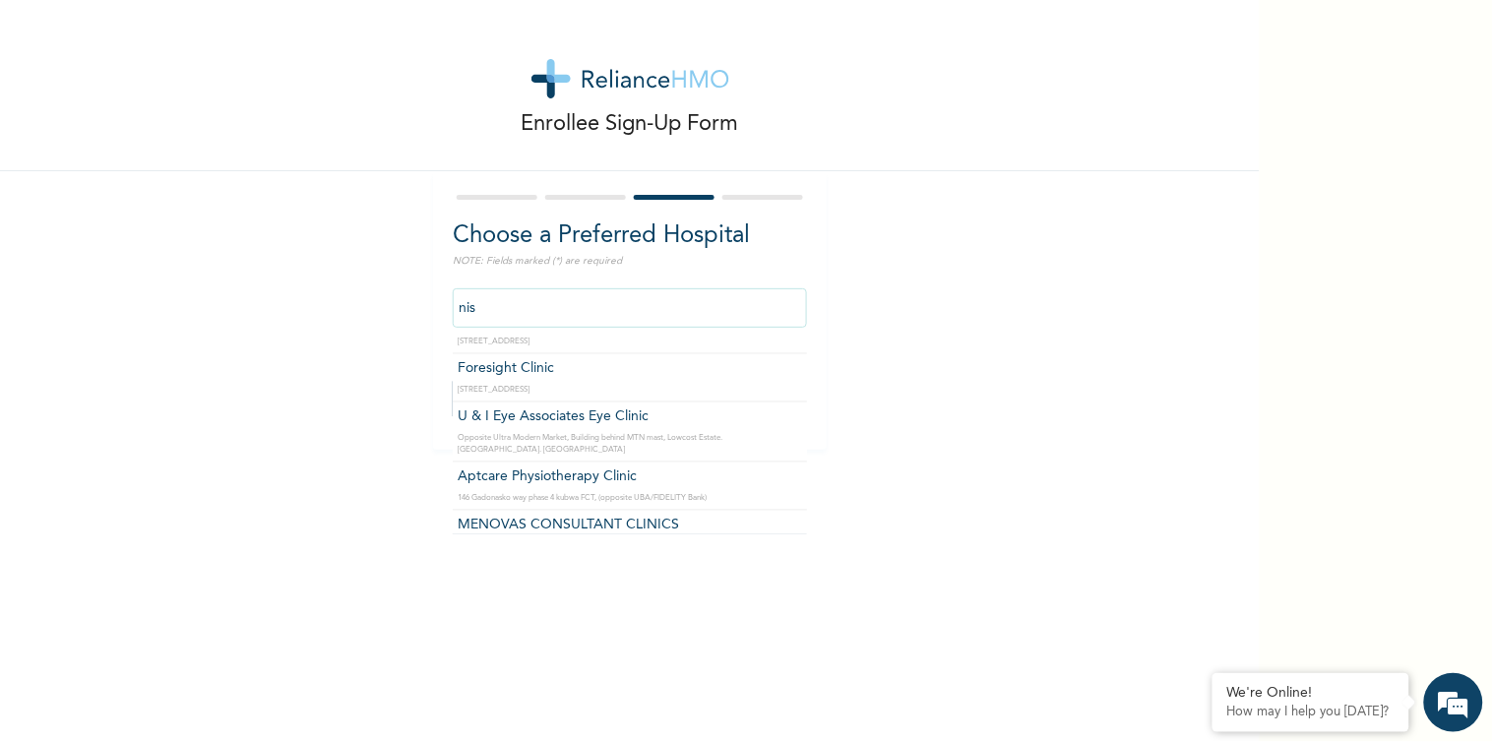
scroll to position [0, 0]
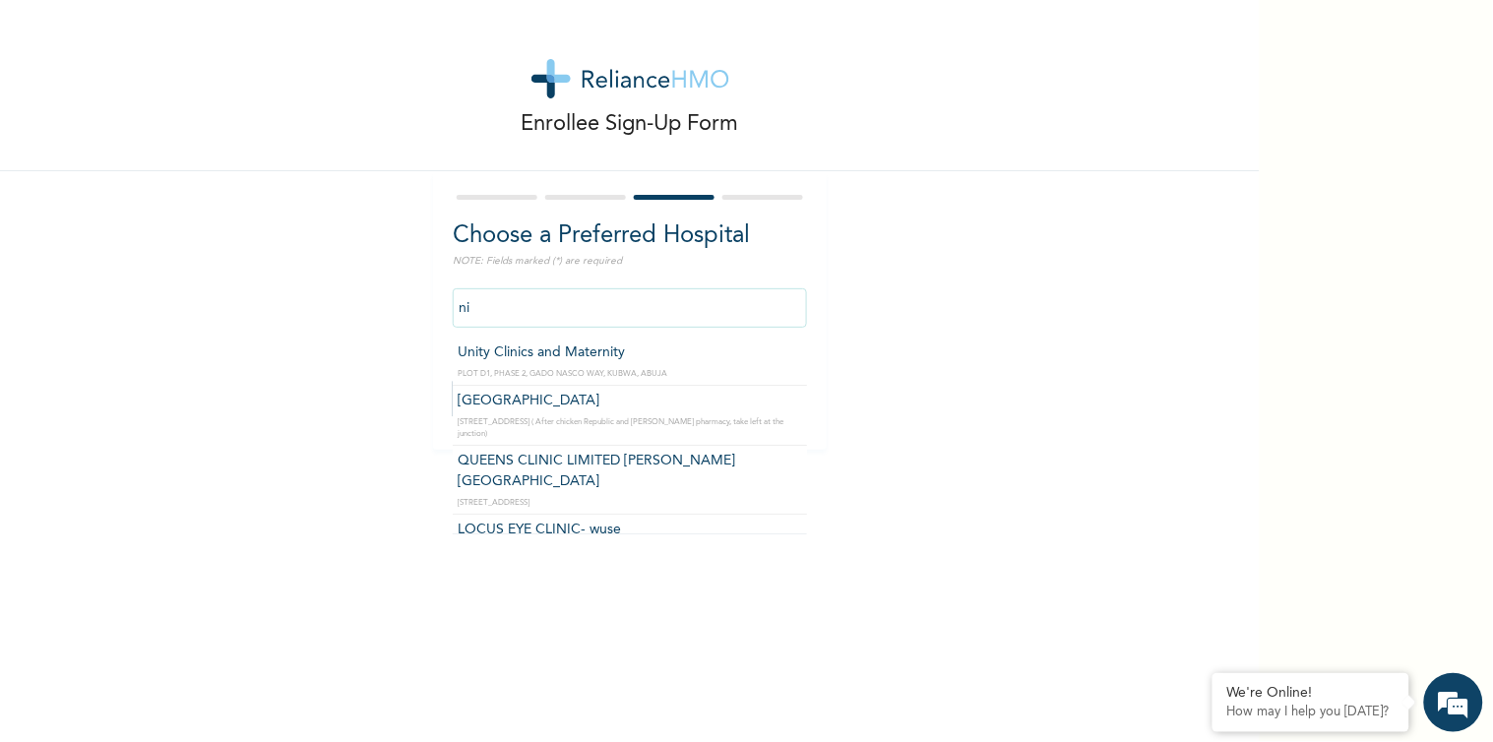
type input "n"
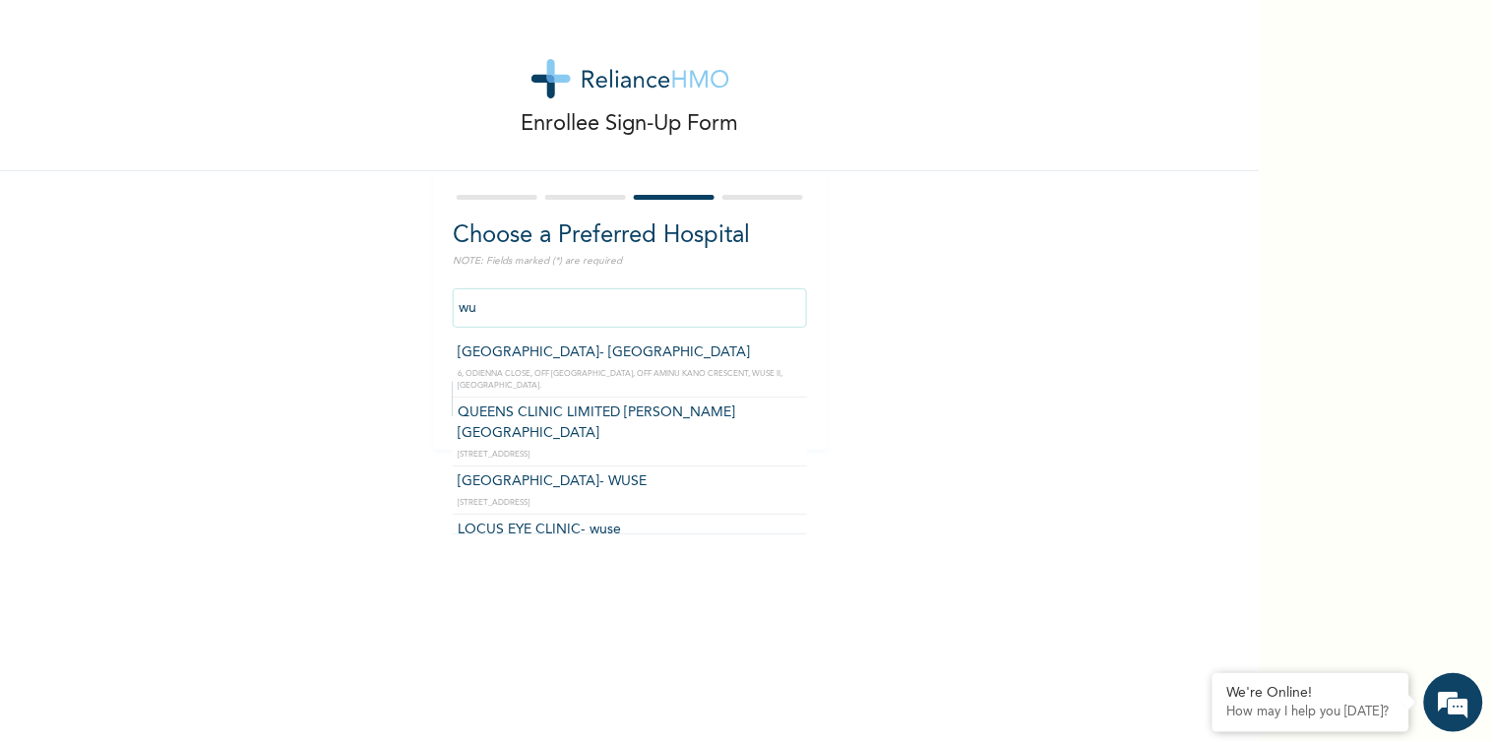
type input "w"
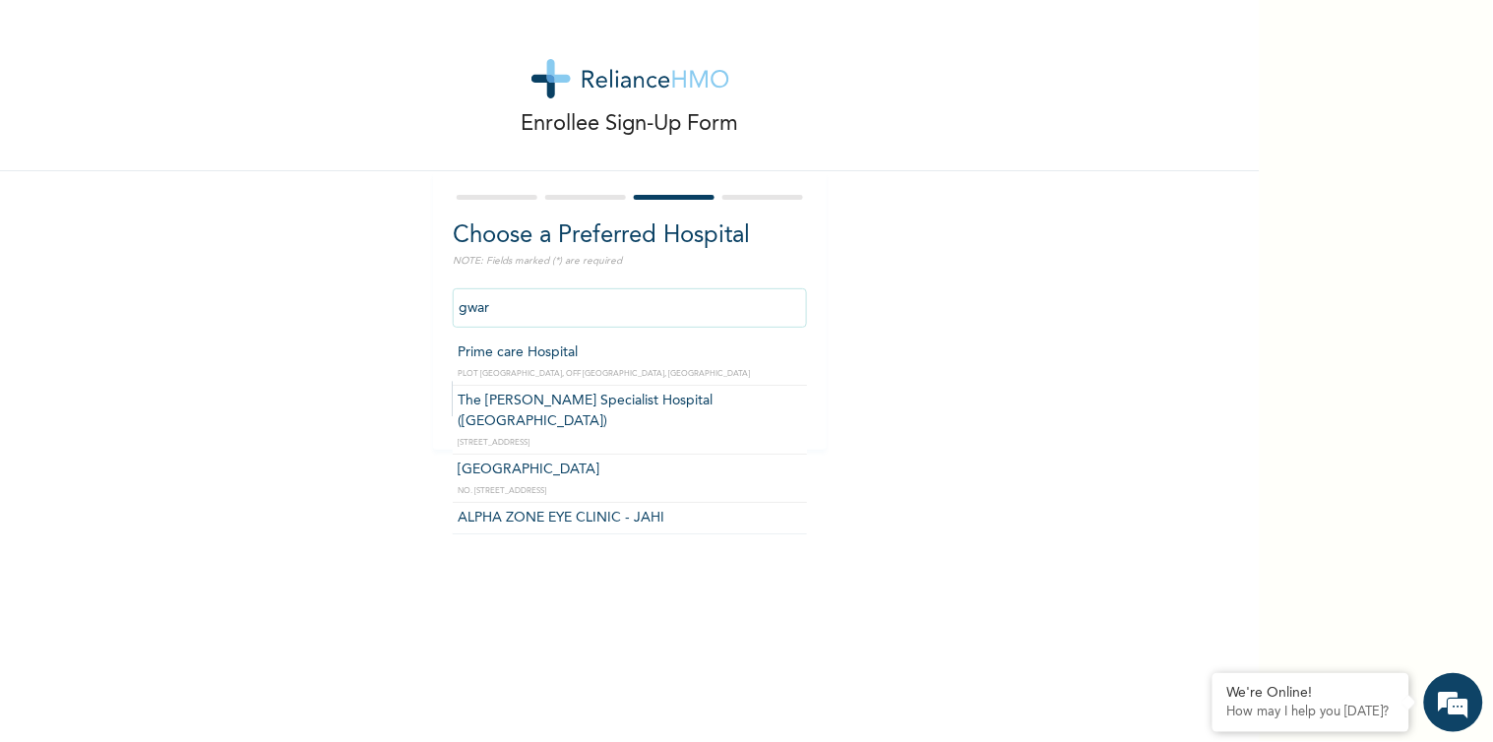
type input "Prime care Hospital"
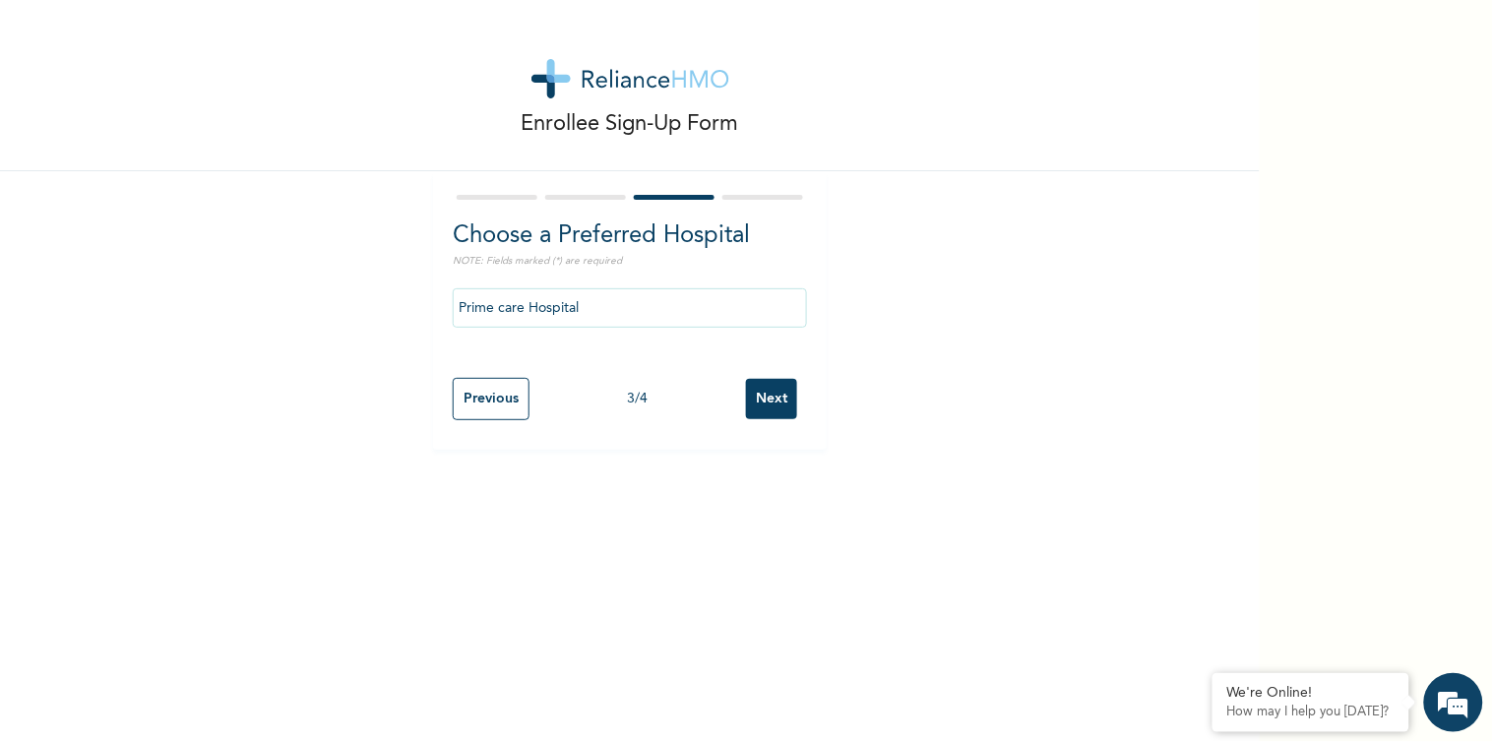
click at [746, 379] on input "Next" at bounding box center [771, 399] width 51 height 40
select select "2"
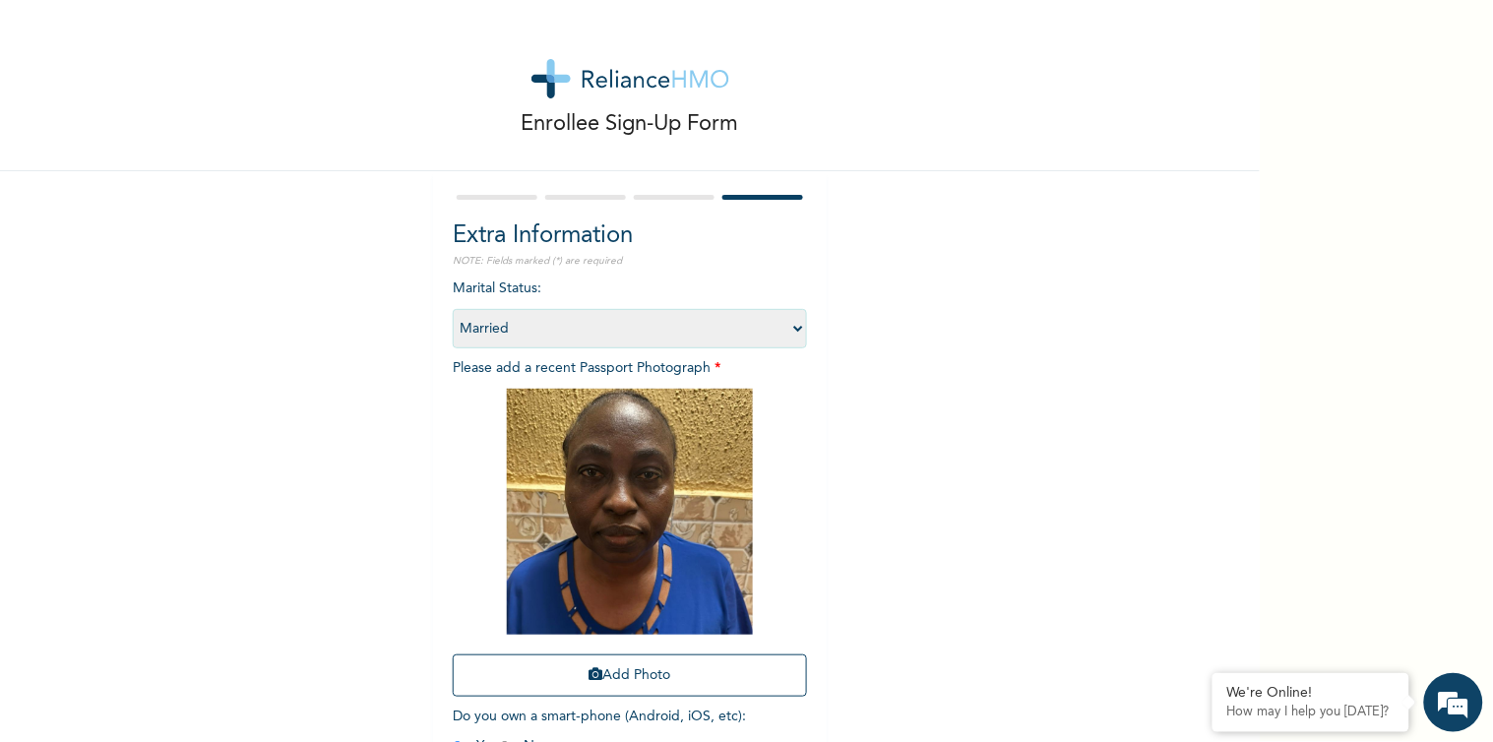
scroll to position [2, 0]
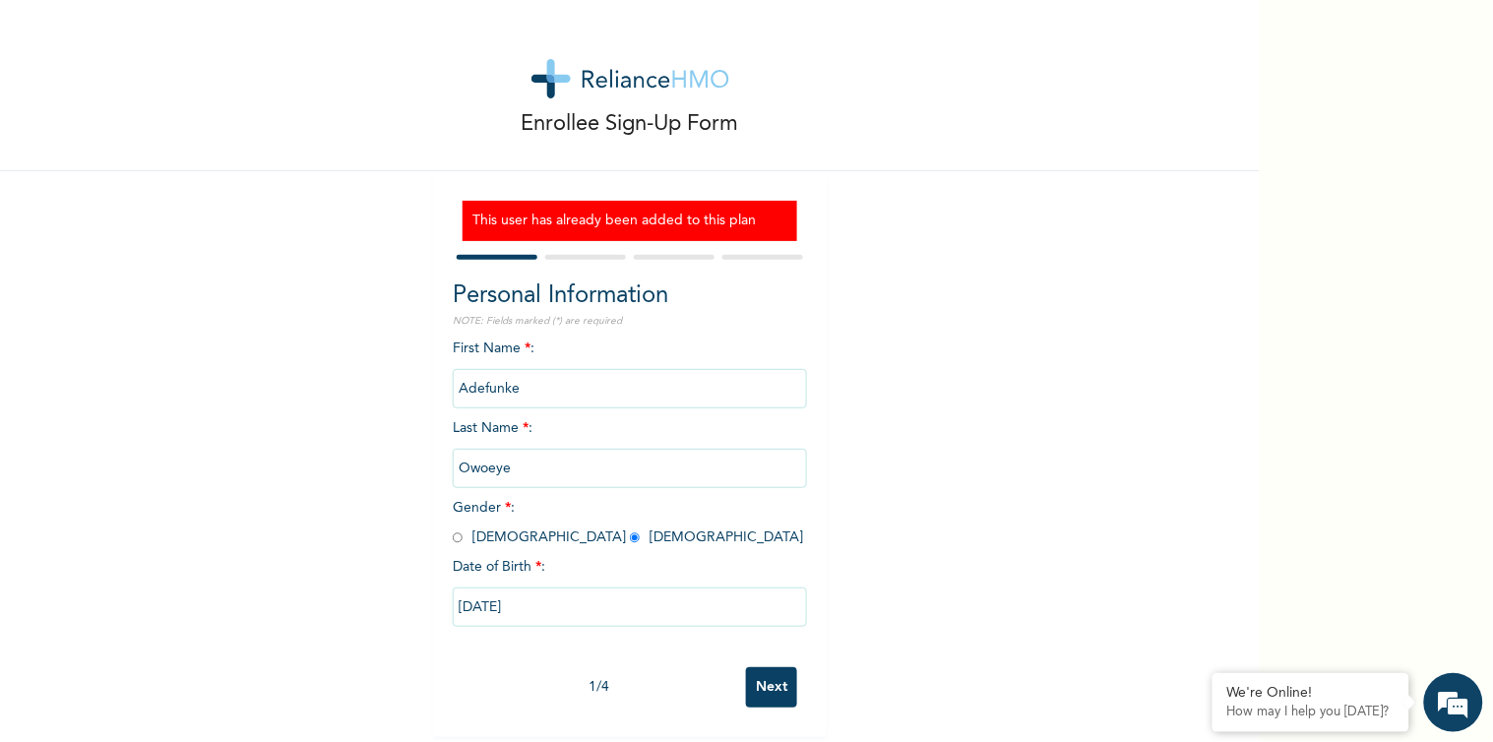
click at [746, 667] on input "Next" at bounding box center [771, 687] width 51 height 40
select select "15"
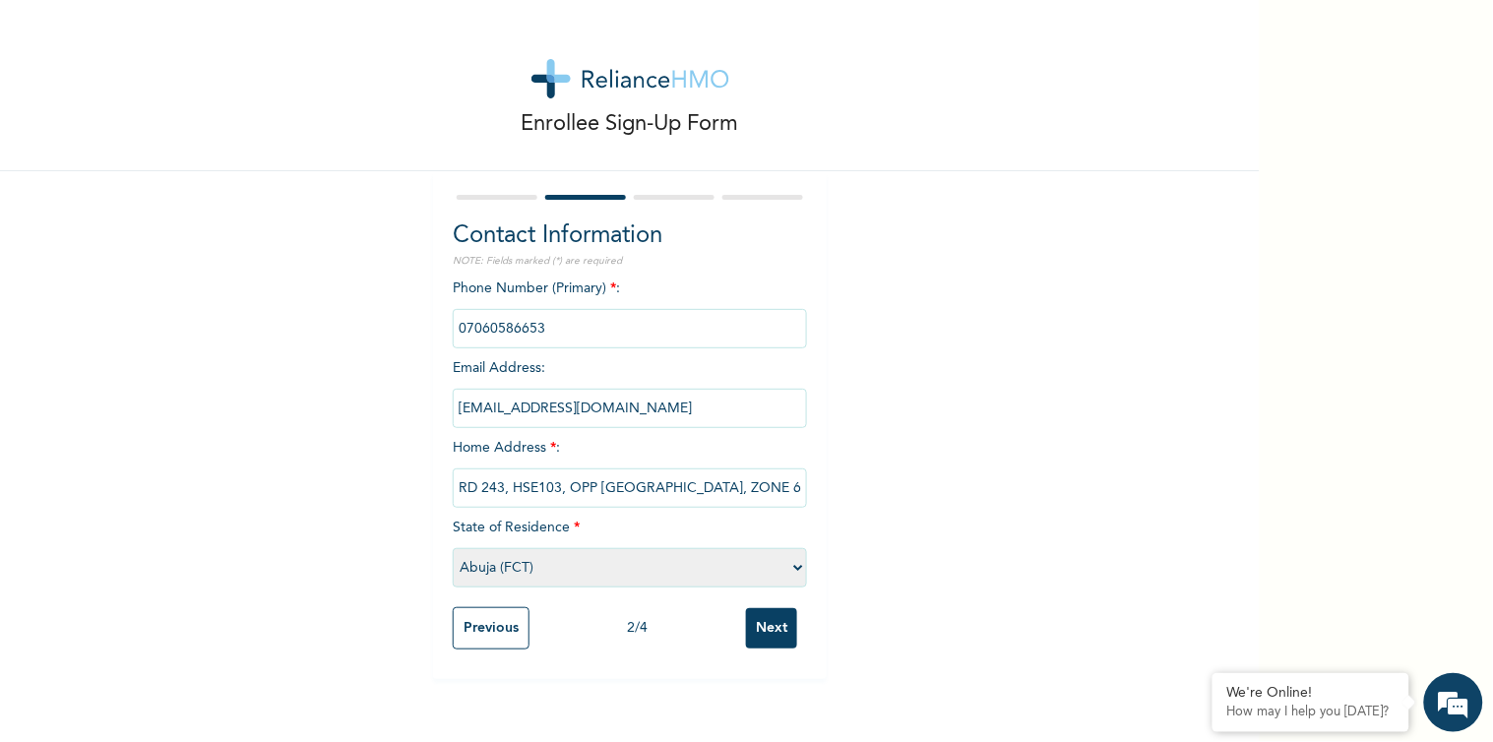
click at [746, 608] on input "Next" at bounding box center [771, 628] width 51 height 40
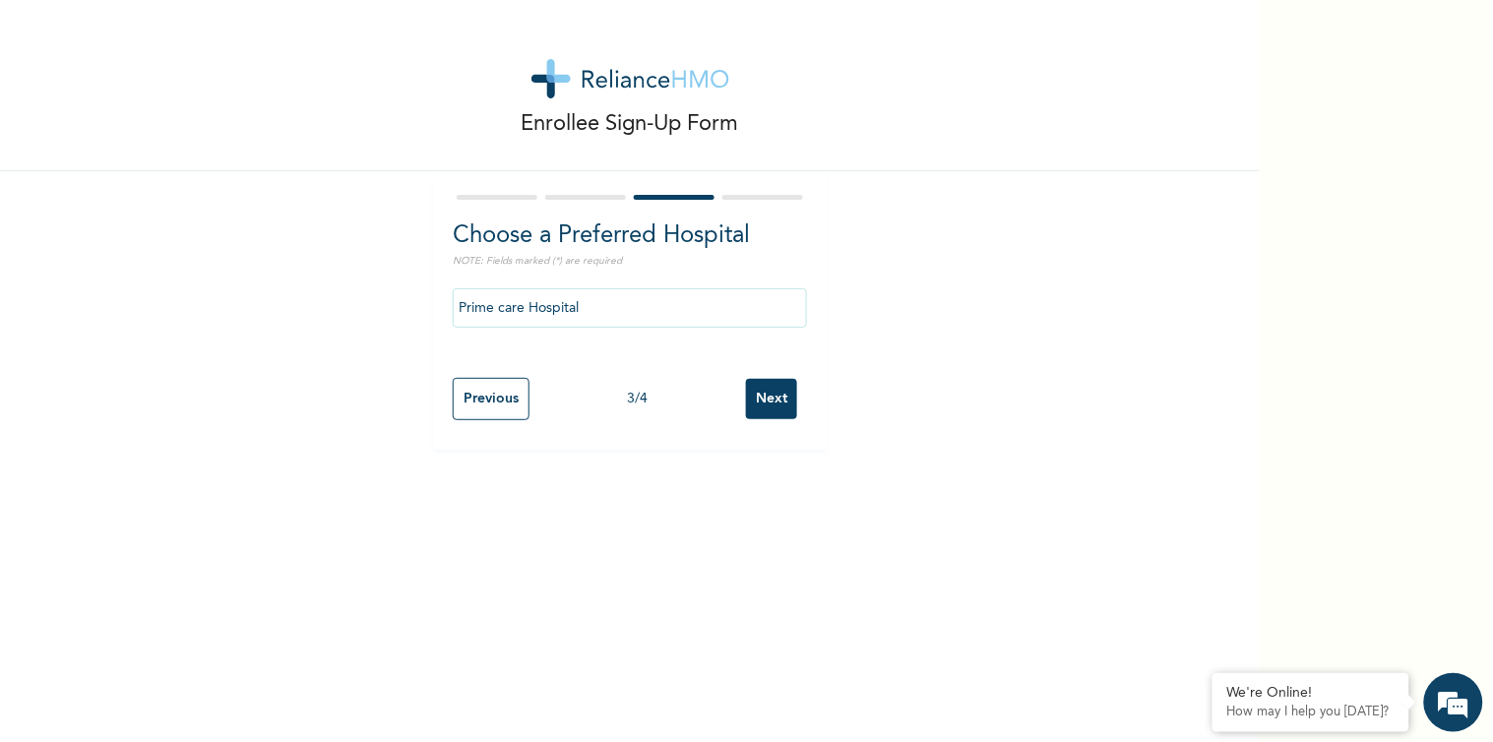
click at [746, 379] on input "Next" at bounding box center [771, 399] width 51 height 40
select select "2"
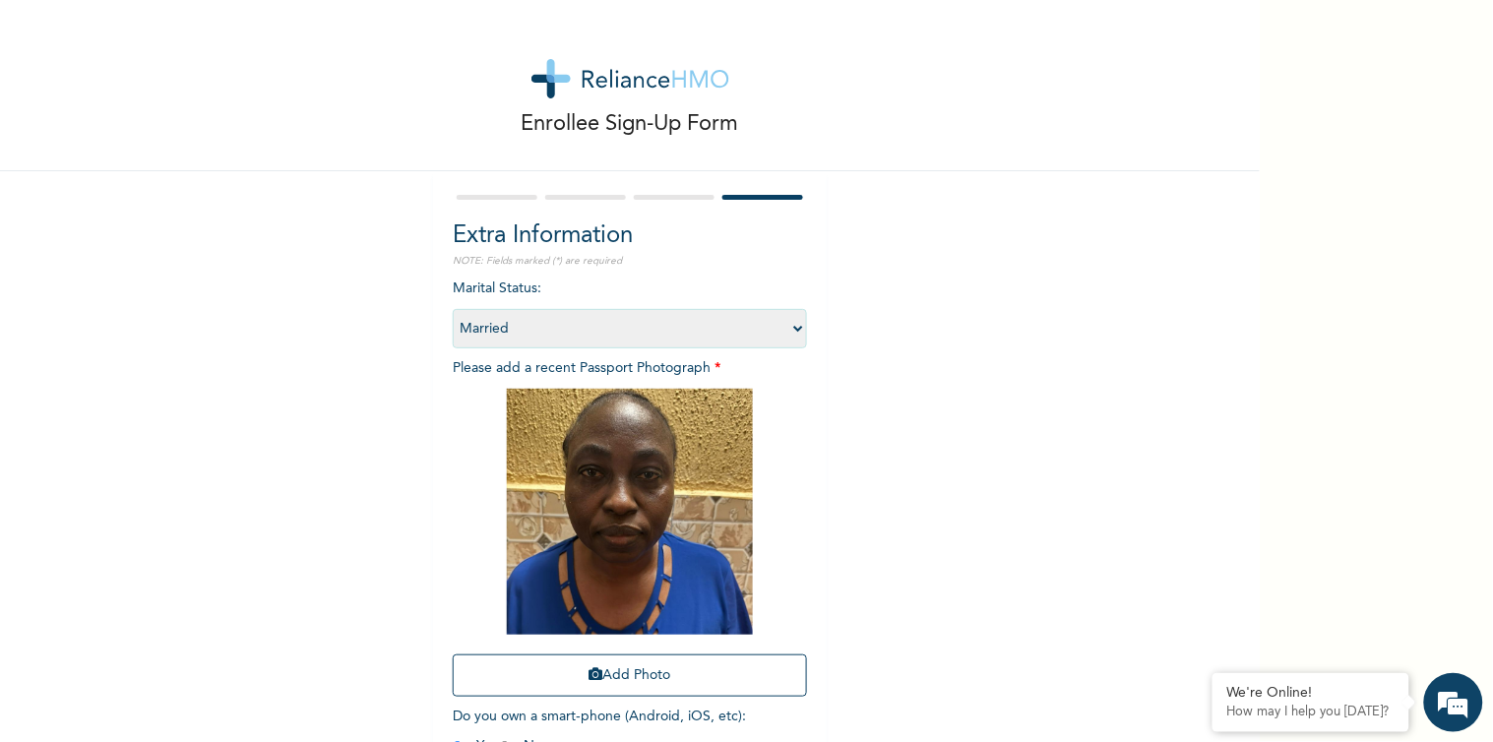
scroll to position [2, 0]
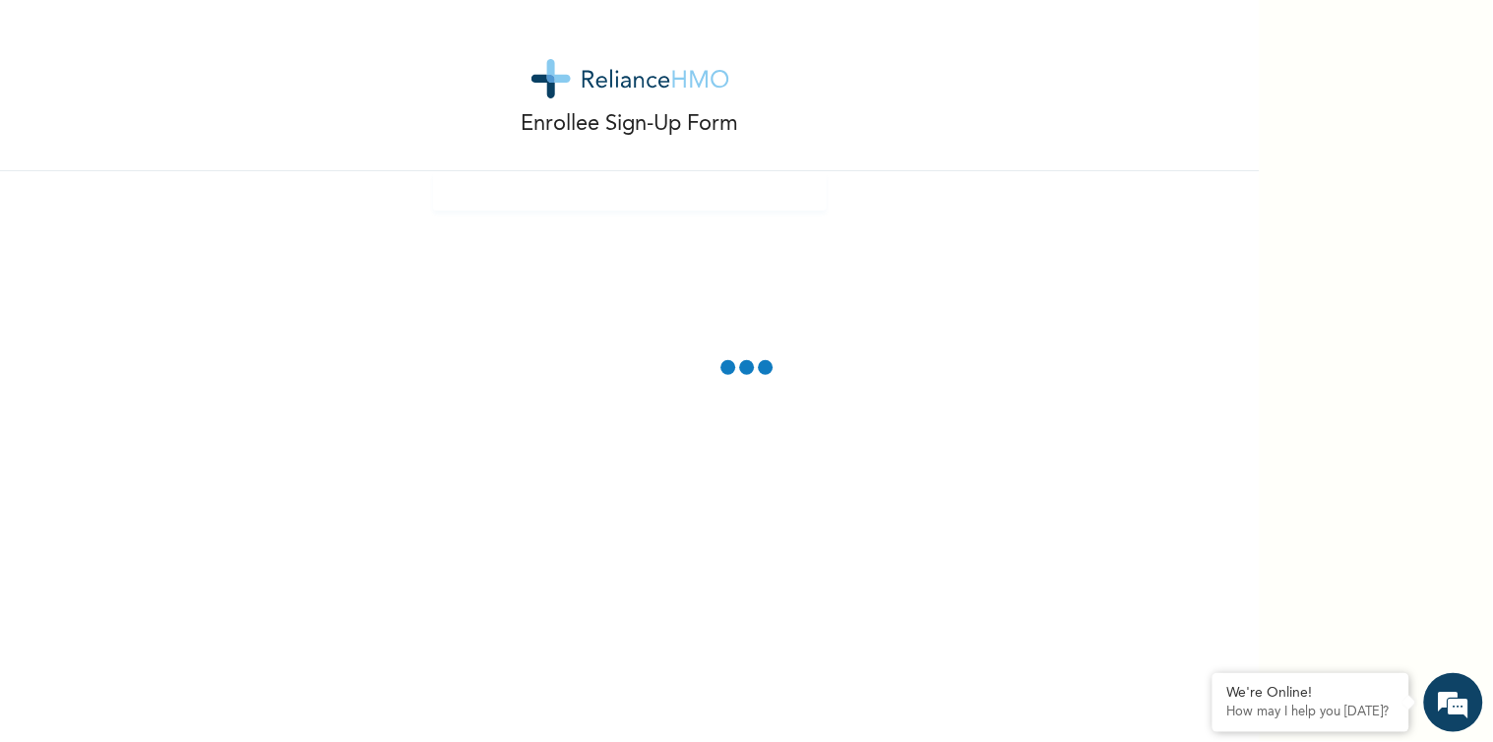
scroll to position [0, 0]
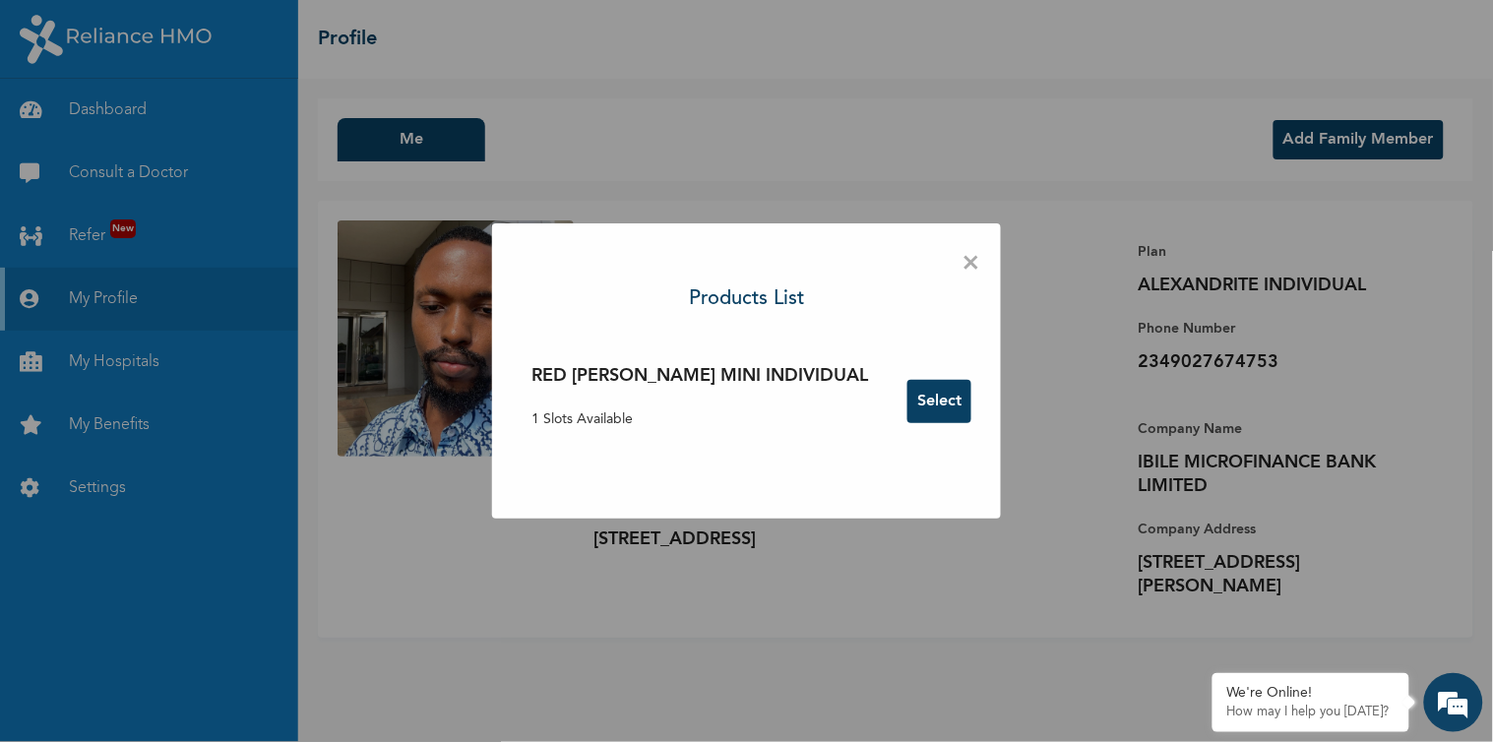
click at [963, 284] on span "×" at bounding box center [972, 263] width 19 height 41
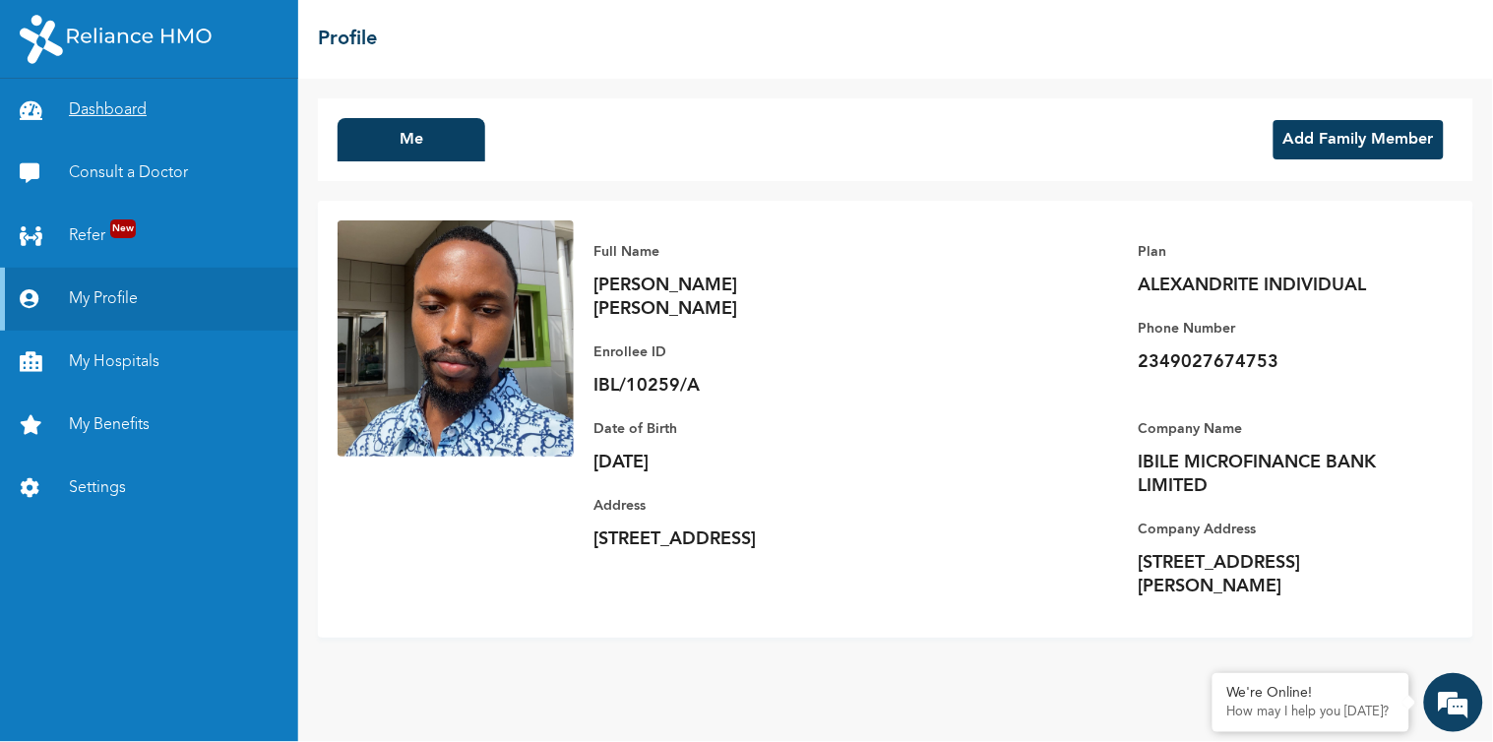
click at [89, 79] on link "Dashboard" at bounding box center [149, 110] width 298 height 63
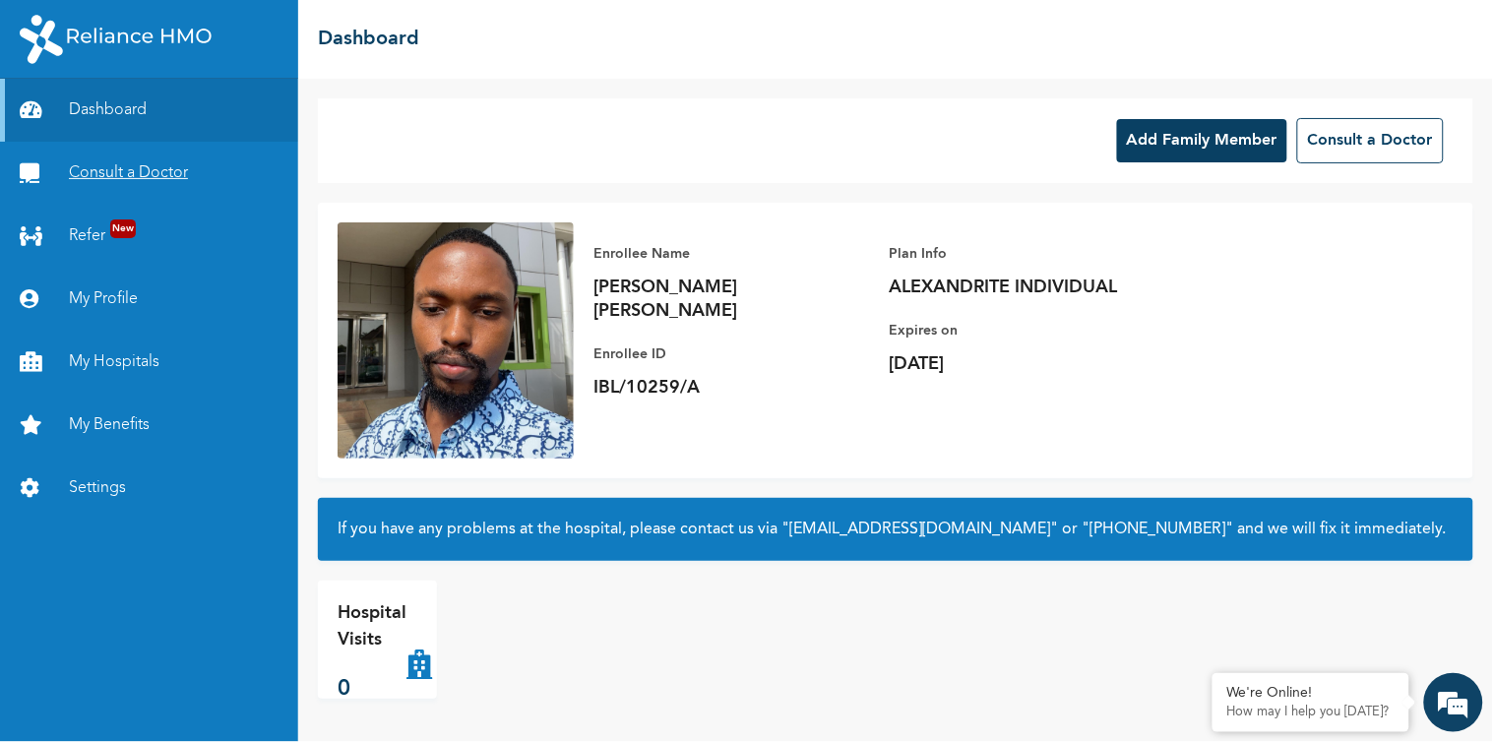
click at [76, 142] on link "Consult a Doctor" at bounding box center [149, 173] width 298 height 63
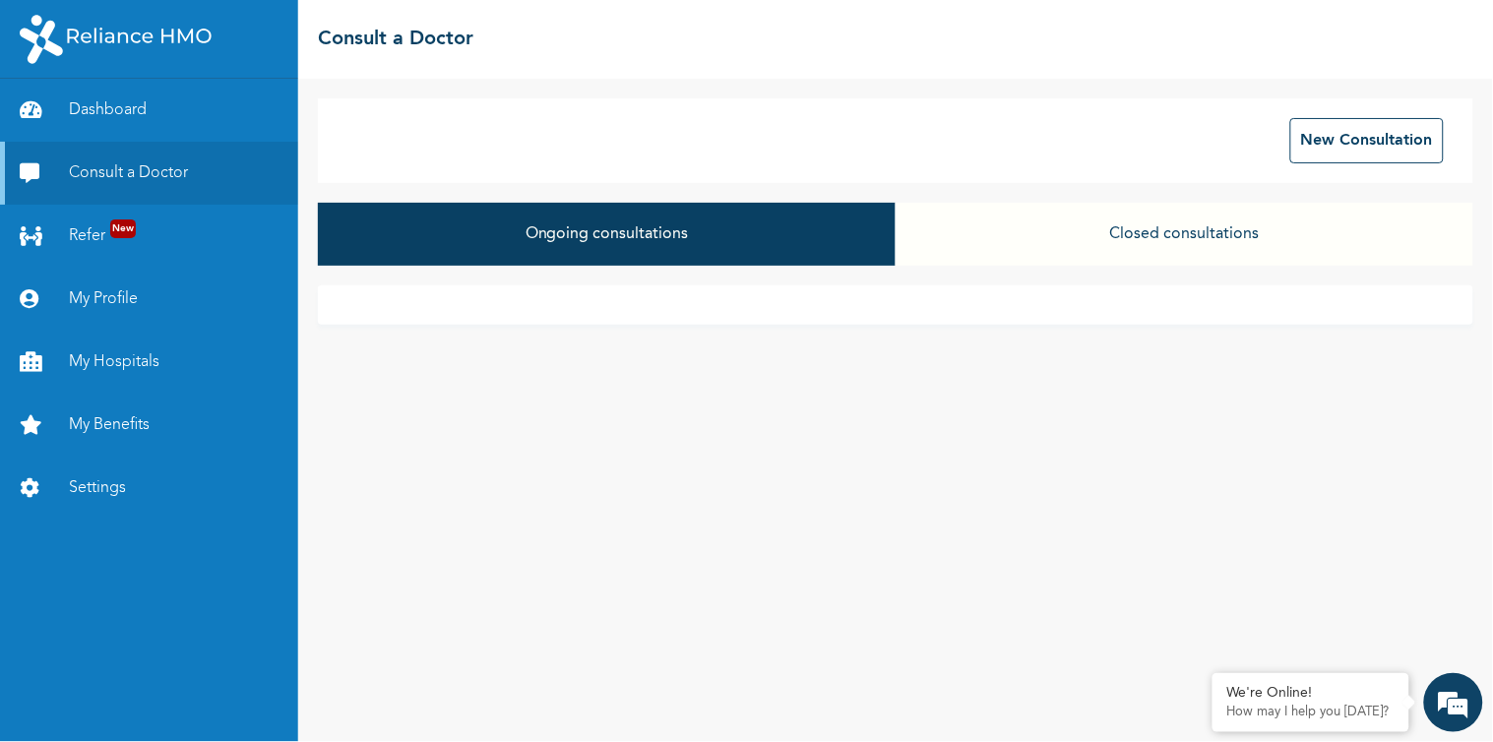
click at [1129, 203] on button "Closed consultations" at bounding box center [1185, 234] width 578 height 63
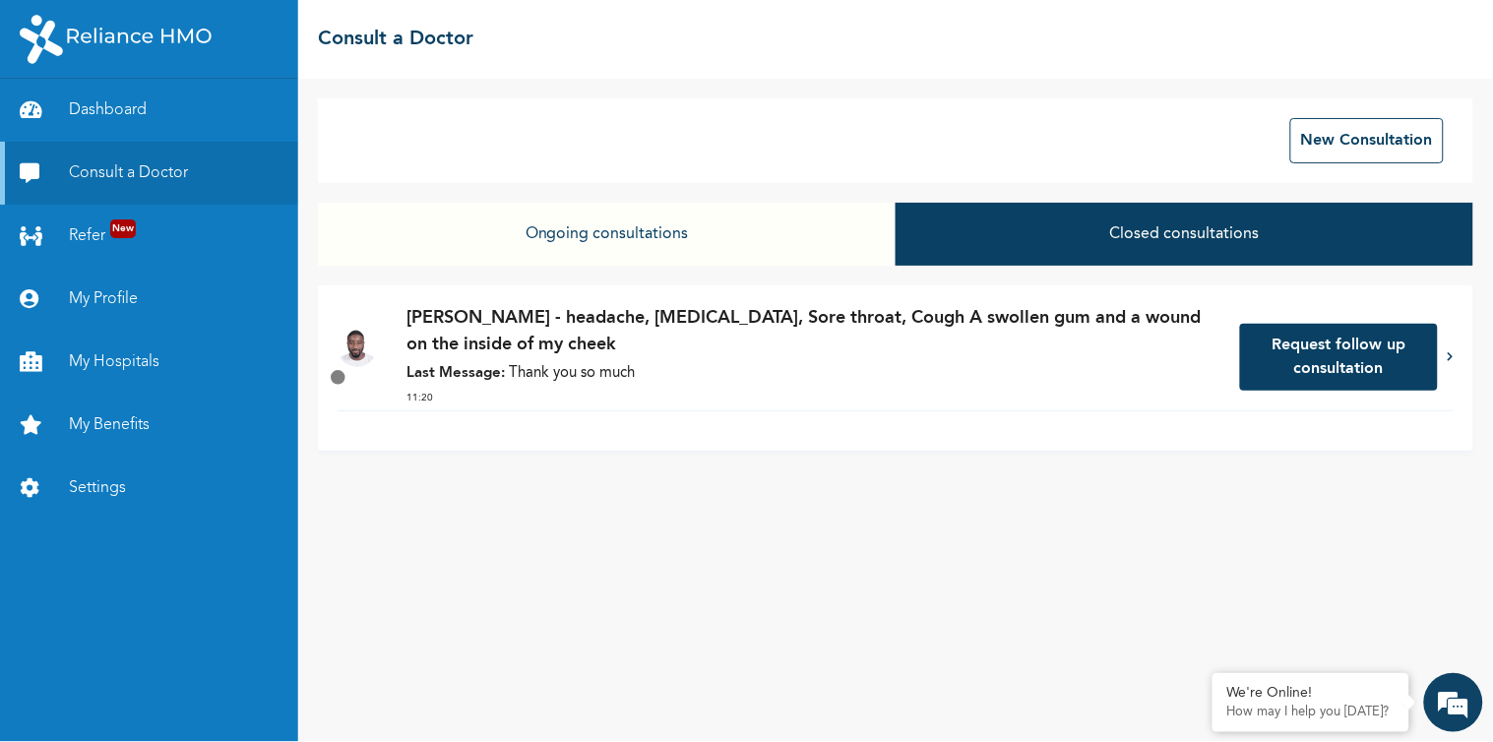
click at [753, 305] on p "[PERSON_NAME] - headache, [MEDICAL_DATA], Sore throat, Cough A swollen gum and …" at bounding box center [813, 331] width 813 height 53
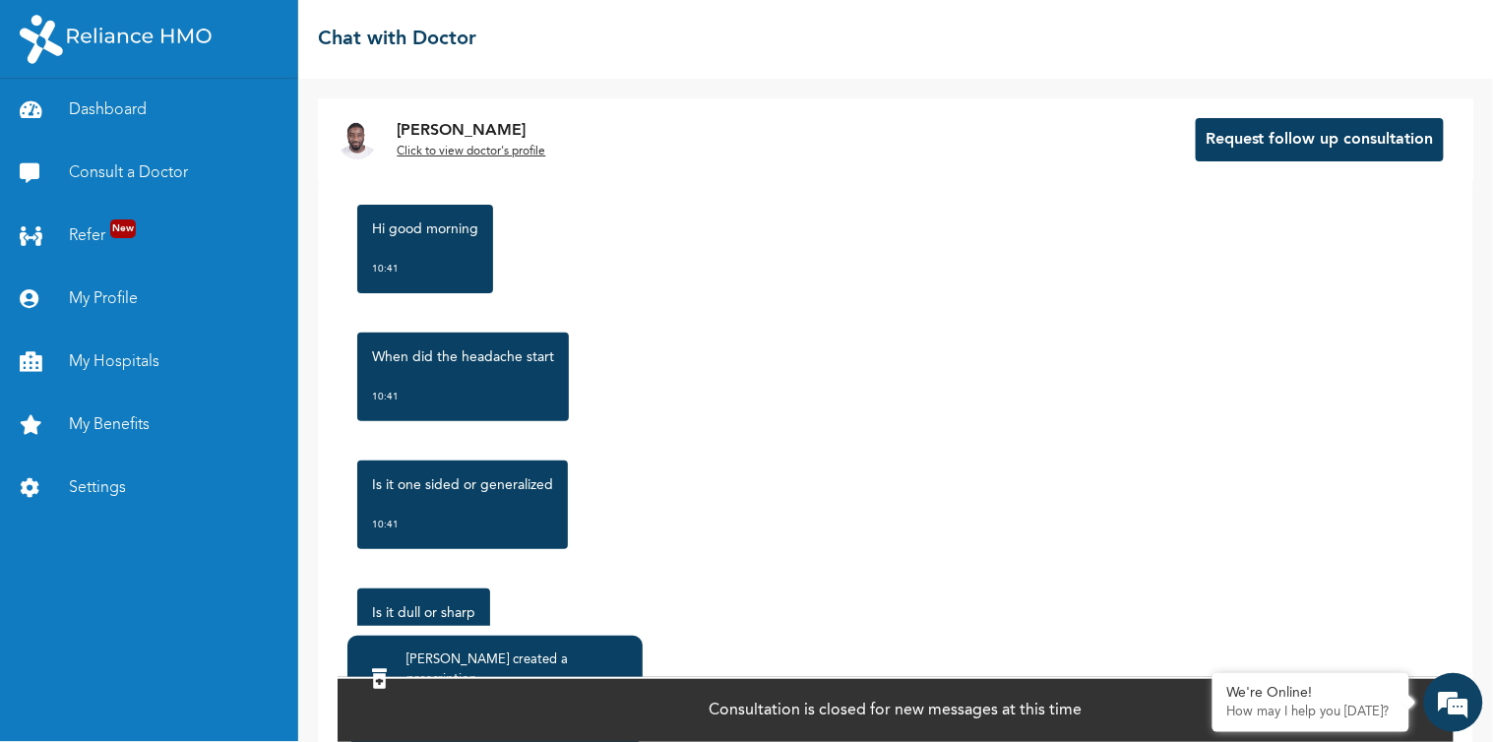
scroll to position [219, 0]
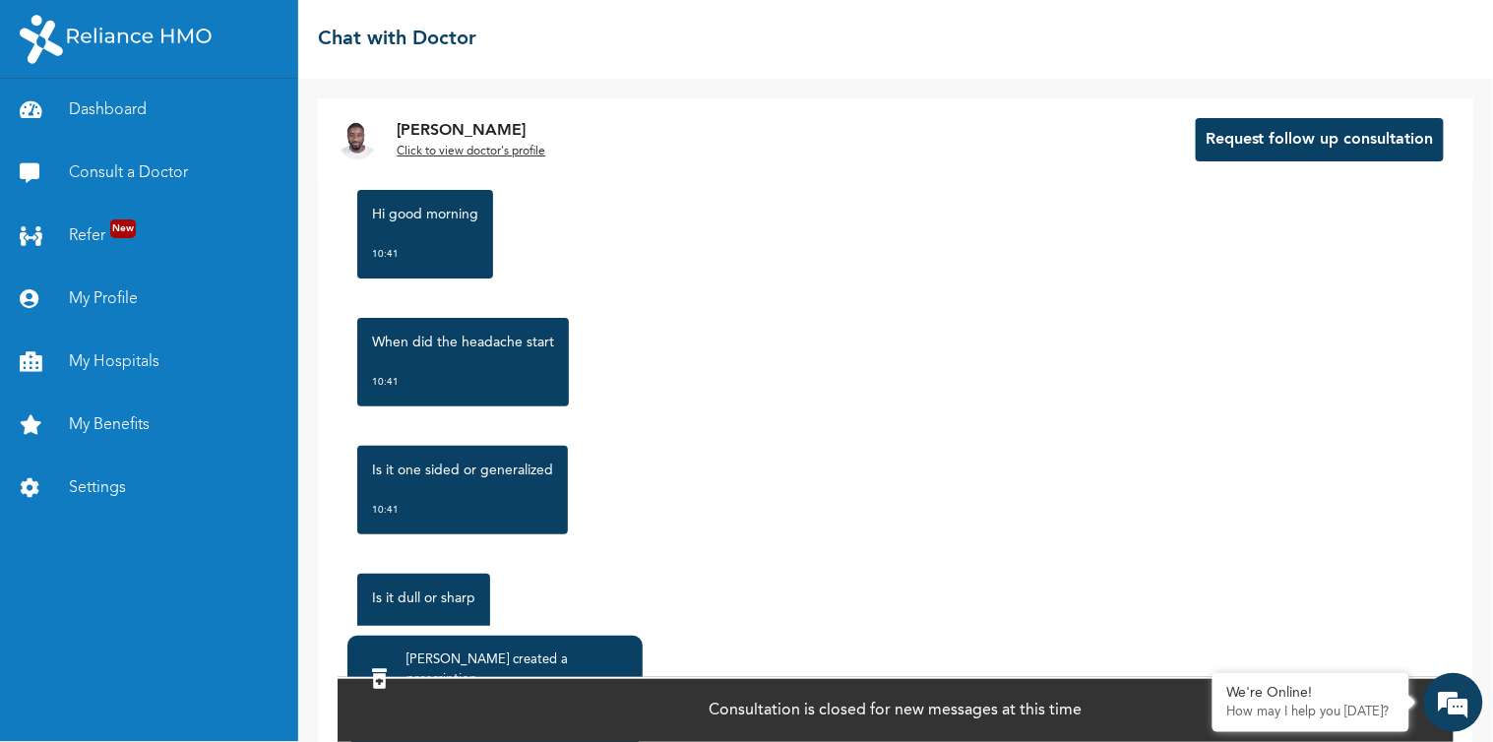
click at [365, 710] on div "Click to view" at bounding box center [401, 720] width 78 height 20
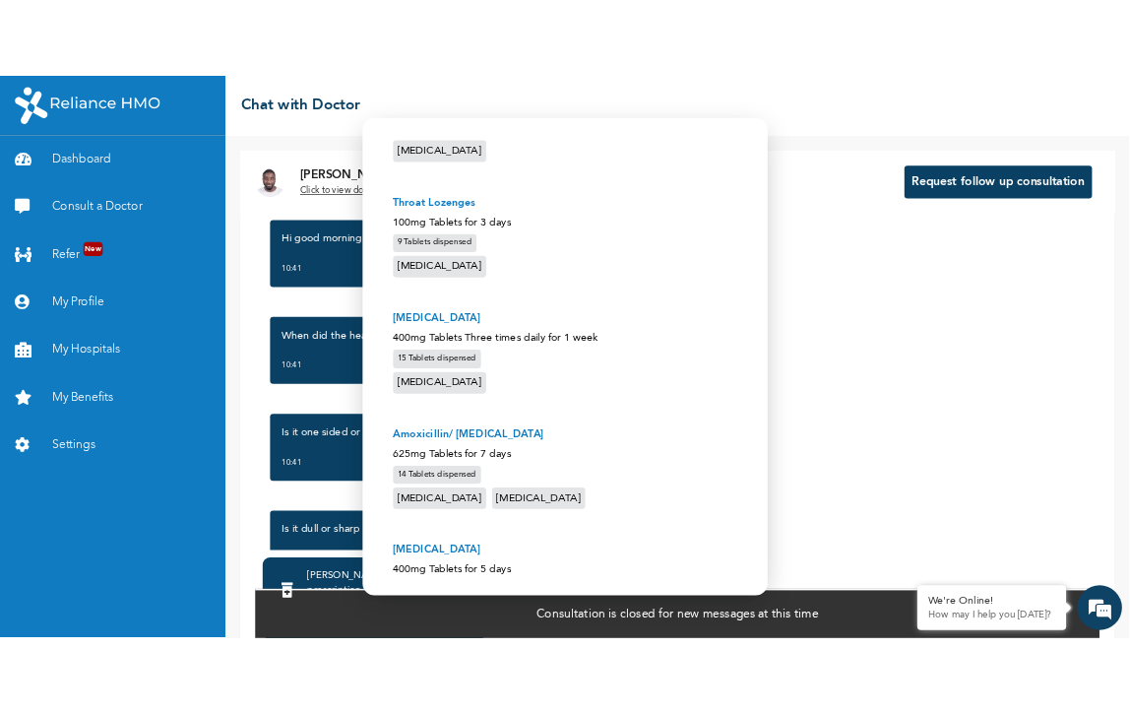
scroll to position [719, 0]
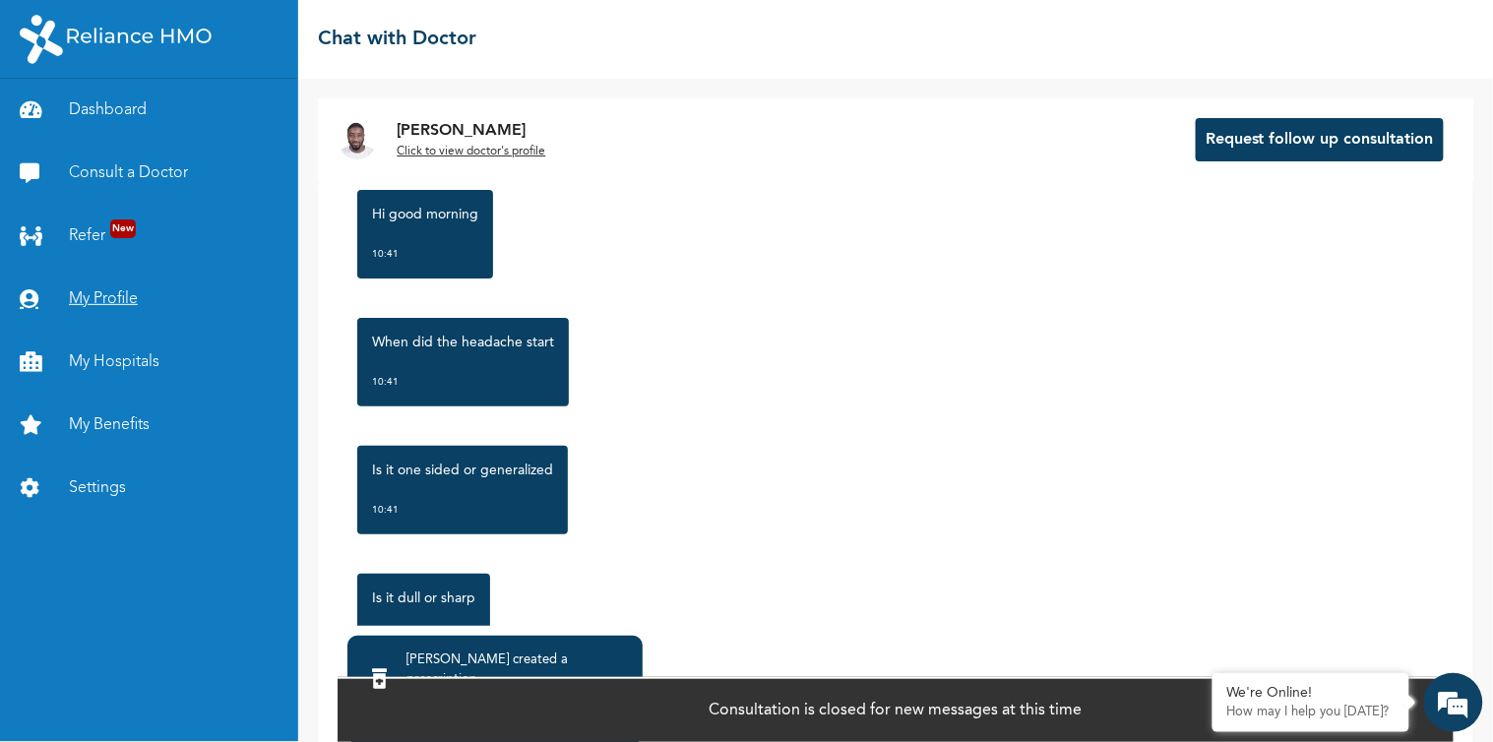
click at [87, 268] on link "My Profile" at bounding box center [149, 299] width 298 height 63
